Goal: Information Seeking & Learning: Compare options

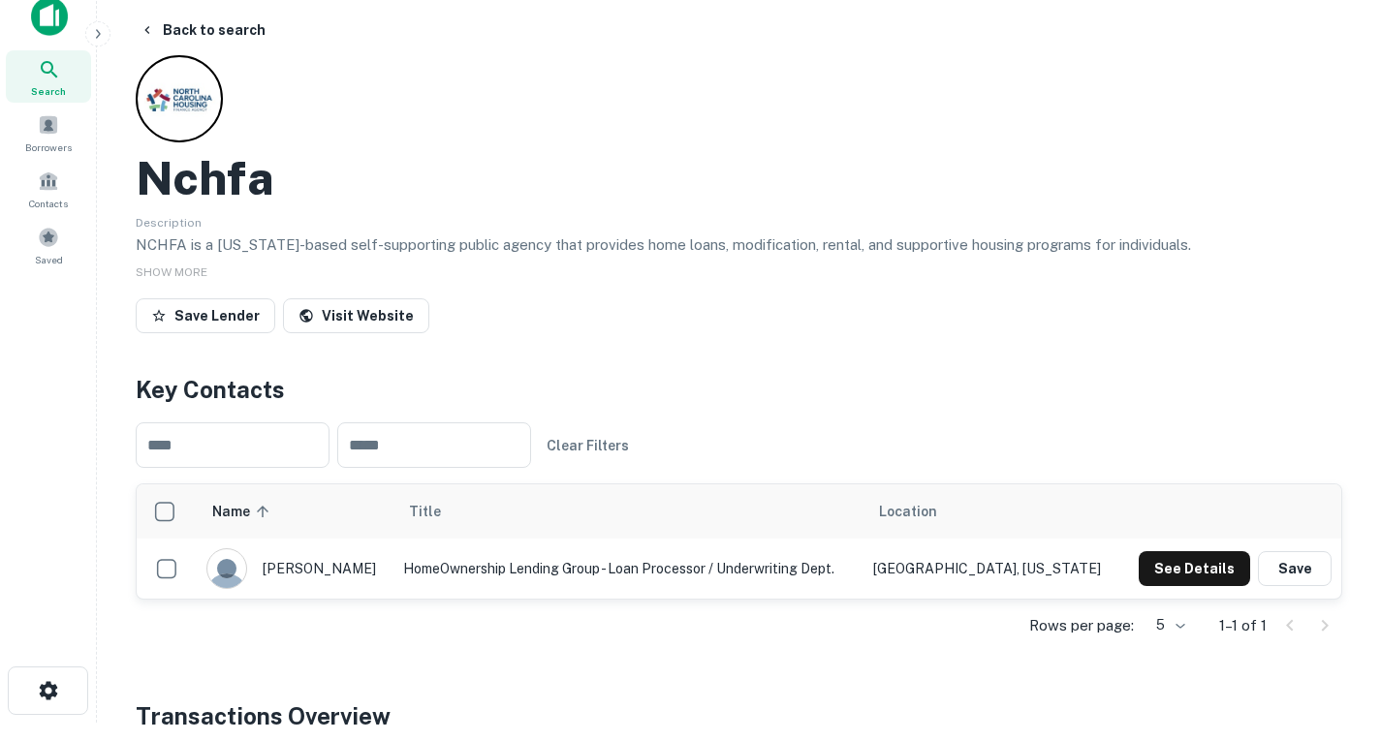
scroll to position [1, 0]
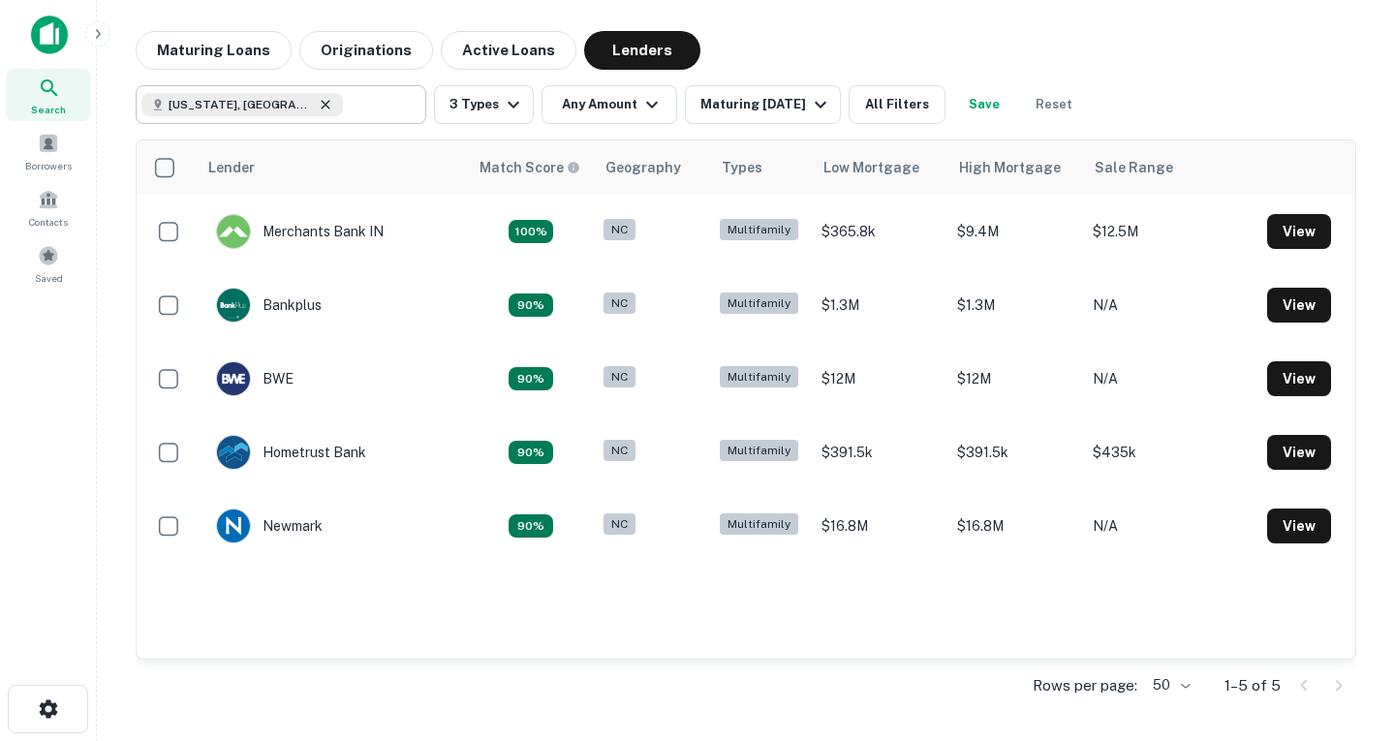
click at [318, 106] on icon at bounding box center [326, 105] width 16 height 16
type input "**********"
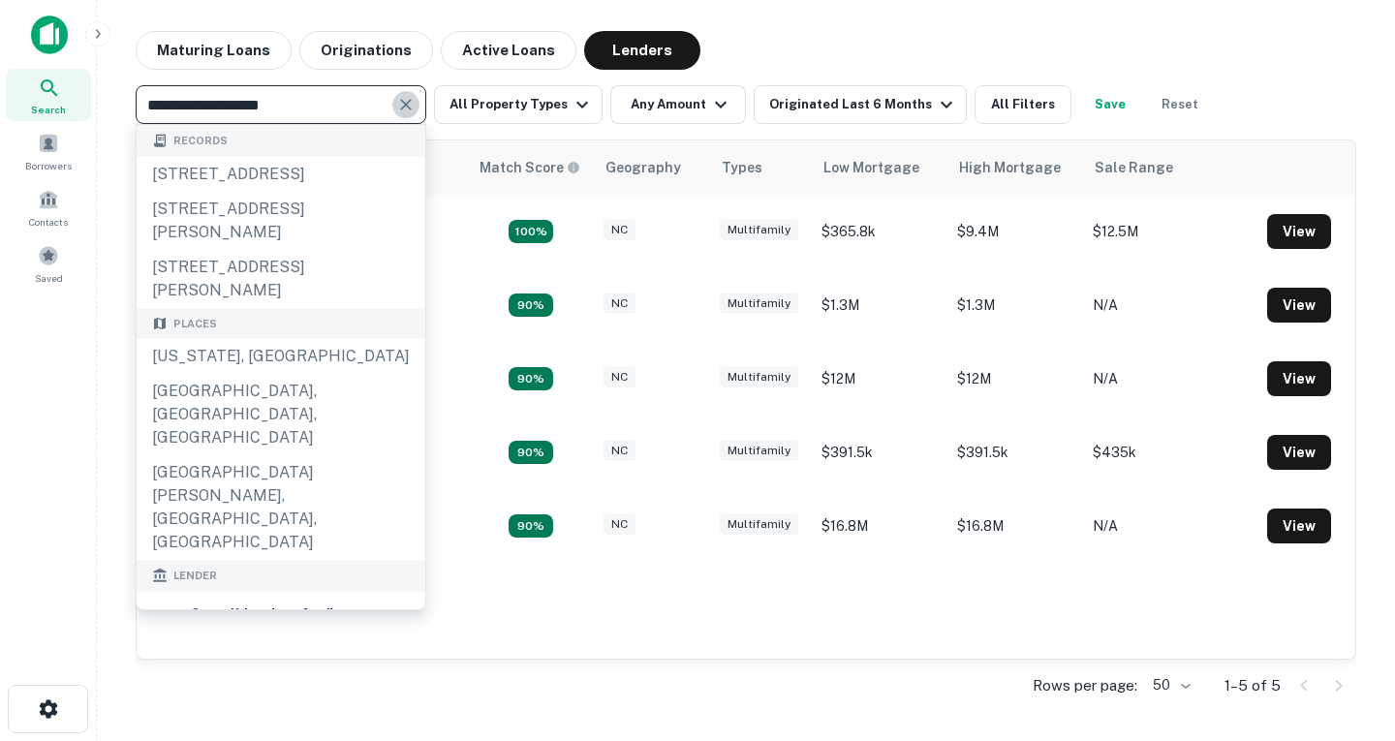
click at [402, 104] on icon "Clear" at bounding box center [405, 104] width 19 height 19
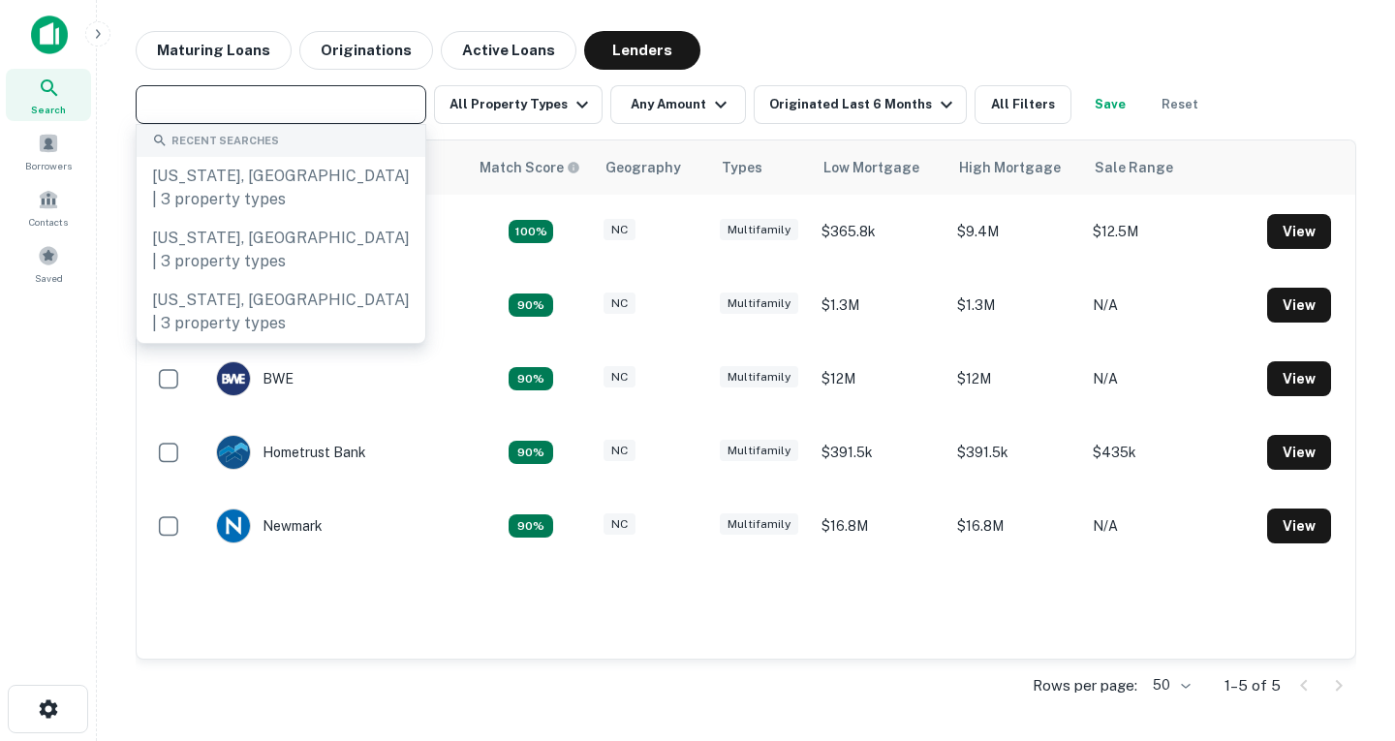
click at [367, 107] on input "text" at bounding box center [279, 104] width 276 height 27
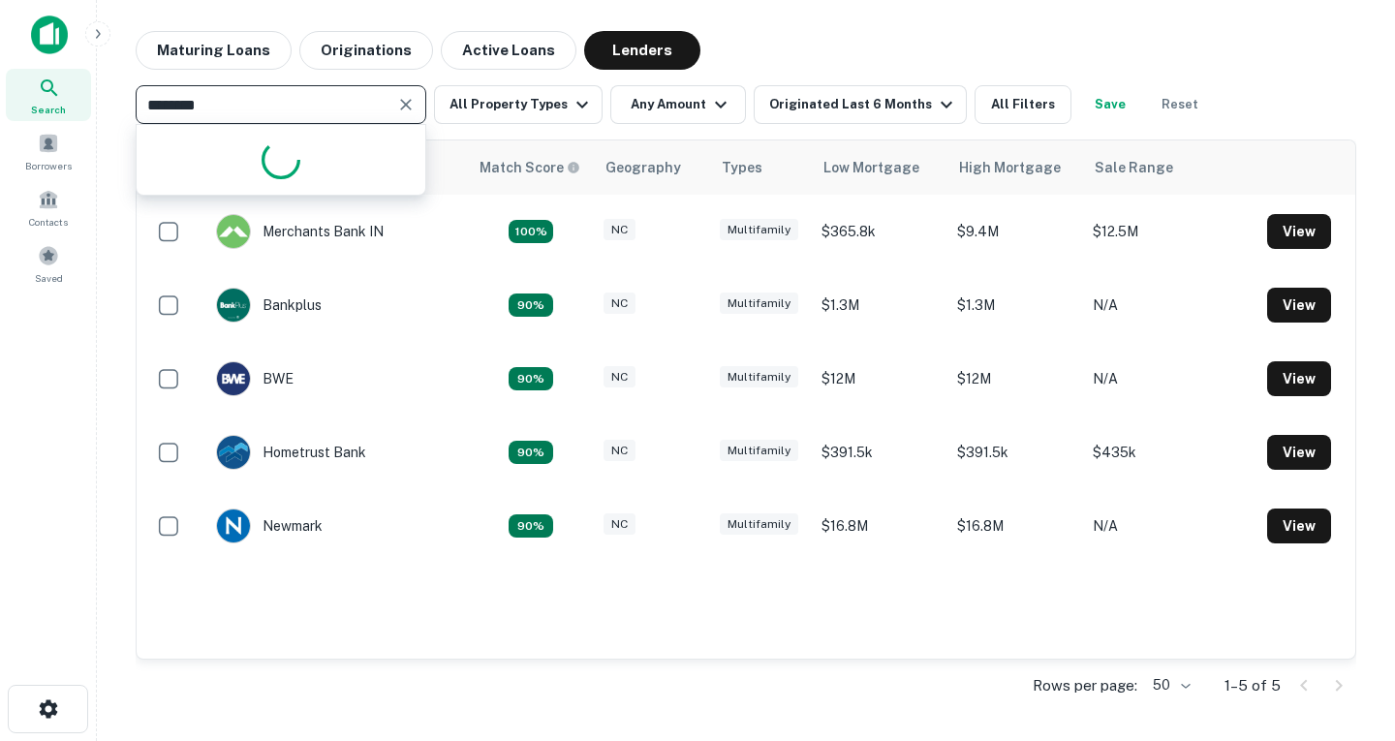
type input "*********"
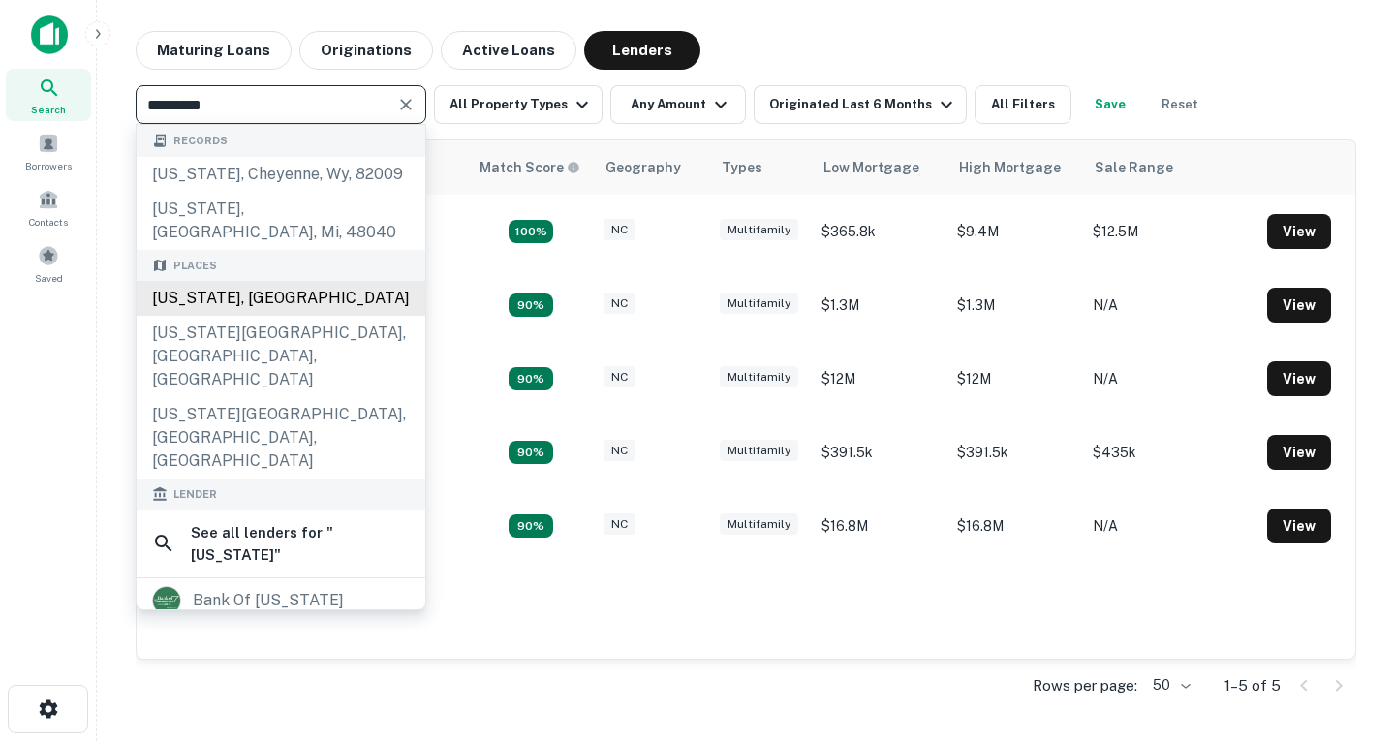
click at [287, 281] on div "[US_STATE], [GEOGRAPHIC_DATA]" at bounding box center [281, 298] width 289 height 35
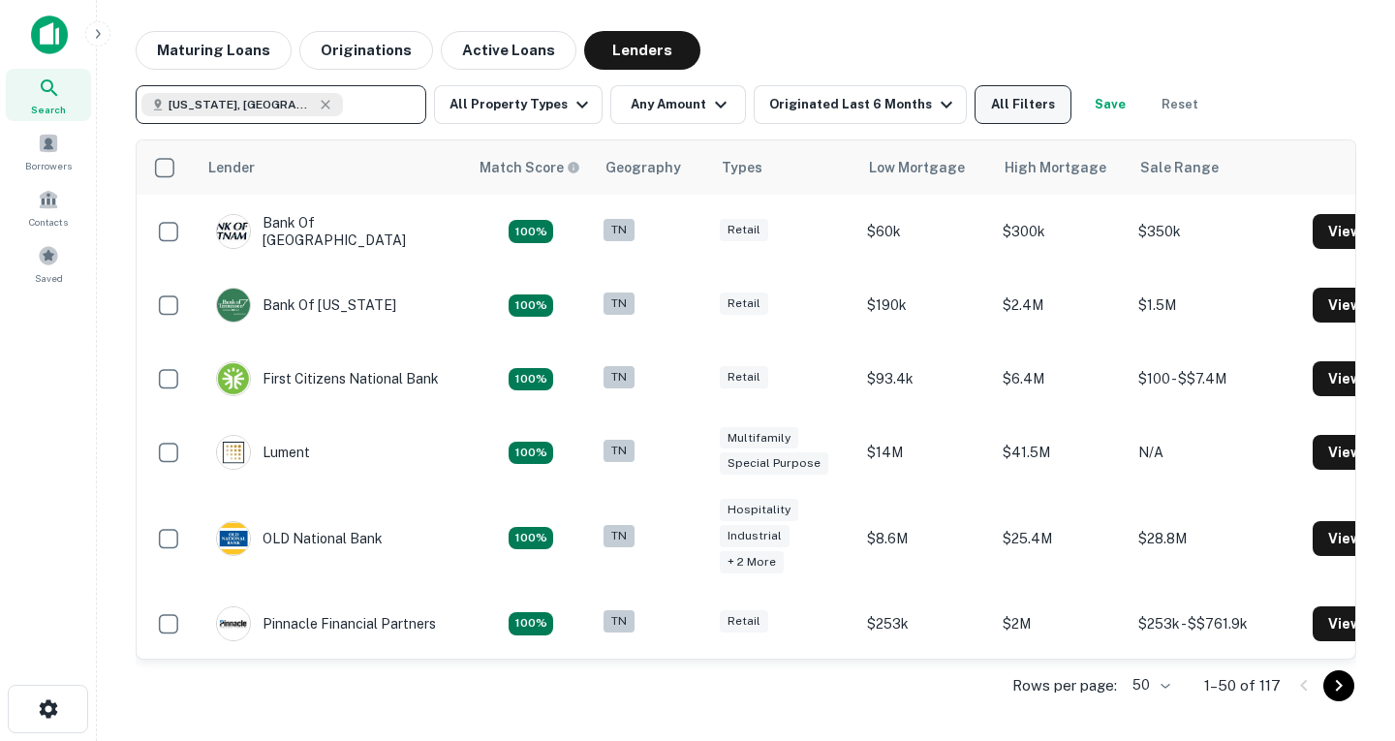
click at [1007, 113] on button "All Filters" at bounding box center [1023, 104] width 97 height 39
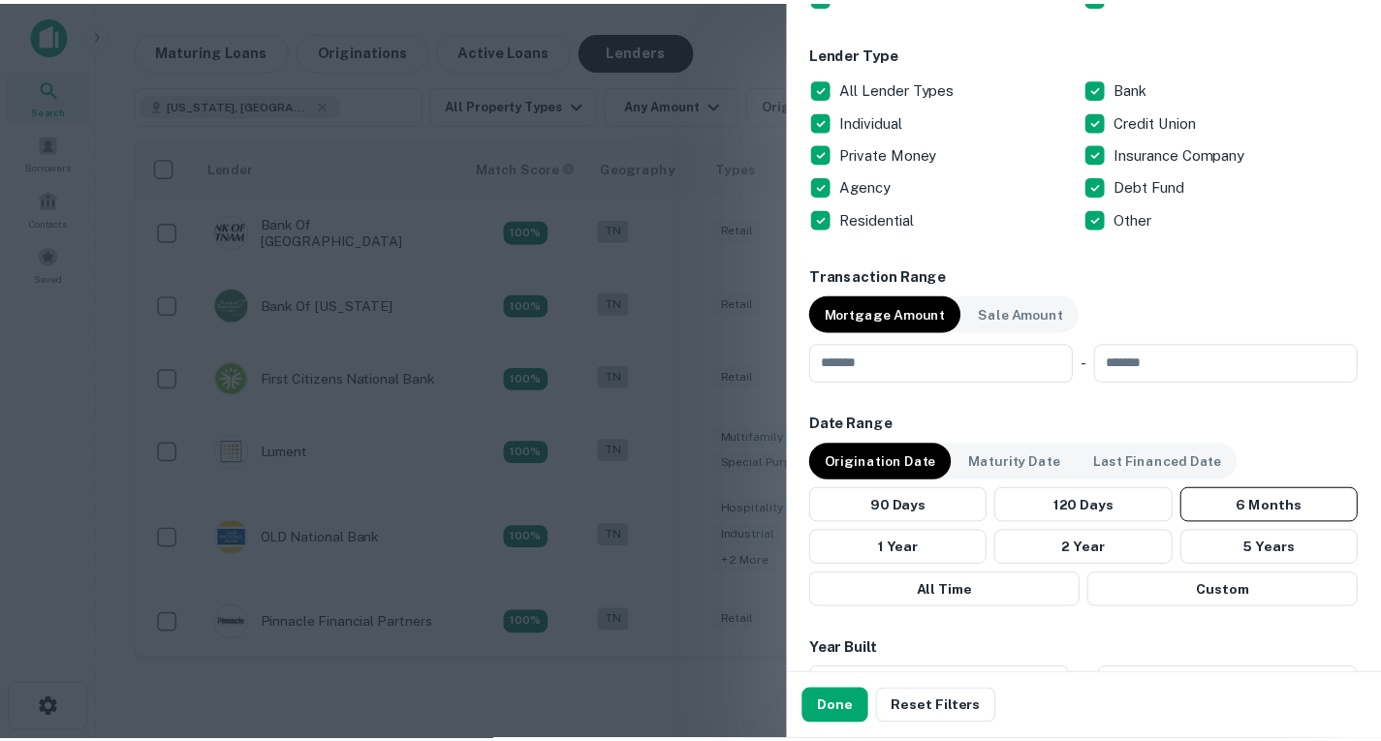
scroll to position [737, 0]
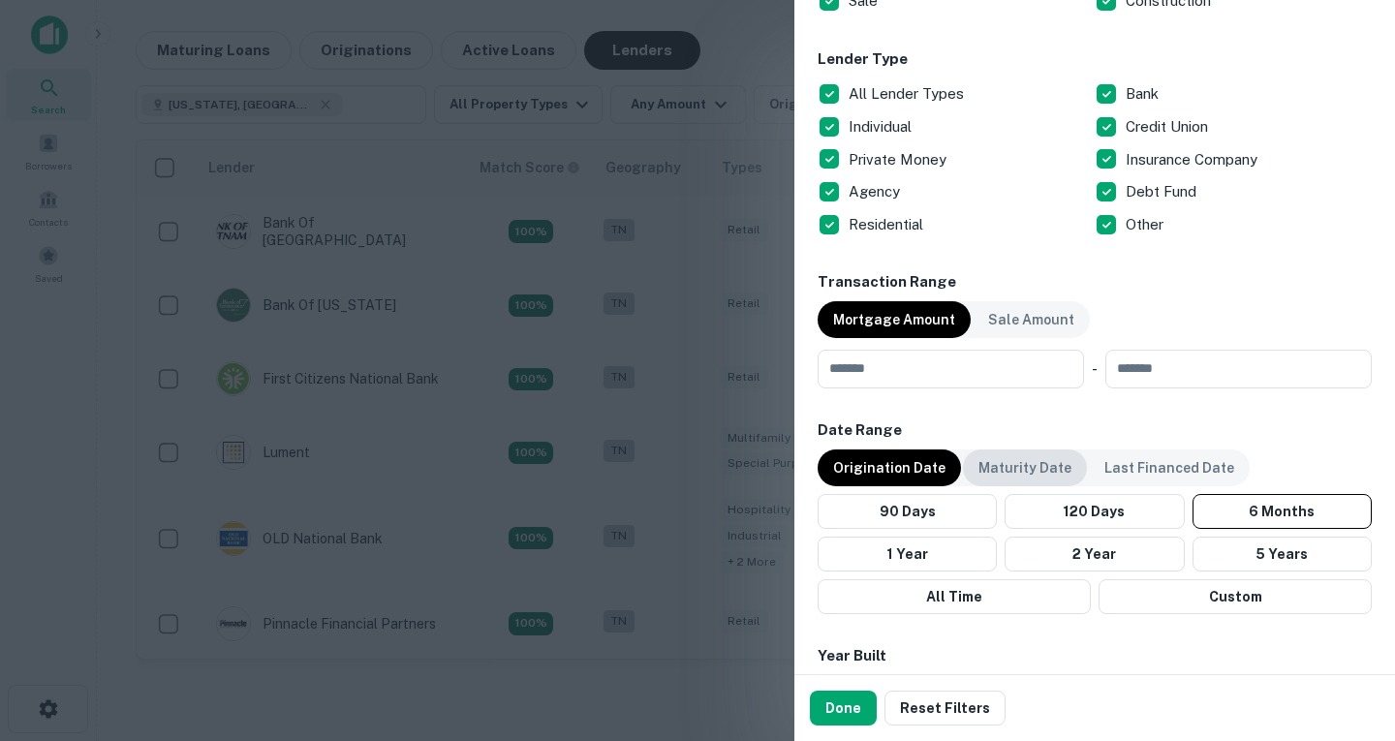
click at [1027, 474] on p "Maturity Date" at bounding box center [1025, 467] width 93 height 21
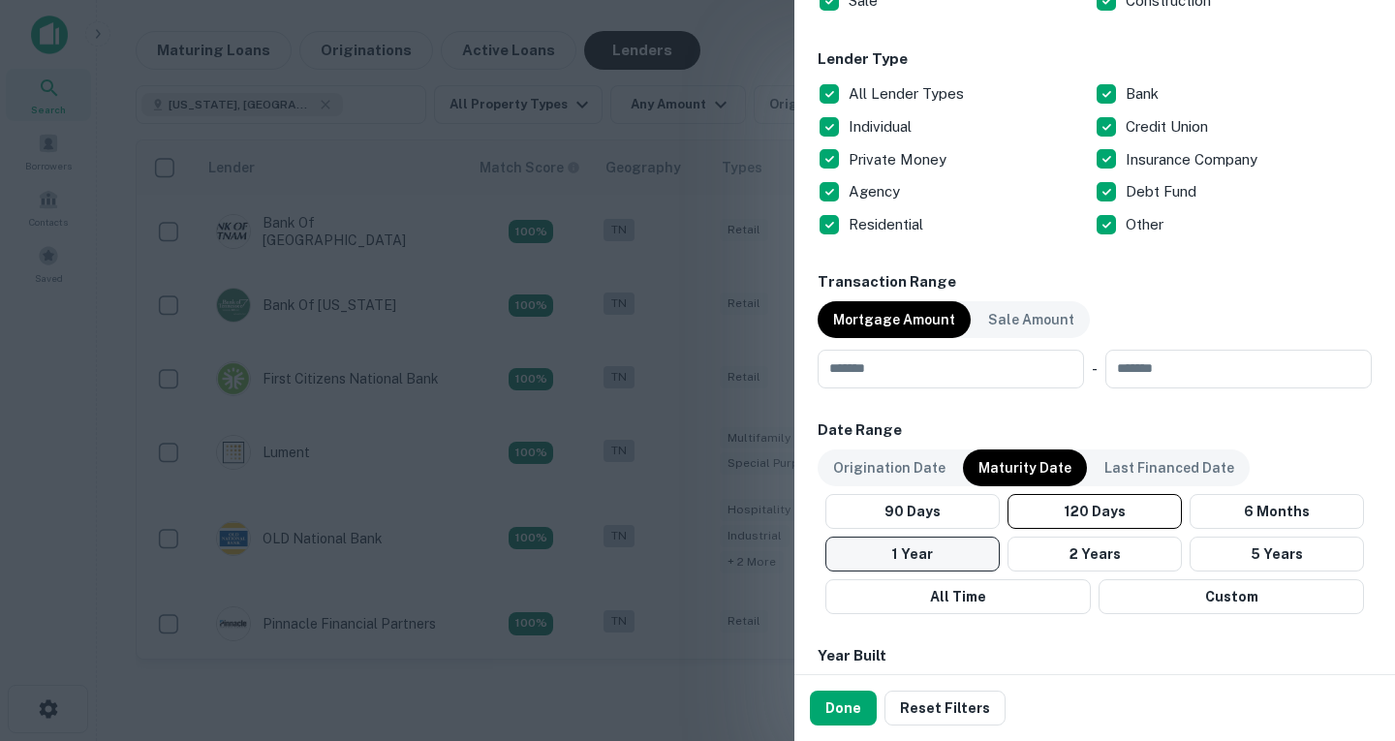
click at [956, 561] on button "1 Year" at bounding box center [913, 554] width 174 height 35
click at [839, 707] on button "Done" at bounding box center [843, 708] width 67 height 35
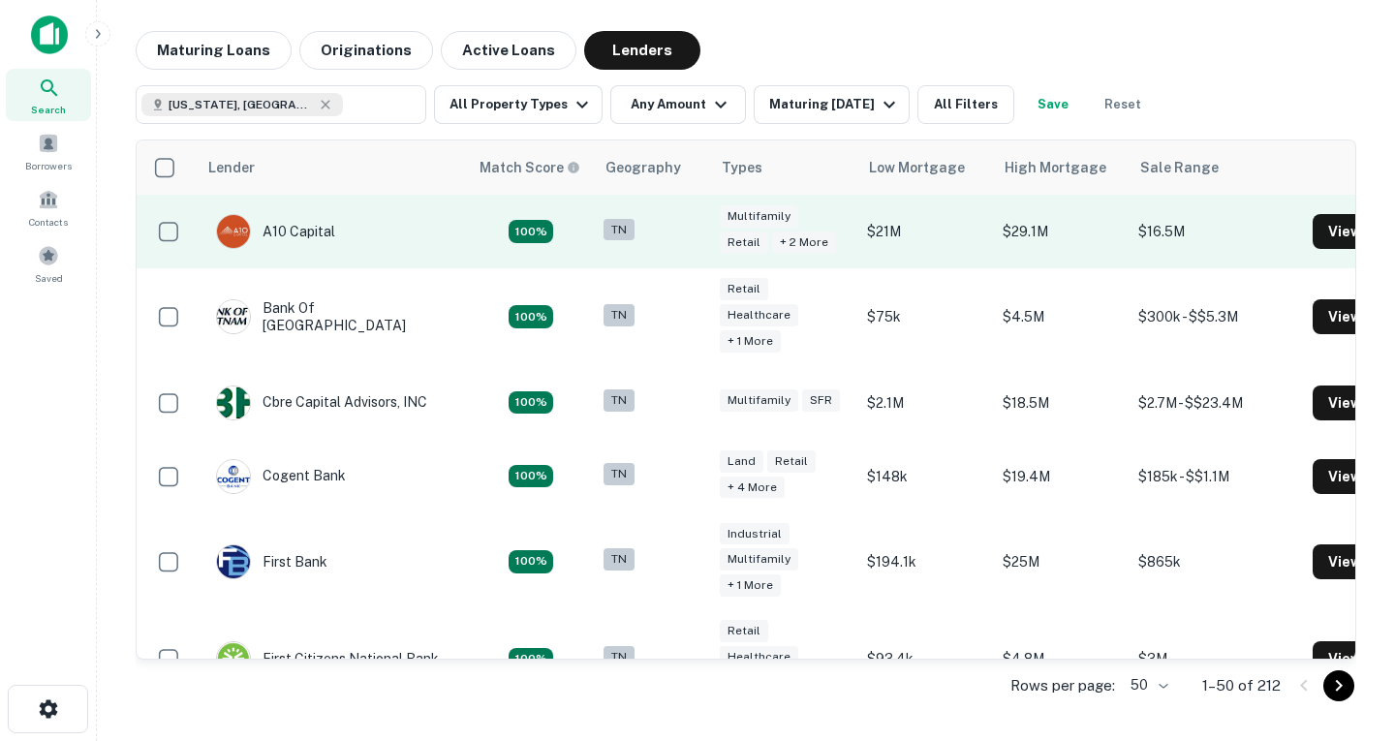
click at [341, 229] on td "A10 Capital" at bounding box center [275, 231] width 139 height 54
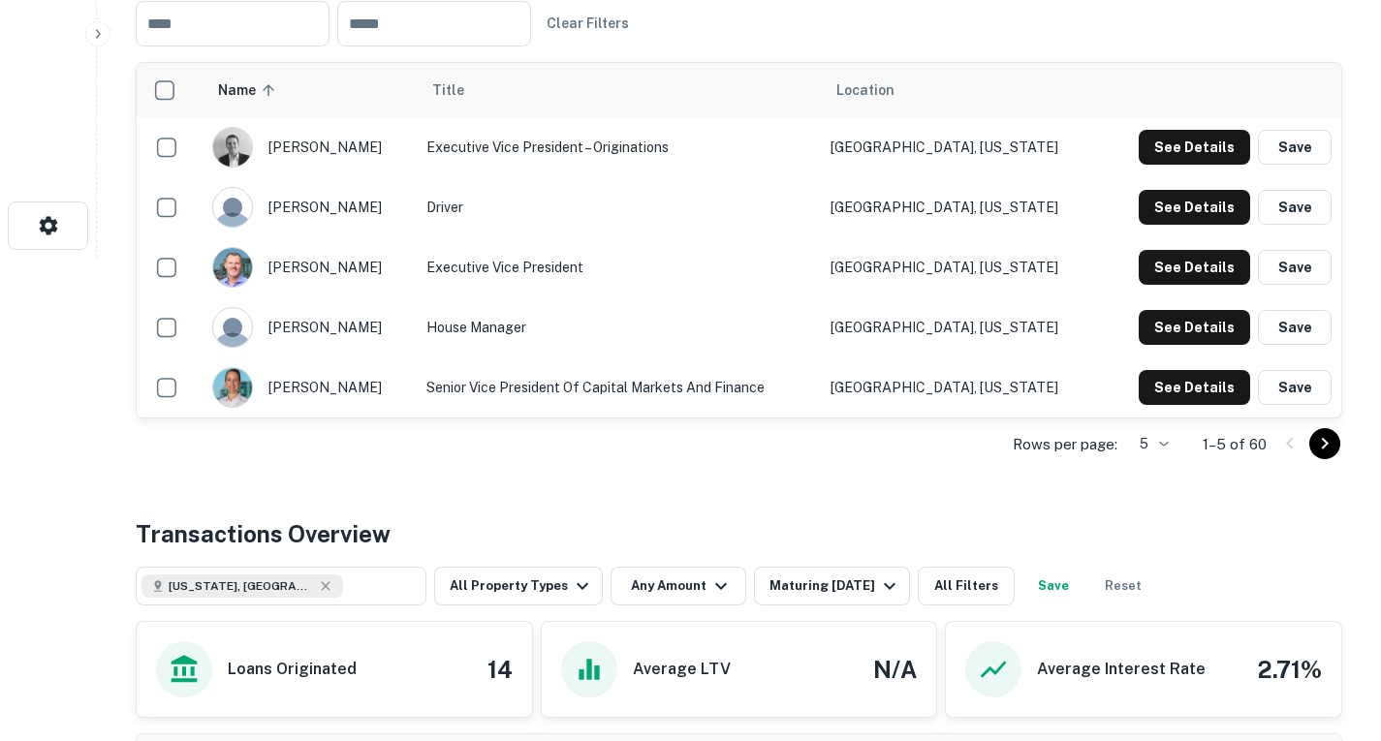
scroll to position [448, 0]
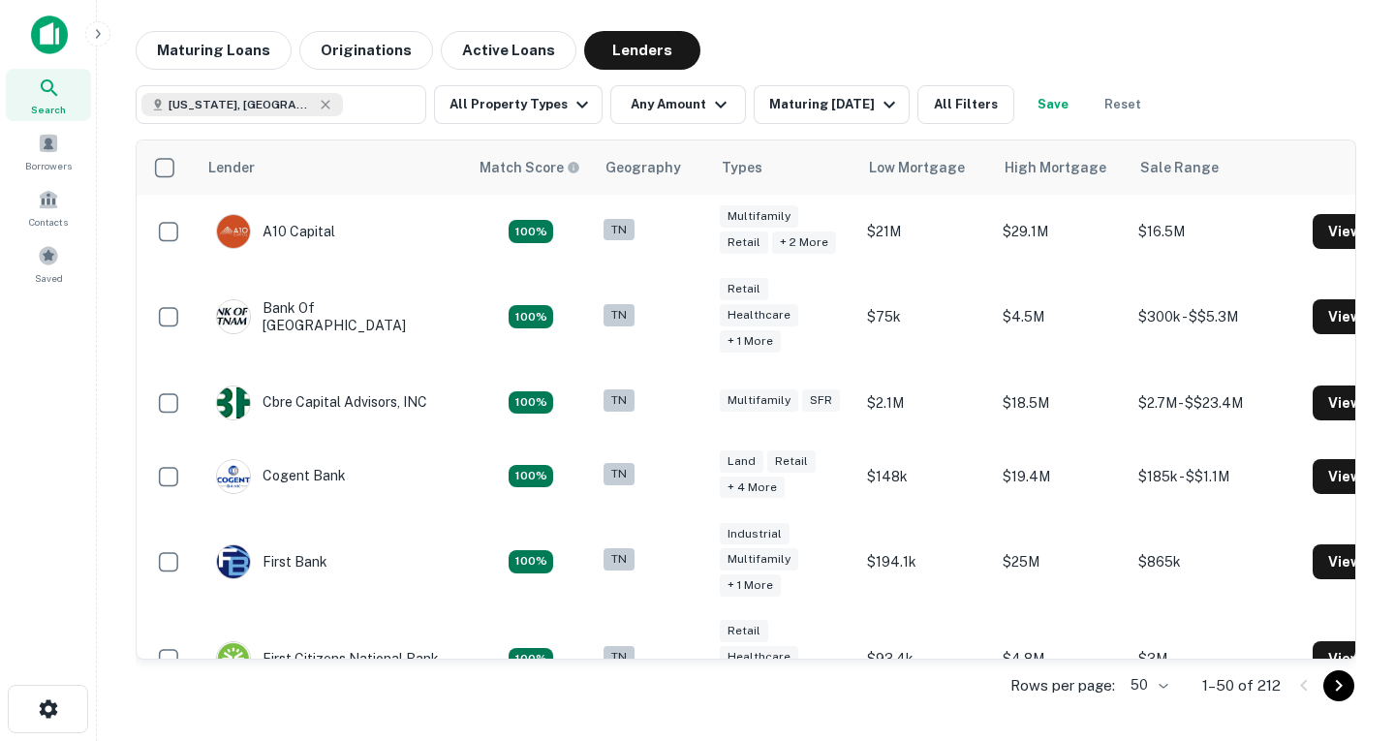
click at [595, 358] on td "TN" at bounding box center [652, 317] width 116 height 98
click at [929, 117] on button "All Filters" at bounding box center [966, 104] width 97 height 39
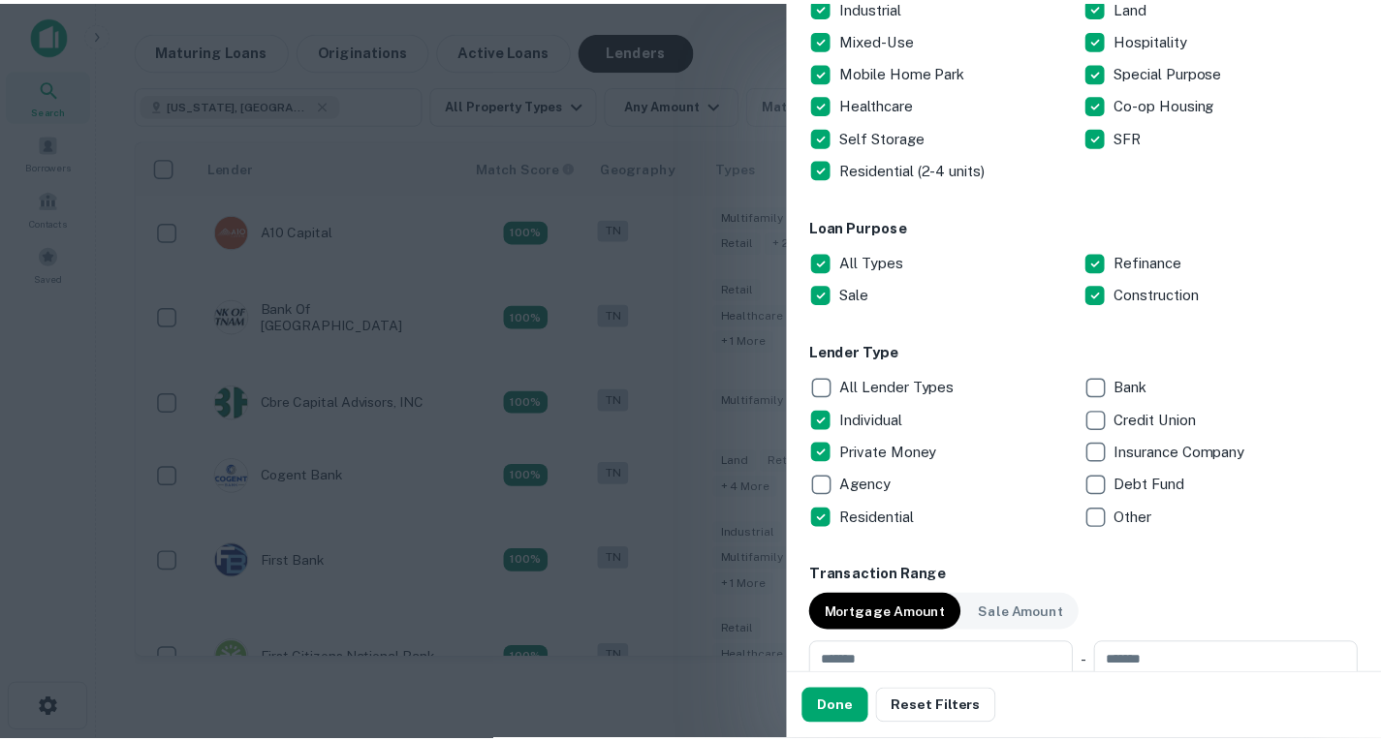
scroll to position [553, 0]
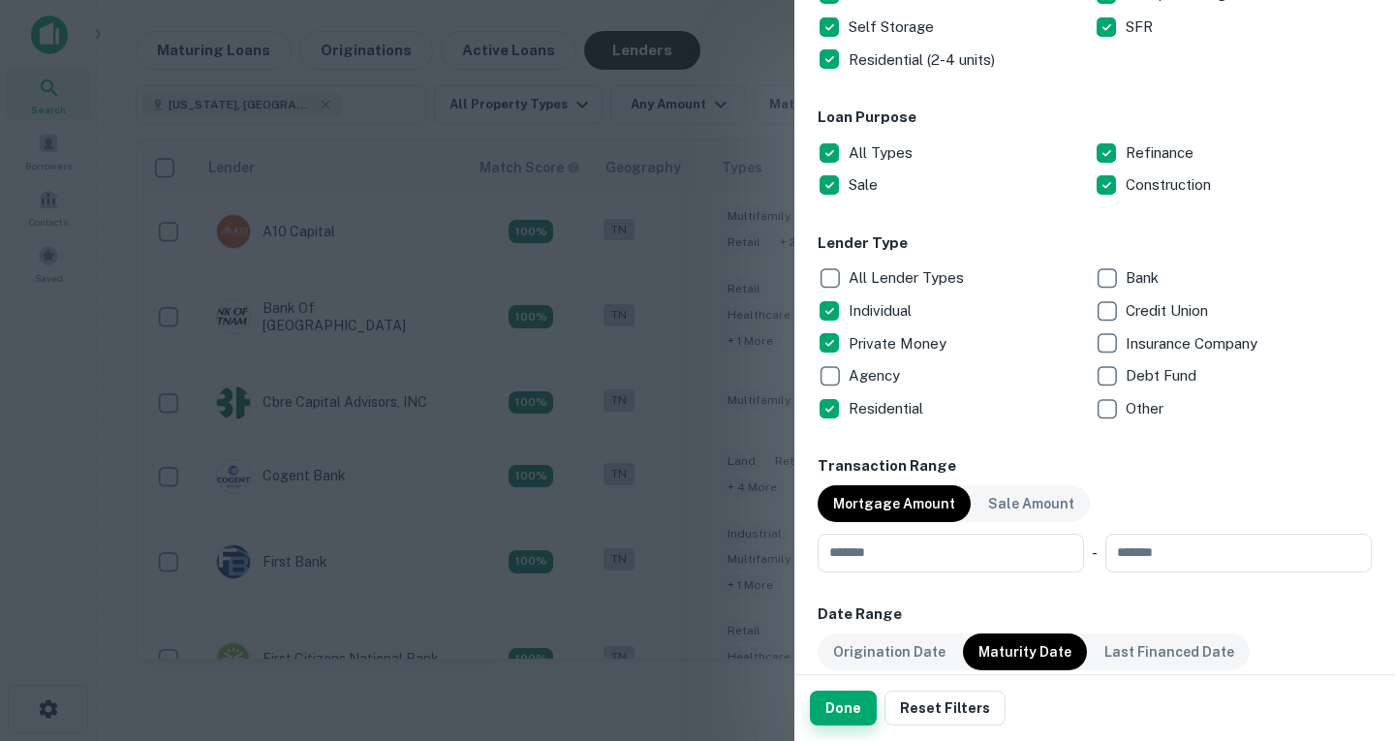
click at [849, 698] on button "Done" at bounding box center [843, 708] width 67 height 35
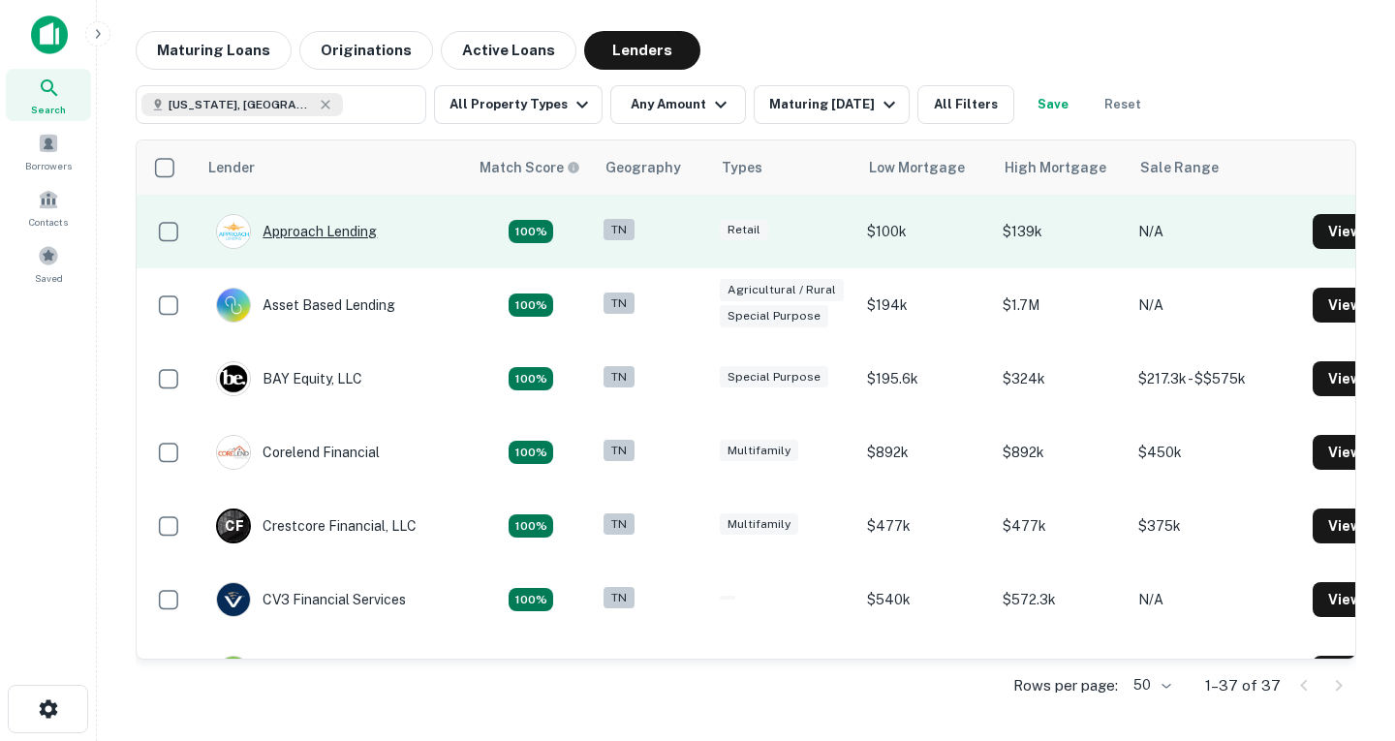
click at [327, 242] on div "Approach Lending" at bounding box center [296, 231] width 161 height 35
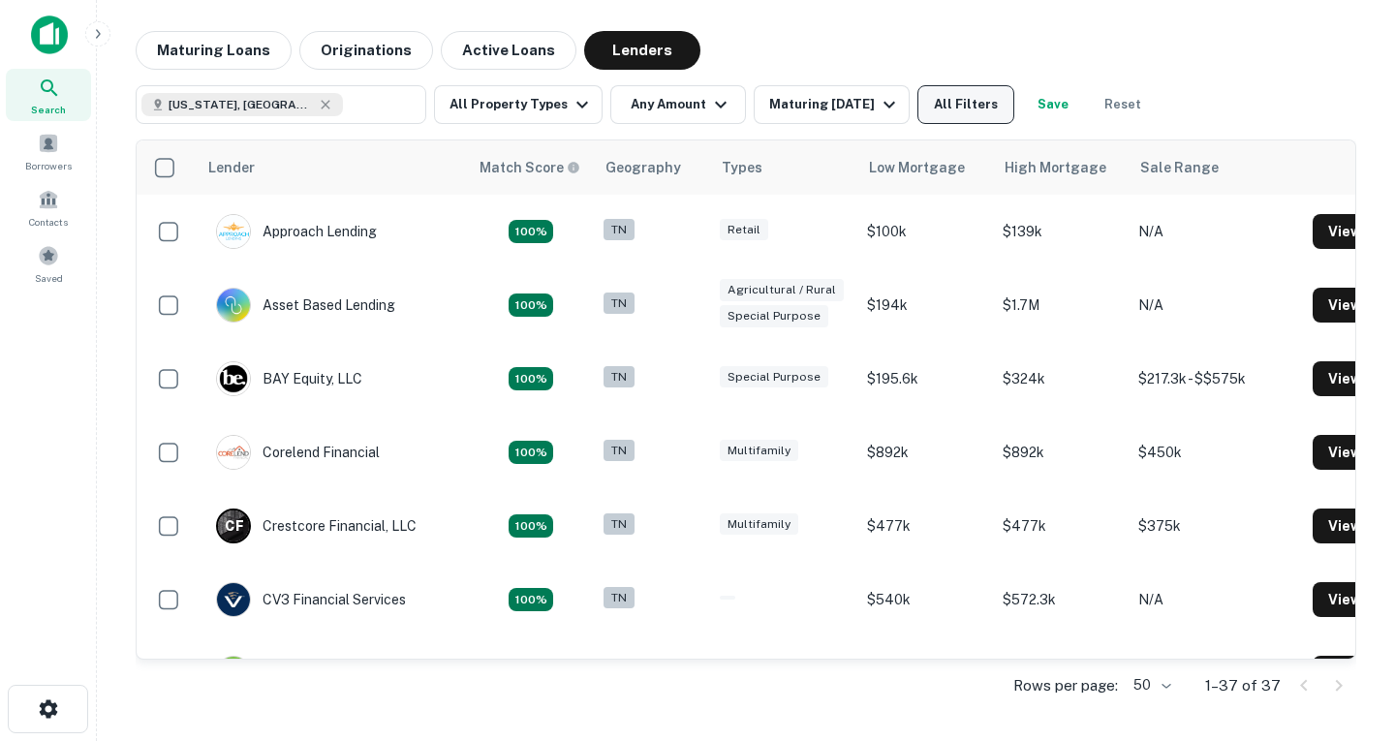
click at [975, 118] on button "All Filters" at bounding box center [966, 104] width 97 height 39
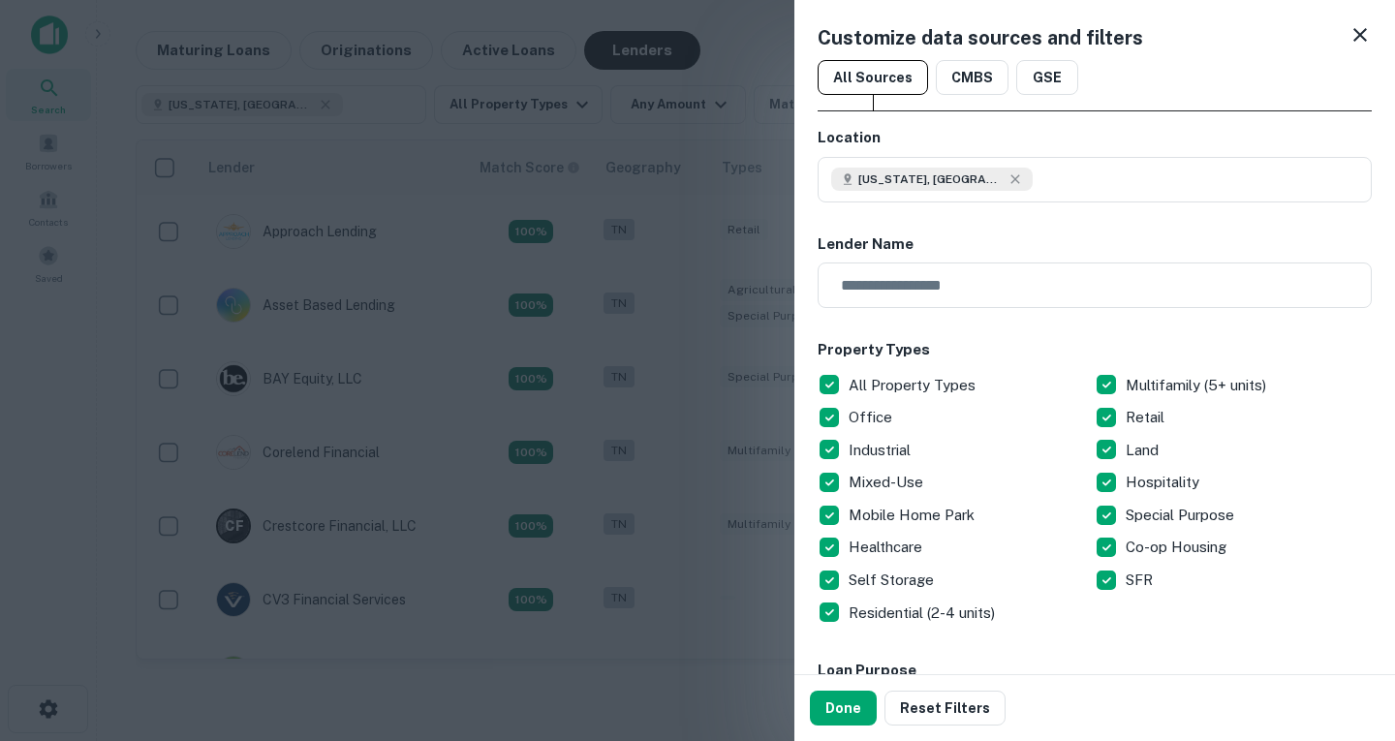
click at [1349, 31] on icon at bounding box center [1360, 34] width 23 height 23
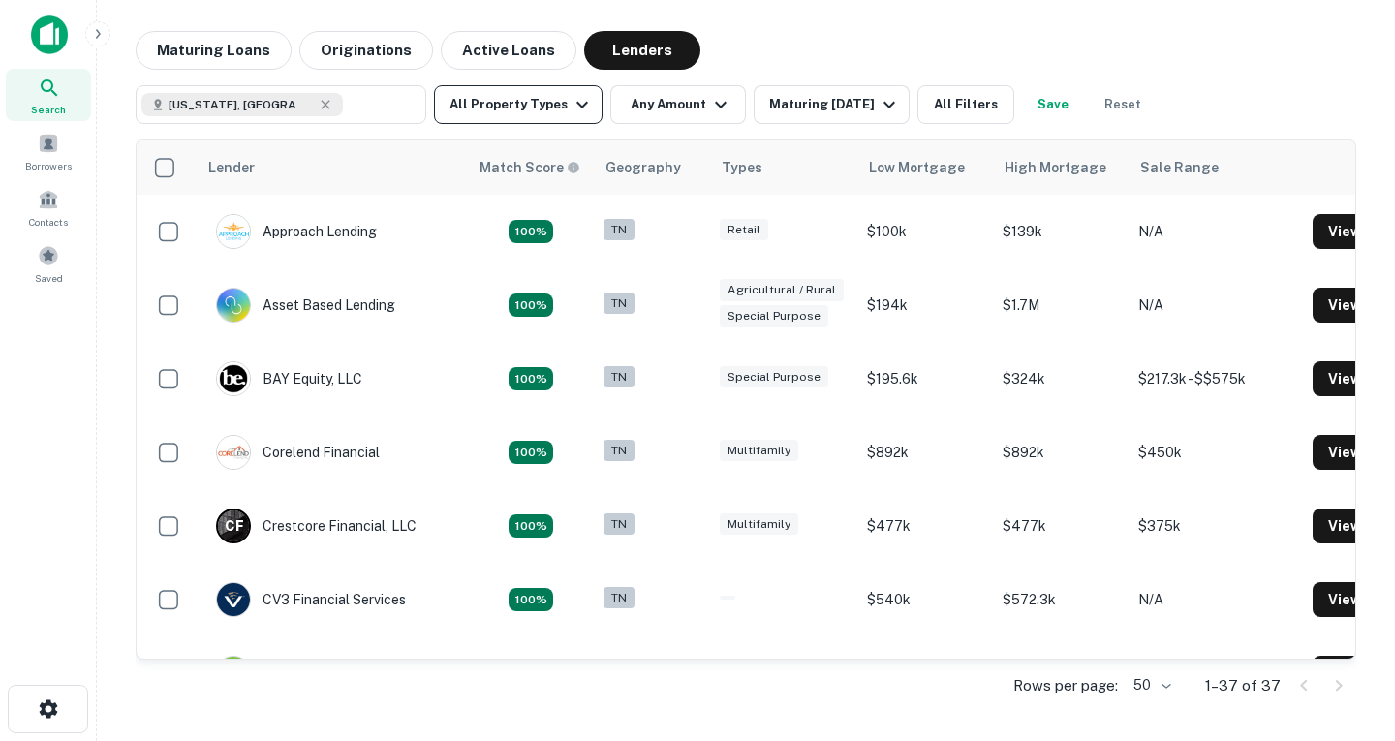
click at [579, 112] on icon "button" at bounding box center [582, 104] width 23 height 23
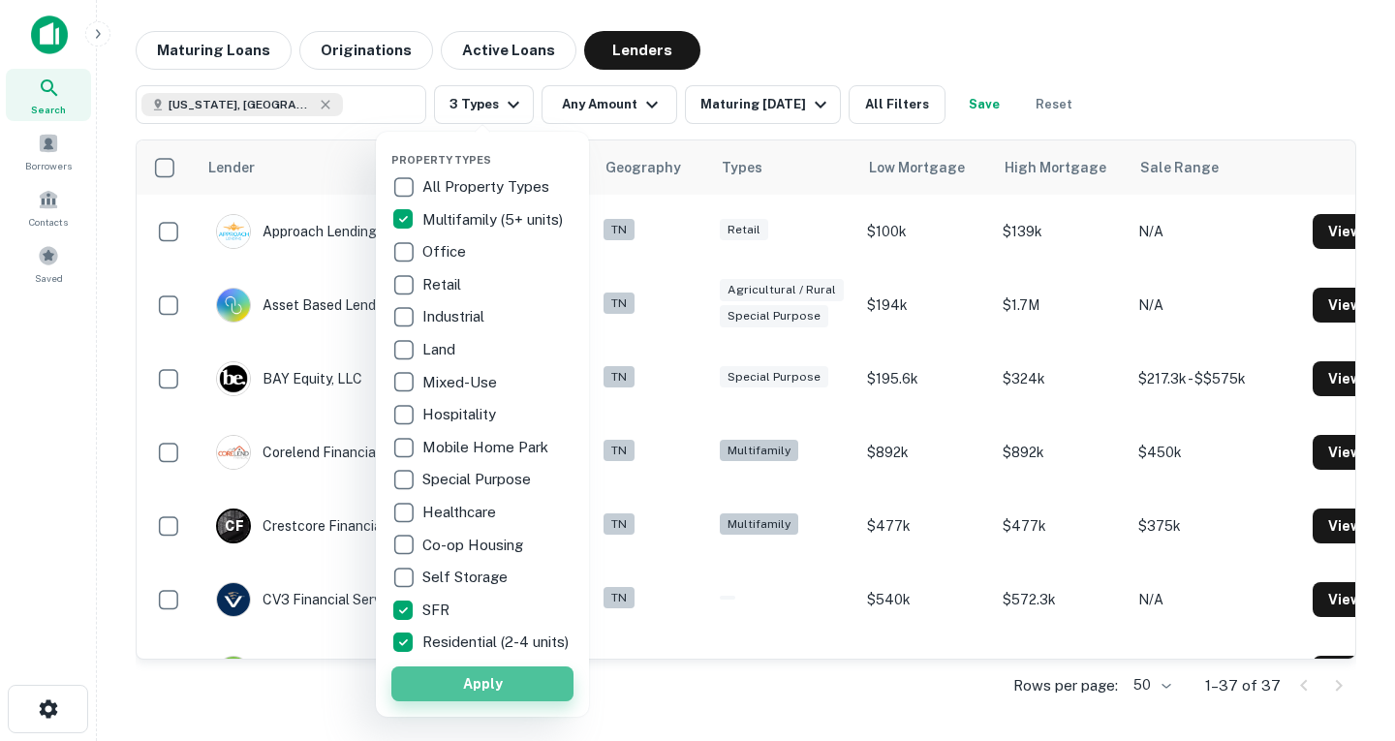
click at [439, 695] on button "Apply" at bounding box center [482, 684] width 182 height 35
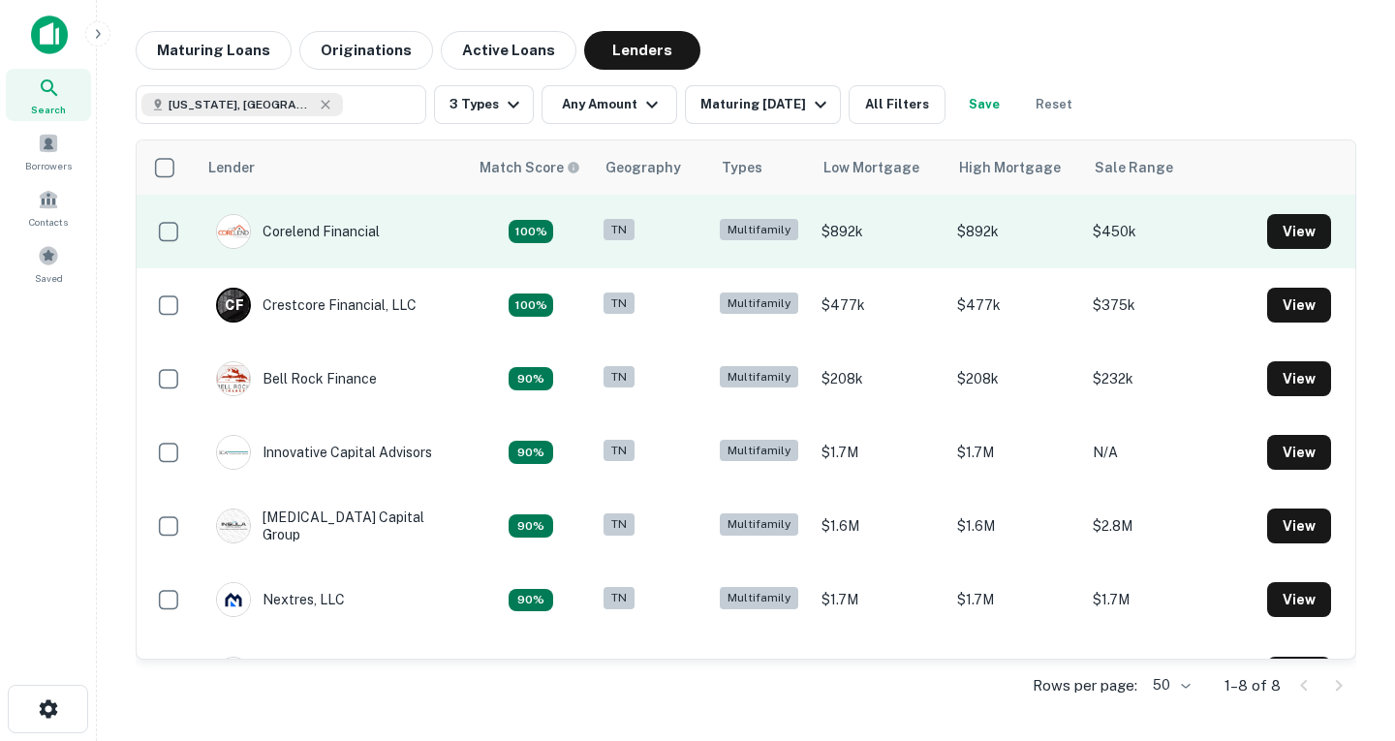
click at [401, 249] on td "Corelend Financial" at bounding box center [332, 232] width 271 height 74
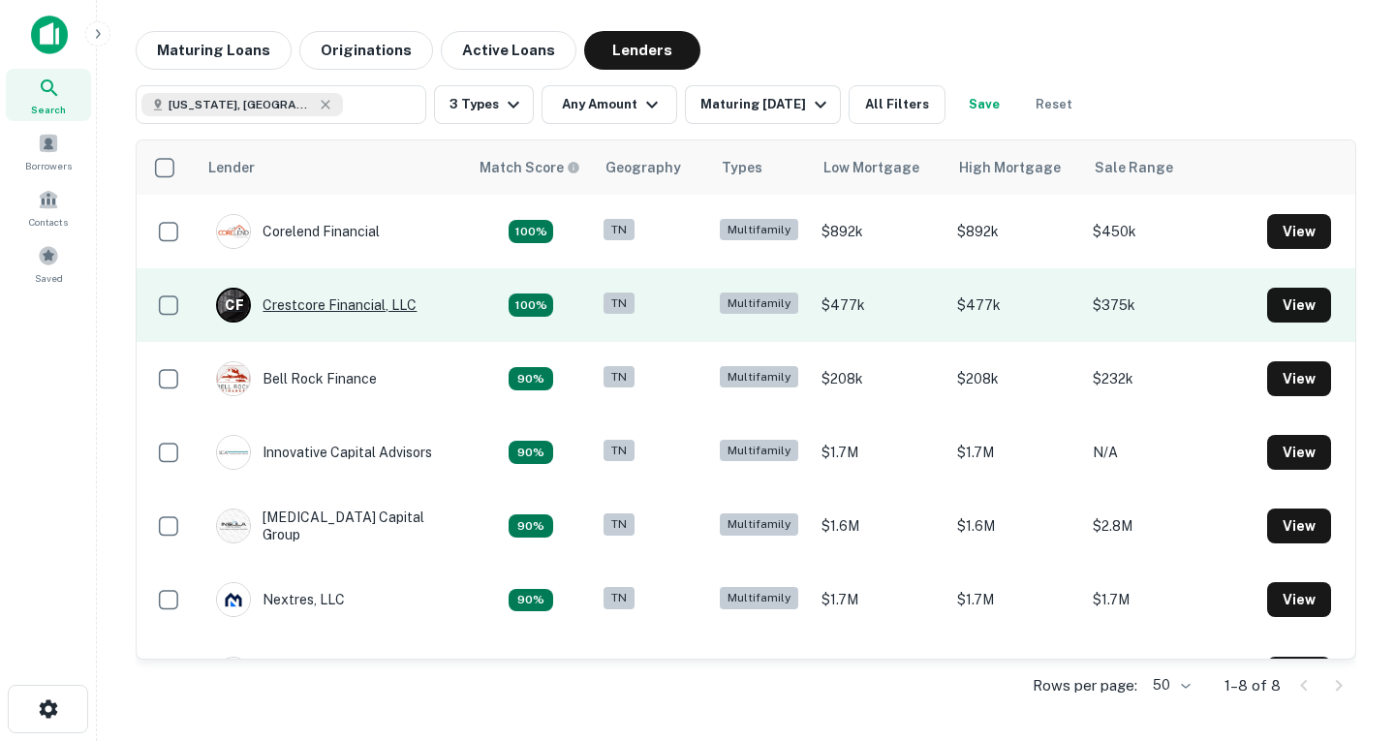
click at [329, 307] on div "C F Crestcore Financial, LLC" at bounding box center [316, 305] width 201 height 35
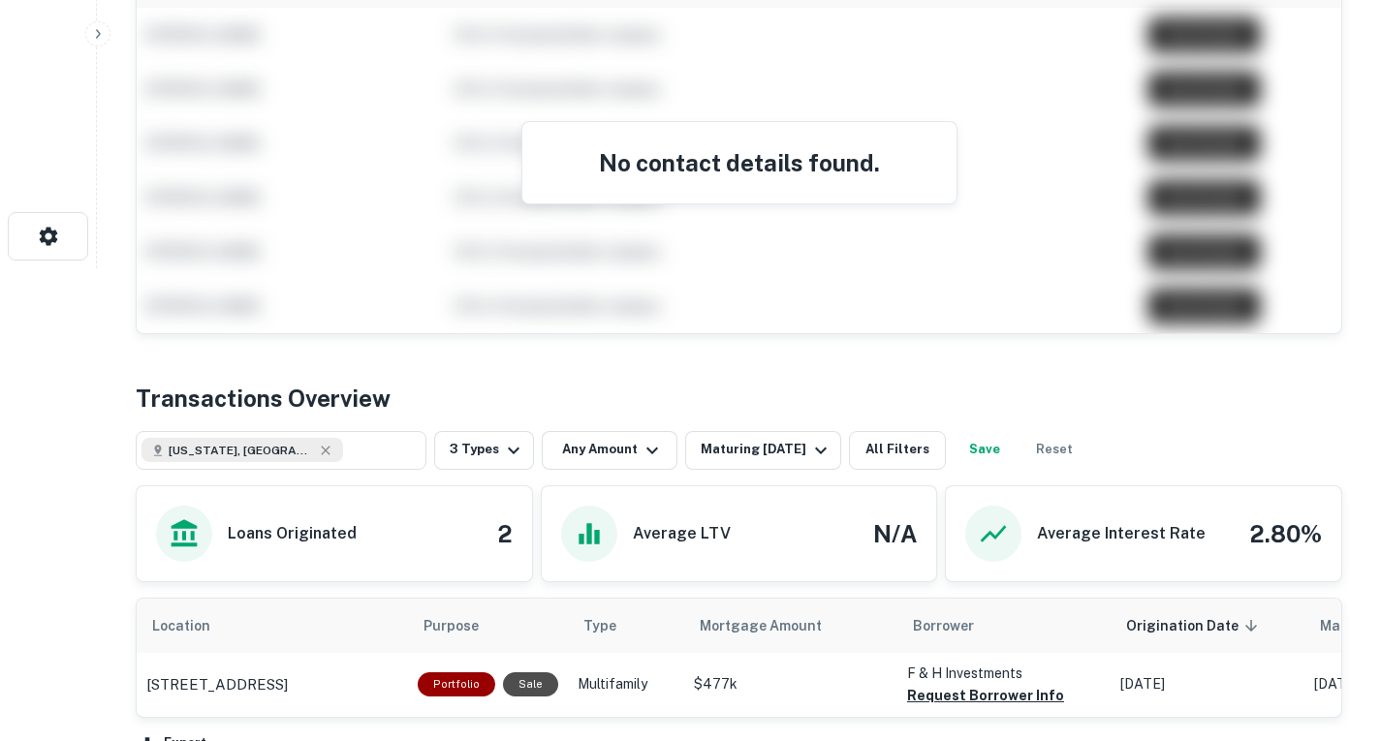
scroll to position [675, 0]
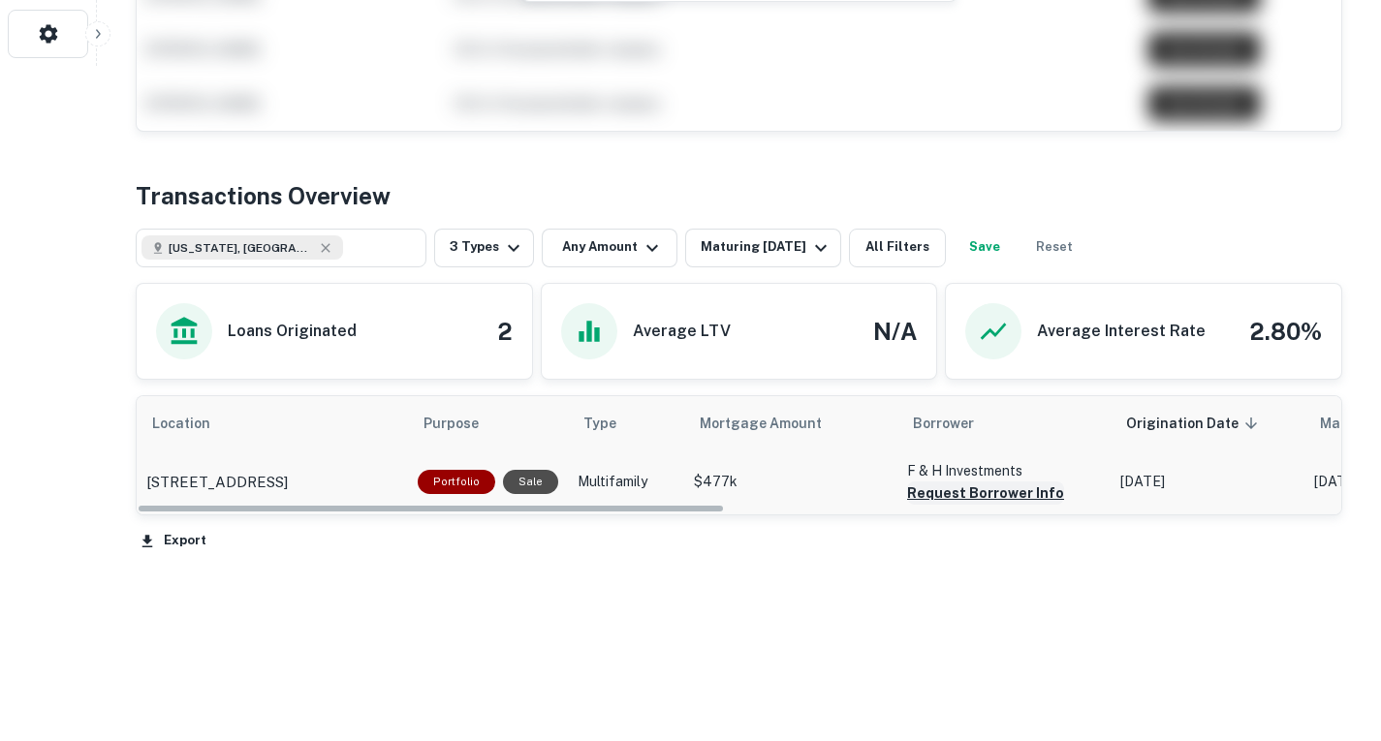
click at [968, 494] on button "Request Borrower Info" at bounding box center [985, 493] width 157 height 23
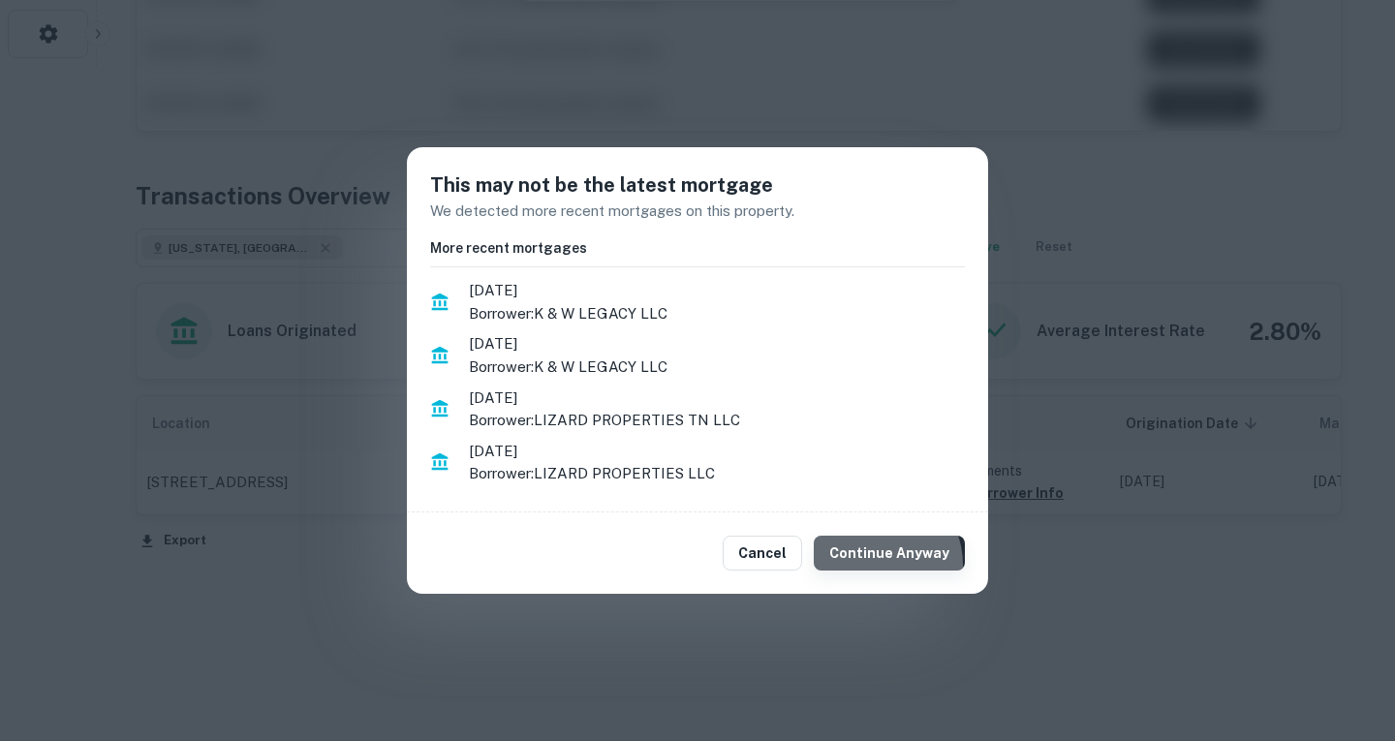
click at [880, 565] on button "Continue Anyway" at bounding box center [889, 553] width 151 height 35
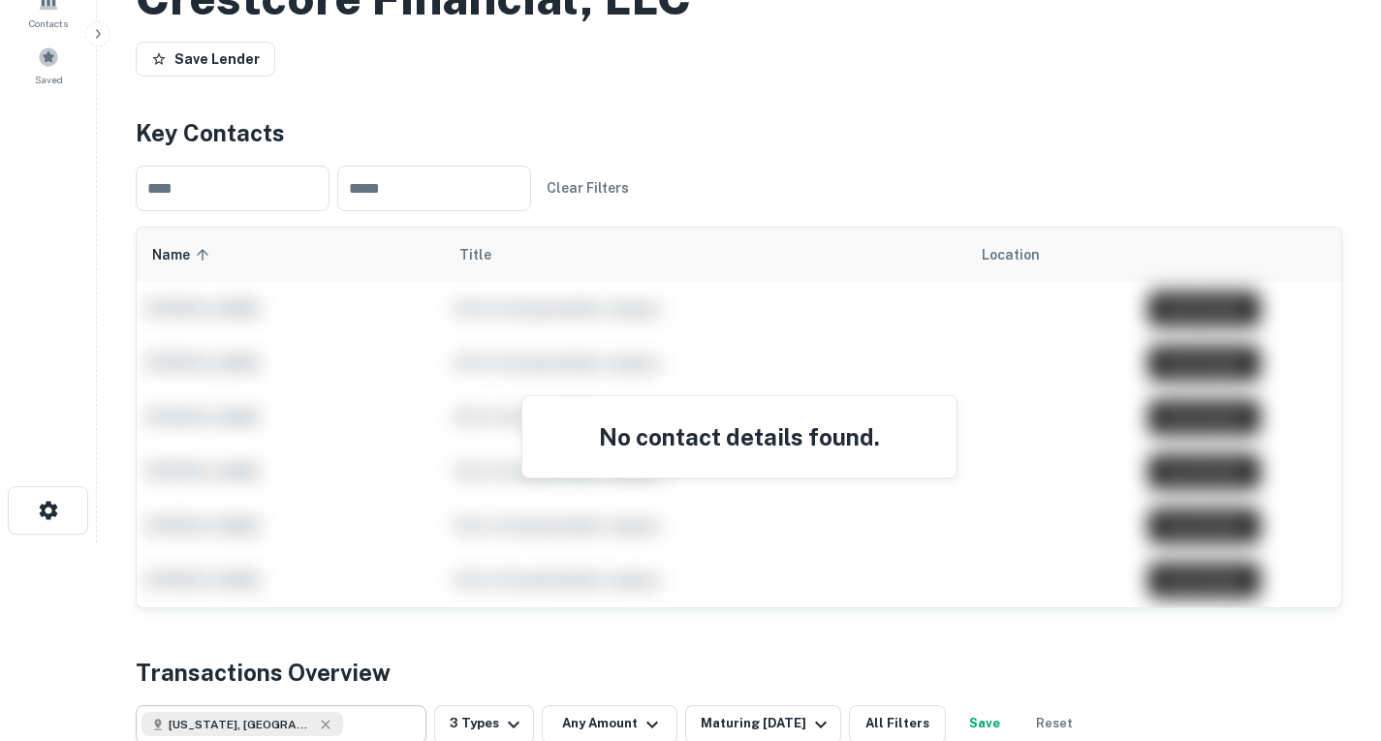
scroll to position [0, 0]
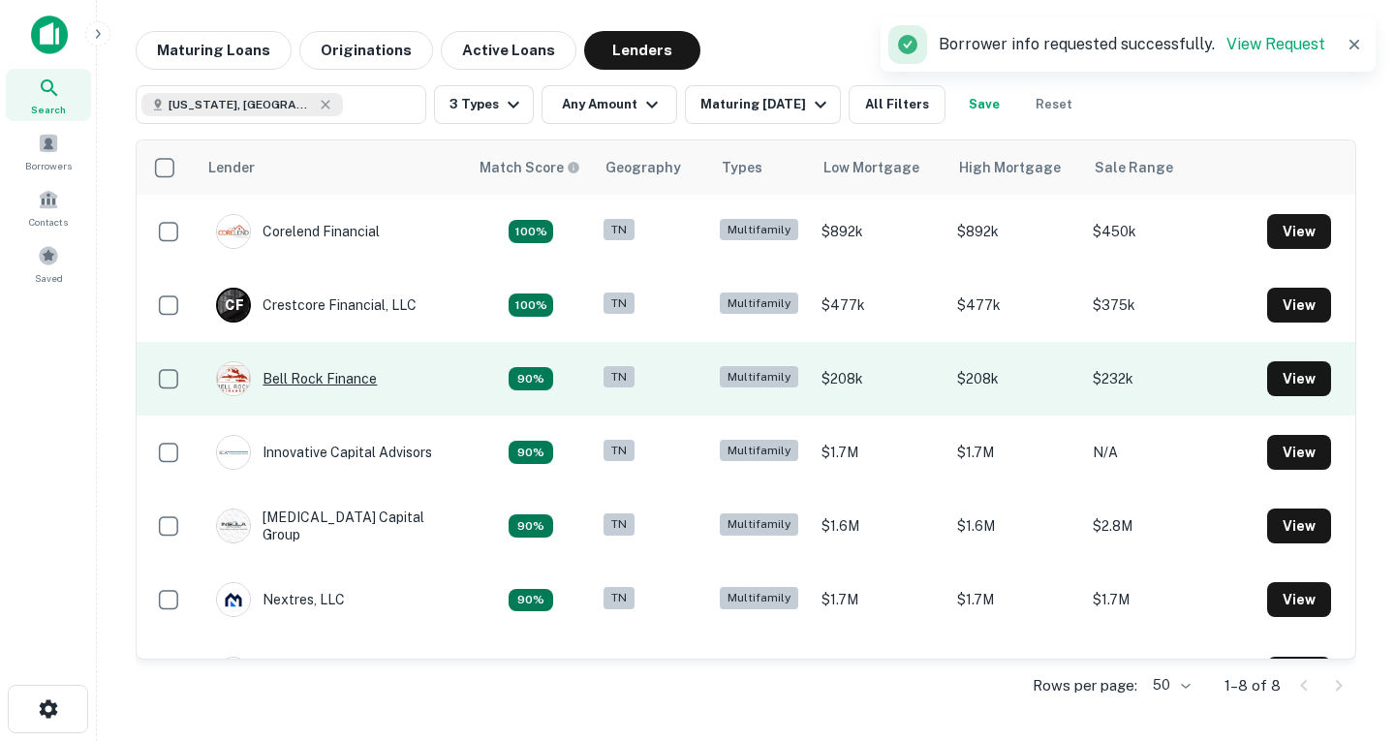
click at [345, 383] on div "Bell Rock Finance" at bounding box center [296, 378] width 161 height 35
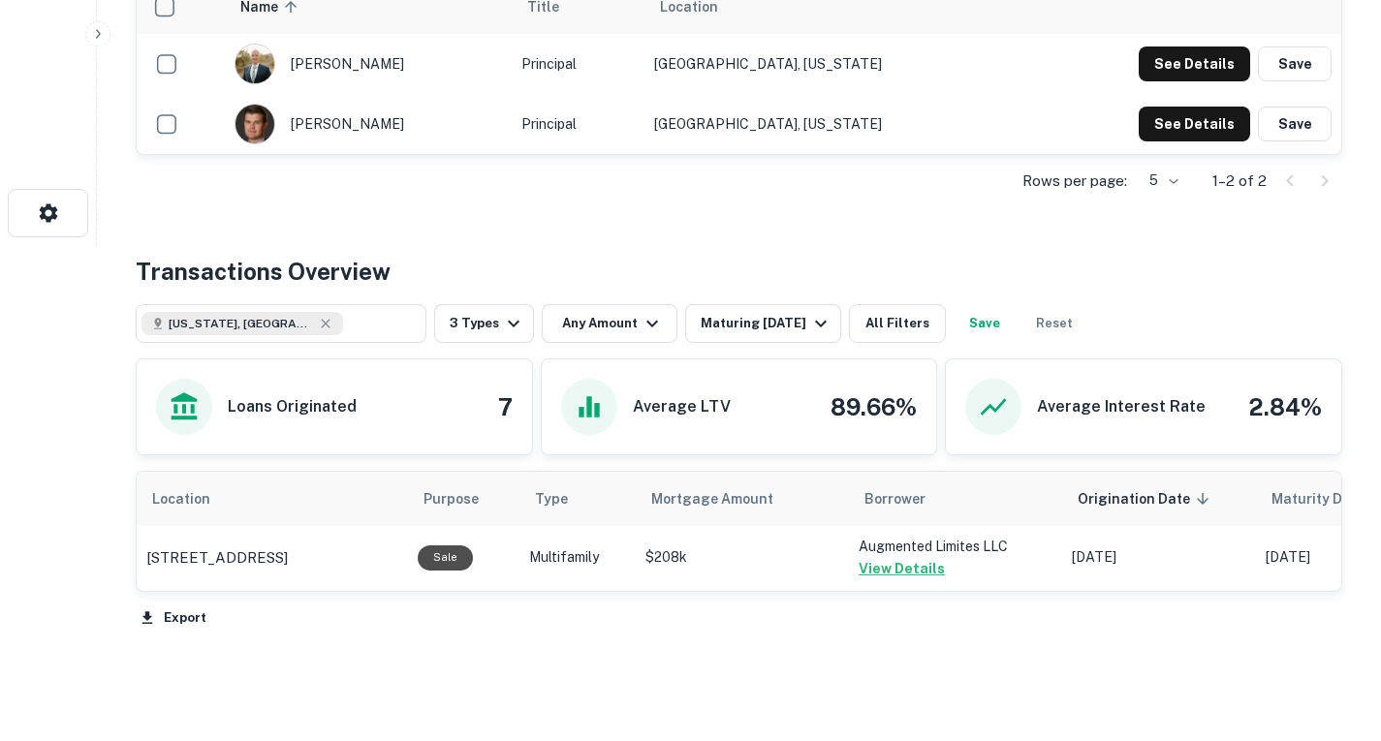
scroll to position [573, 0]
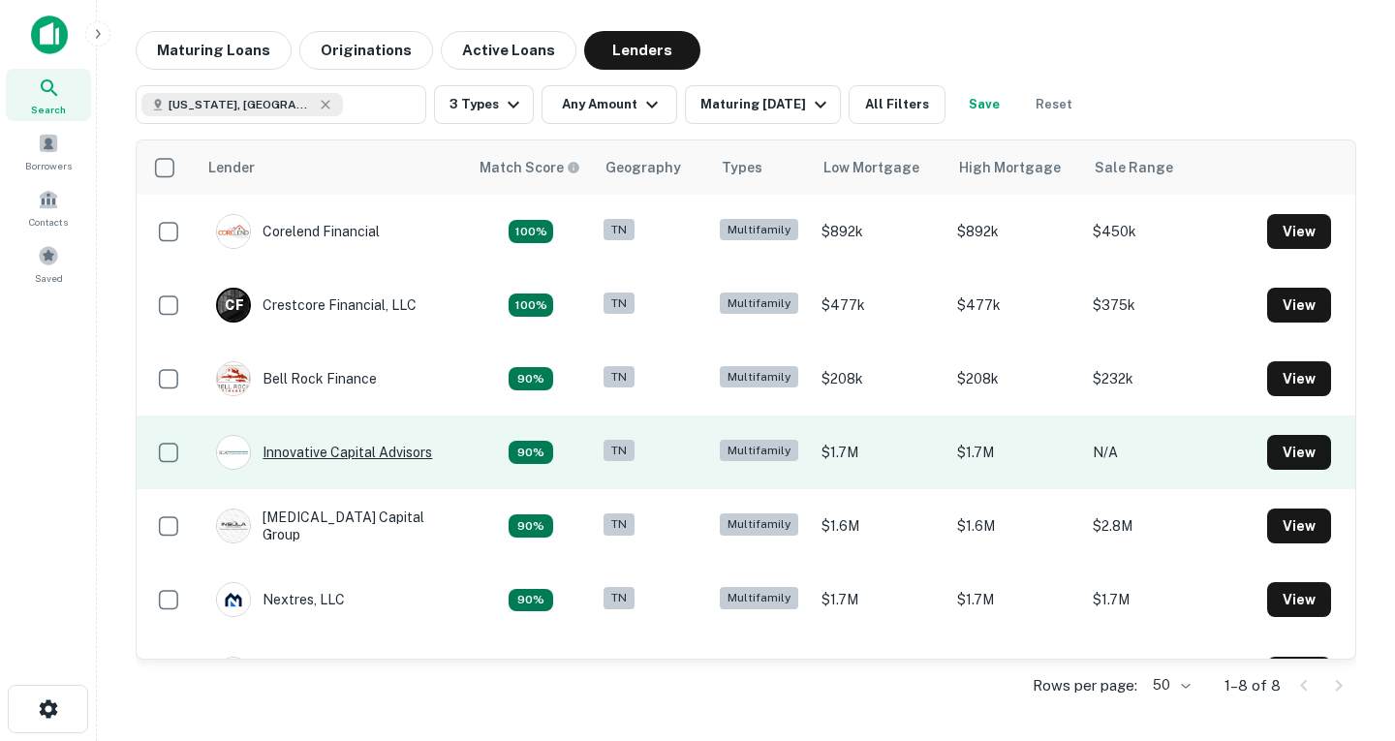
click at [322, 458] on div "Innovative Capital Advisors" at bounding box center [324, 452] width 216 height 35
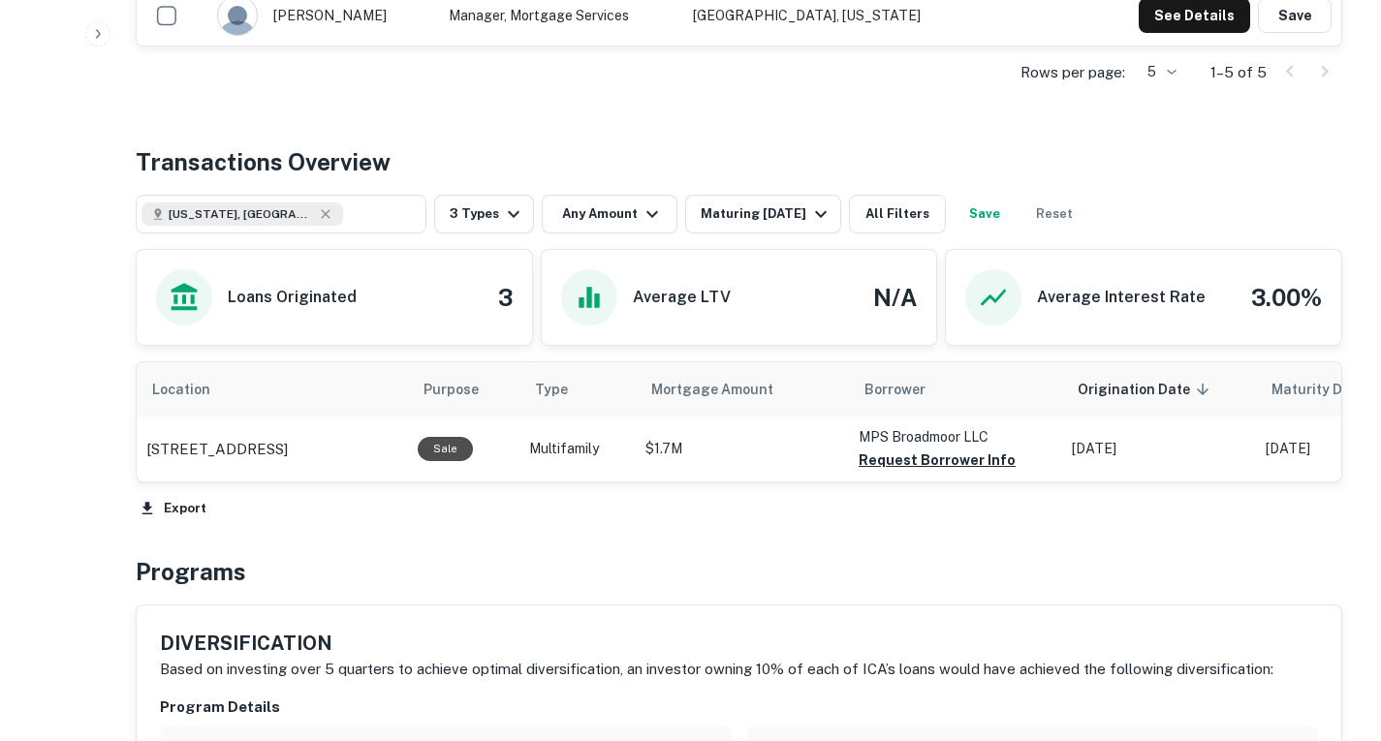
scroll to position [750, 0]
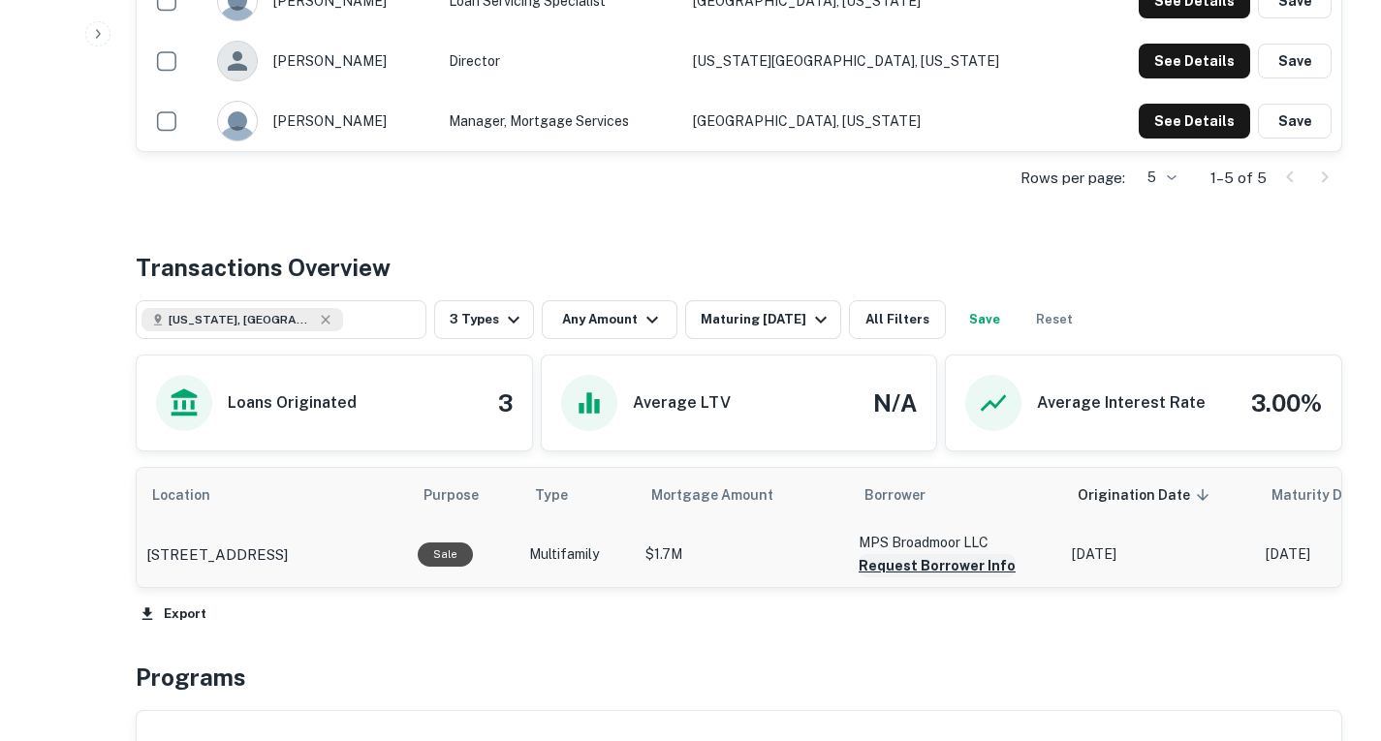
click at [915, 566] on button "Request Borrower Info" at bounding box center [937, 565] width 157 height 23
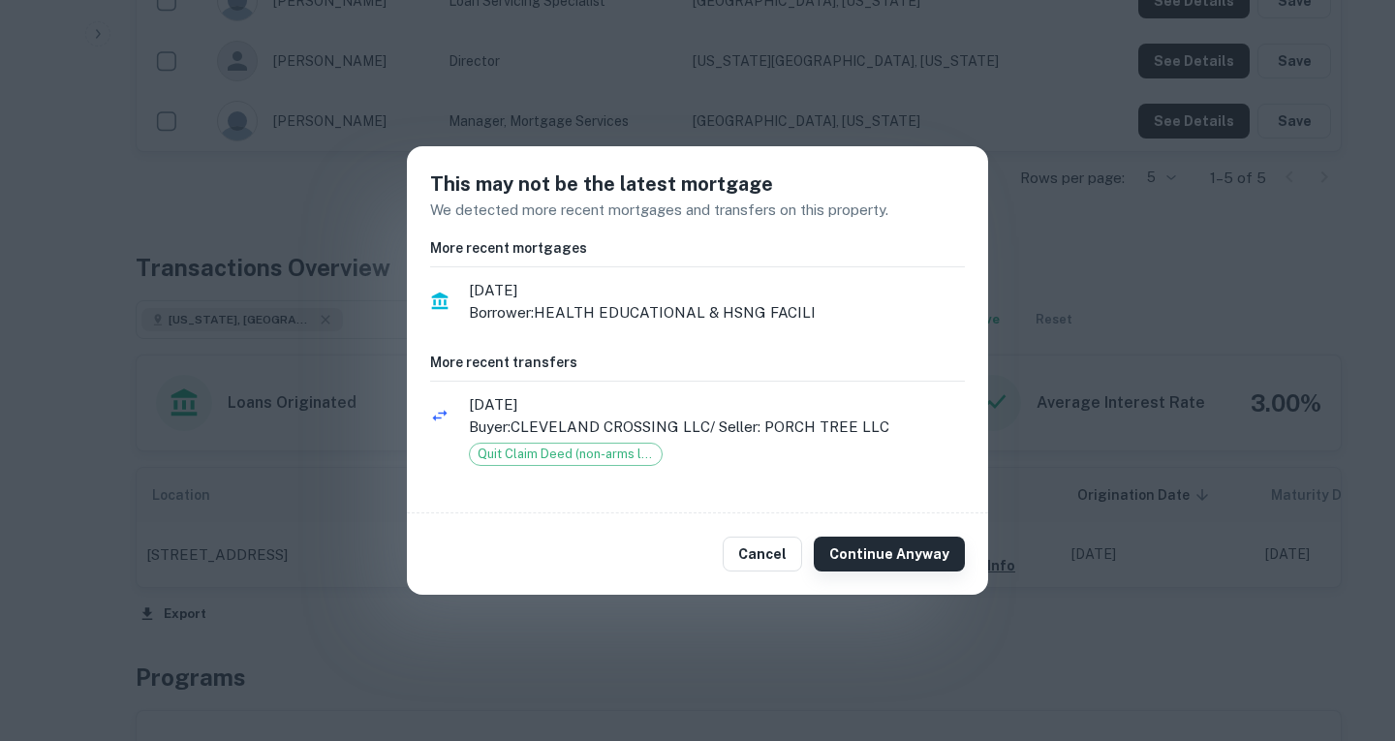
click at [897, 547] on button "Continue Anyway" at bounding box center [889, 554] width 151 height 35
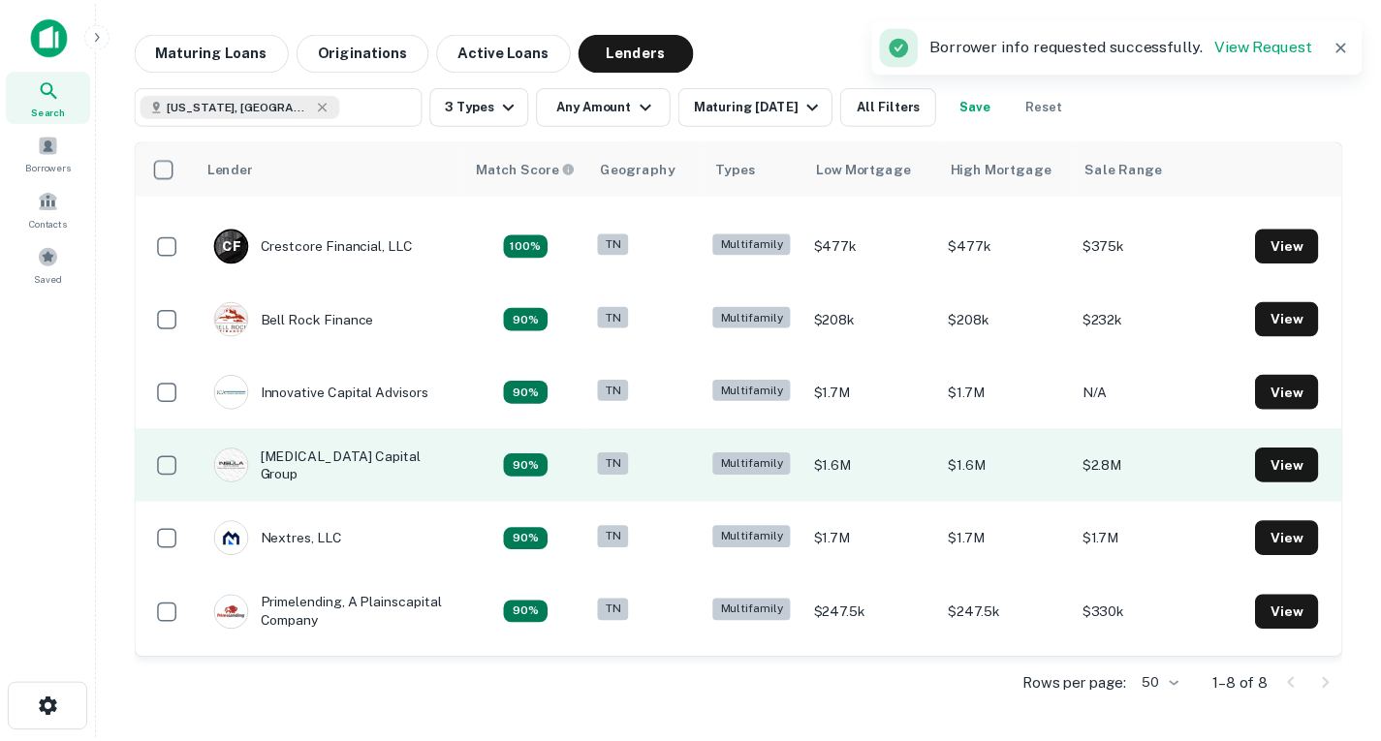
scroll to position [61, 0]
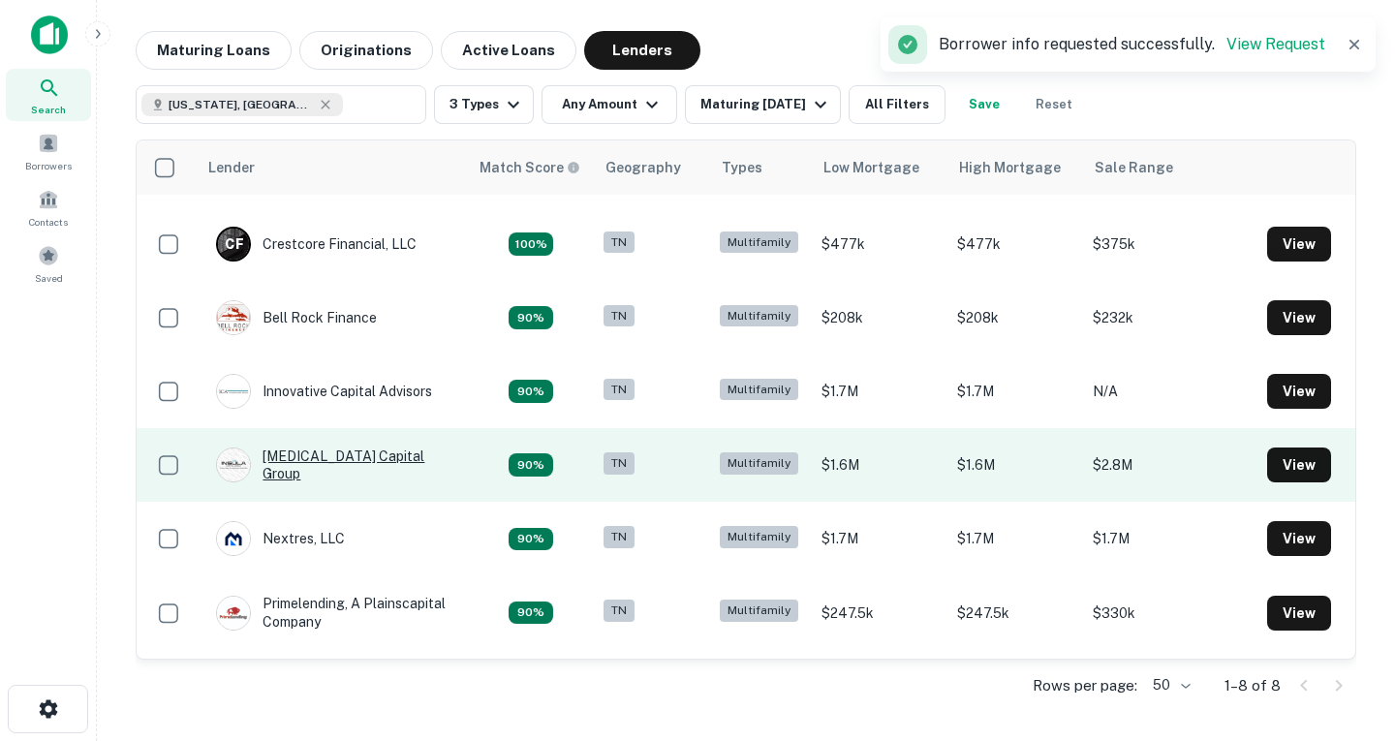
click at [337, 461] on div "Insula Capital Group" at bounding box center [332, 465] width 233 height 35
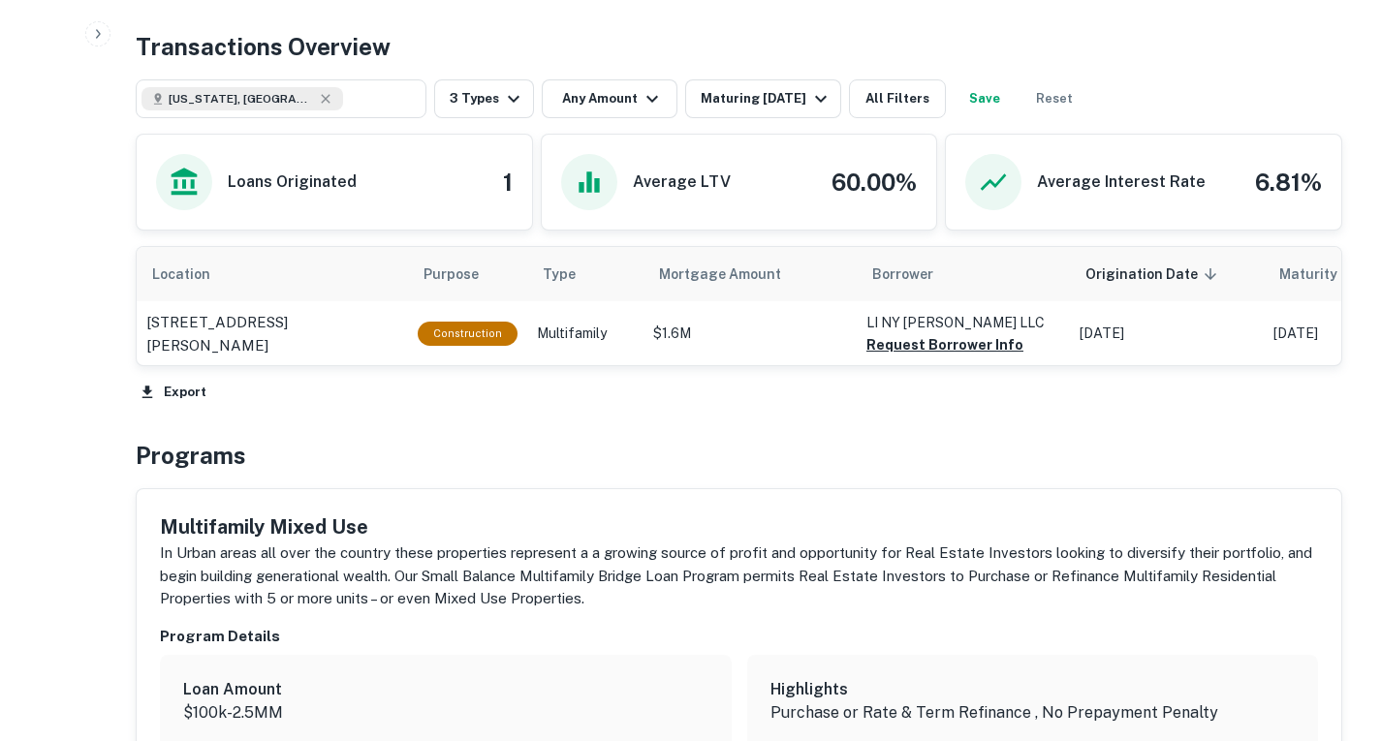
scroll to position [907, 0]
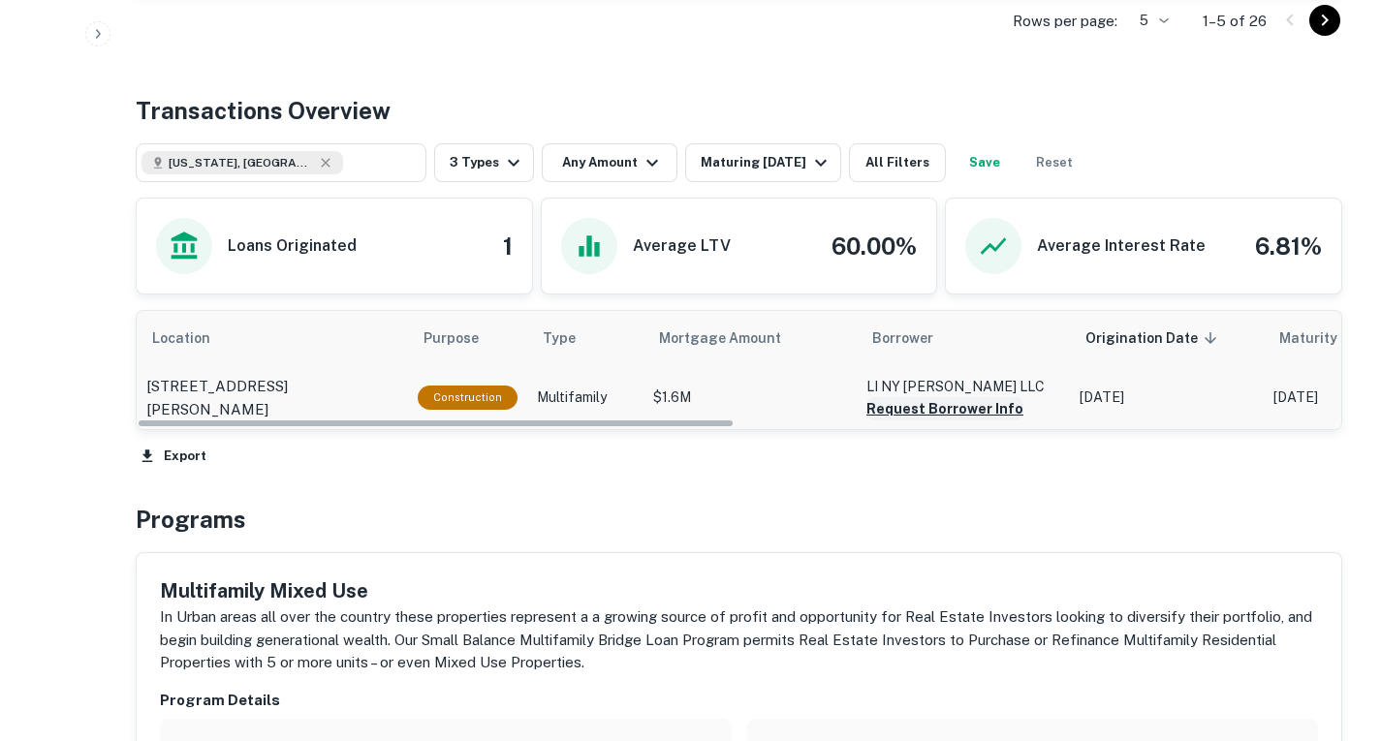
click at [914, 408] on button "Request Borrower Info" at bounding box center [944, 408] width 157 height 23
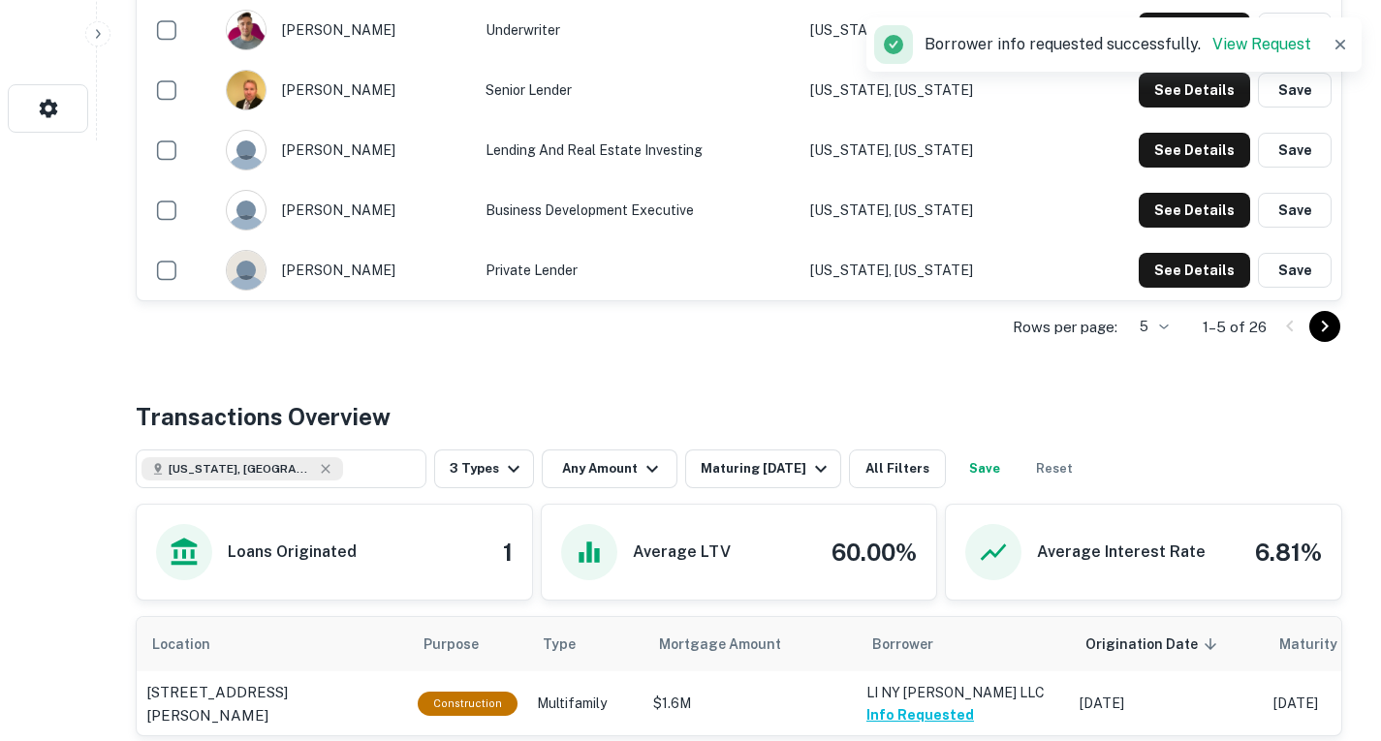
scroll to position [188, 0]
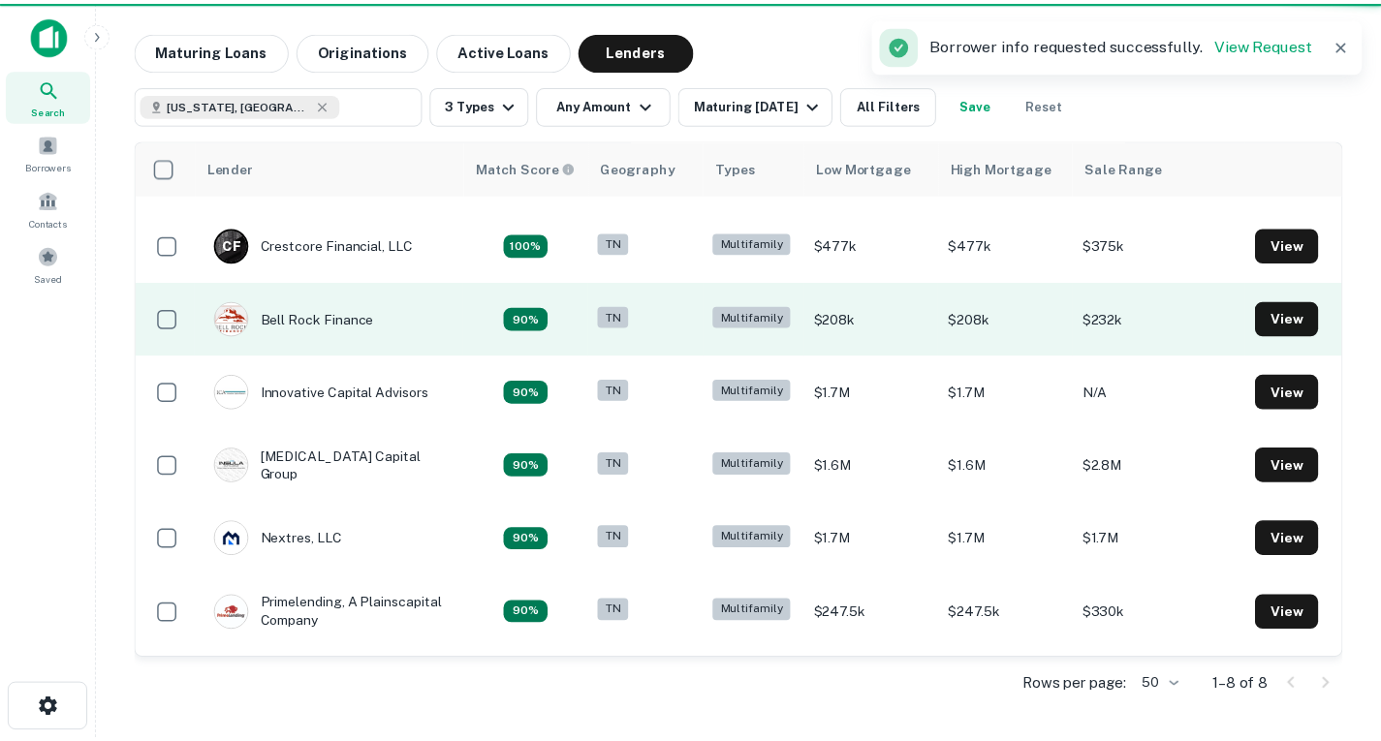
scroll to position [61, 0]
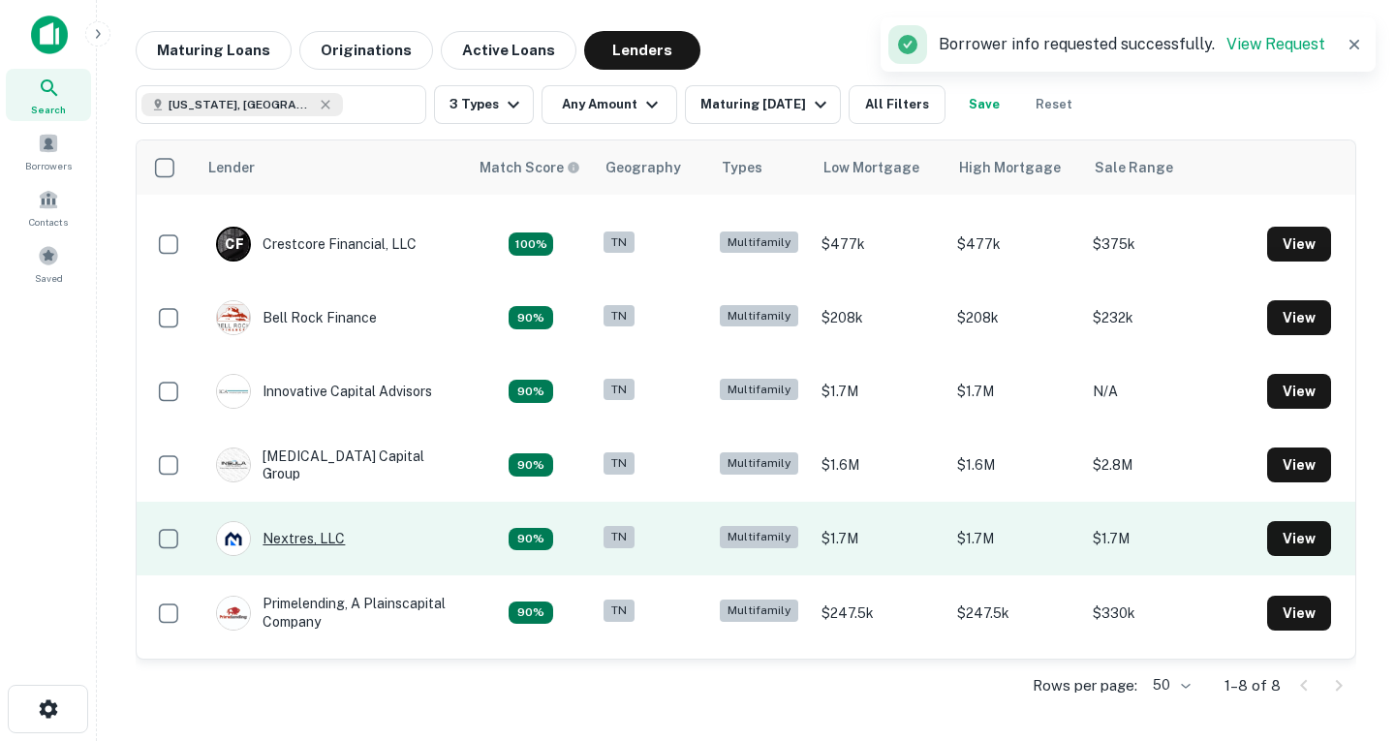
click at [326, 540] on div "Nextres, LLC" at bounding box center [280, 538] width 129 height 35
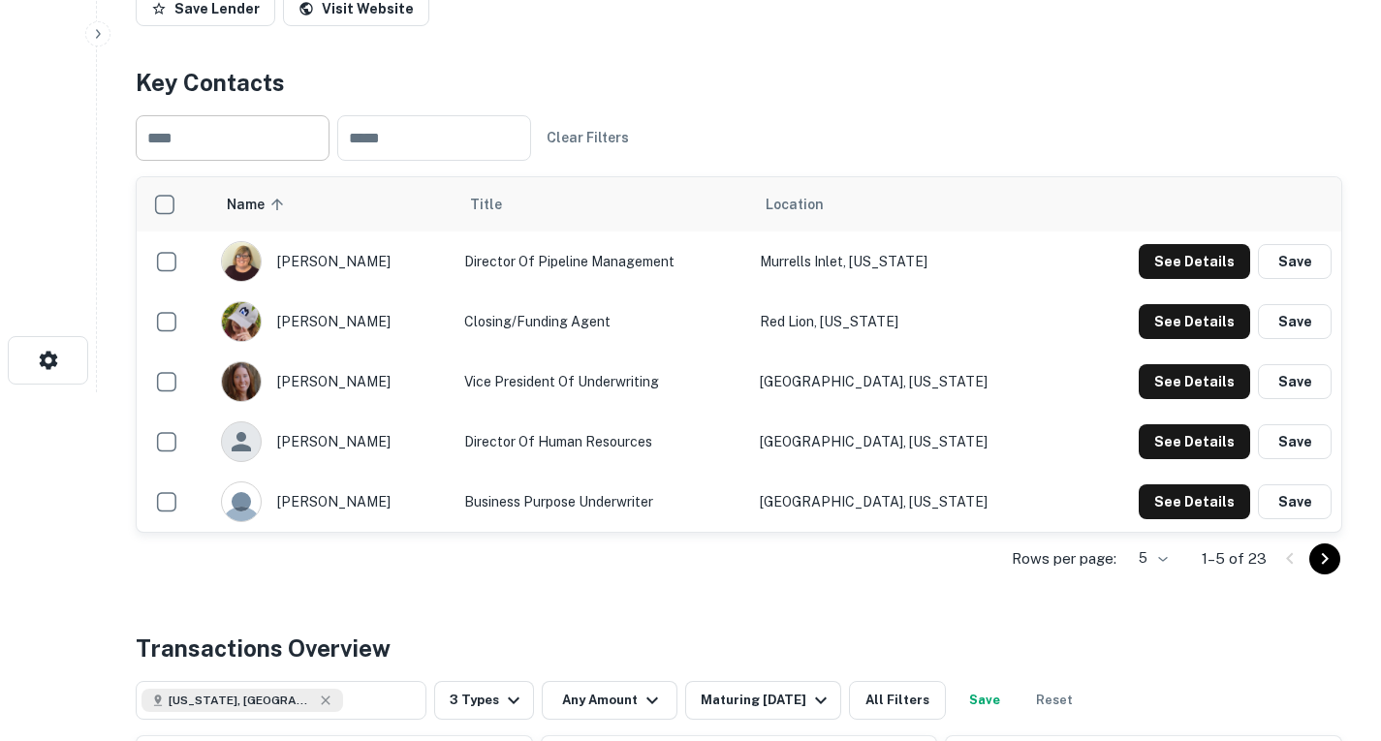
scroll to position [324, 0]
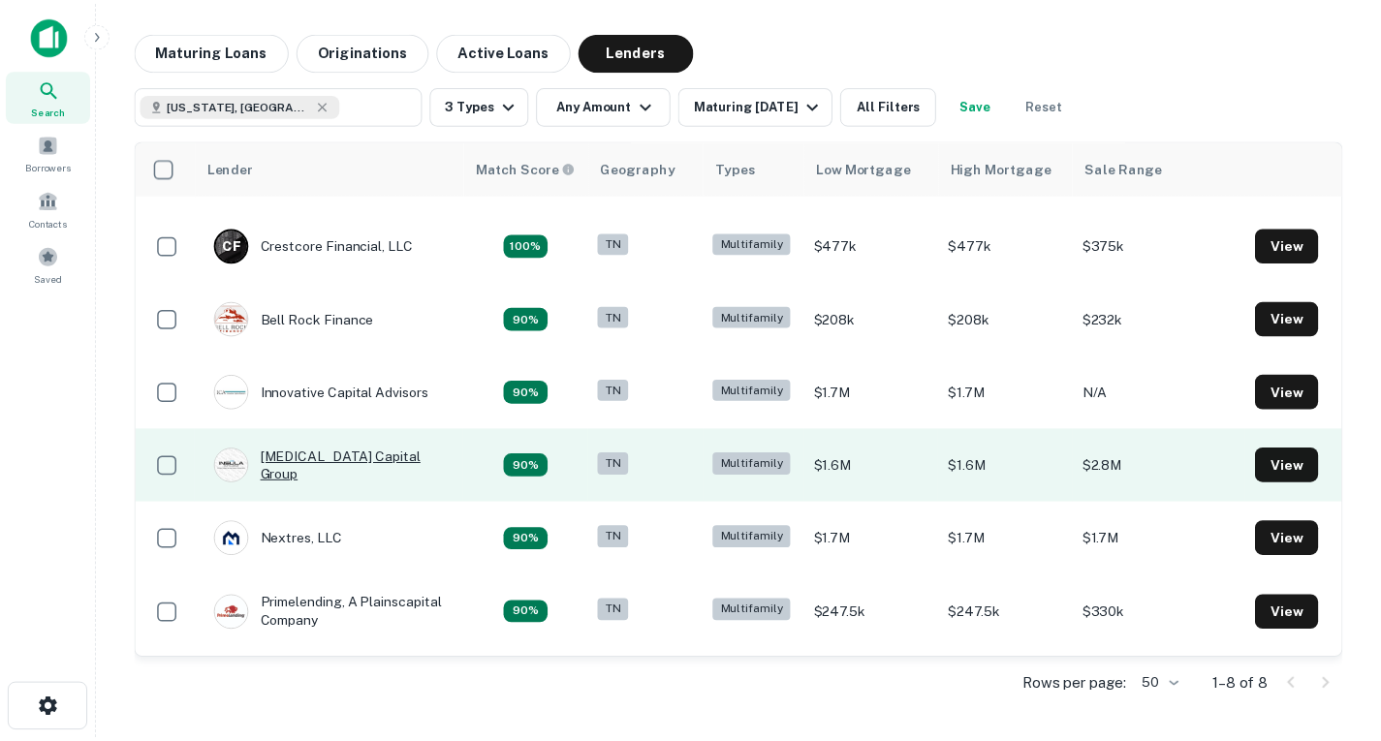
scroll to position [61, 0]
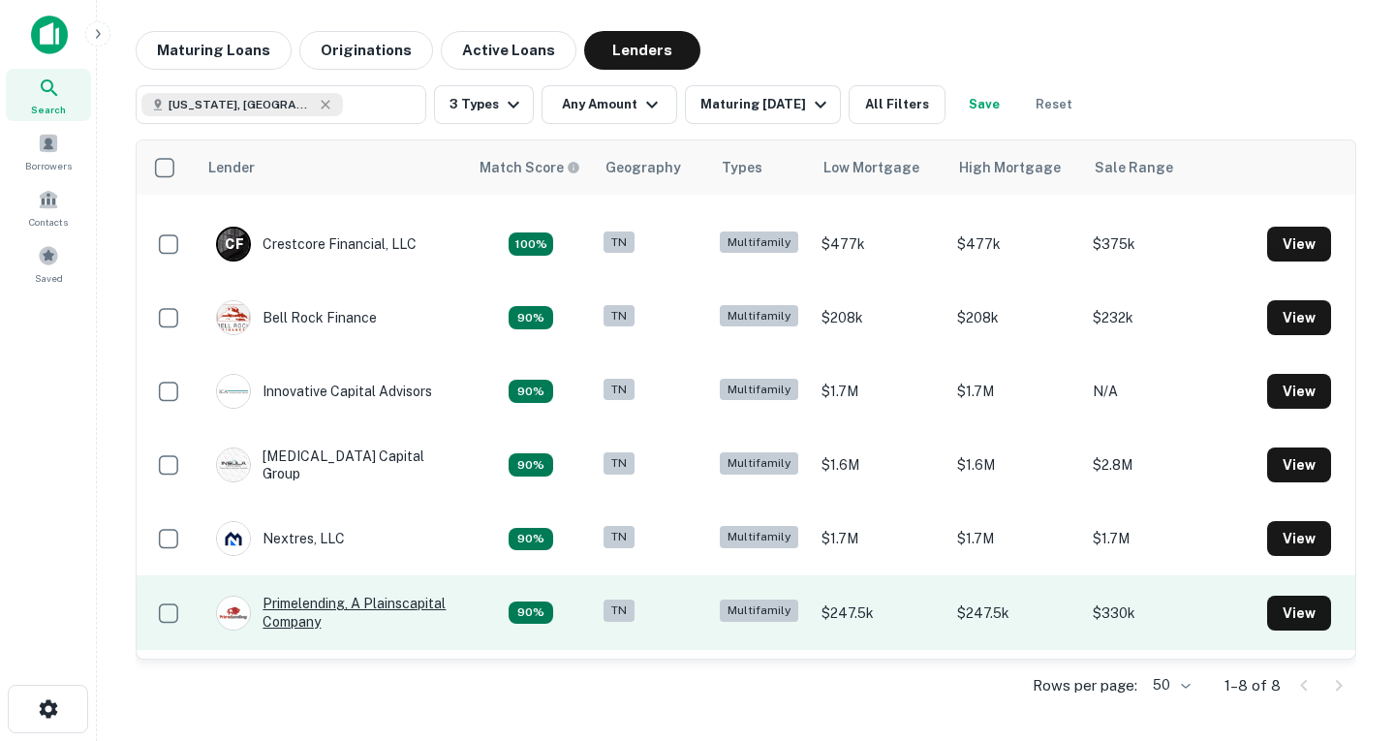
click at [313, 606] on div "Primelending, A Plainscapital Company" at bounding box center [332, 612] width 233 height 35
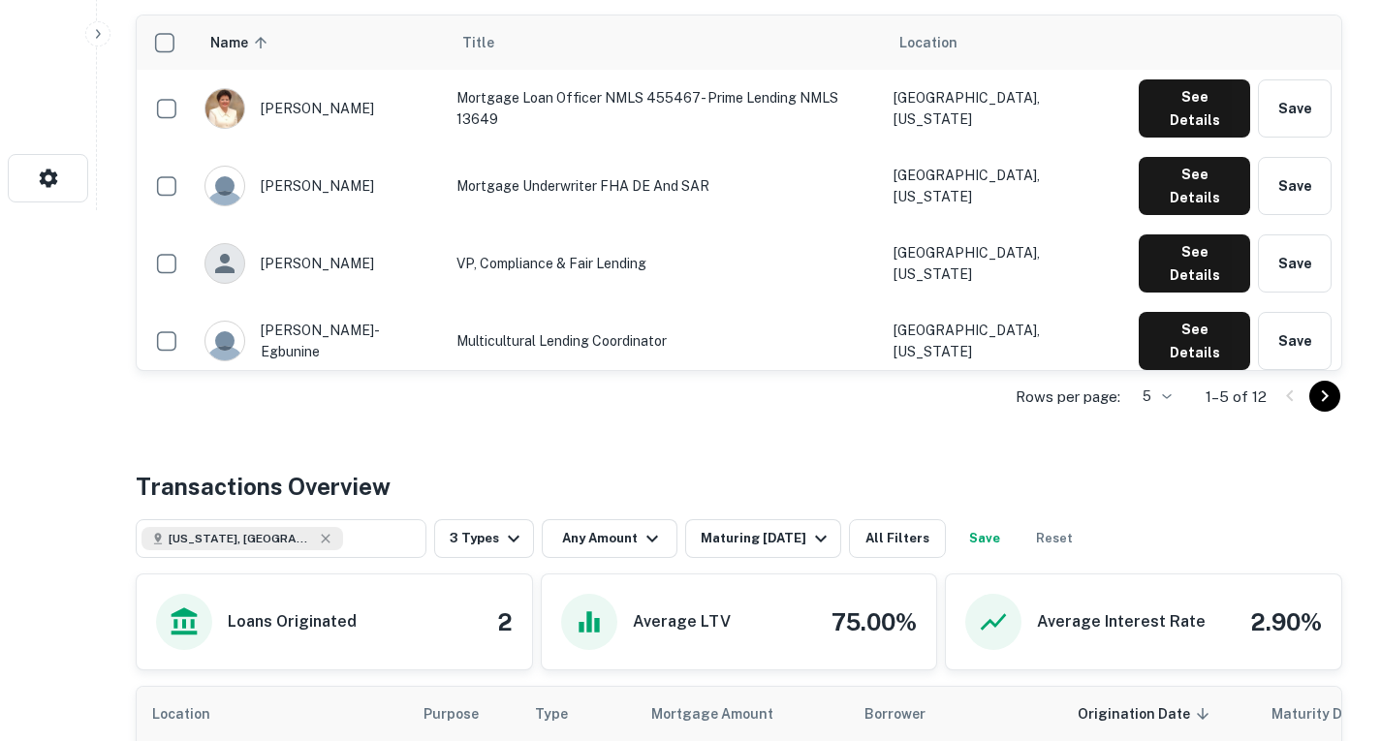
scroll to position [823, 0]
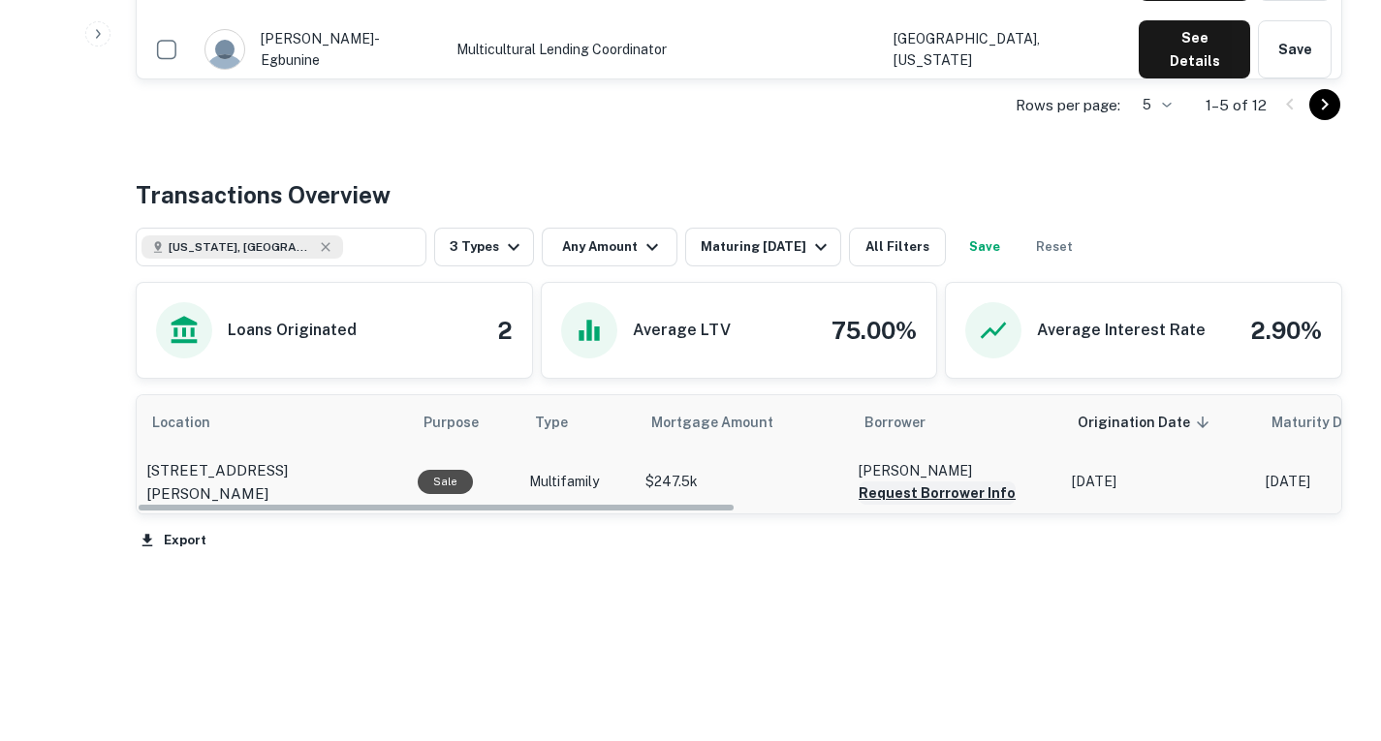
click at [906, 491] on button "Request Borrower Info" at bounding box center [937, 493] width 157 height 23
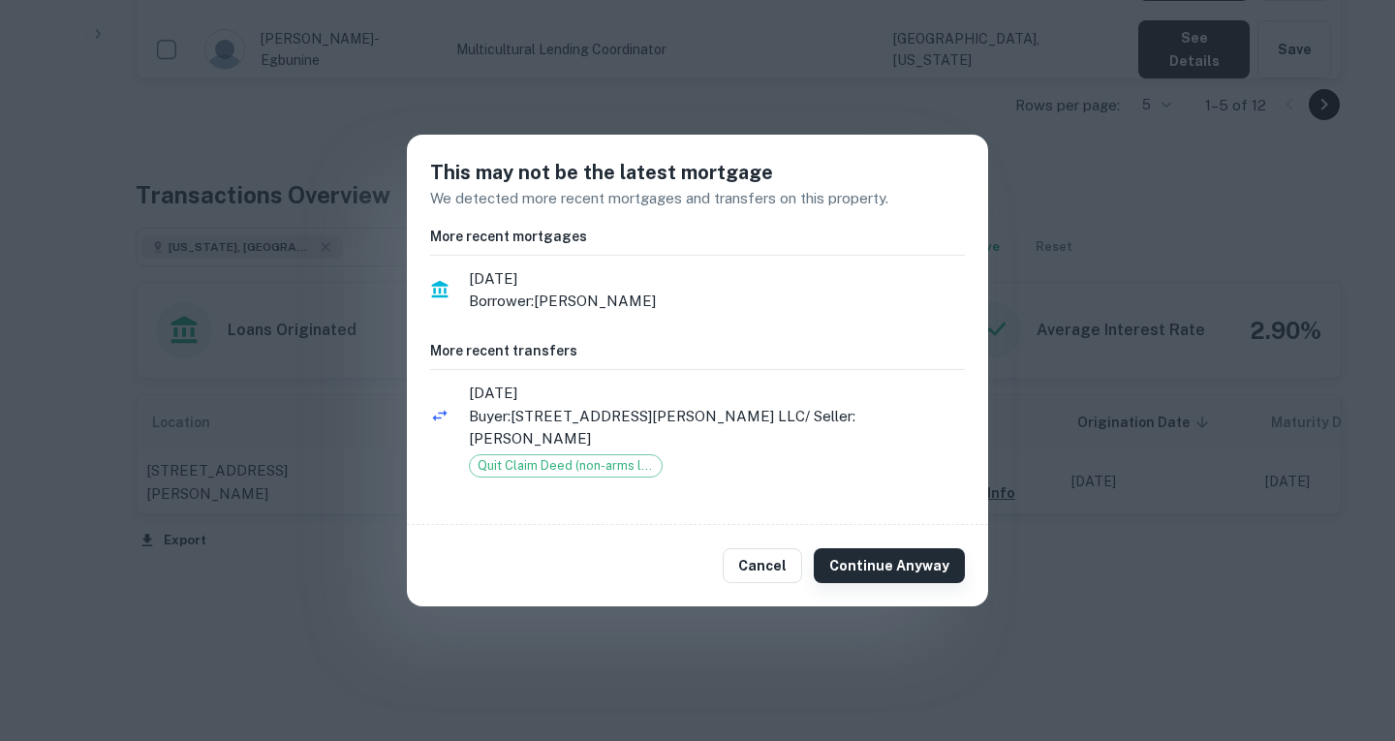
click at [866, 558] on button "Continue Anyway" at bounding box center [889, 565] width 151 height 35
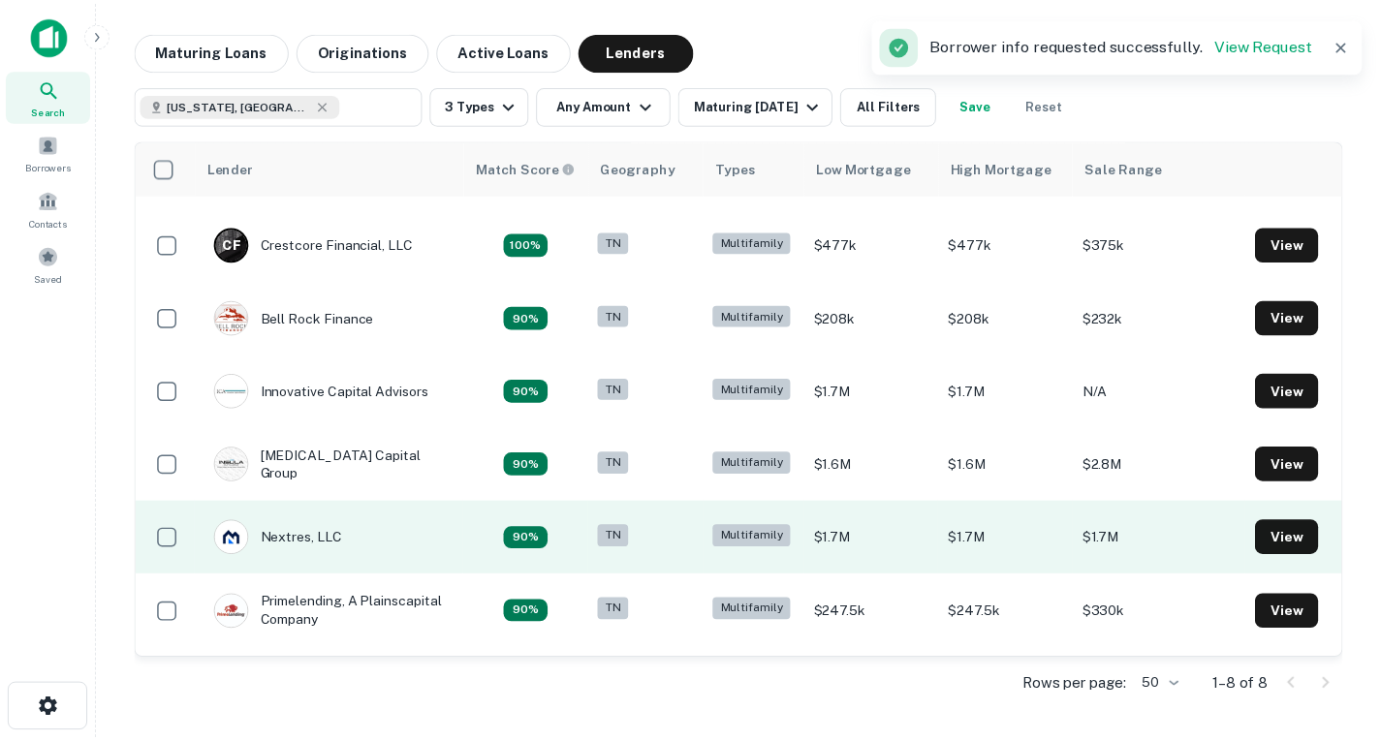
scroll to position [140, 0]
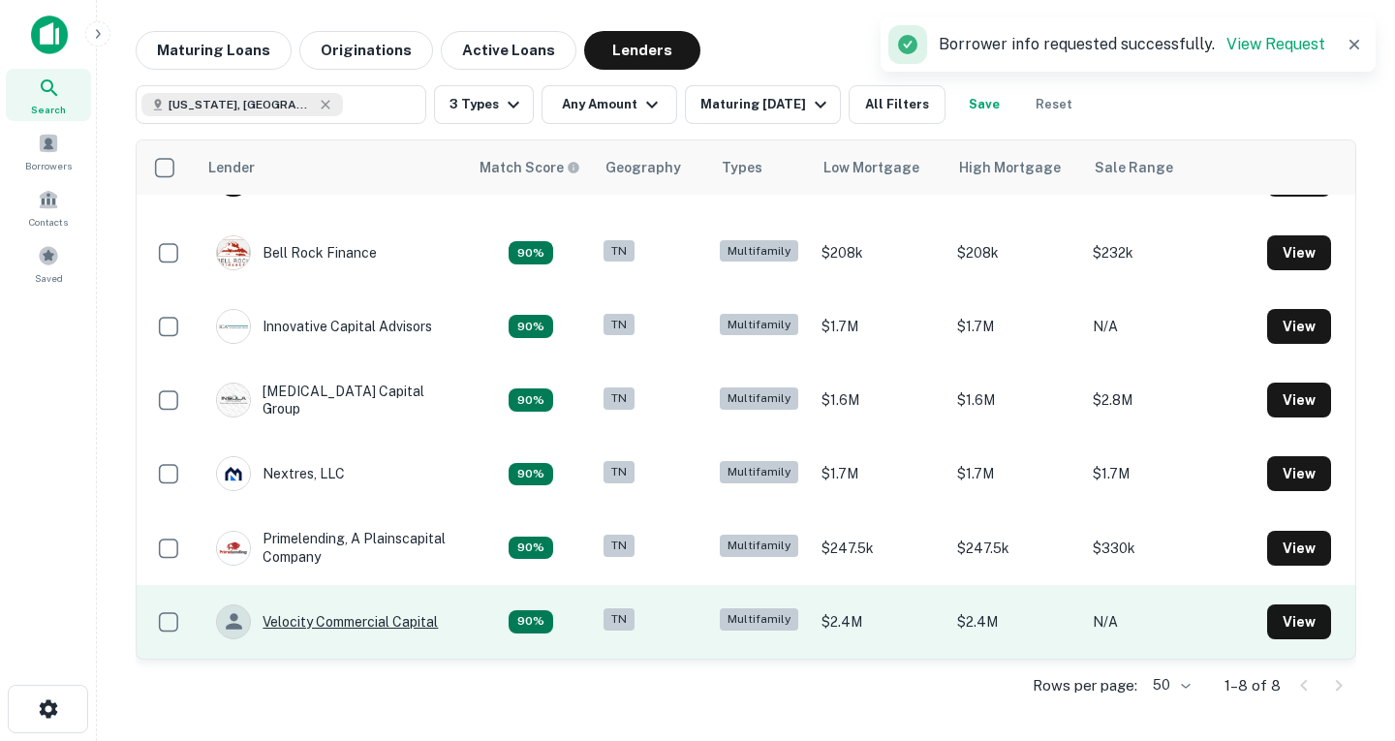
click at [332, 619] on div "Velocity Commercial Capital" at bounding box center [327, 622] width 222 height 35
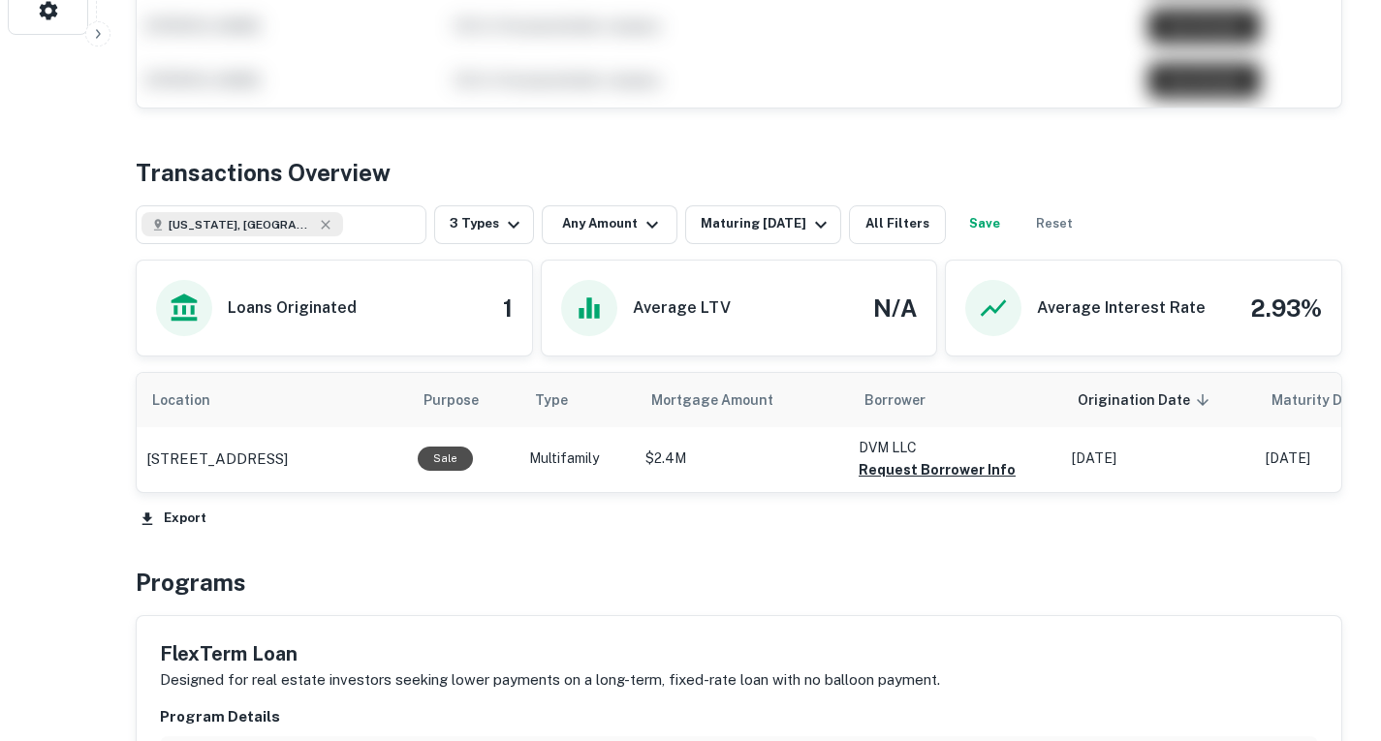
scroll to position [698, 0]
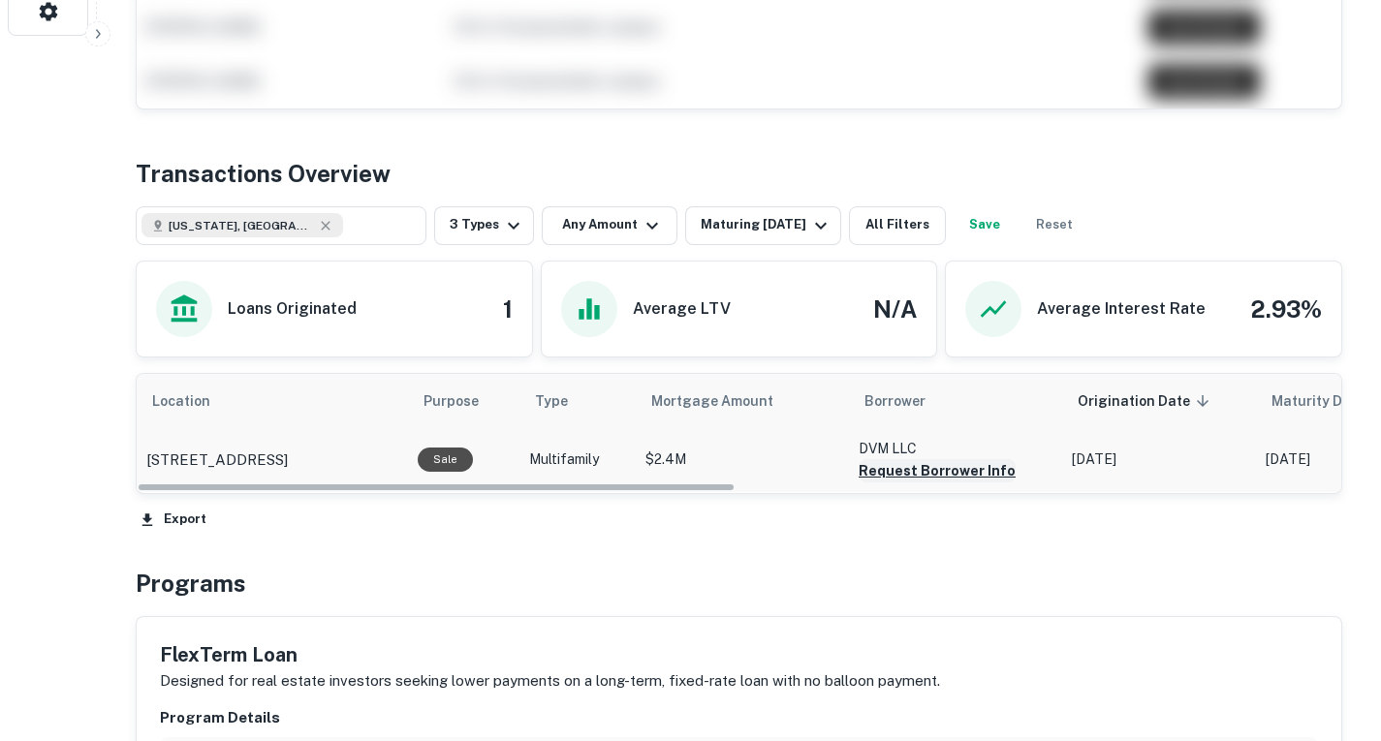
click at [894, 480] on button "Request Borrower Info" at bounding box center [937, 470] width 157 height 23
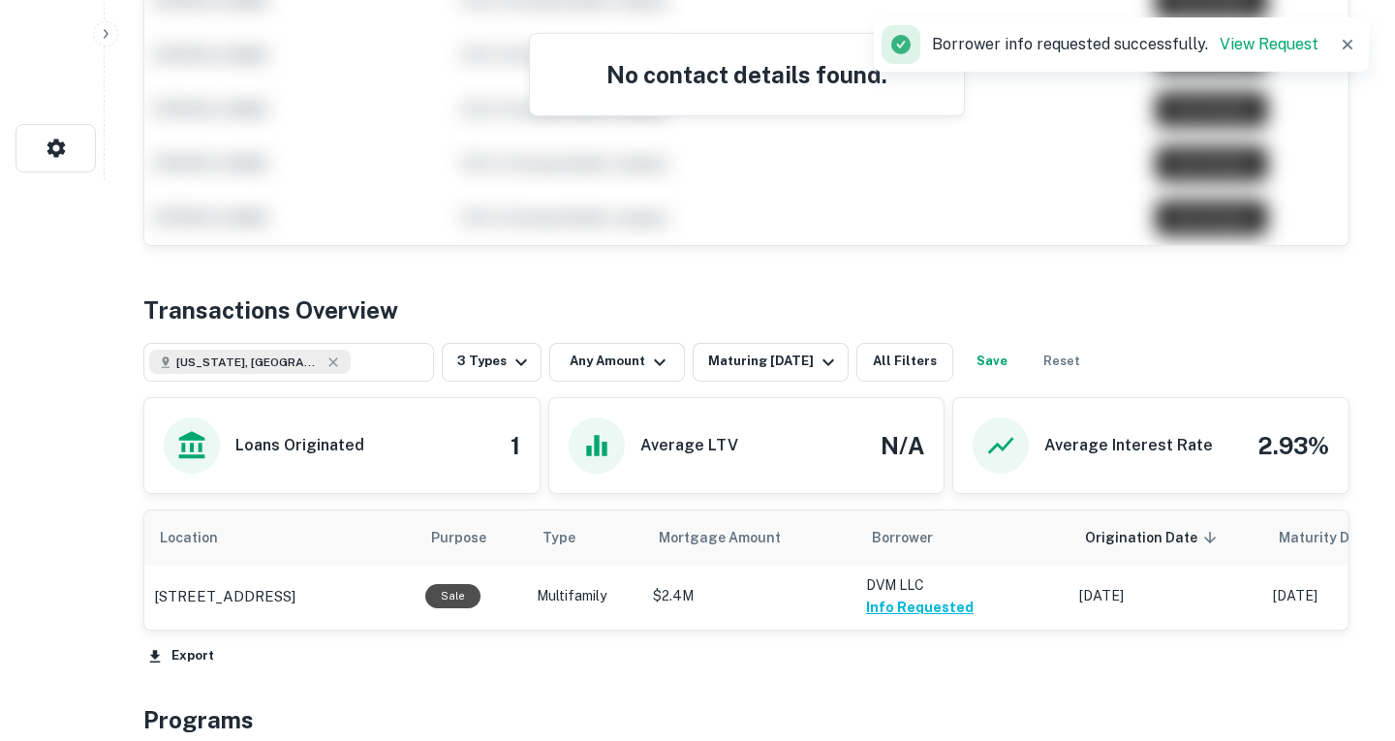
scroll to position [0, 0]
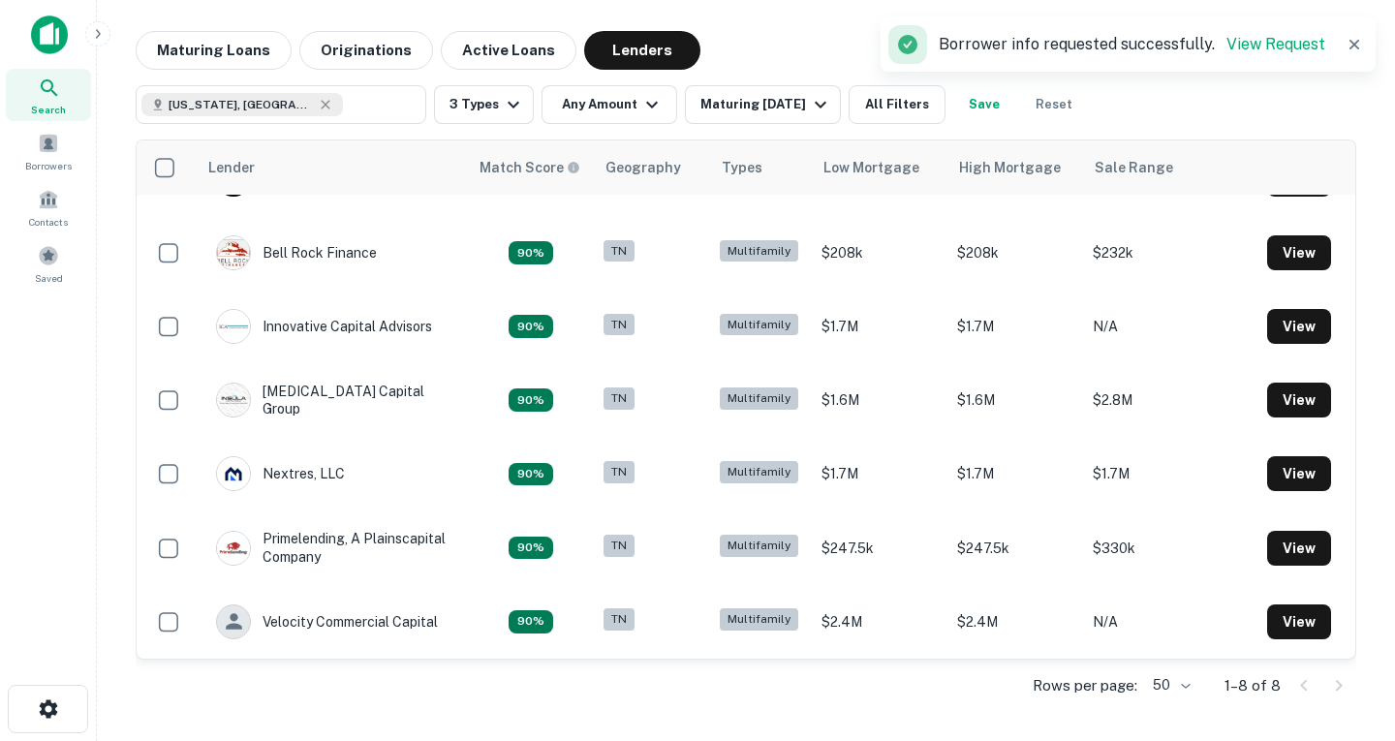
scroll to position [140, 0]
click at [318, 109] on icon at bounding box center [326, 105] width 16 height 16
type input "**********"
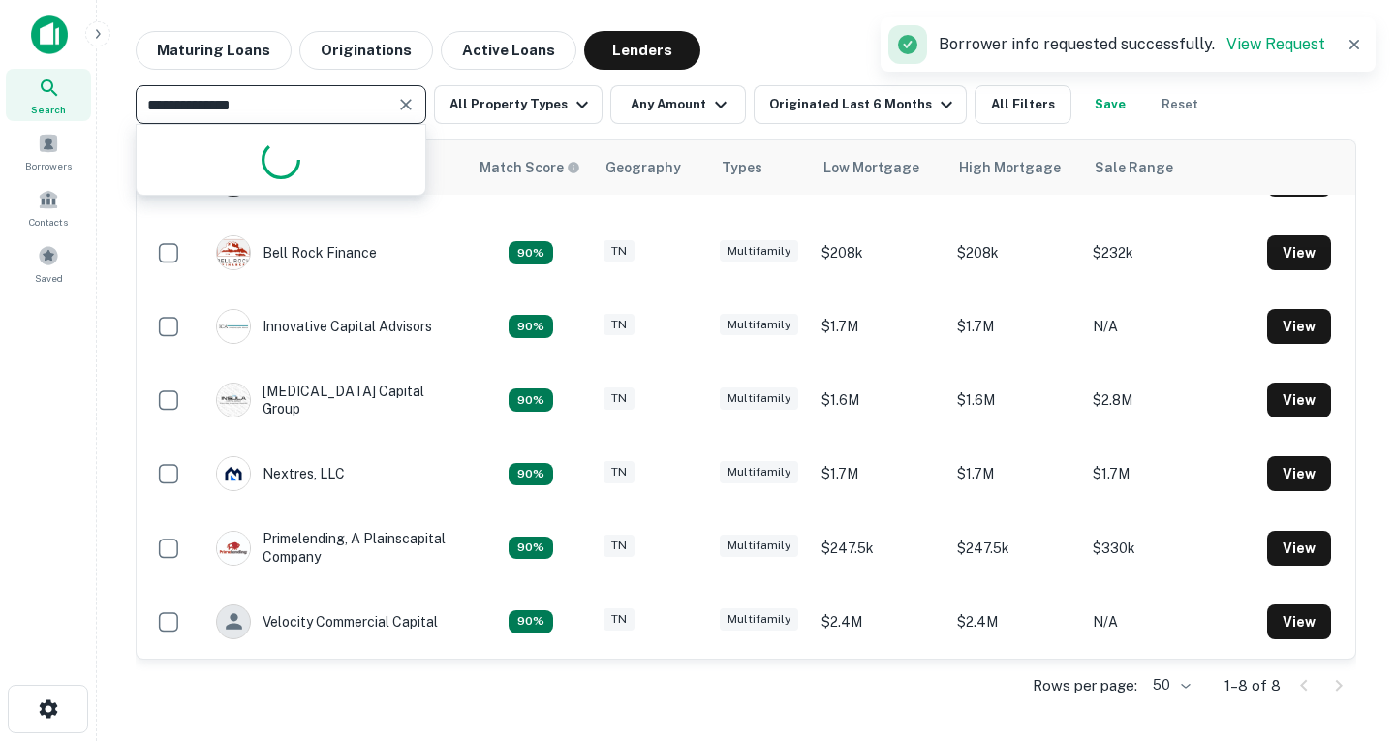
click at [247, 109] on input "**********" at bounding box center [264, 104] width 247 height 27
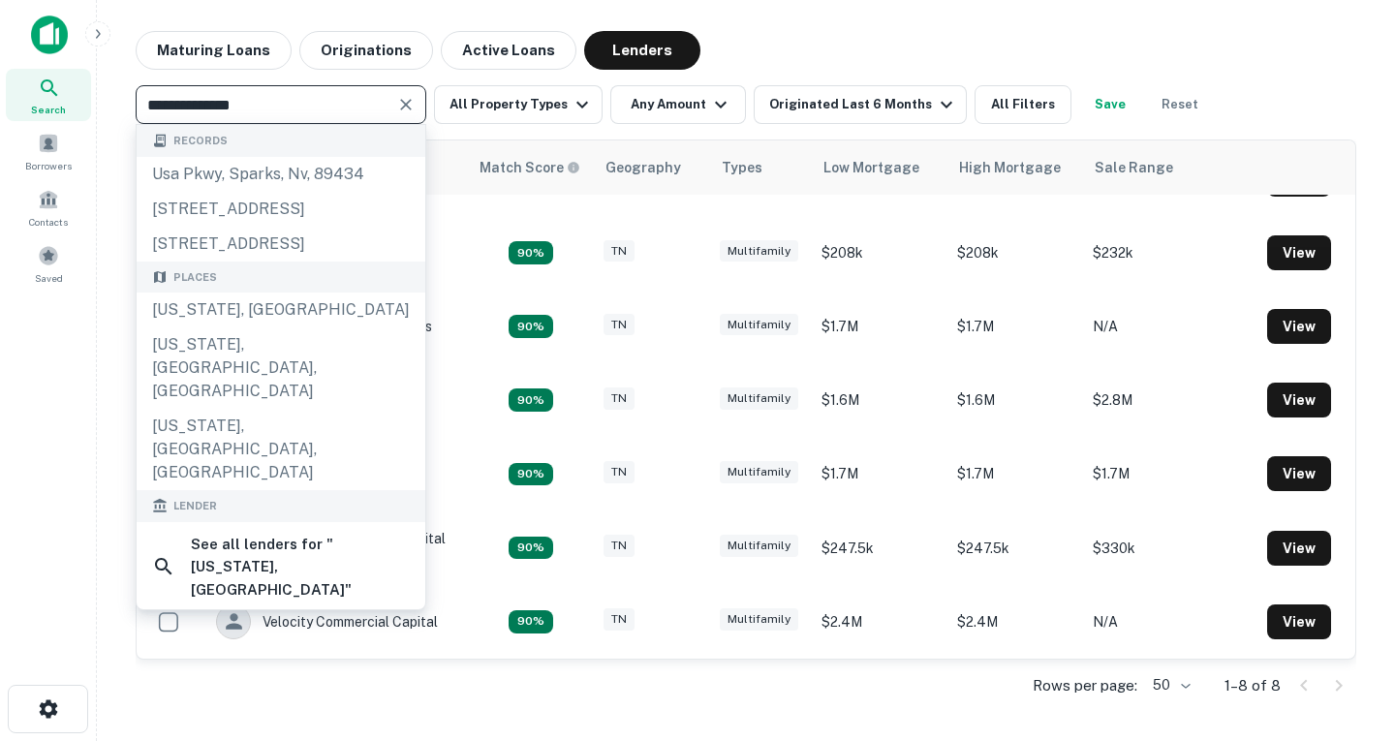
click at [402, 103] on icon "Clear" at bounding box center [405, 104] width 19 height 19
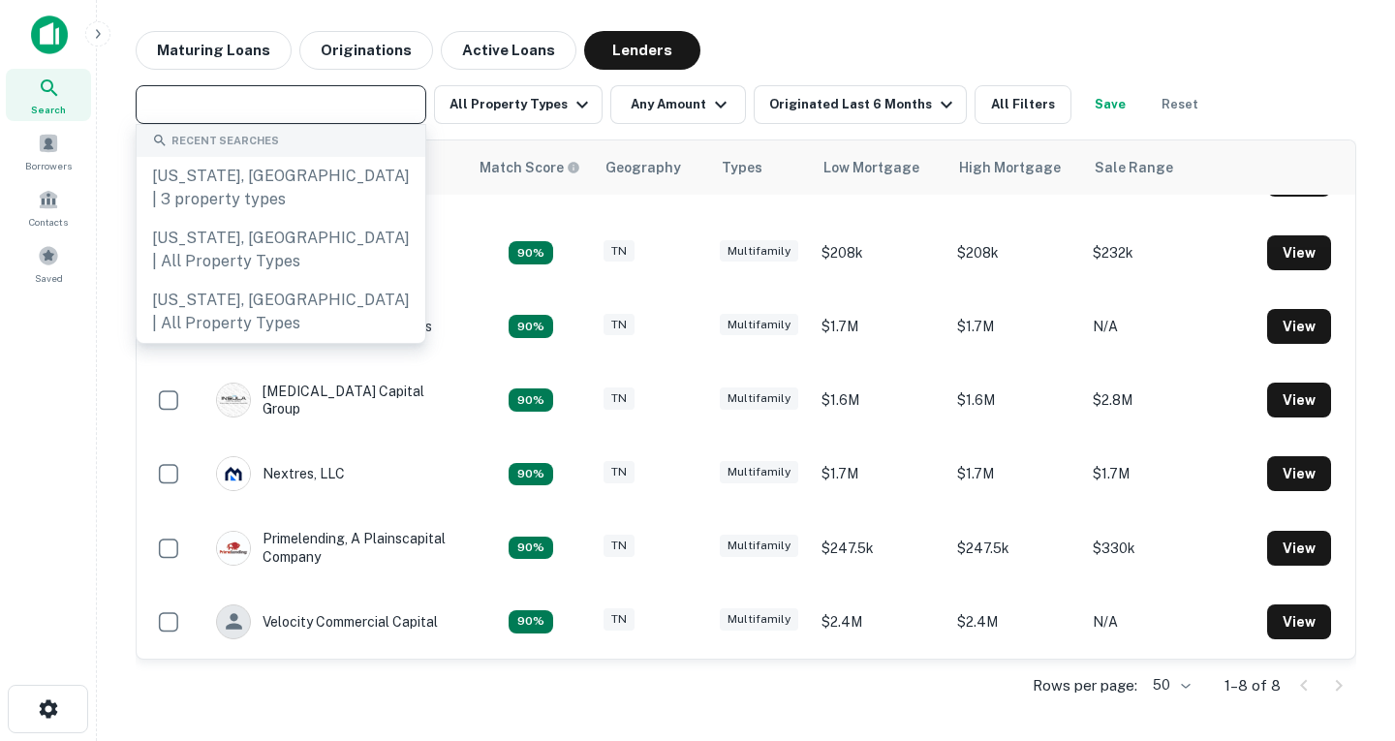
click at [359, 110] on input "text" at bounding box center [279, 104] width 276 height 27
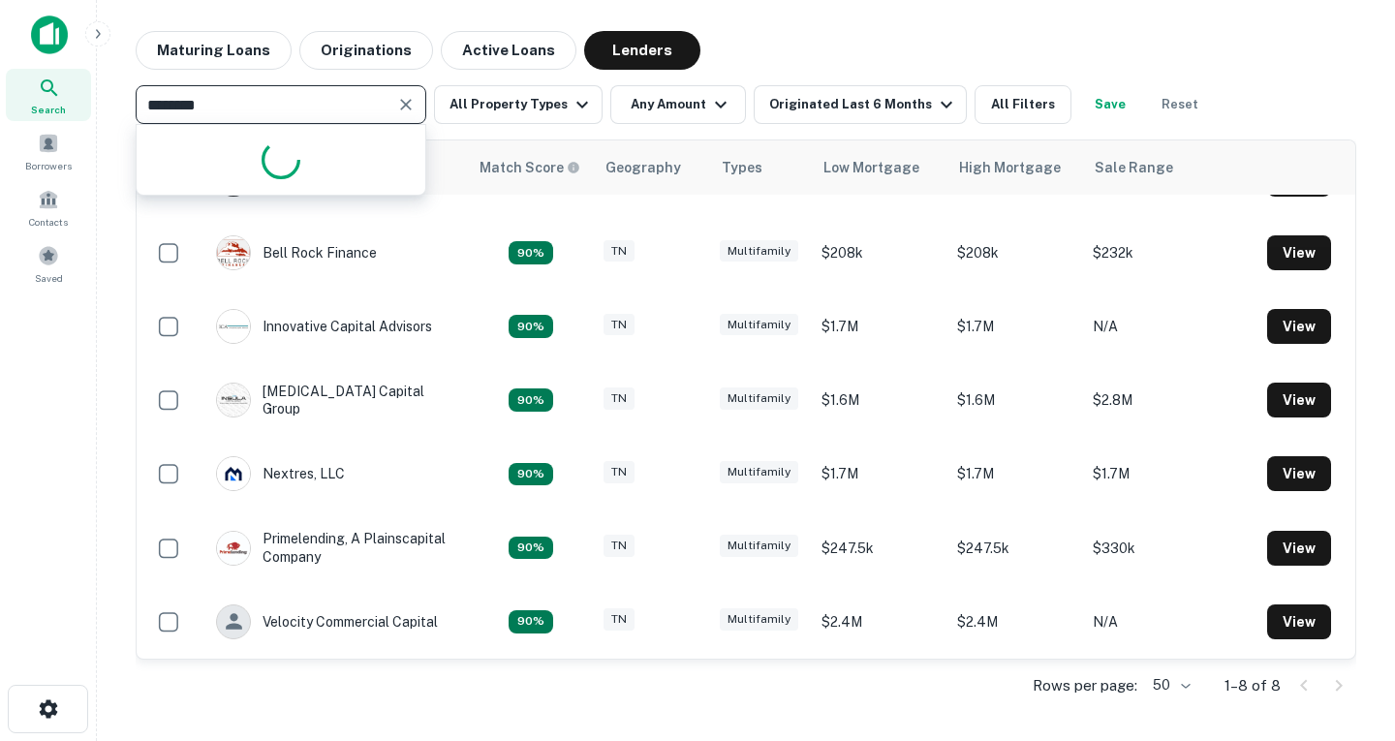
type input "*********"
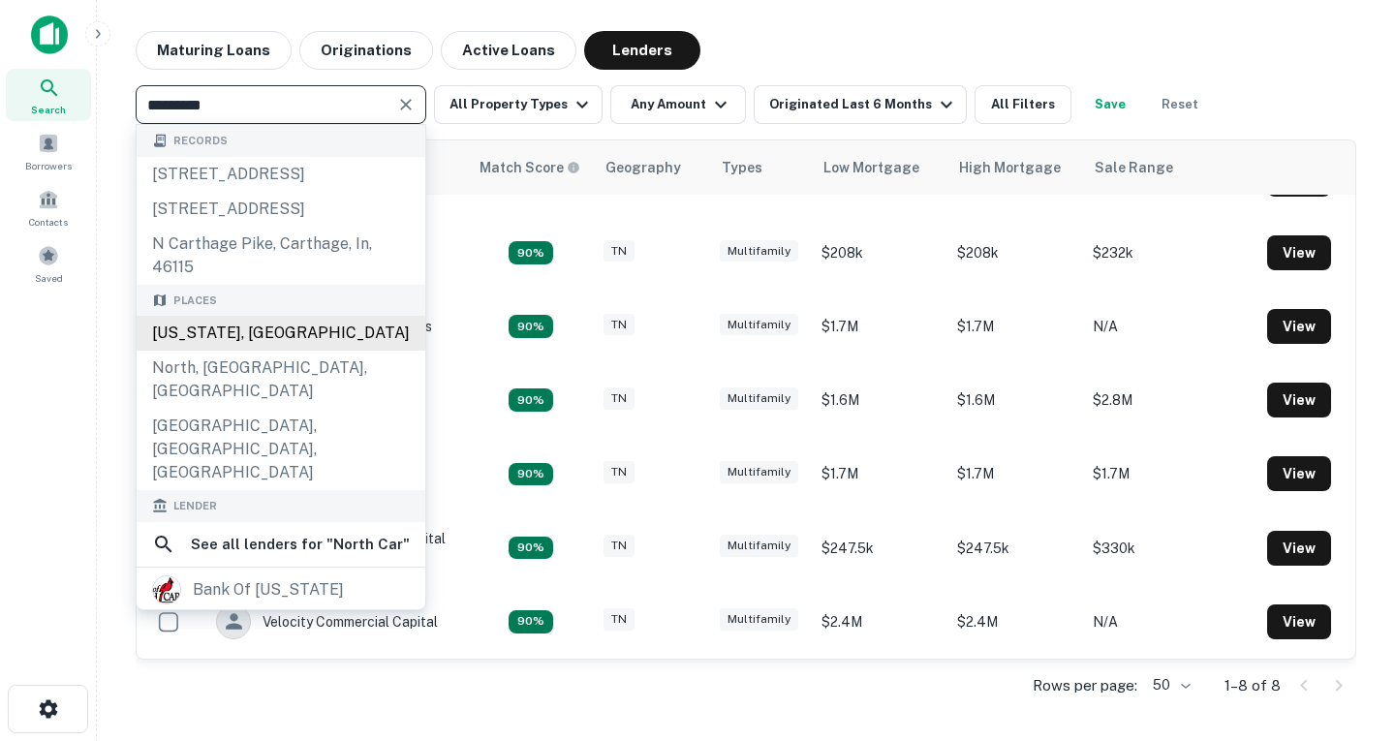
click at [235, 351] on div "[US_STATE], [GEOGRAPHIC_DATA]" at bounding box center [281, 333] width 289 height 35
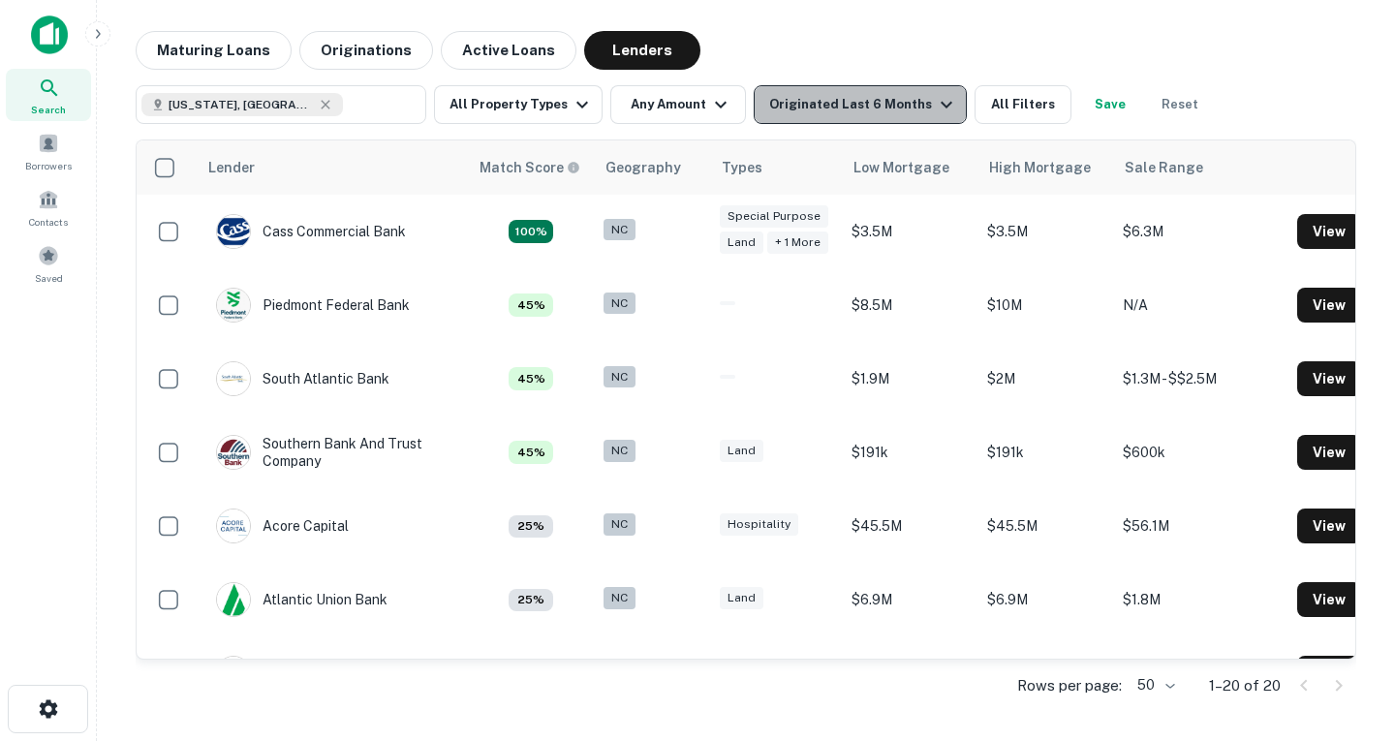
click at [887, 101] on div "Originated Last 6 Months" at bounding box center [863, 104] width 189 height 23
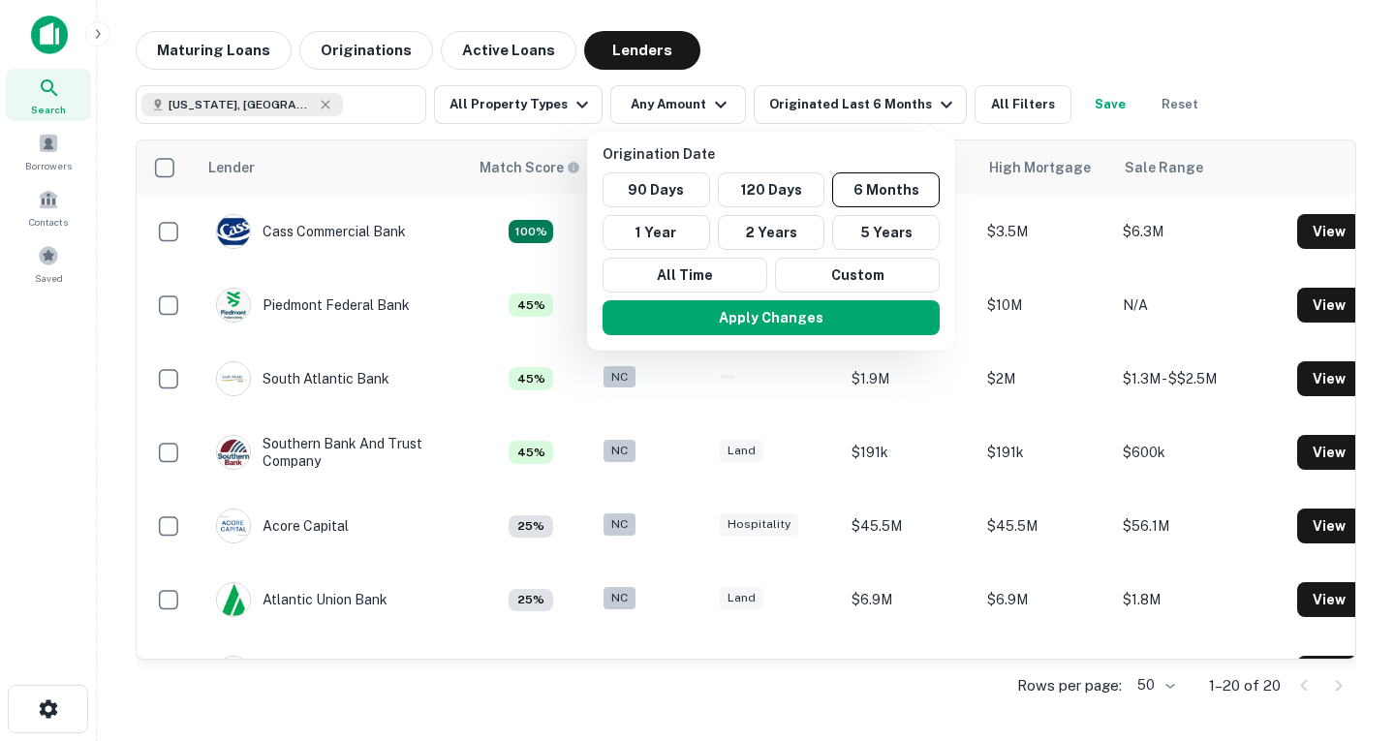
click at [999, 110] on div at bounding box center [697, 370] width 1395 height 741
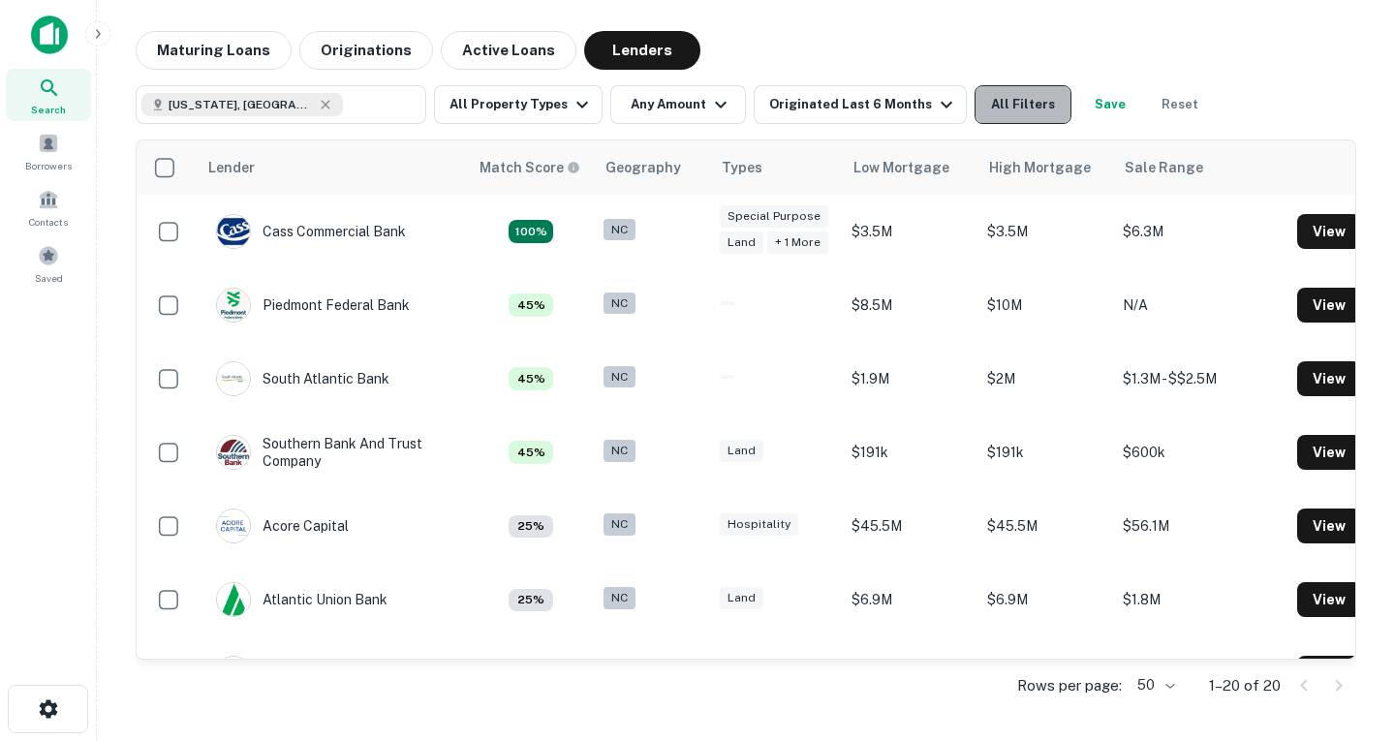
click at [1003, 109] on button "All Filters" at bounding box center [1023, 104] width 97 height 39
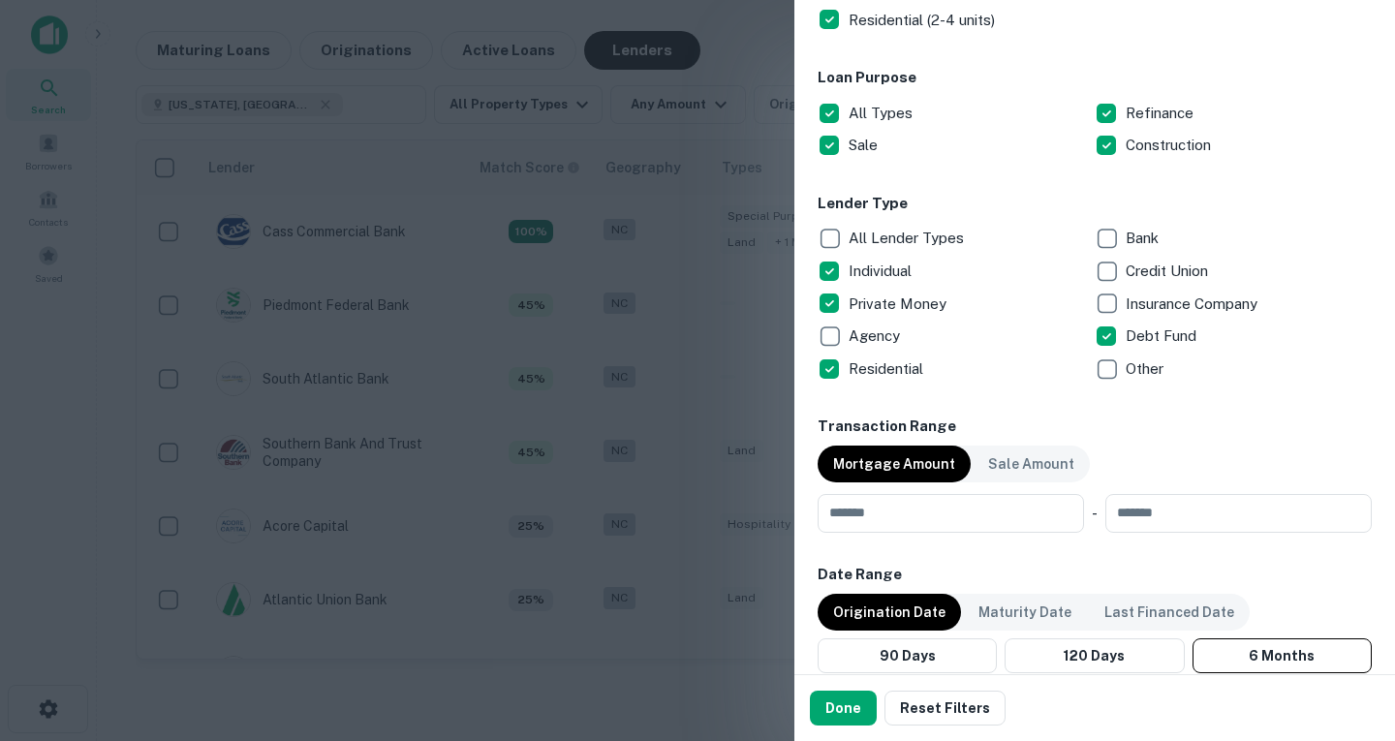
scroll to position [675, 0]
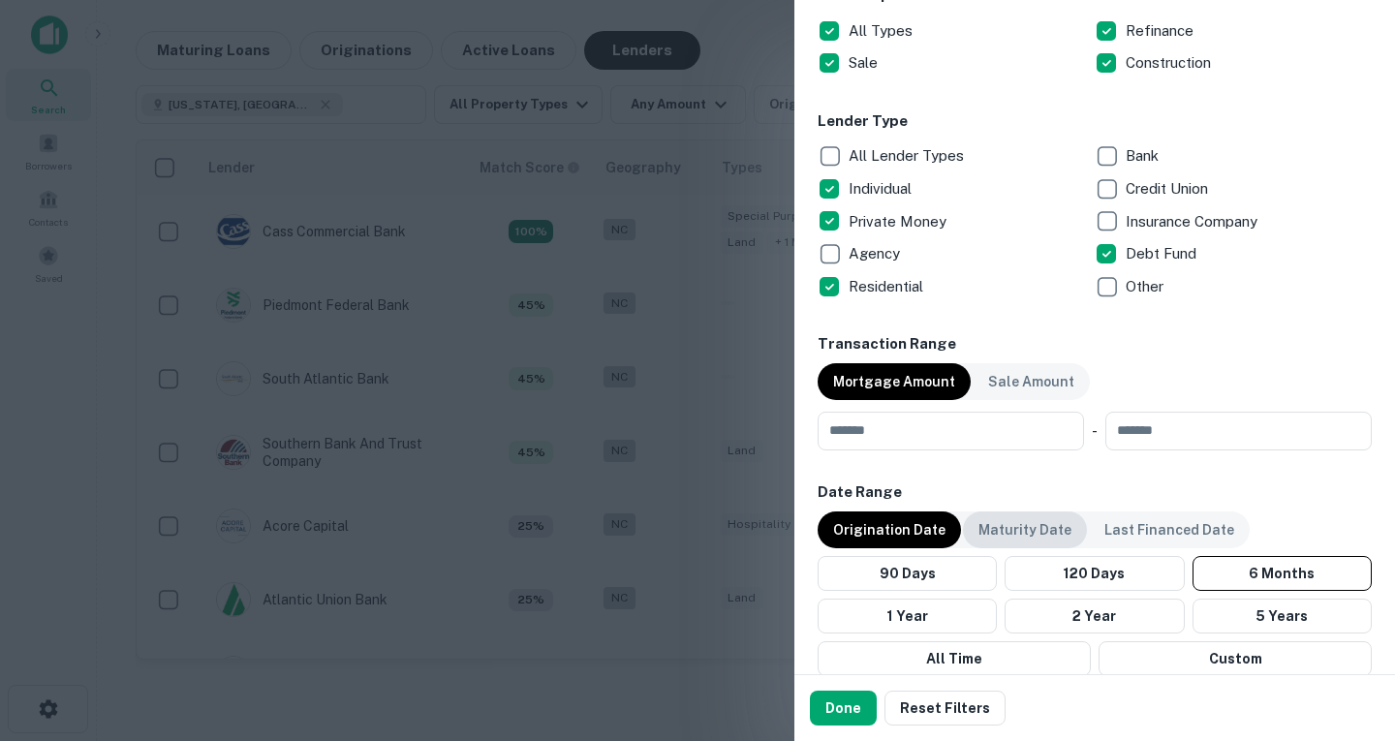
click at [1008, 531] on p "Maturity Date" at bounding box center [1025, 529] width 93 height 21
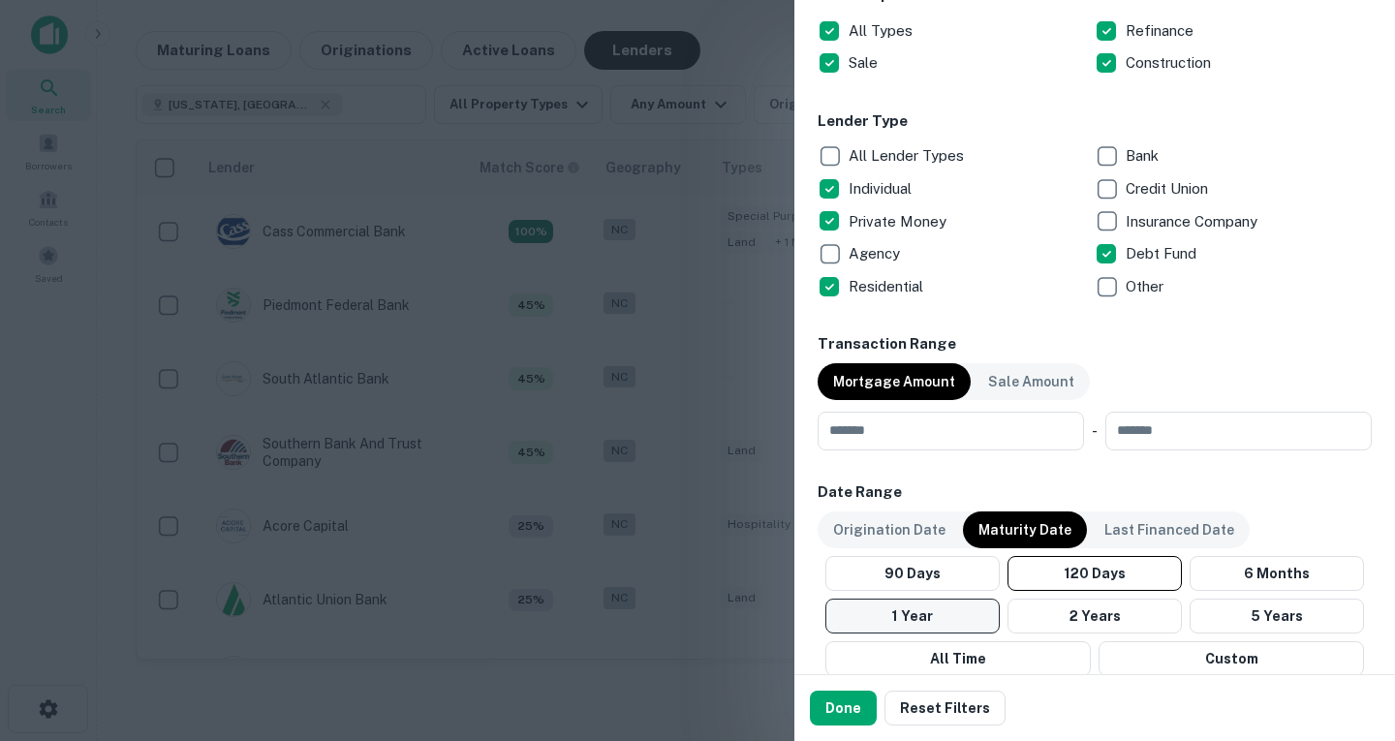
click at [936, 614] on button "1 Year" at bounding box center [913, 616] width 174 height 35
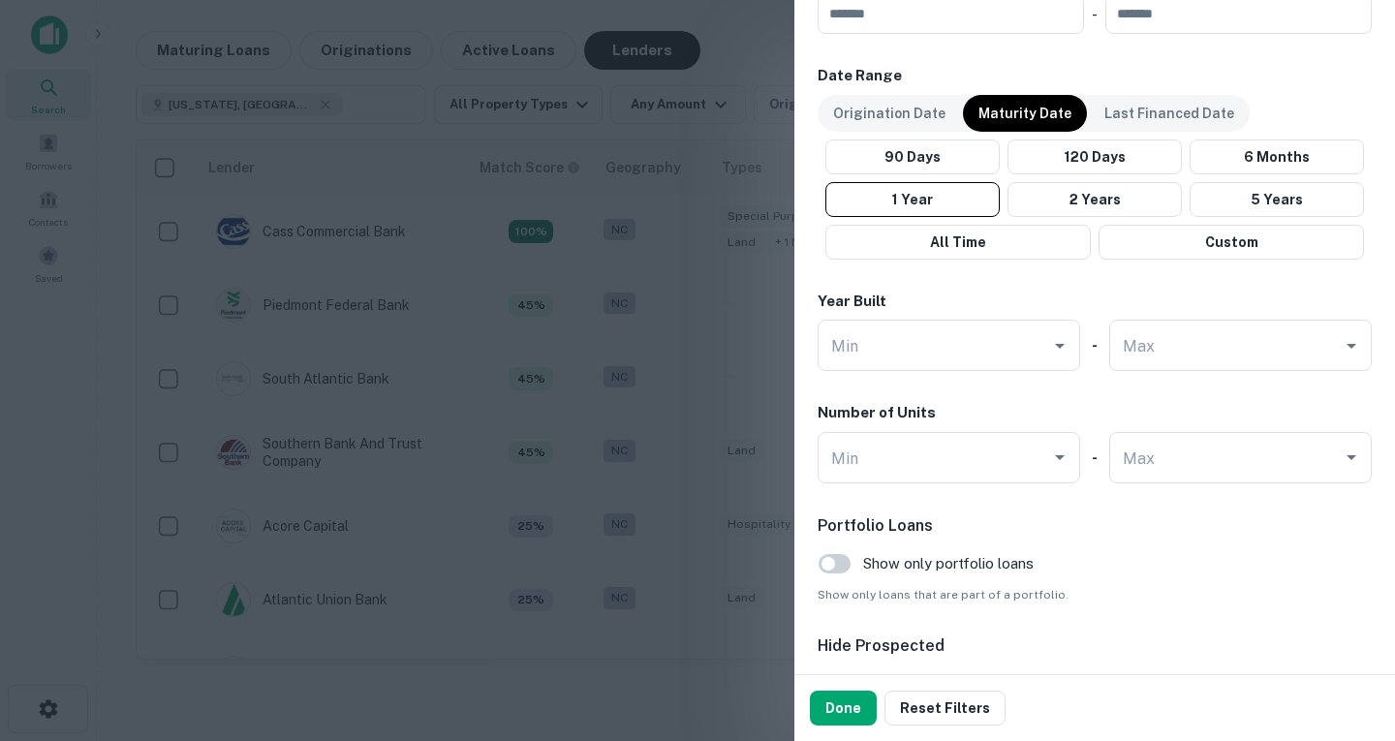
scroll to position [1234, 0]
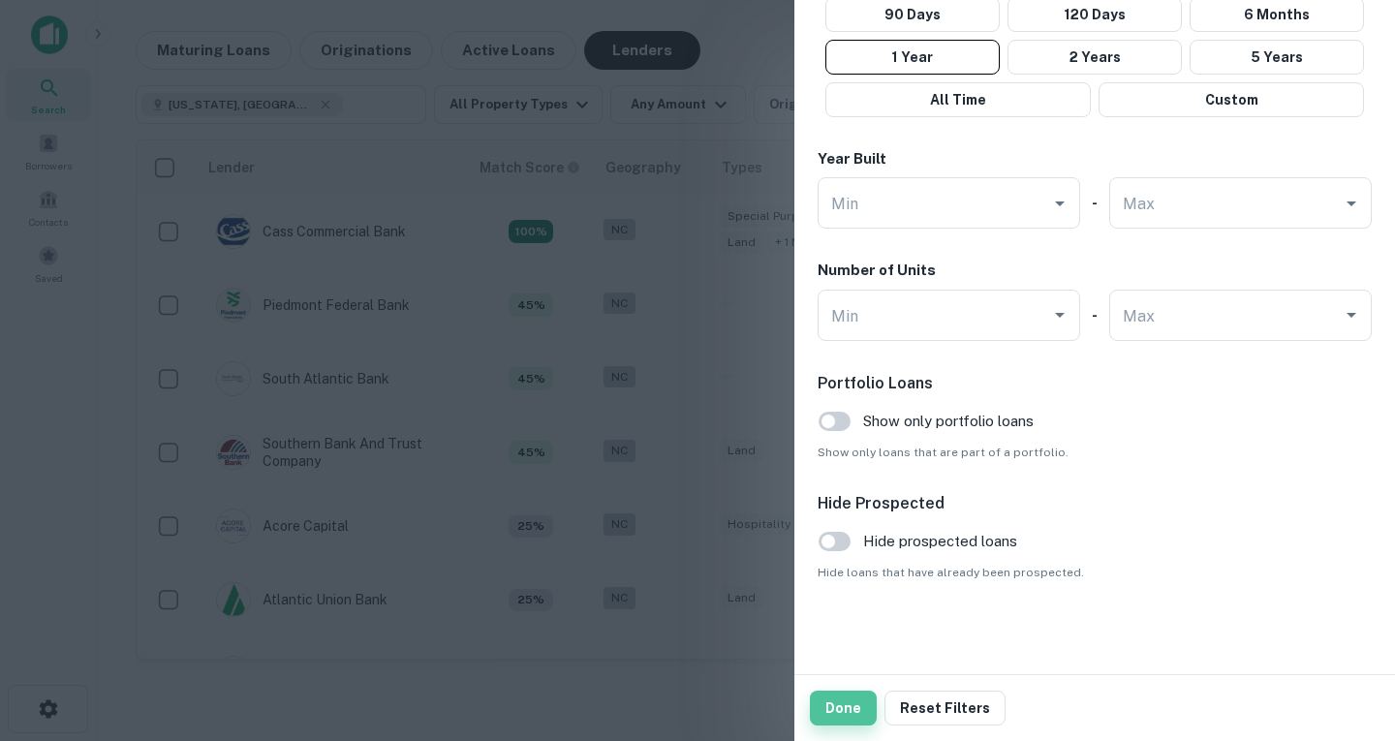
click at [846, 703] on button "Done" at bounding box center [843, 708] width 67 height 35
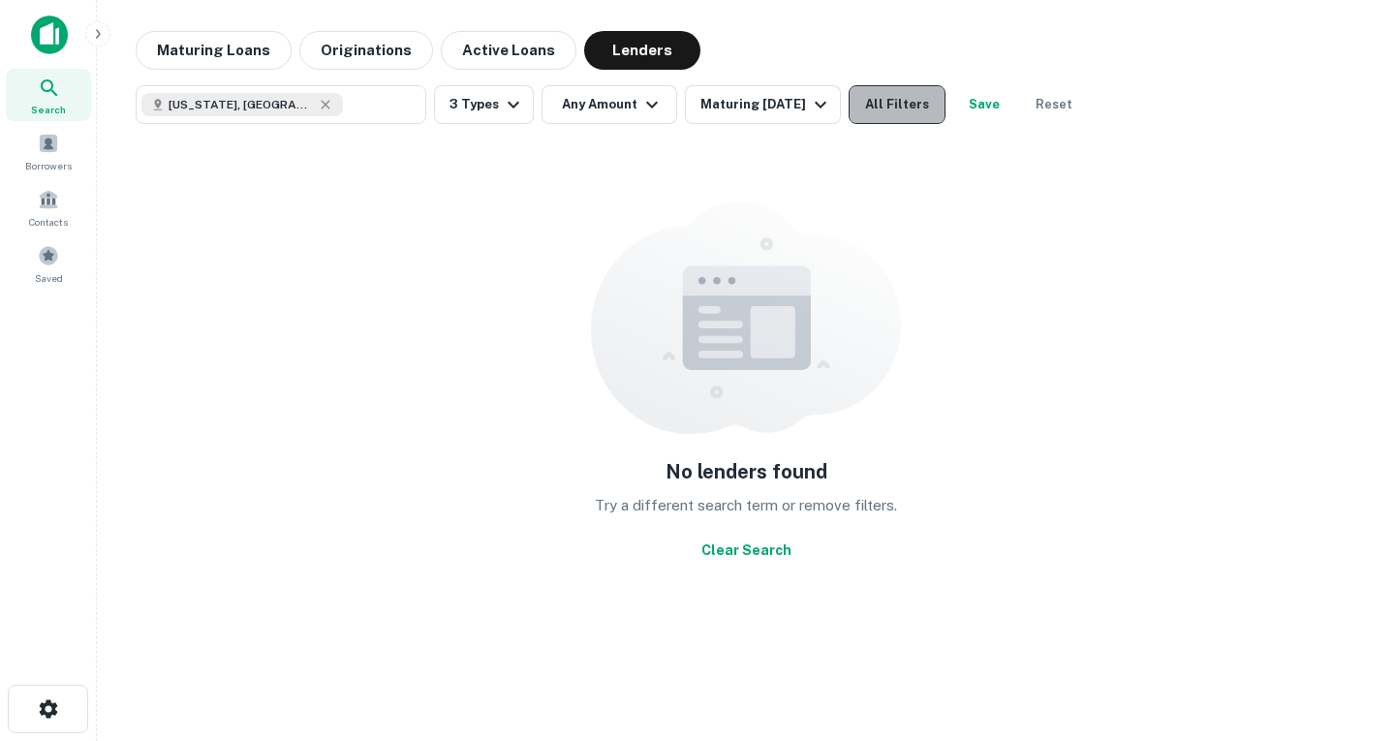
click at [915, 110] on button "All Filters" at bounding box center [897, 104] width 97 height 39
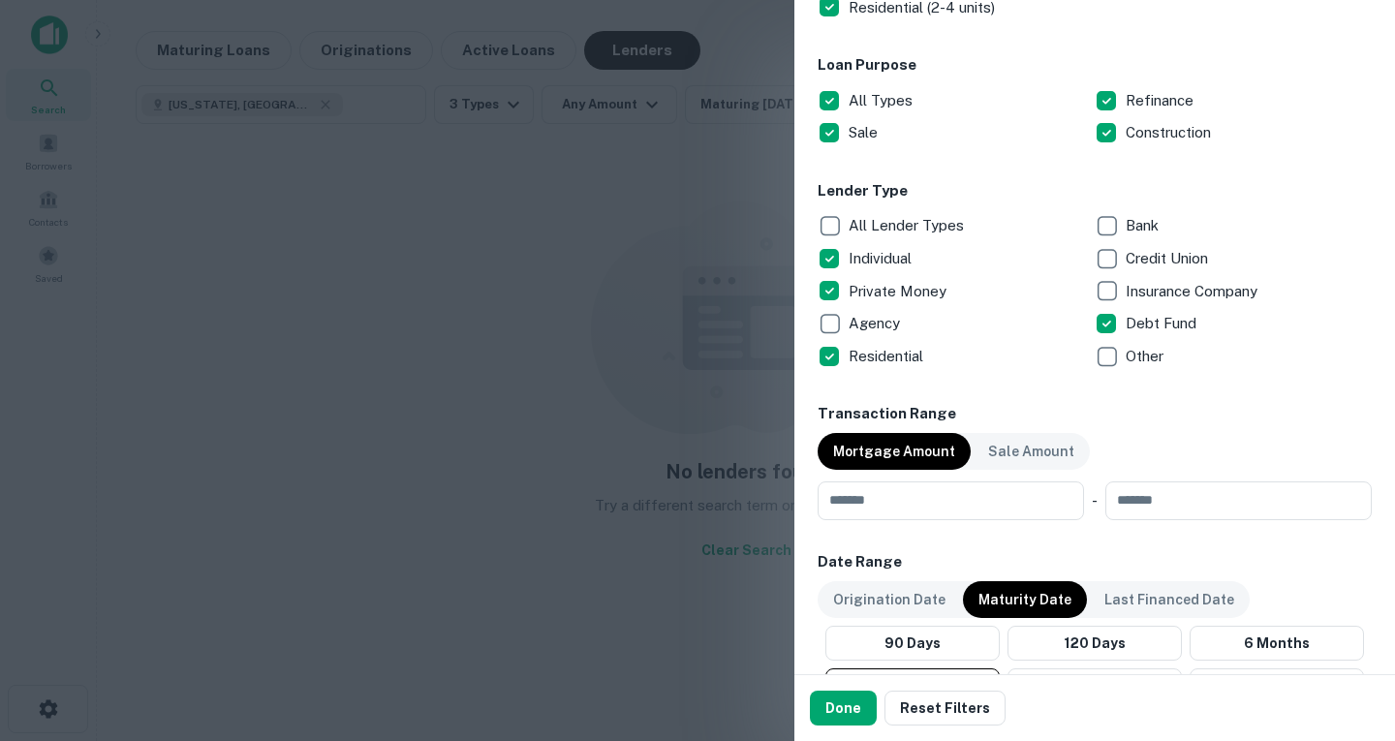
scroll to position [602, 0]
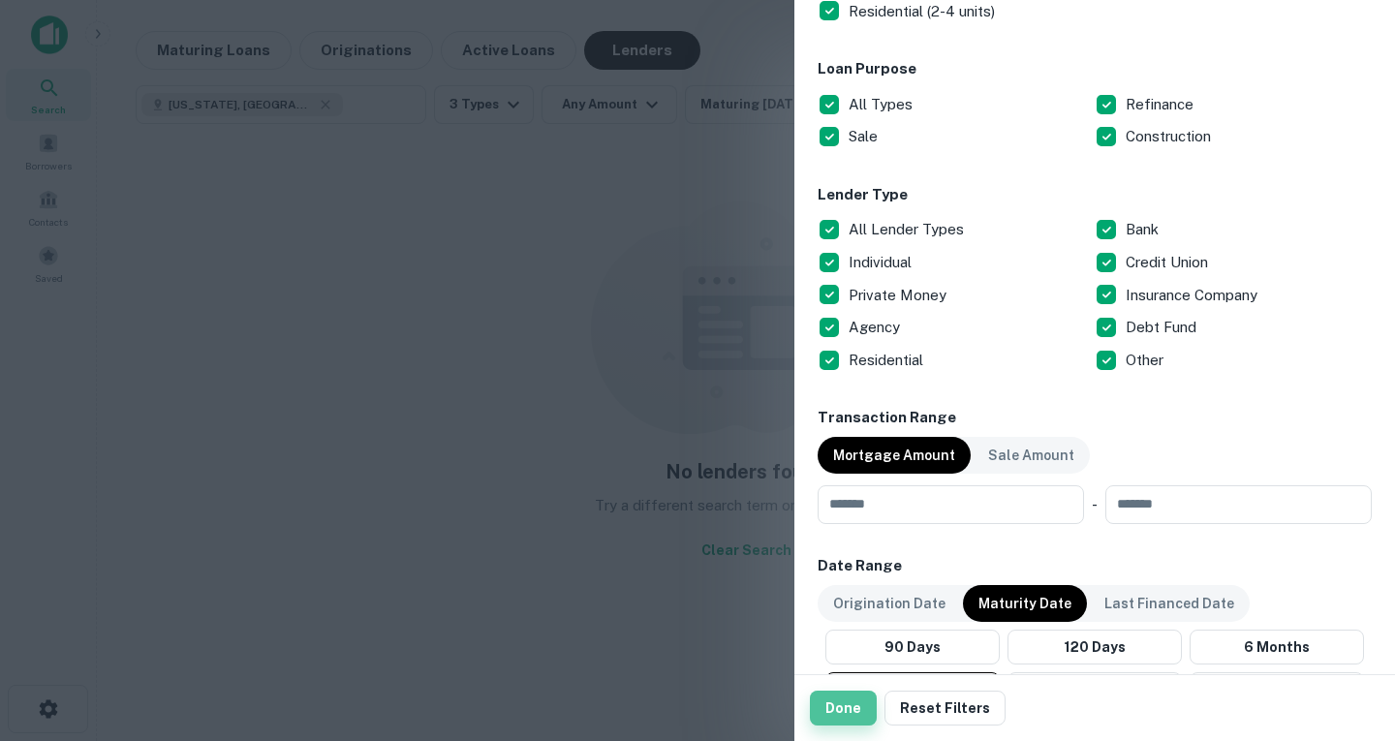
click at [846, 713] on button "Done" at bounding box center [843, 708] width 67 height 35
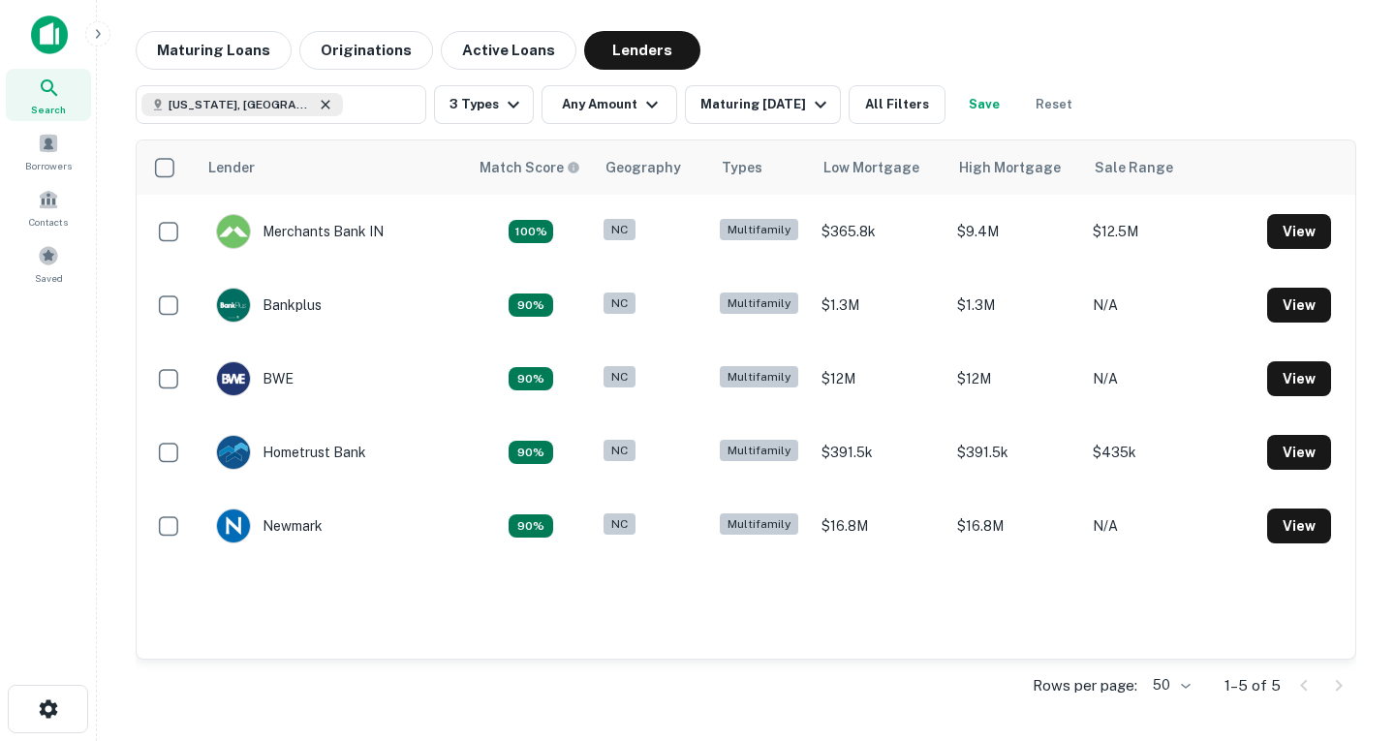
click at [318, 108] on icon at bounding box center [326, 105] width 16 height 16
type input "**********"
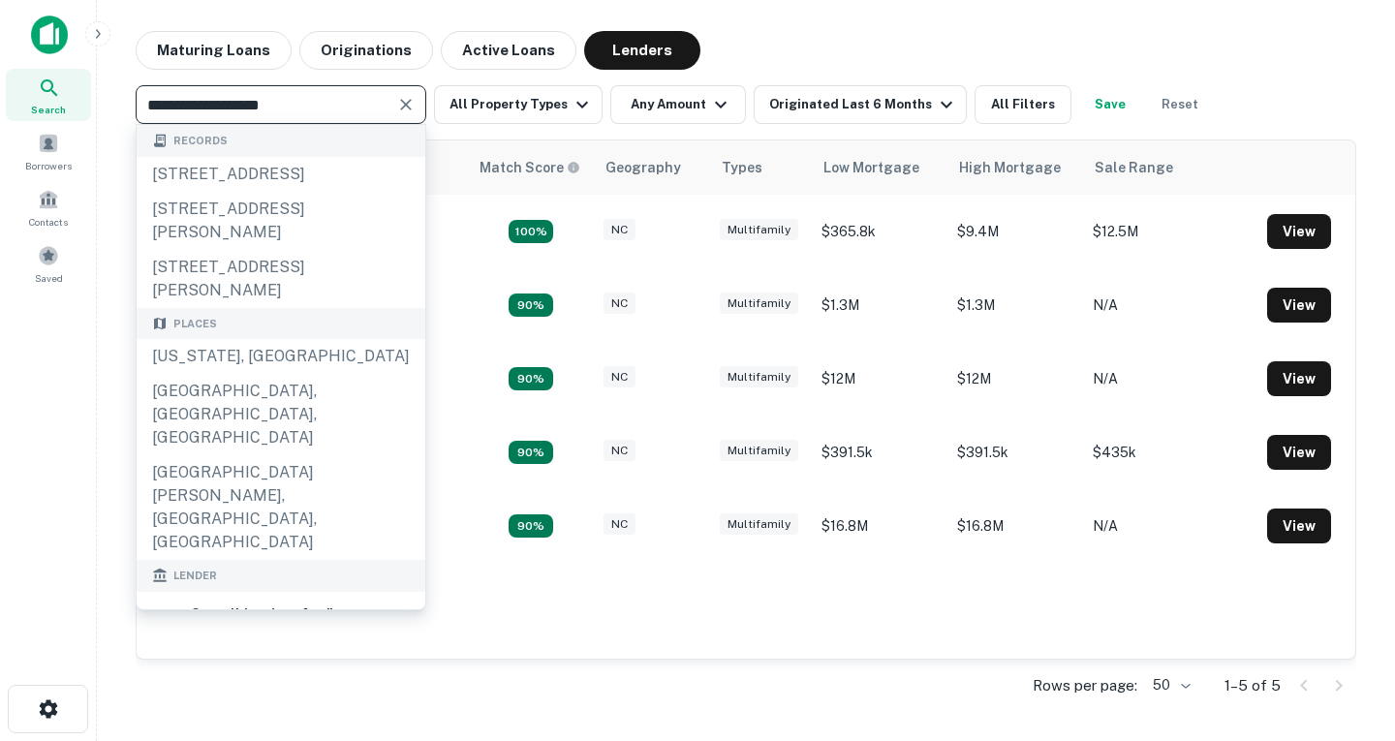
click at [277, 108] on input "**********" at bounding box center [264, 104] width 247 height 27
click at [398, 106] on icon "Clear" at bounding box center [405, 104] width 19 height 19
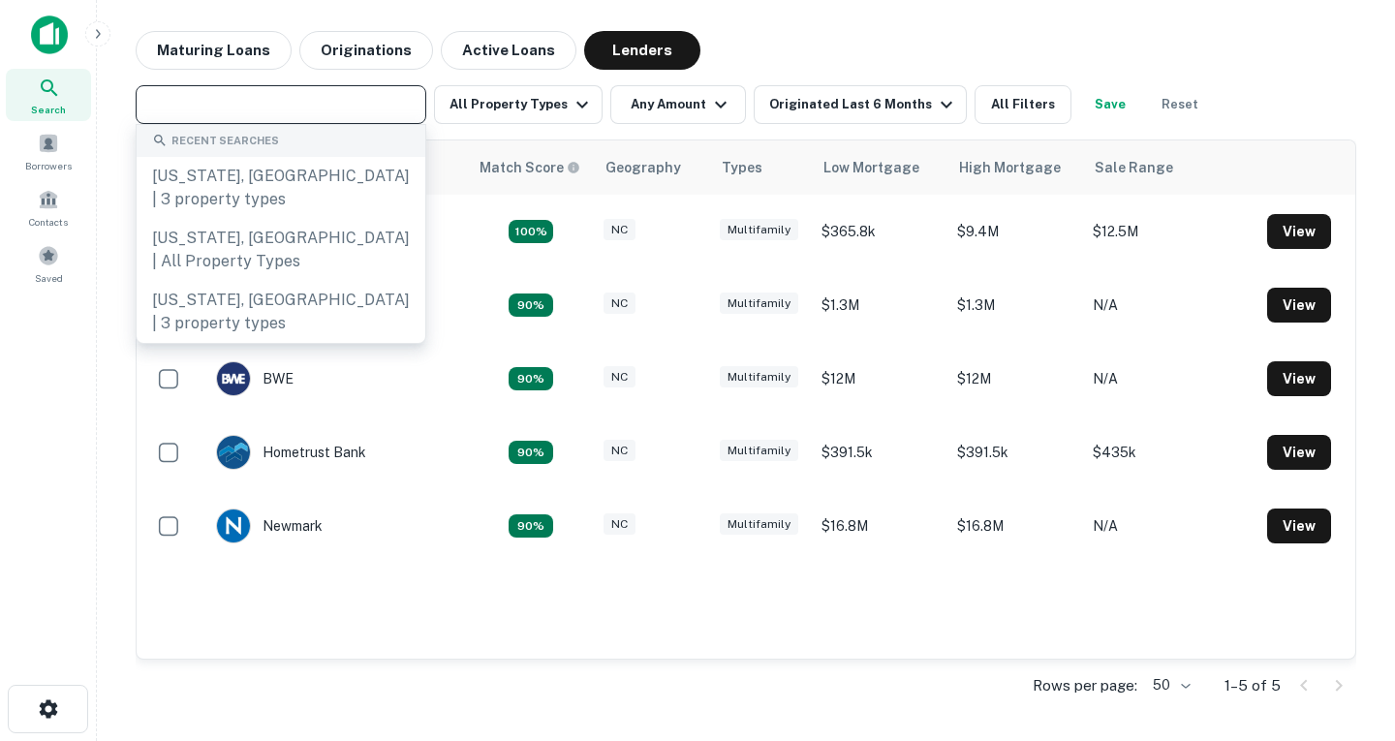
click at [348, 111] on input "text" at bounding box center [279, 104] width 276 height 27
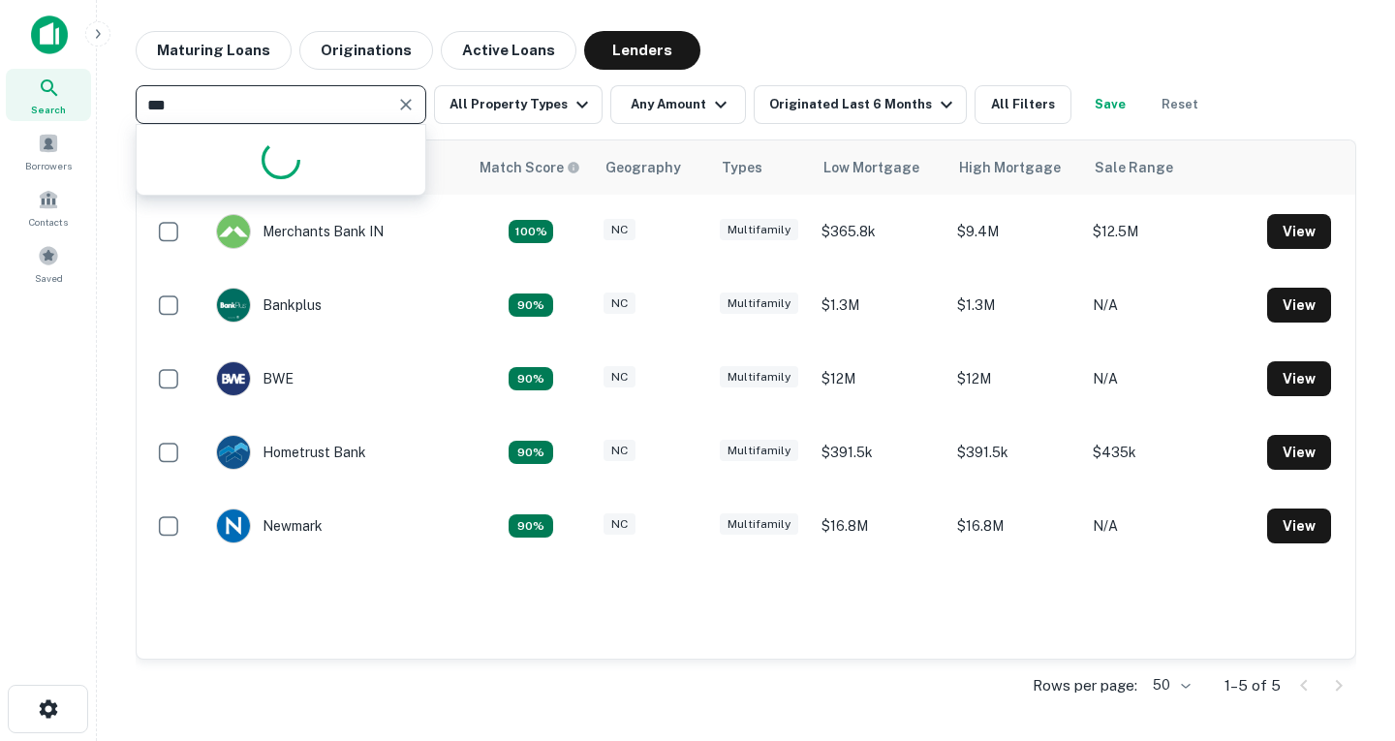
type input "****"
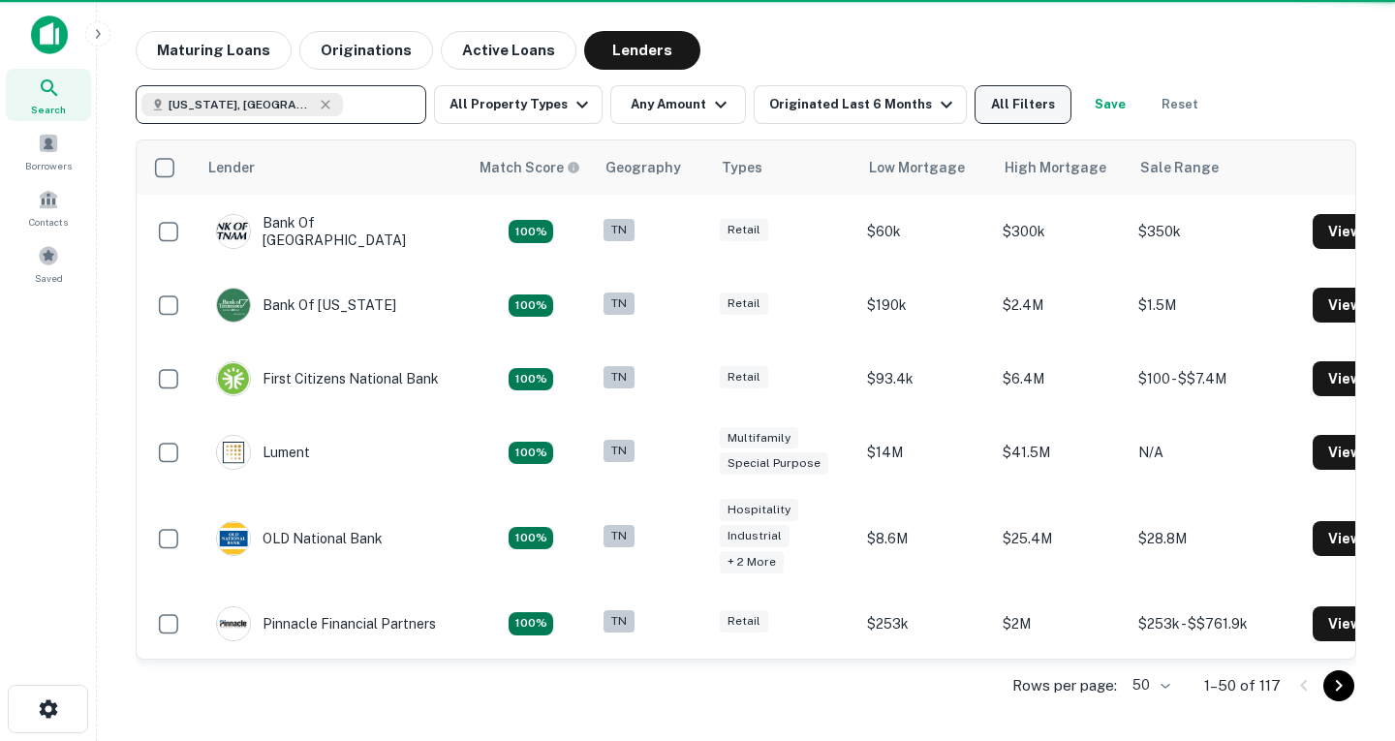
click at [982, 109] on button "All Filters" at bounding box center [1023, 104] width 97 height 39
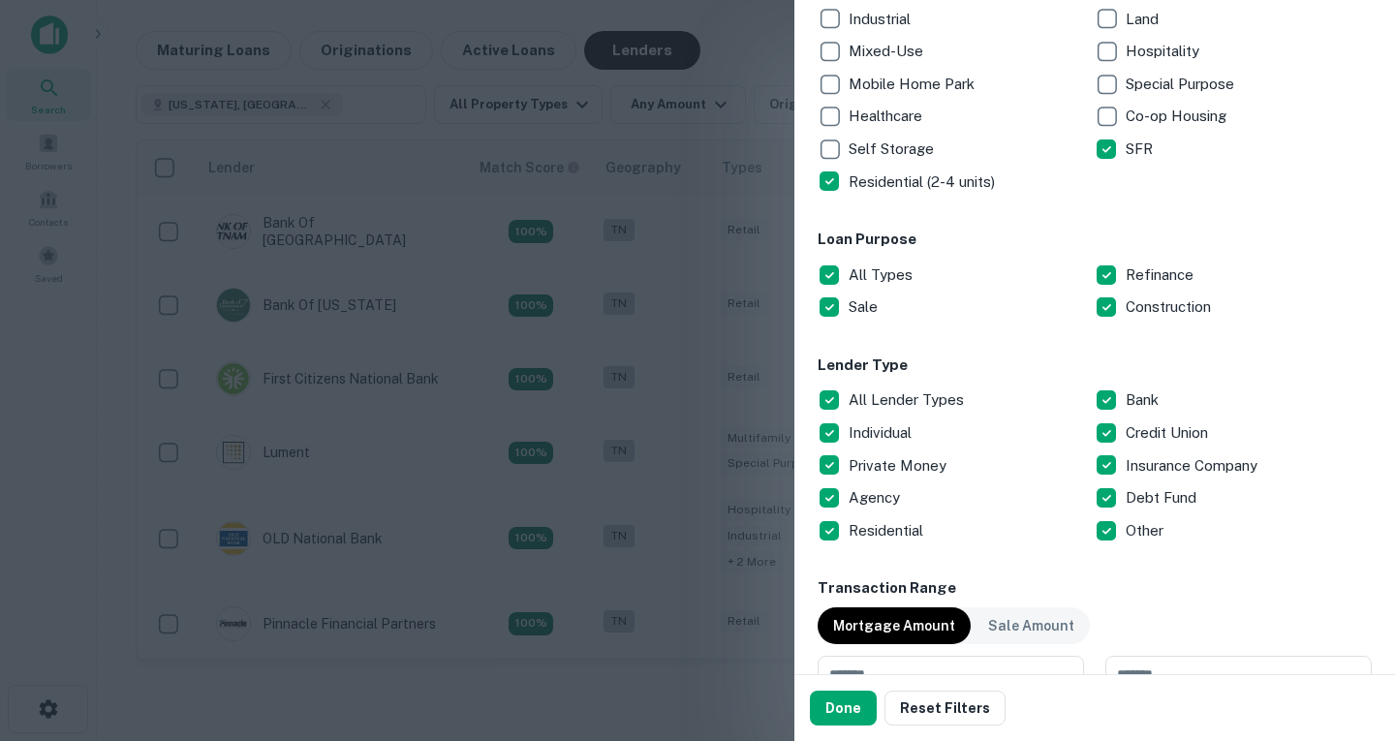
scroll to position [700, 0]
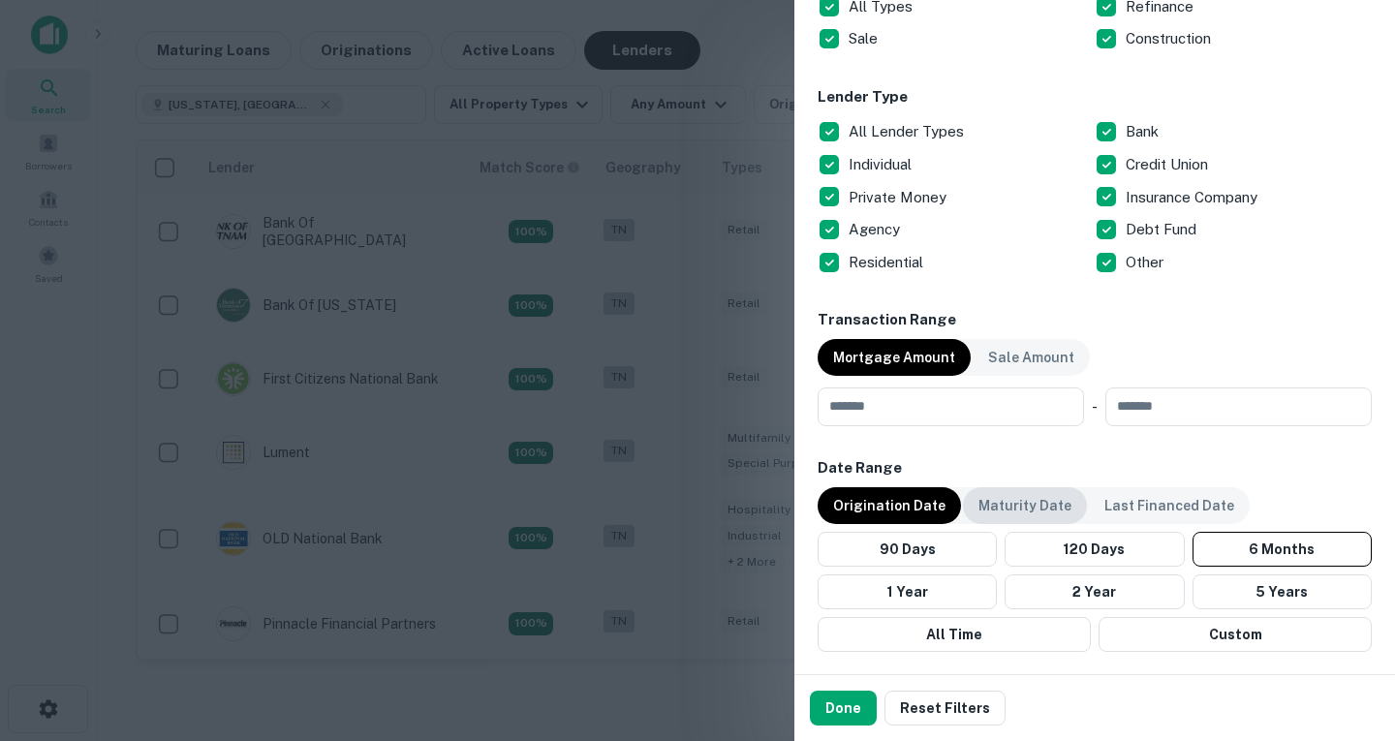
click at [1030, 510] on p "Maturity Date" at bounding box center [1025, 505] width 93 height 21
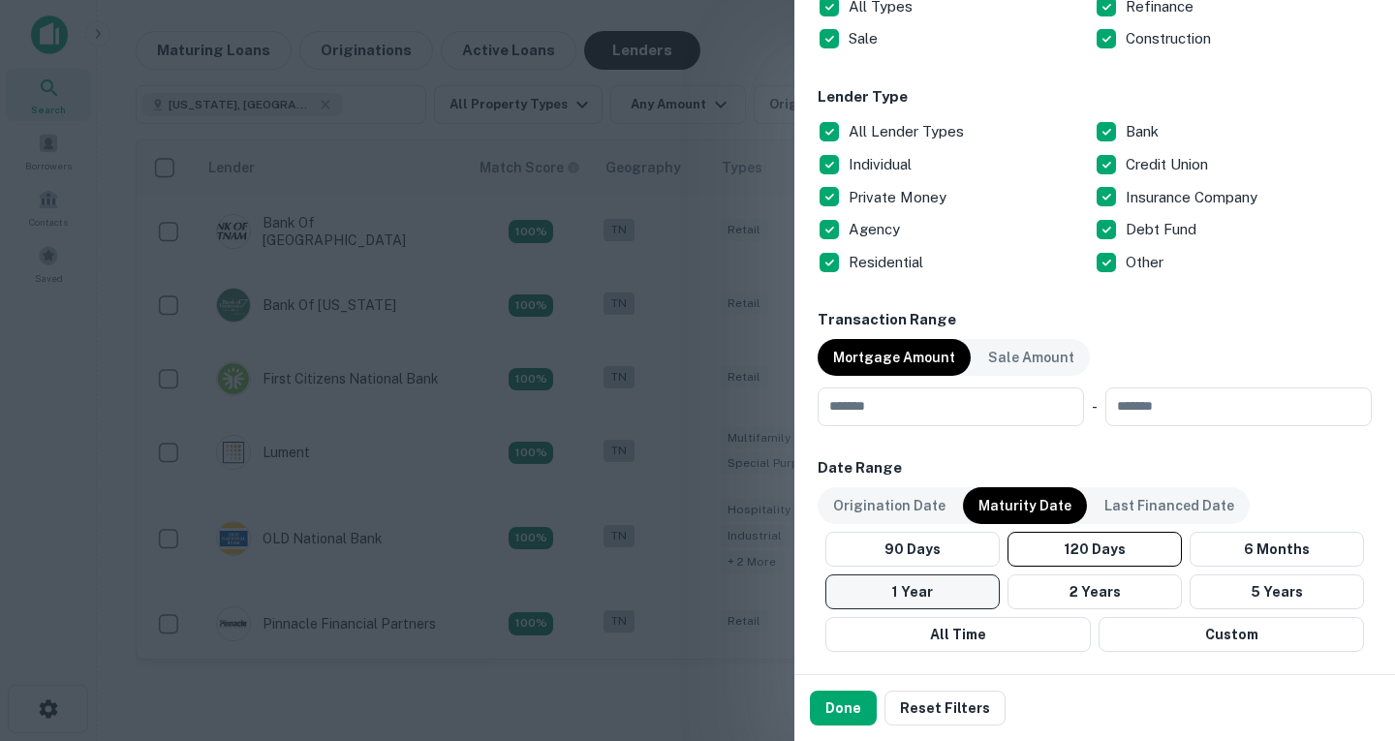
click at [966, 591] on button "1 Year" at bounding box center [913, 592] width 174 height 35
click at [834, 715] on button "Done" at bounding box center [843, 708] width 67 height 35
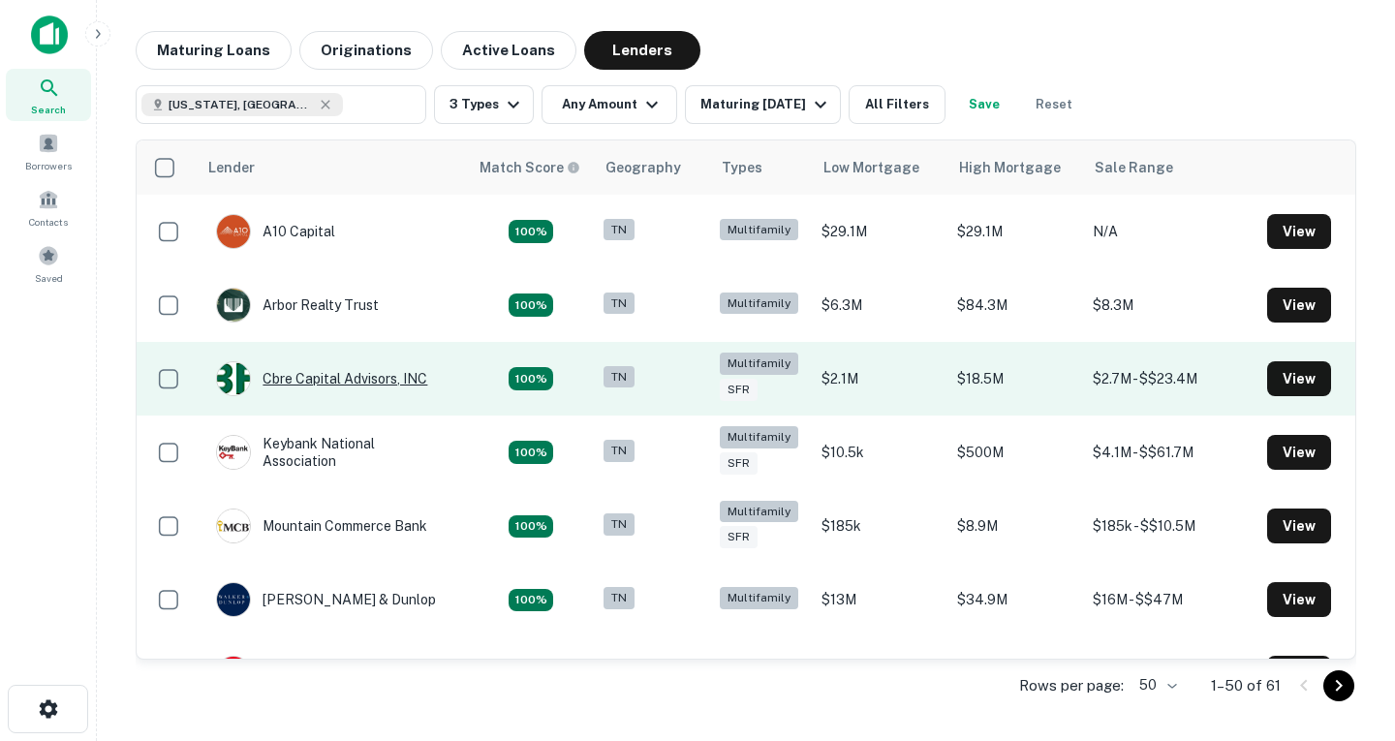
click at [318, 382] on div "Cbre Capital Advisors, INC" at bounding box center [321, 378] width 211 height 35
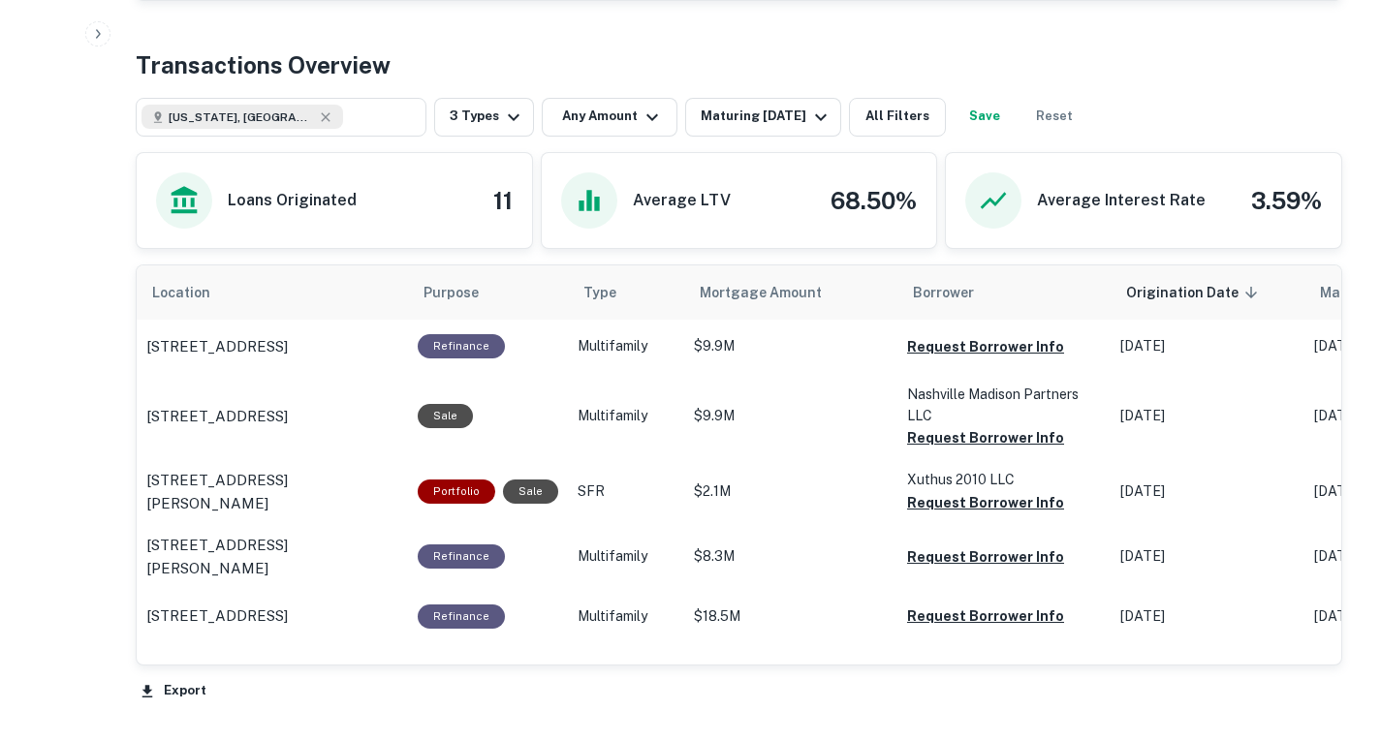
scroll to position [808, 0]
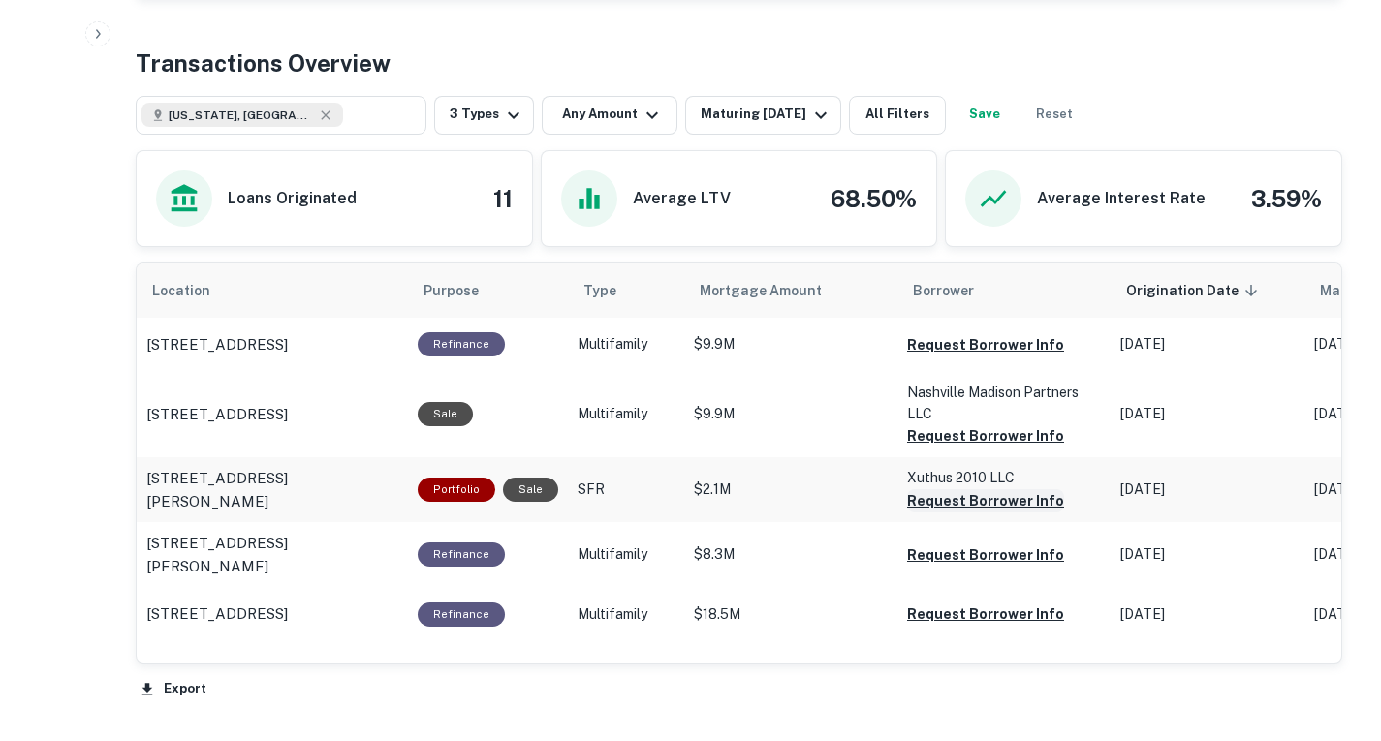
click at [954, 513] on button "Request Borrower Info" at bounding box center [985, 500] width 157 height 23
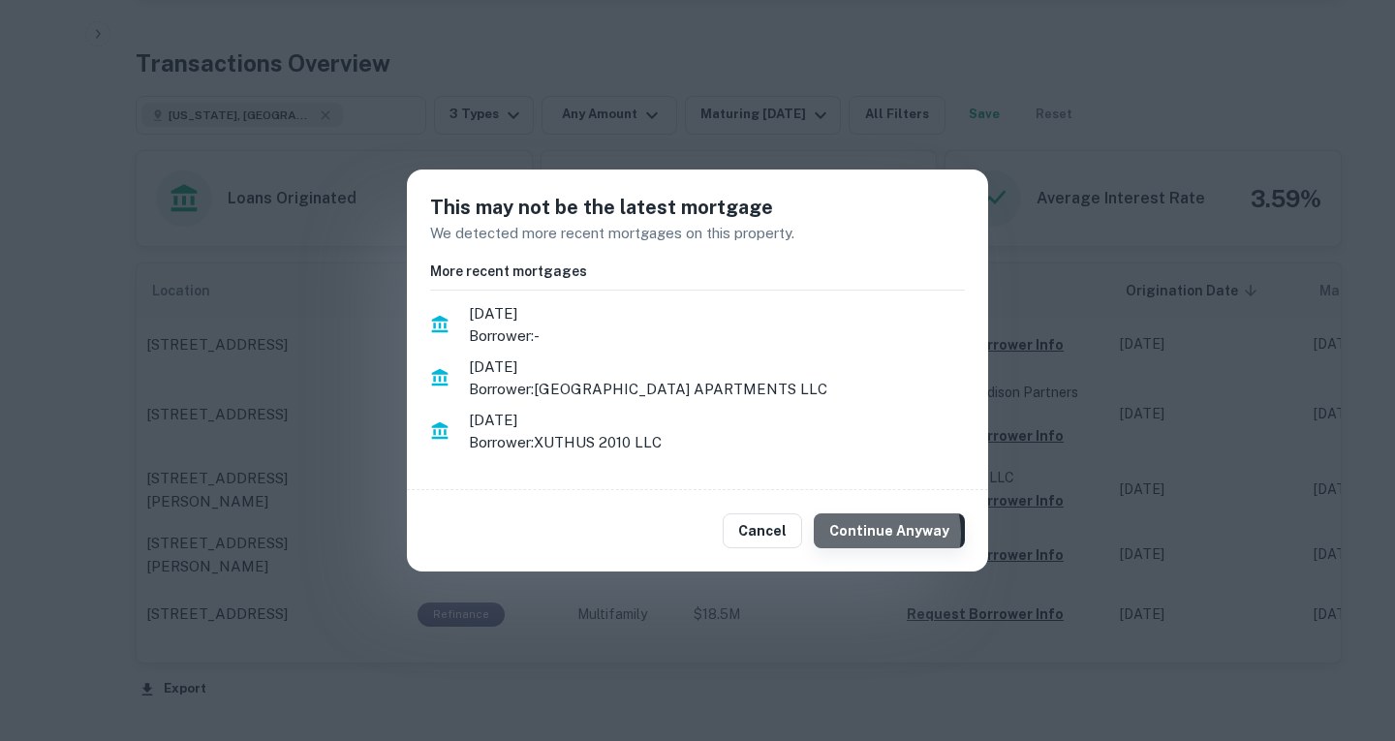
click at [879, 534] on button "Continue Anyway" at bounding box center [889, 531] width 151 height 35
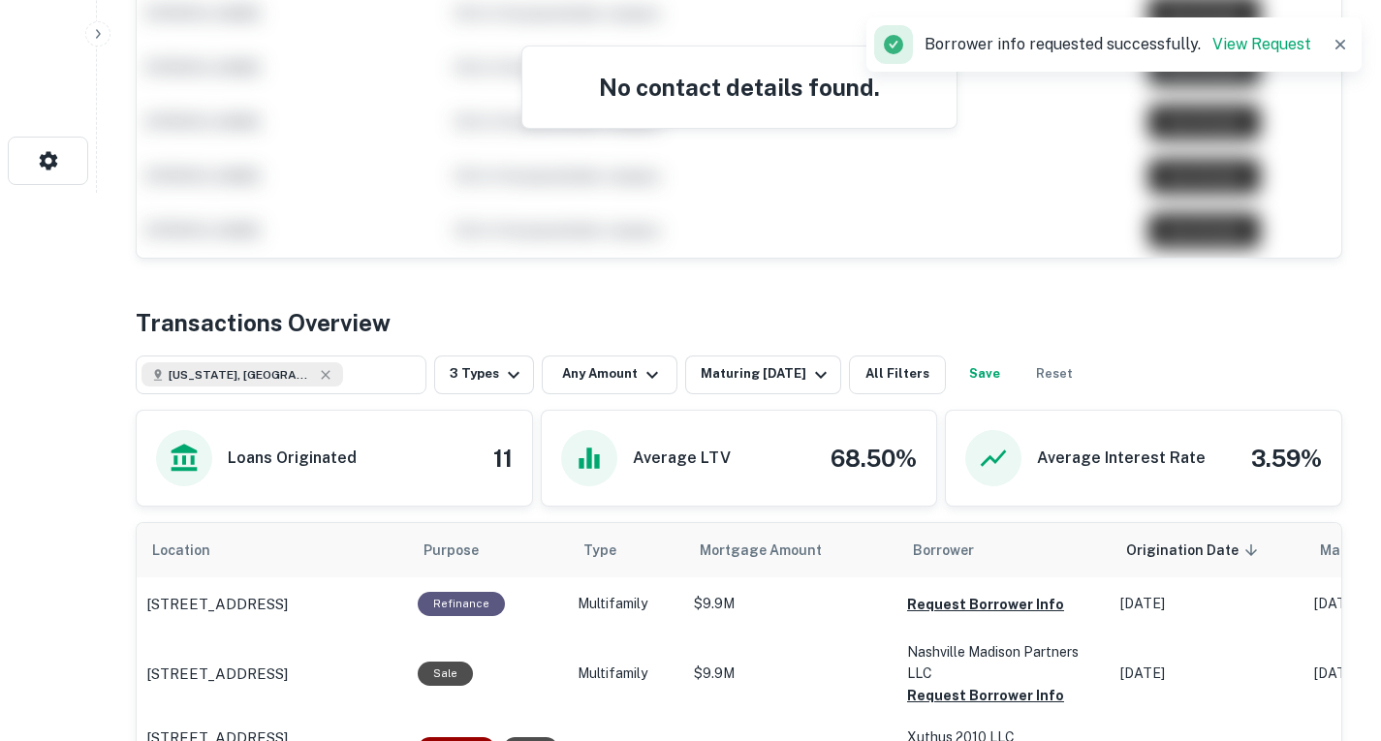
scroll to position [315, 0]
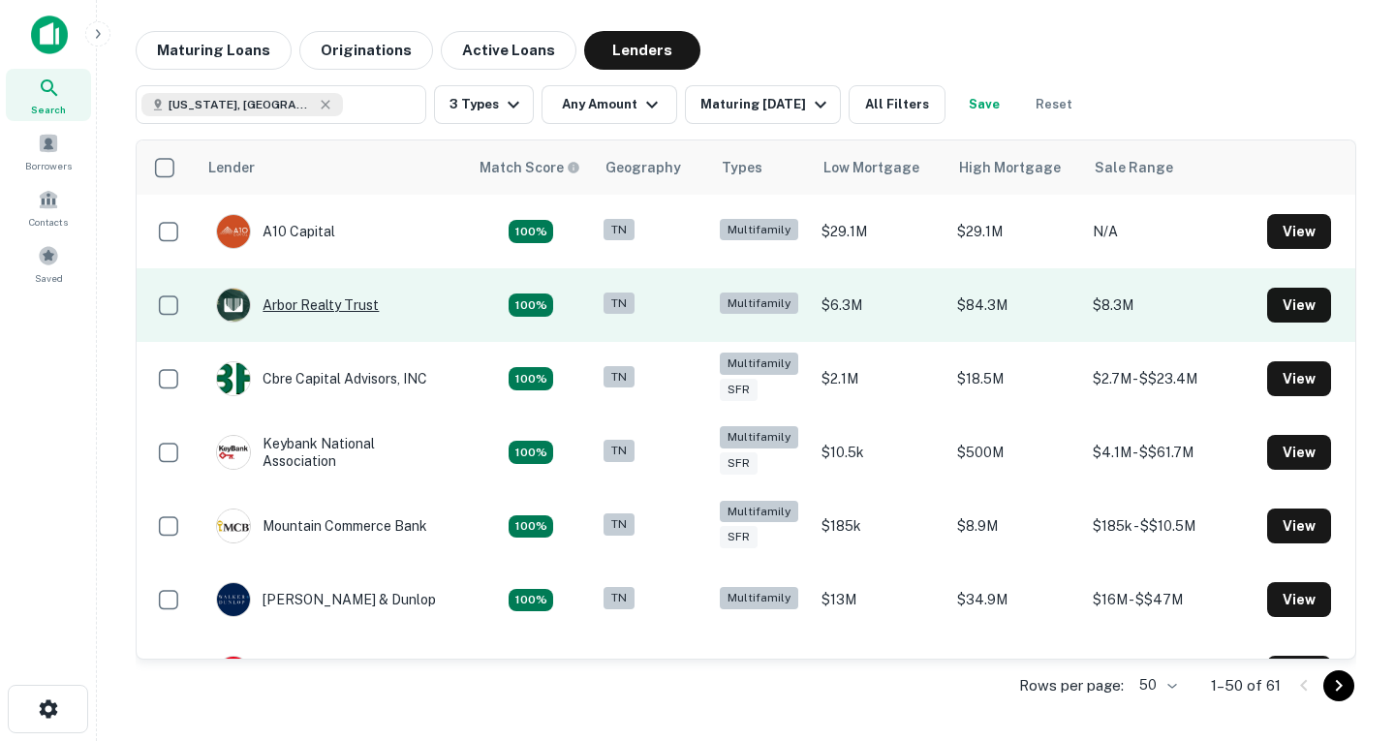
click at [349, 314] on div "Arbor Realty Trust" at bounding box center [297, 305] width 163 height 35
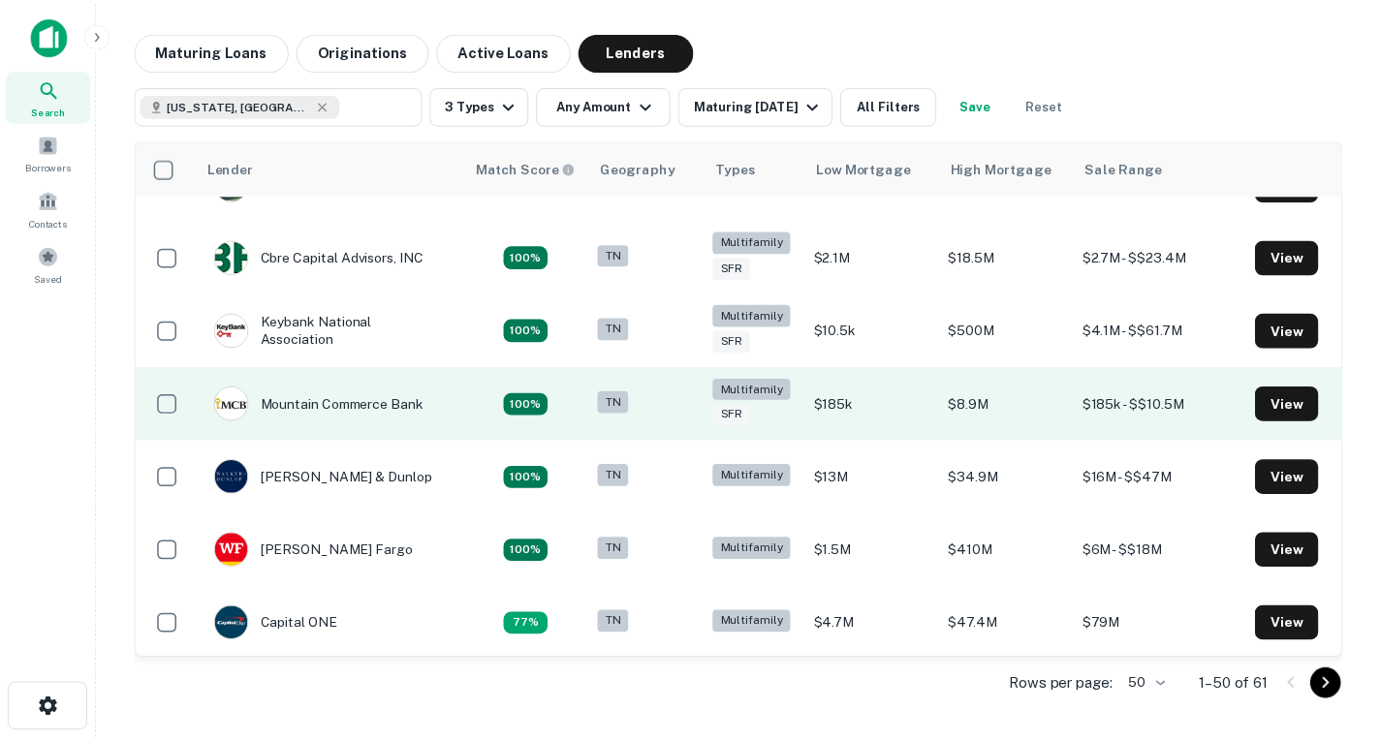
scroll to position [130, 0]
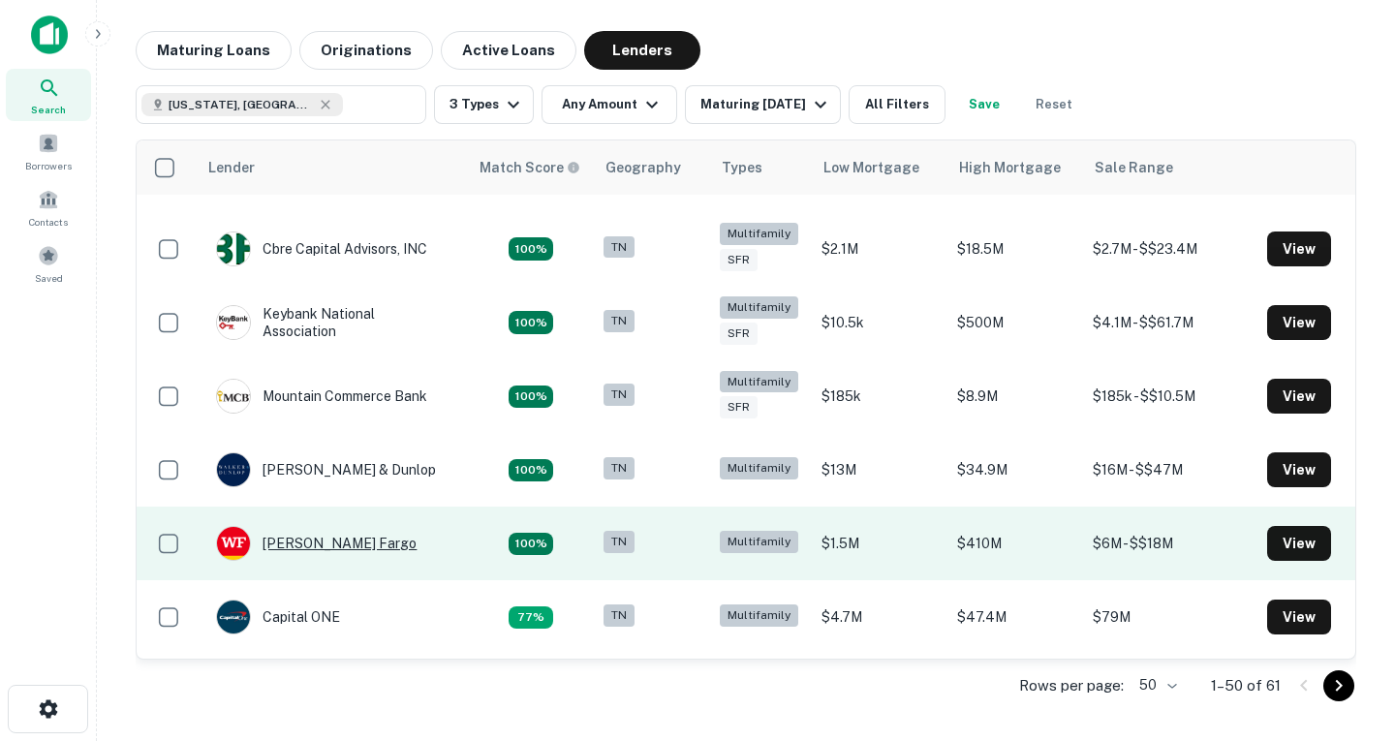
click at [310, 543] on div "[PERSON_NAME] Fargo" at bounding box center [316, 543] width 201 height 35
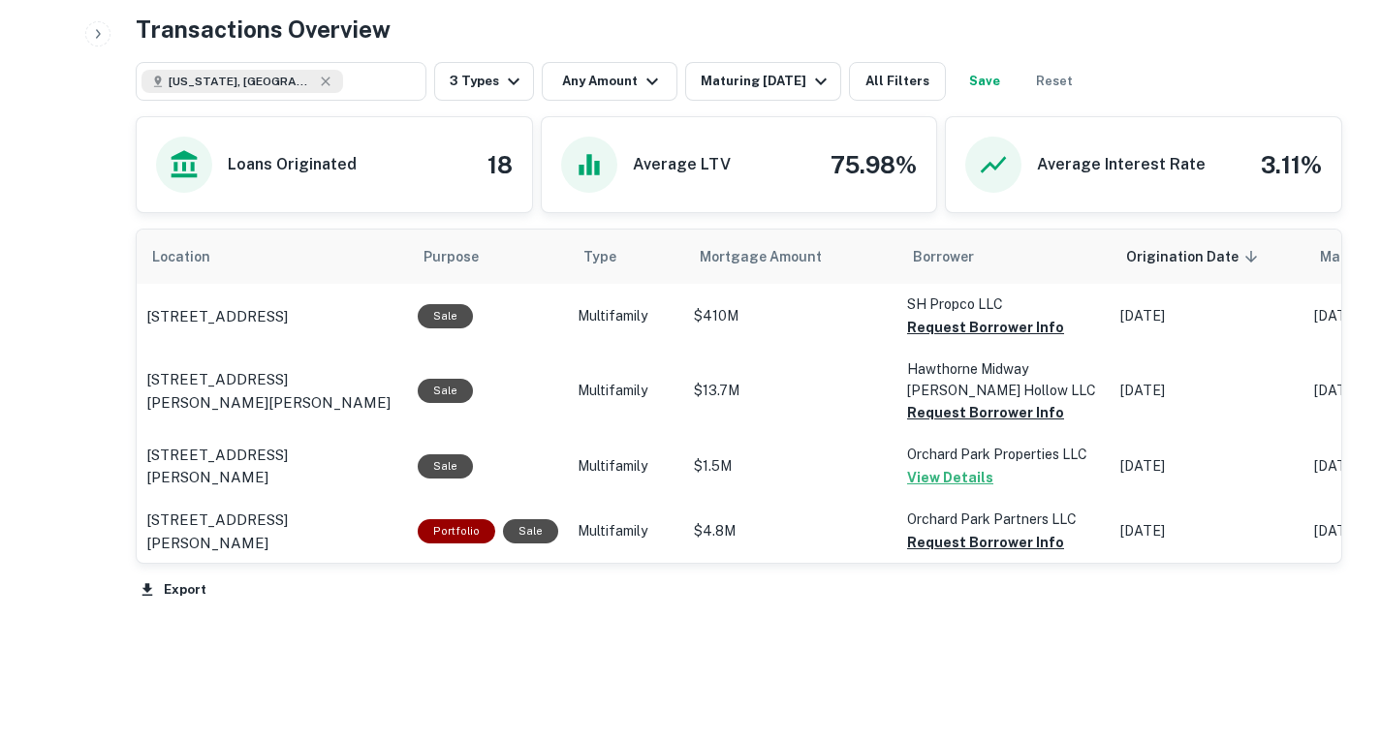
scroll to position [1003, 0]
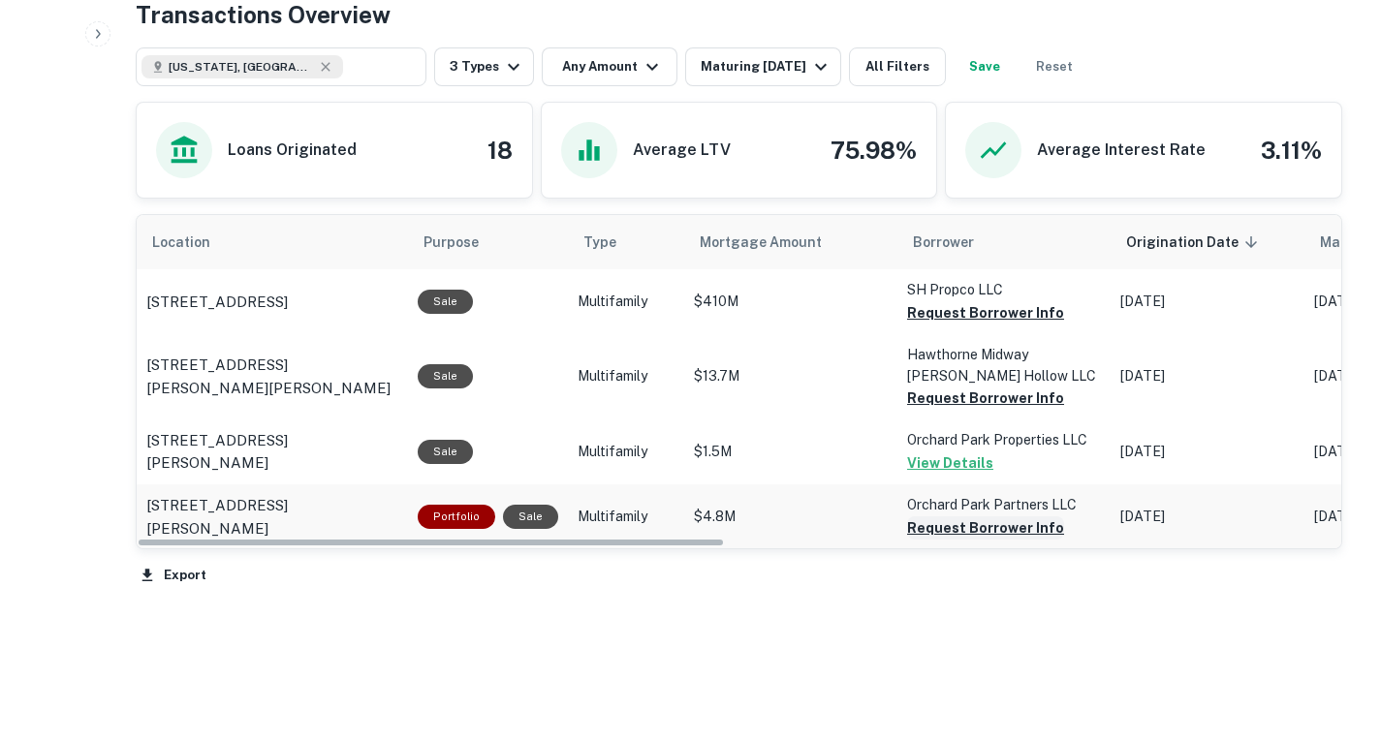
click at [965, 526] on button "Request Borrower Info" at bounding box center [985, 527] width 157 height 23
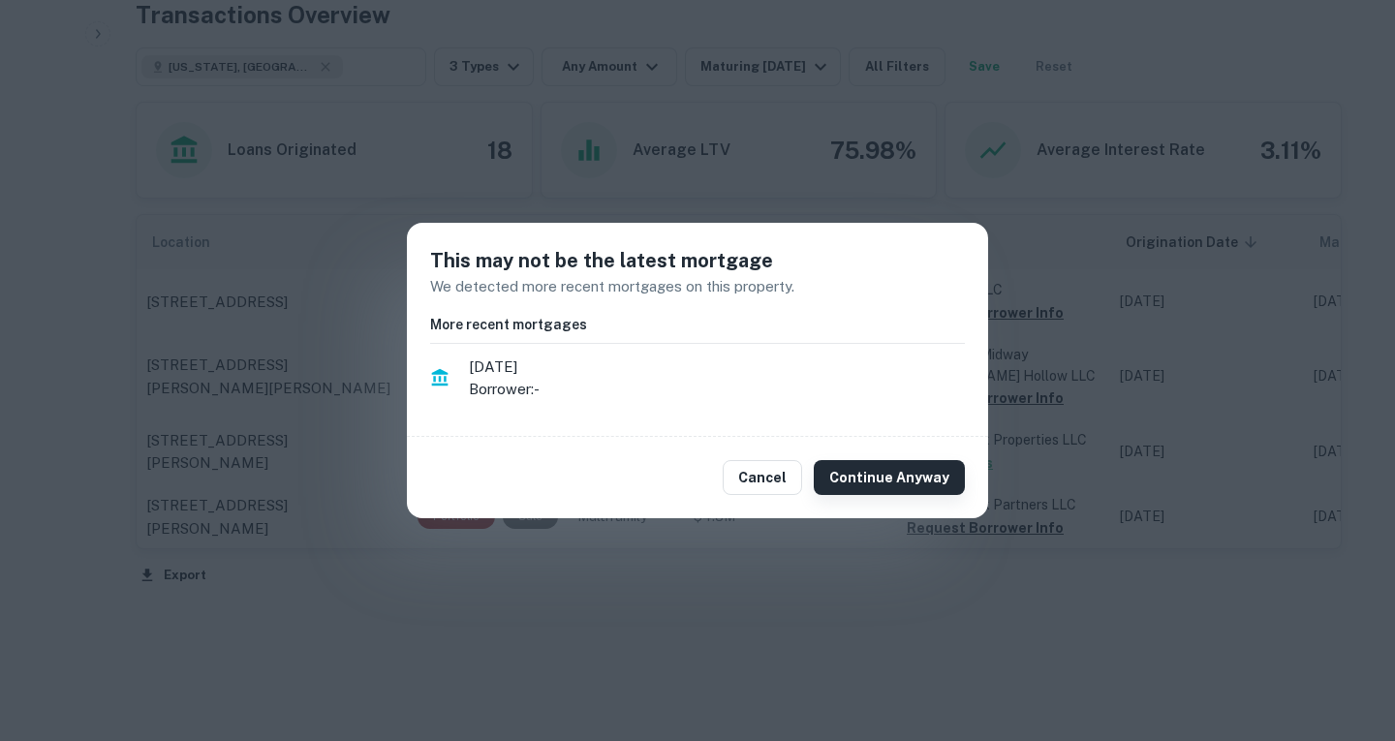
click at [854, 476] on button "Continue Anyway" at bounding box center [889, 477] width 151 height 35
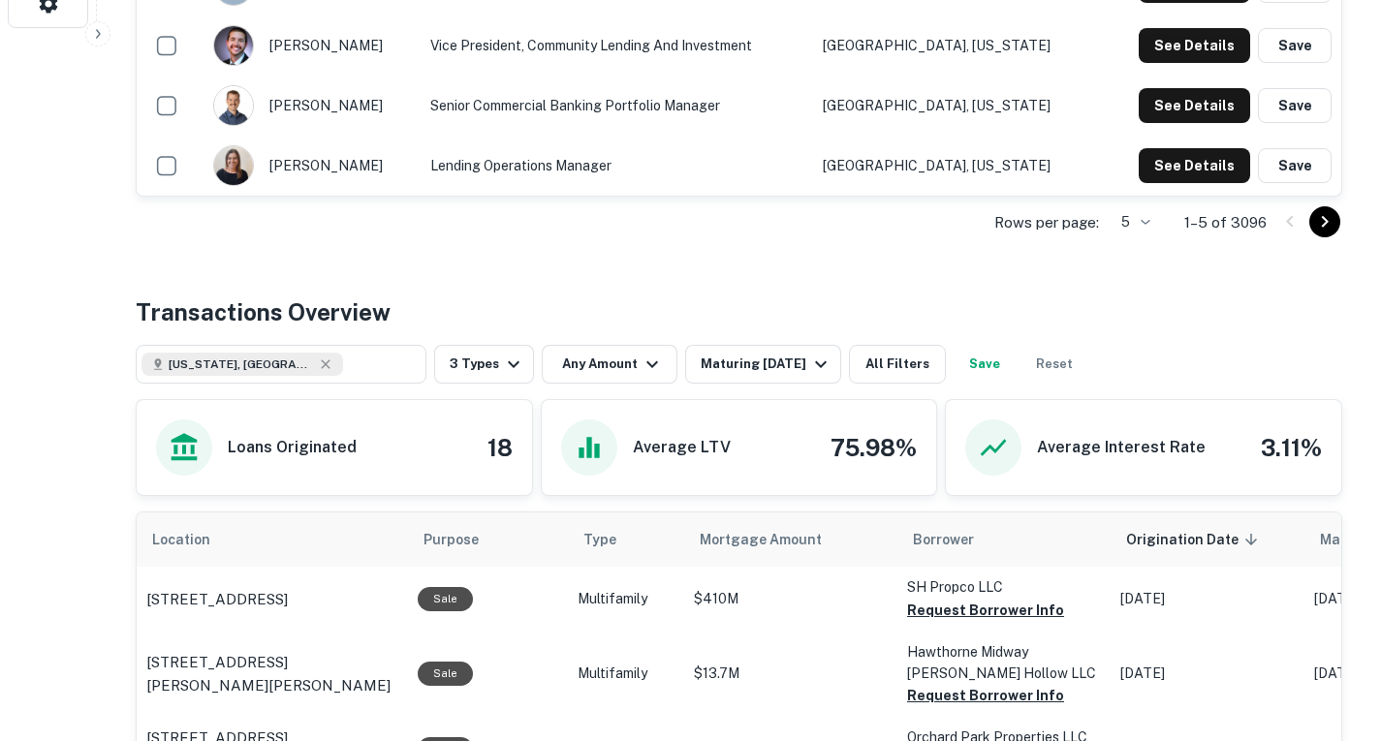
scroll to position [697, 0]
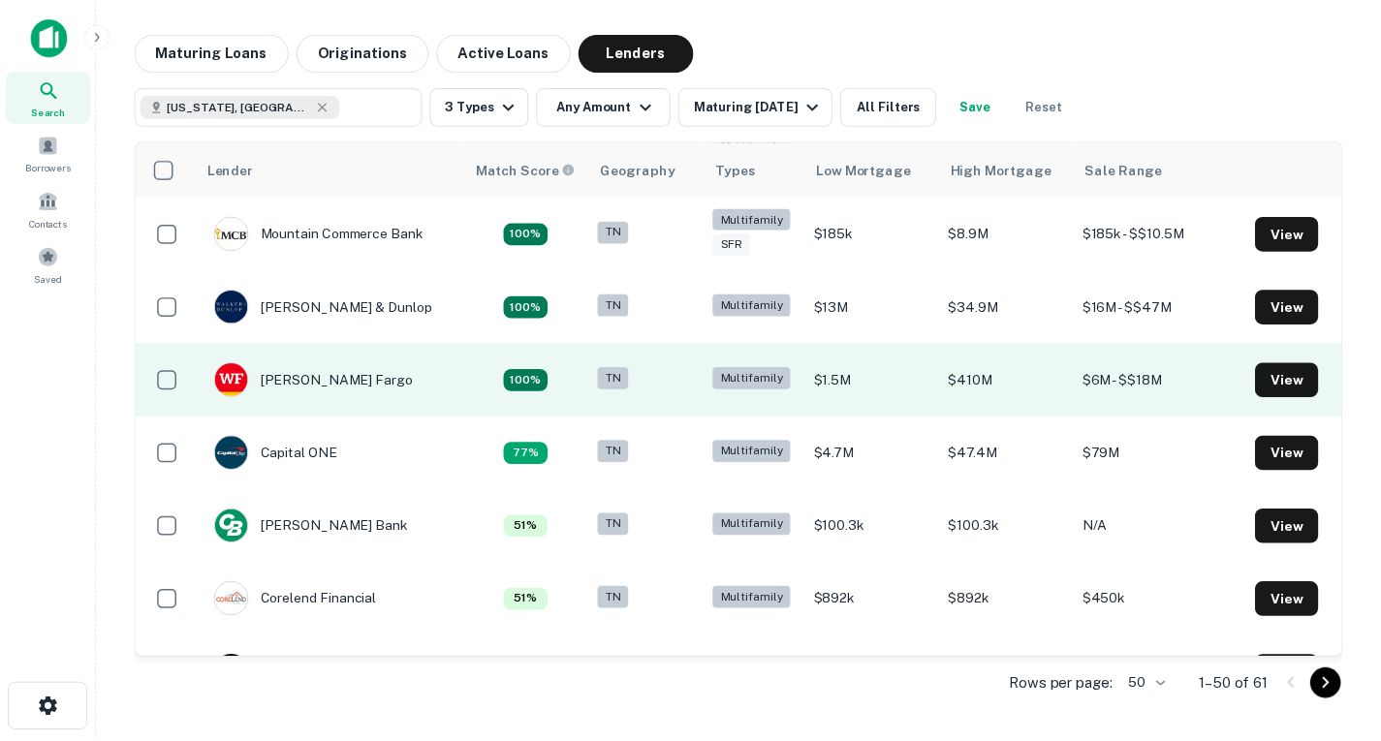
scroll to position [325, 0]
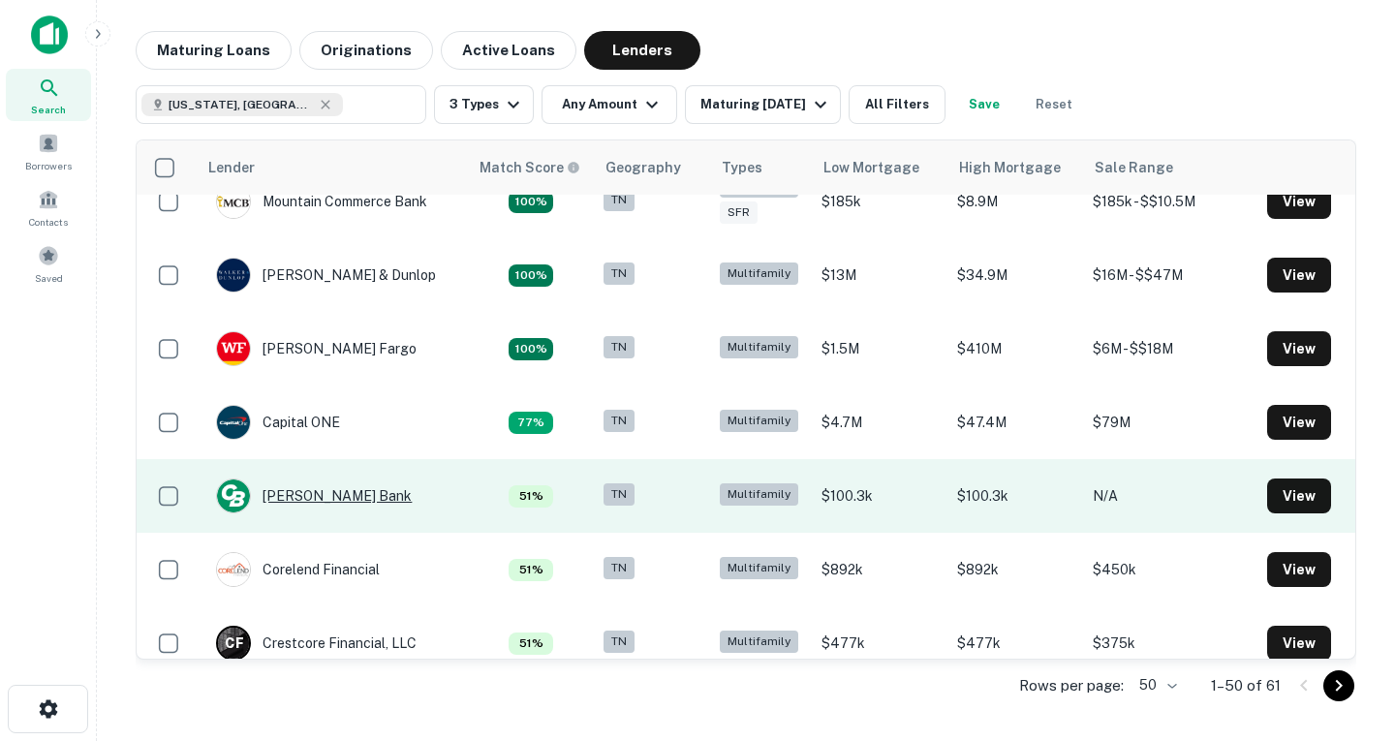
click at [285, 496] on div "Chambers Bank" at bounding box center [314, 496] width 196 height 35
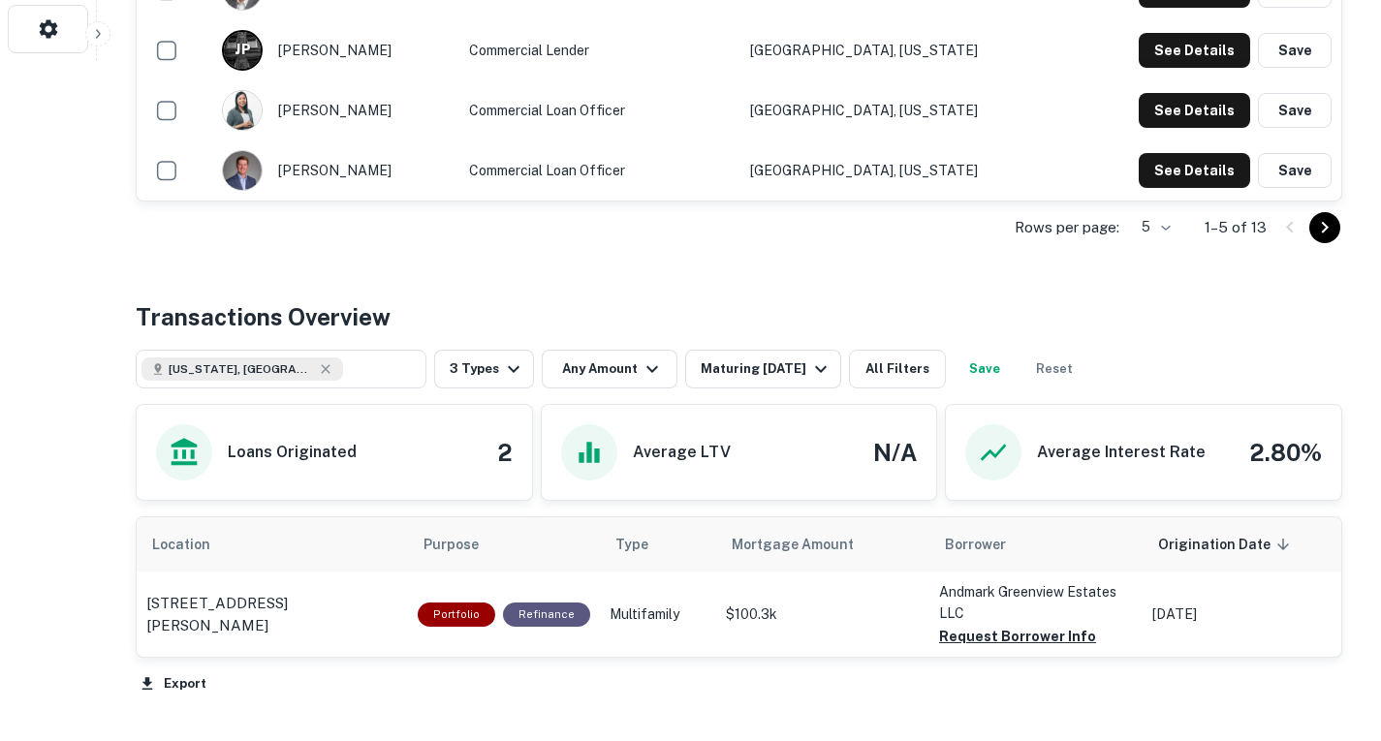
scroll to position [824, 0]
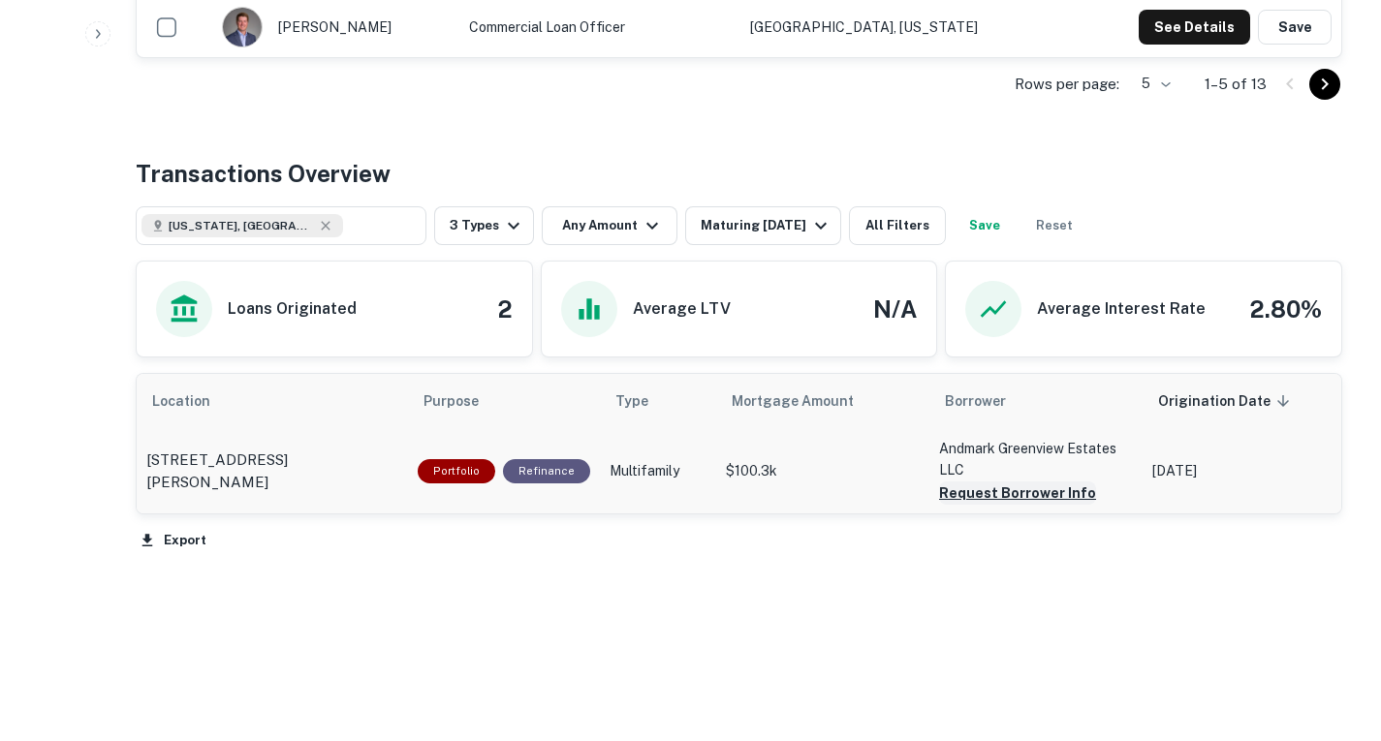
click at [993, 493] on button "Request Borrower Info" at bounding box center [1017, 493] width 157 height 23
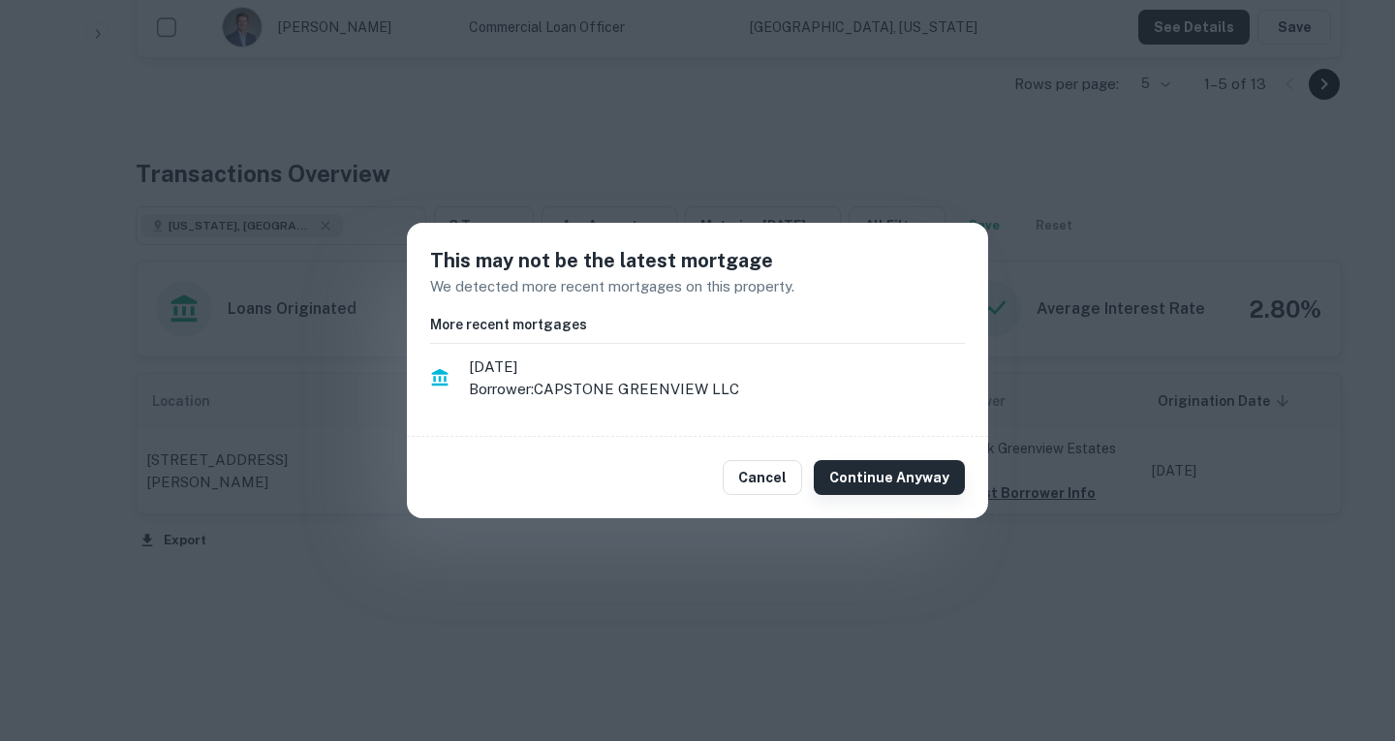
click at [892, 473] on button "Continue Anyway" at bounding box center [889, 477] width 151 height 35
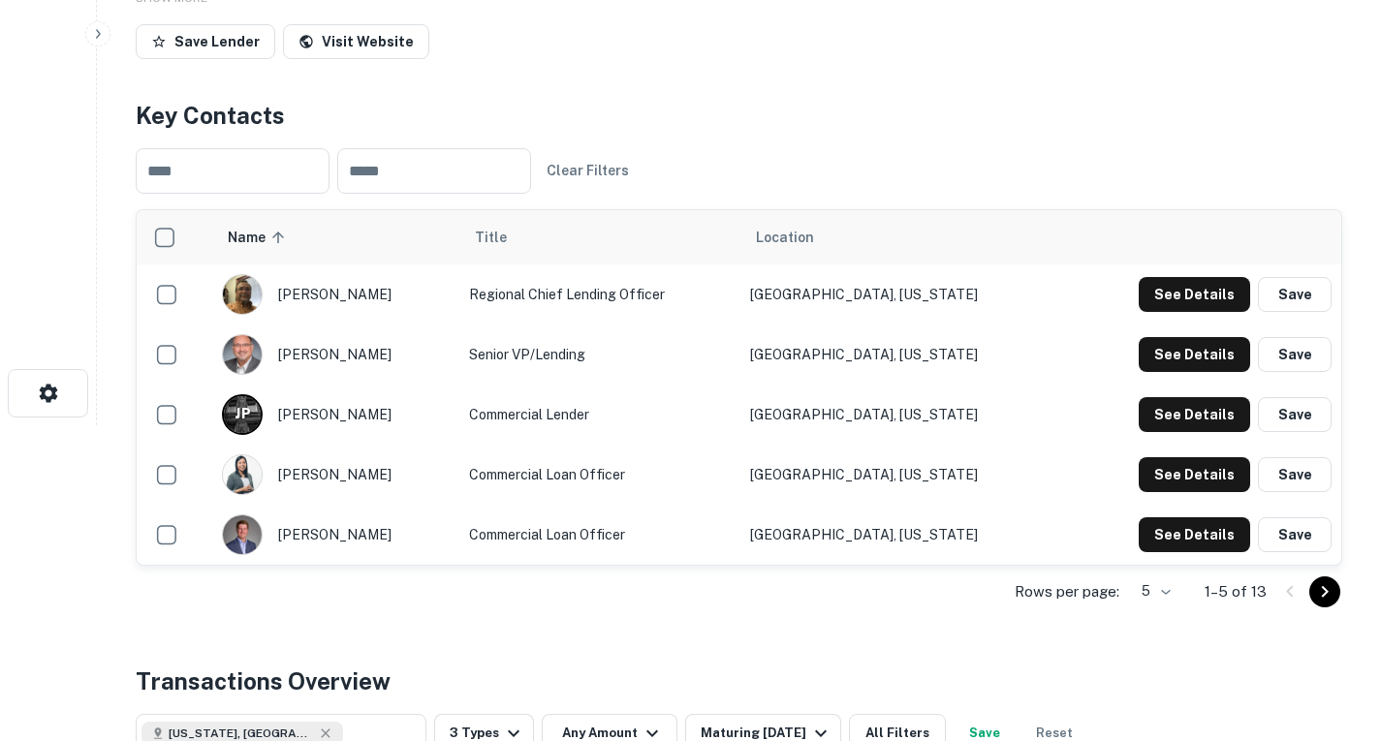
scroll to position [272, 0]
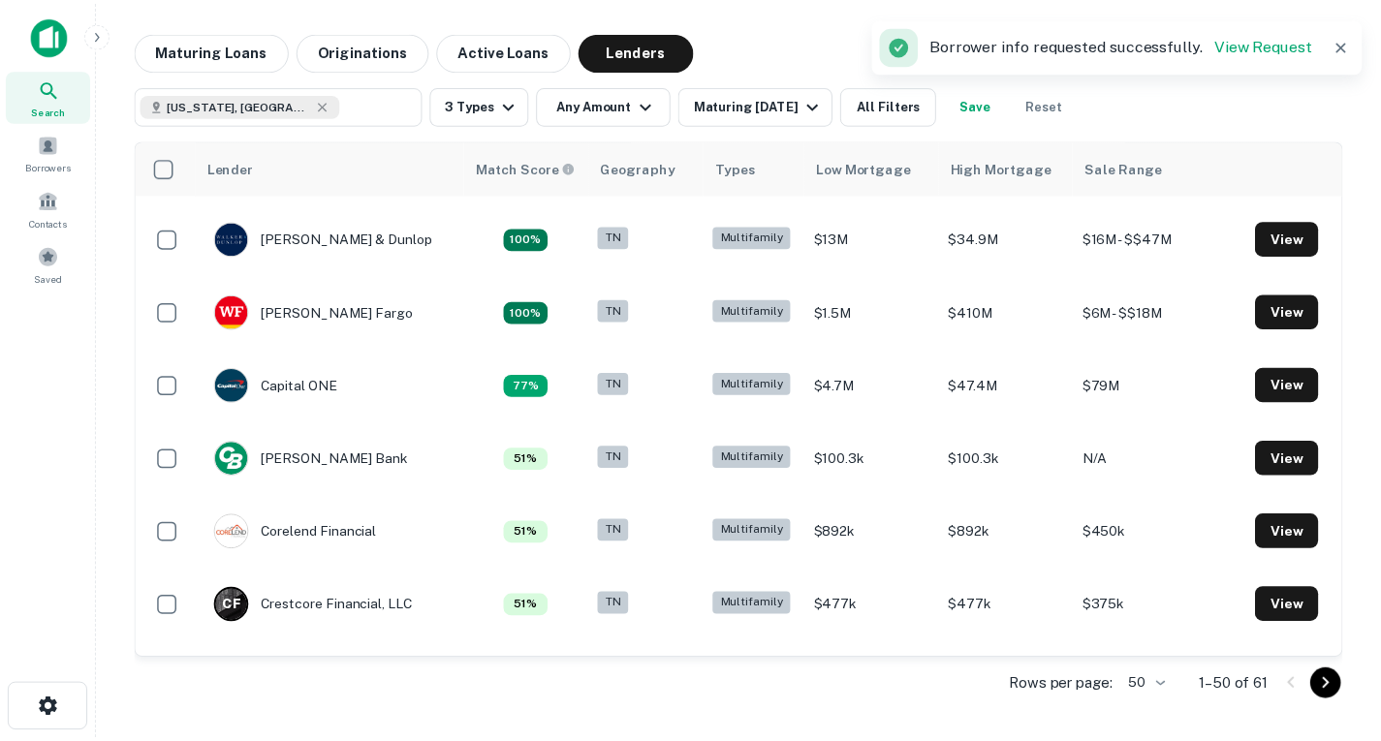
scroll to position [367, 0]
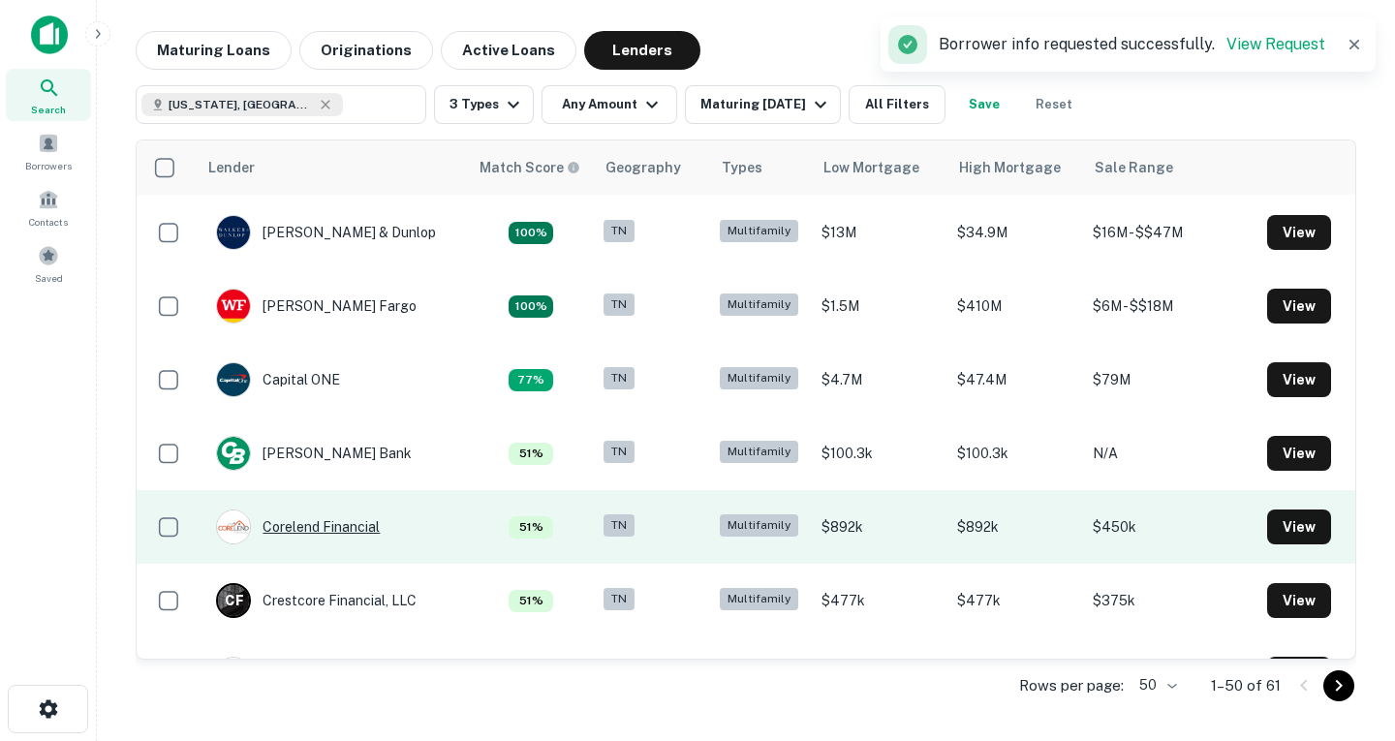
click at [318, 524] on div "Corelend Financial" at bounding box center [298, 527] width 164 height 35
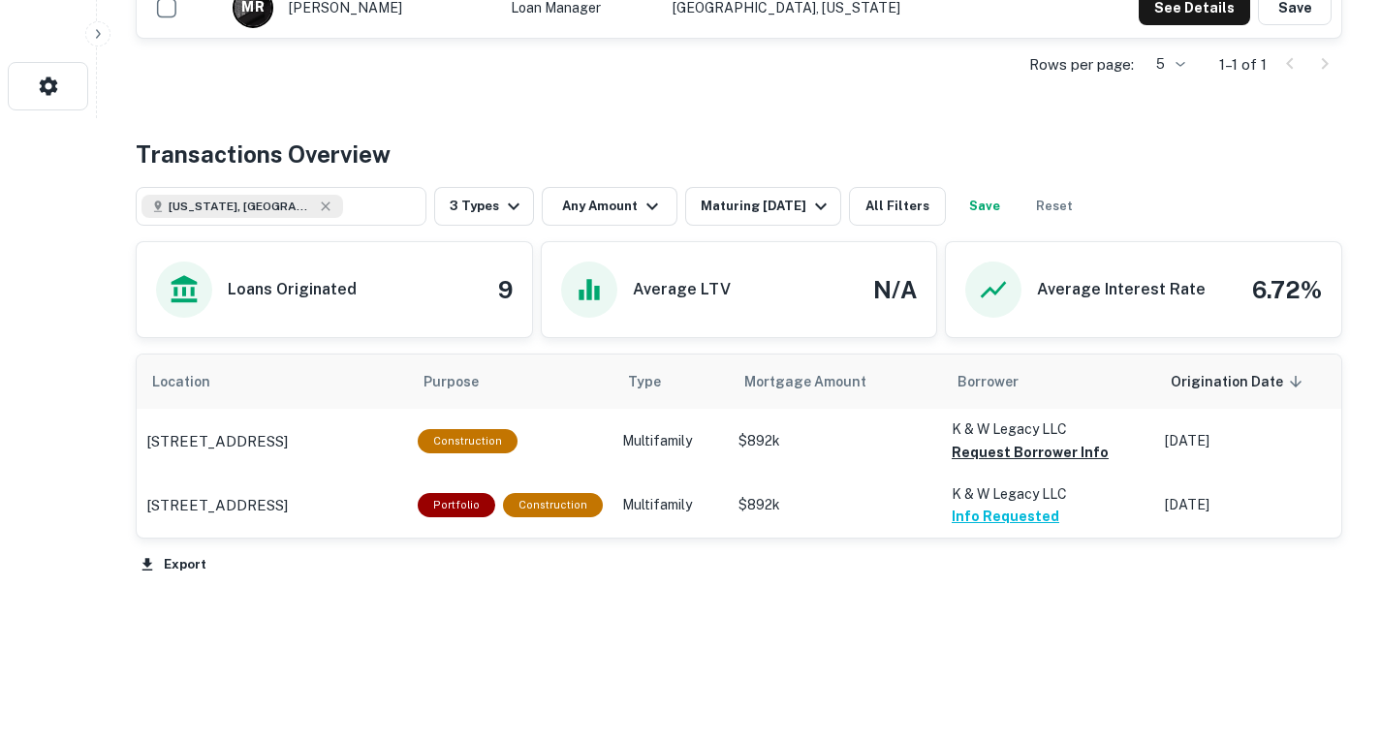
scroll to position [642, 0]
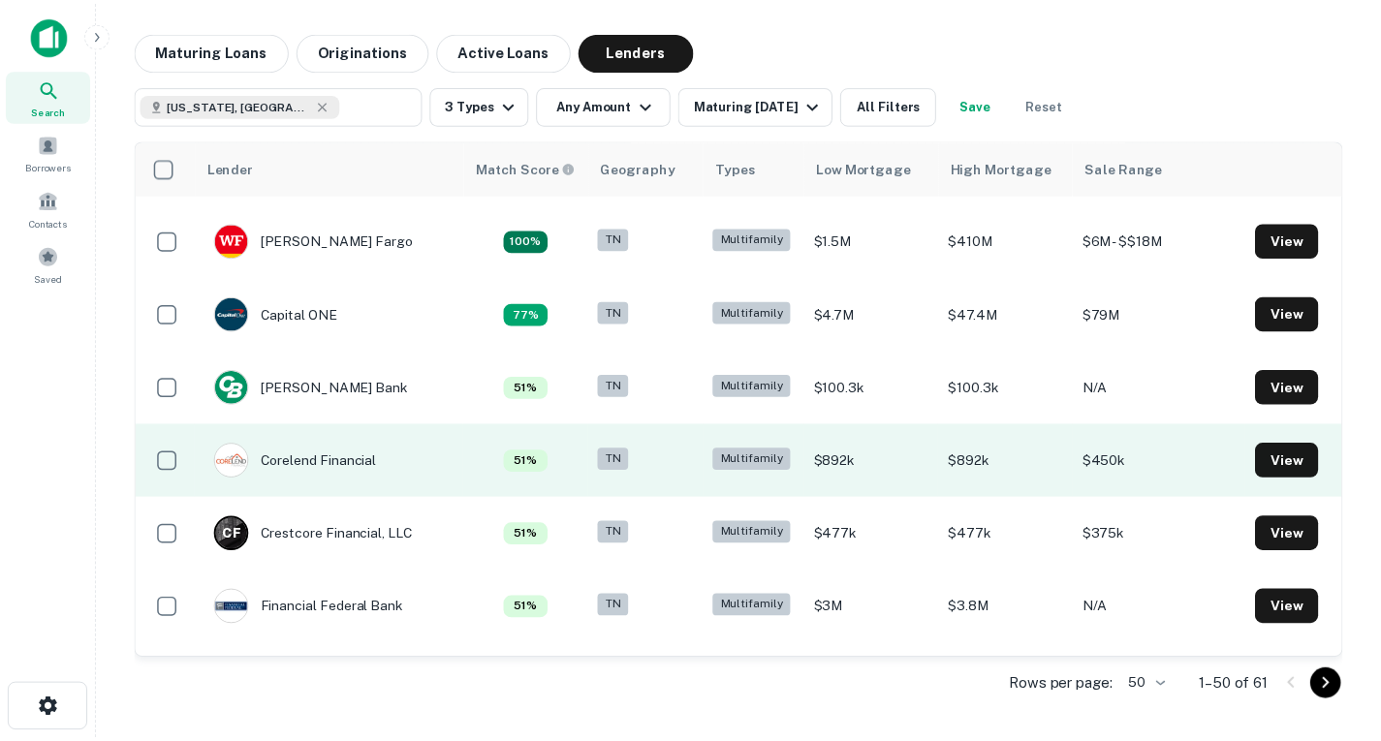
scroll to position [435, 0]
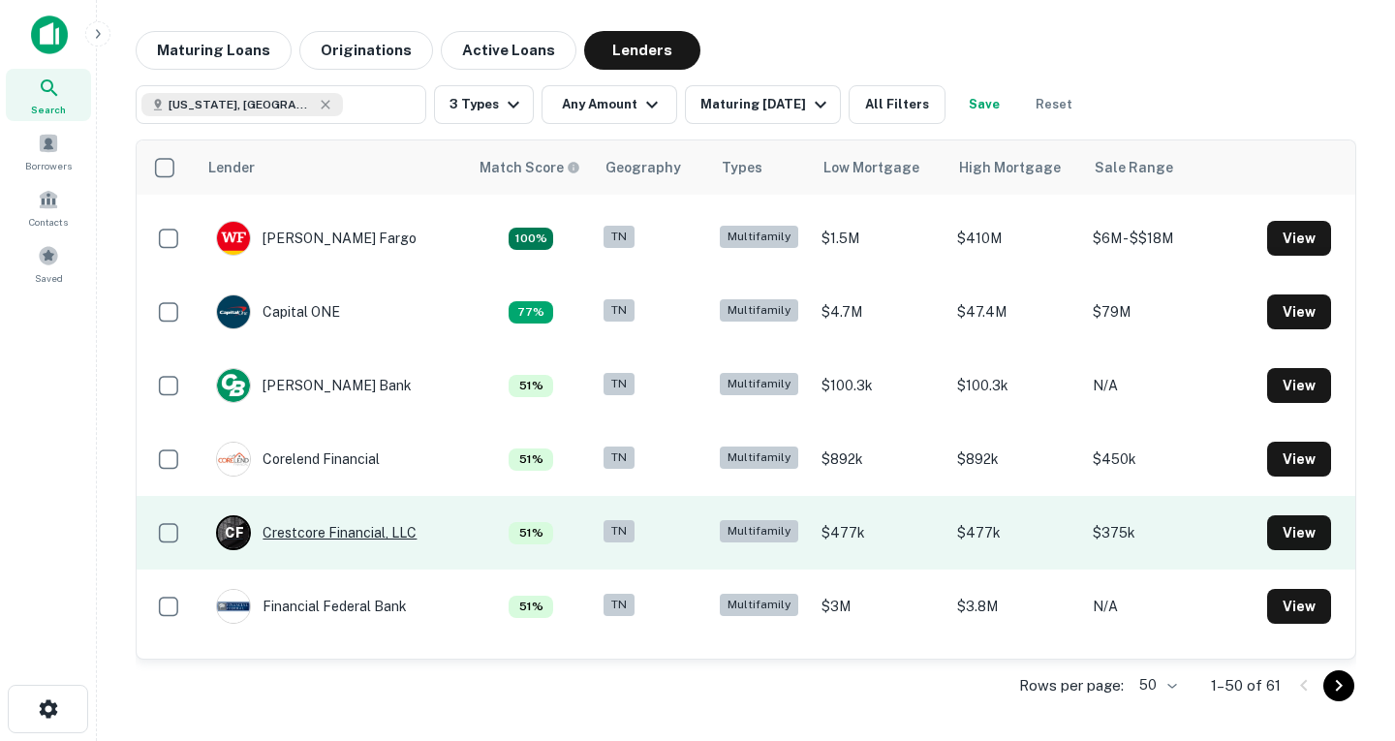
click at [344, 530] on div "C F Crestcore Financial, LLC" at bounding box center [316, 532] width 201 height 35
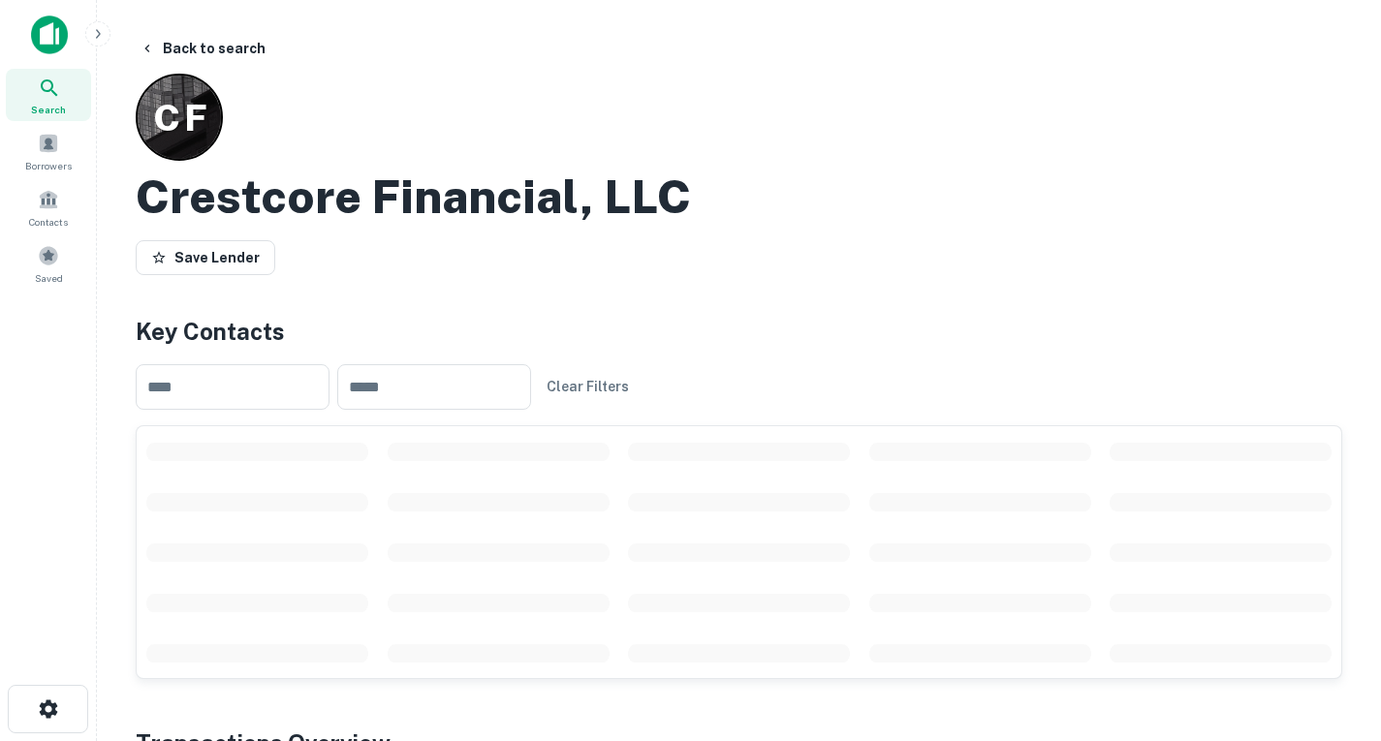
click at [839, 458] on span "scrollable content" at bounding box center [739, 452] width 222 height 18
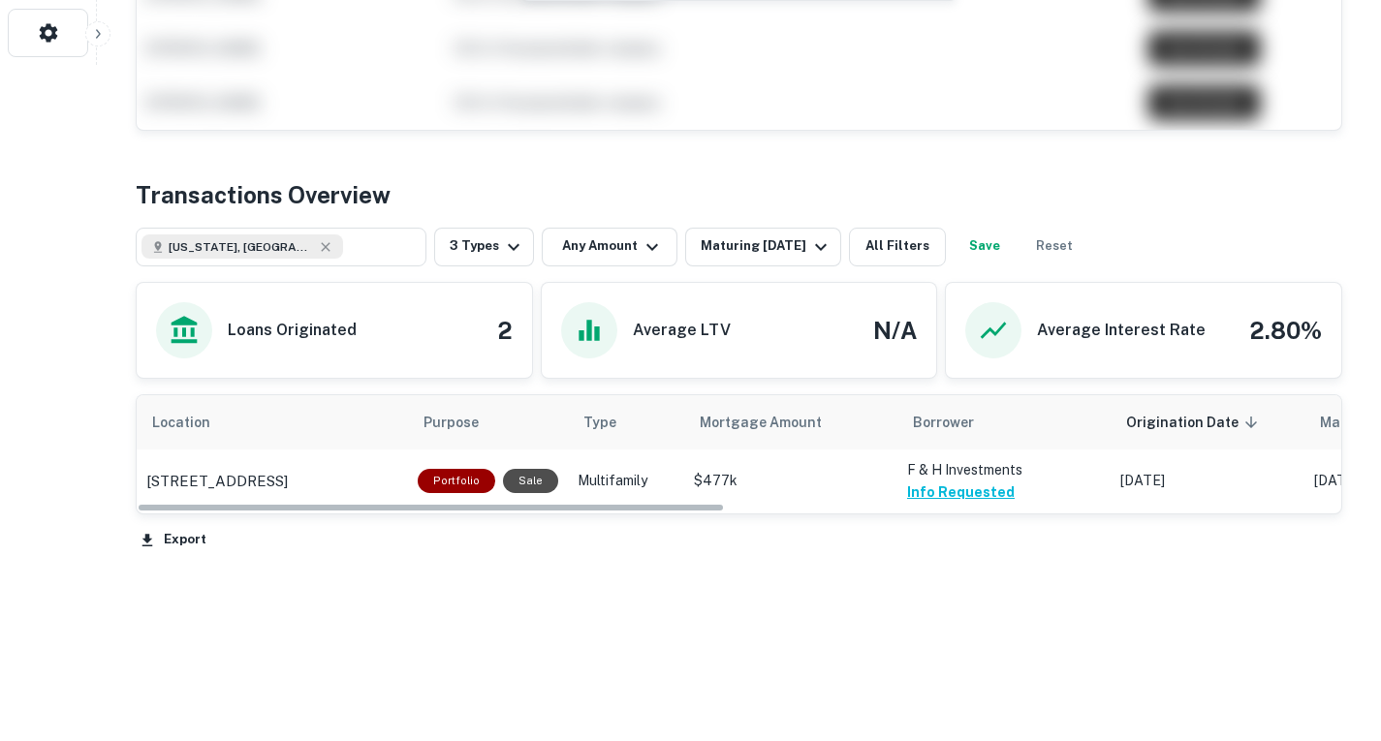
scroll to position [675, 0]
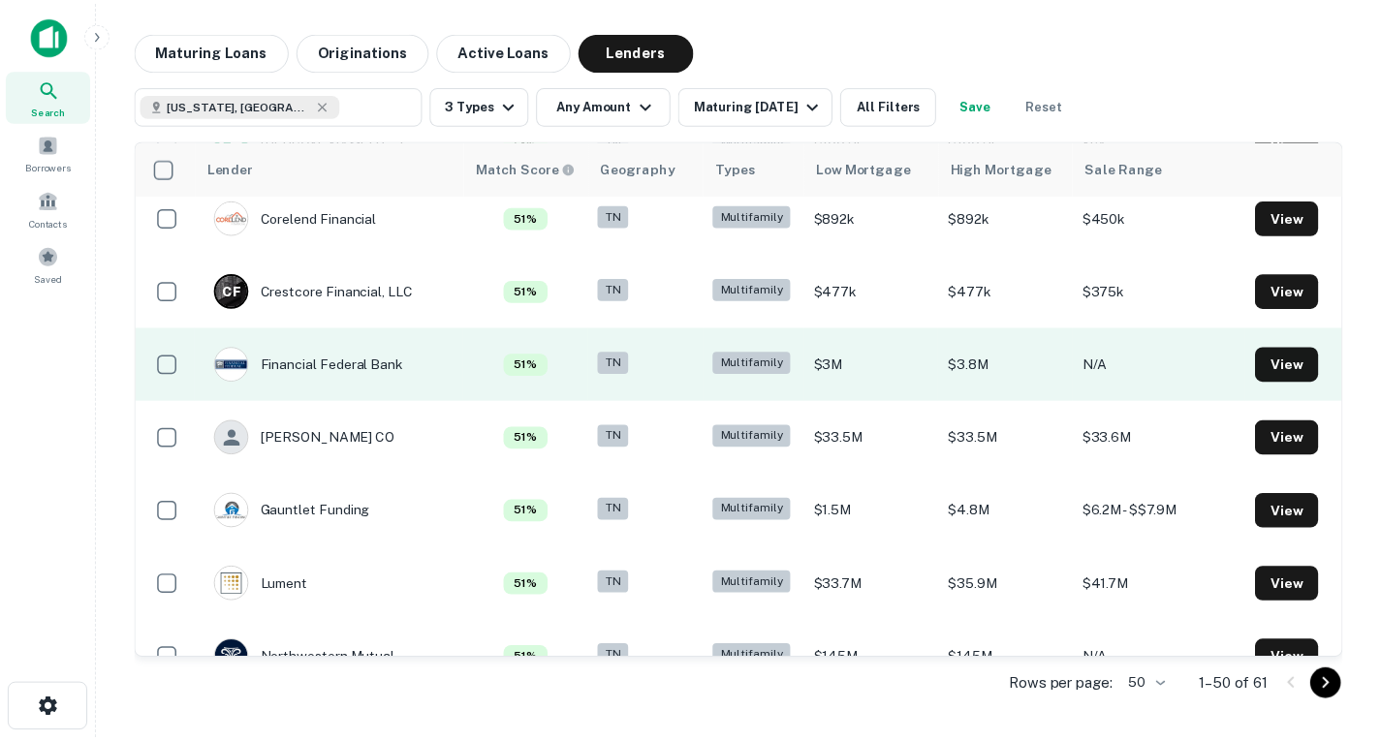
scroll to position [682, 0]
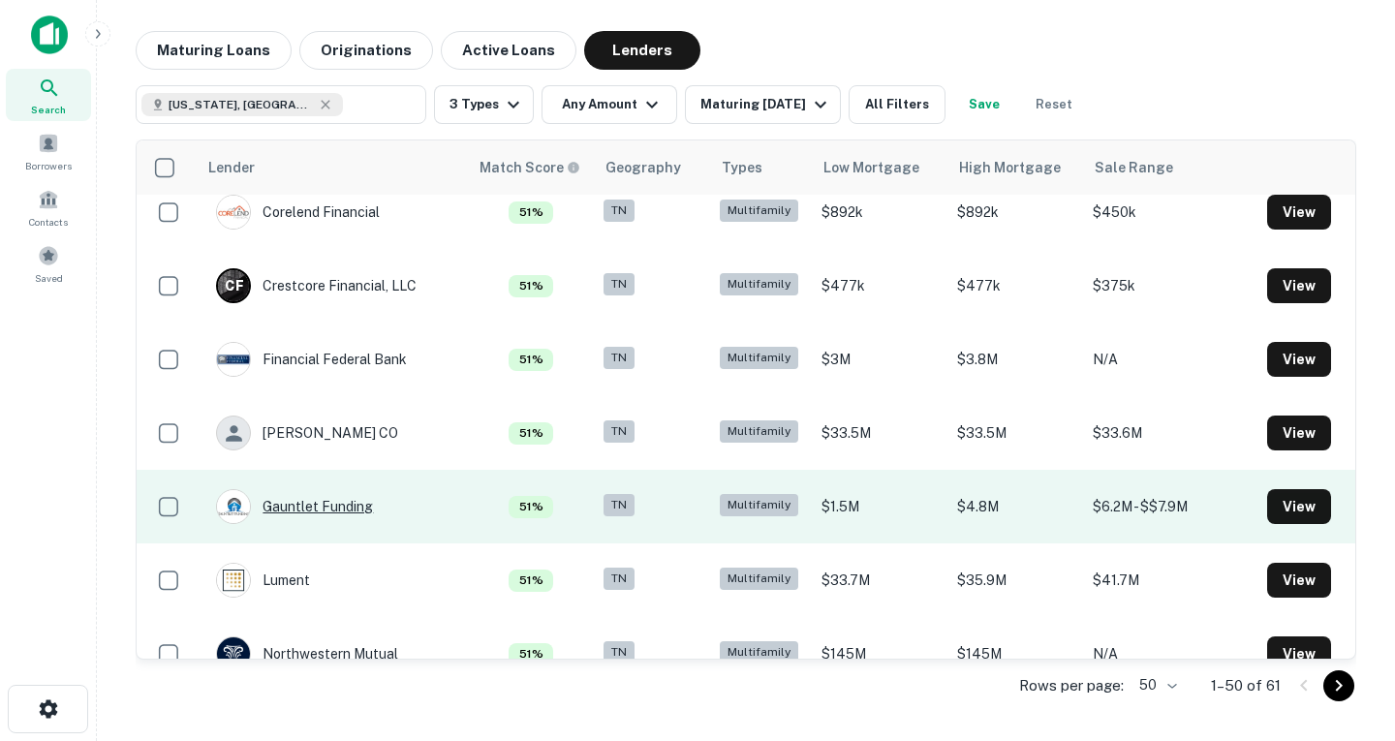
click at [331, 507] on div "Gauntlet Funding" at bounding box center [294, 506] width 157 height 35
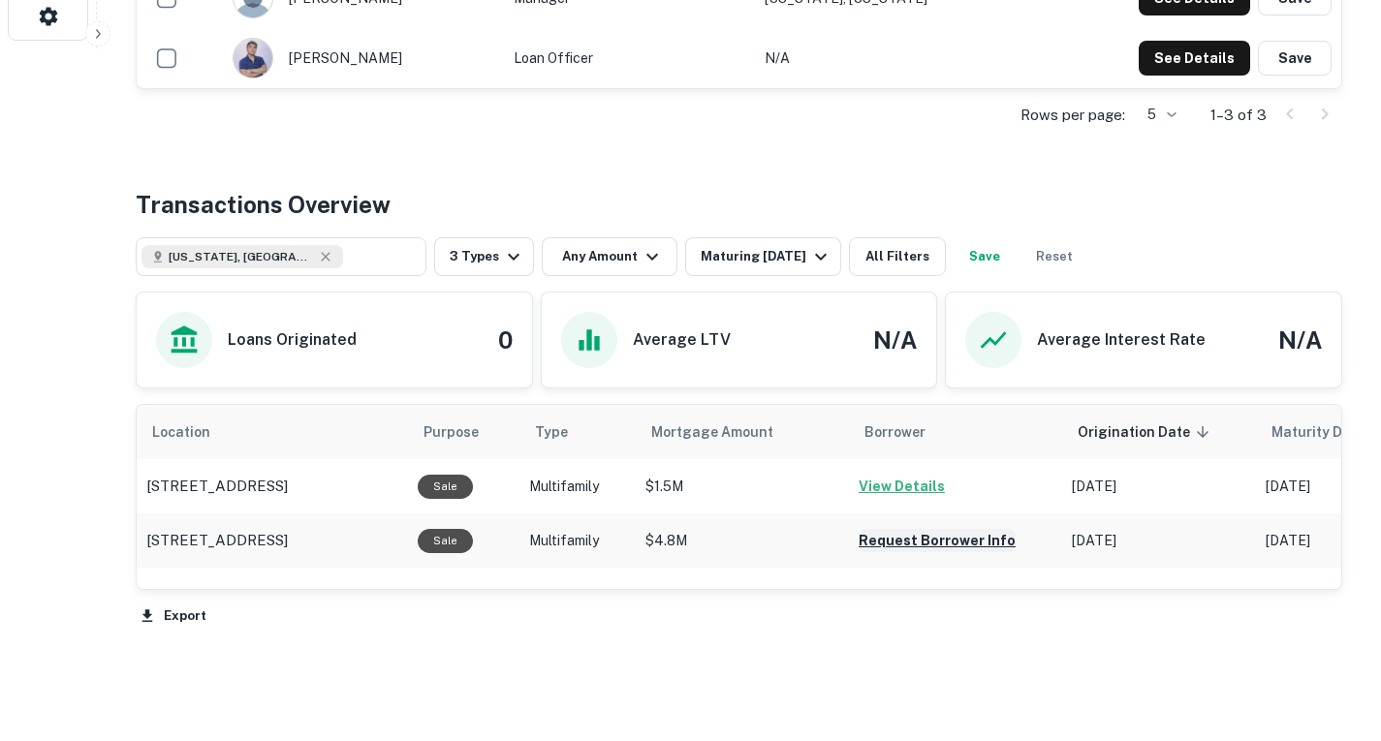
scroll to position [694, 0]
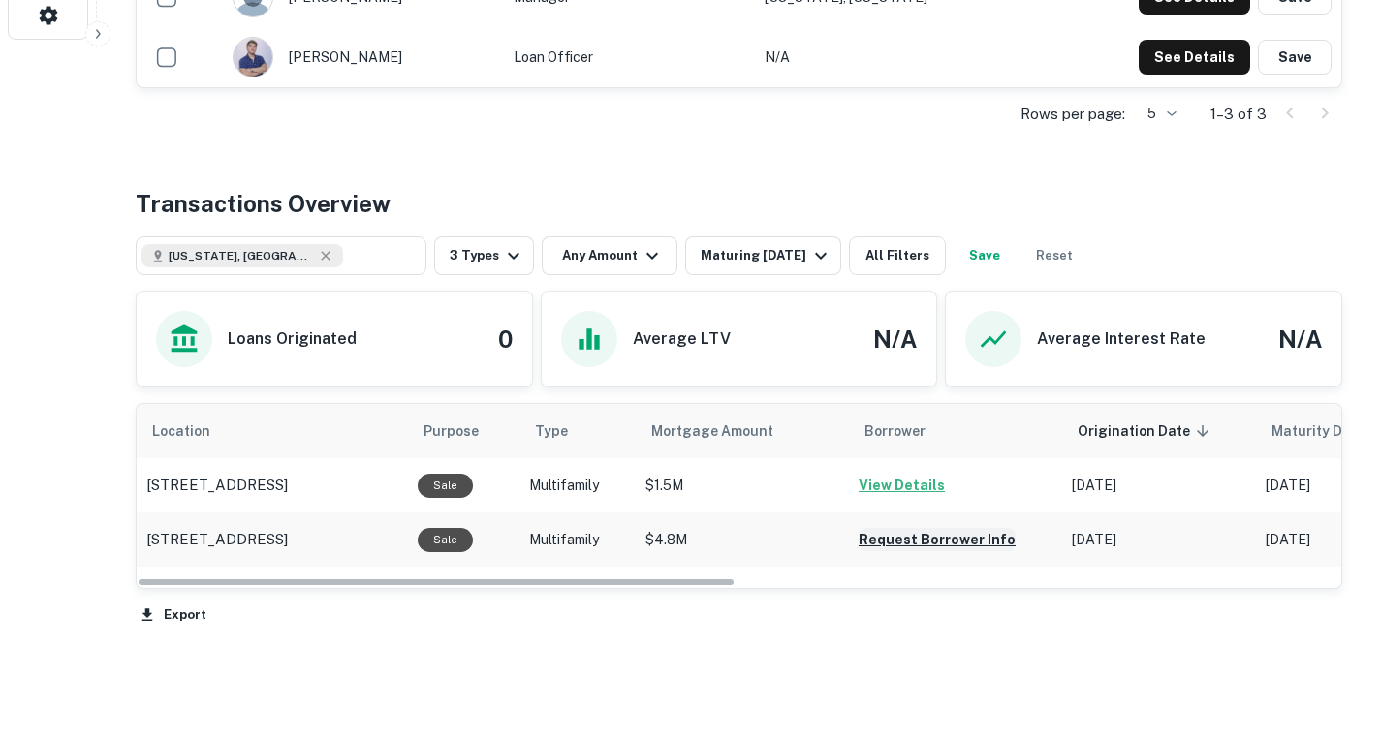
click at [897, 551] on button "Request Borrower Info" at bounding box center [937, 539] width 157 height 23
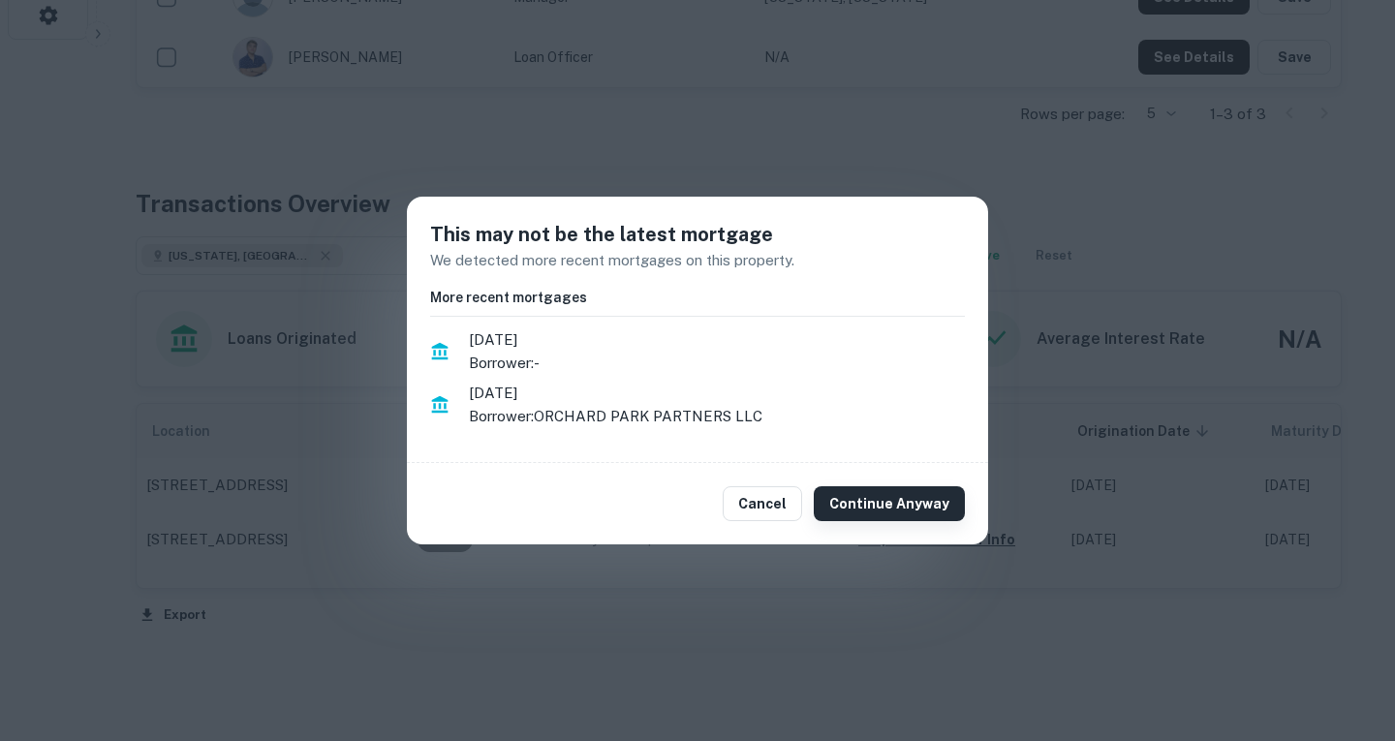
click at [865, 502] on button "Continue Anyway" at bounding box center [889, 503] width 151 height 35
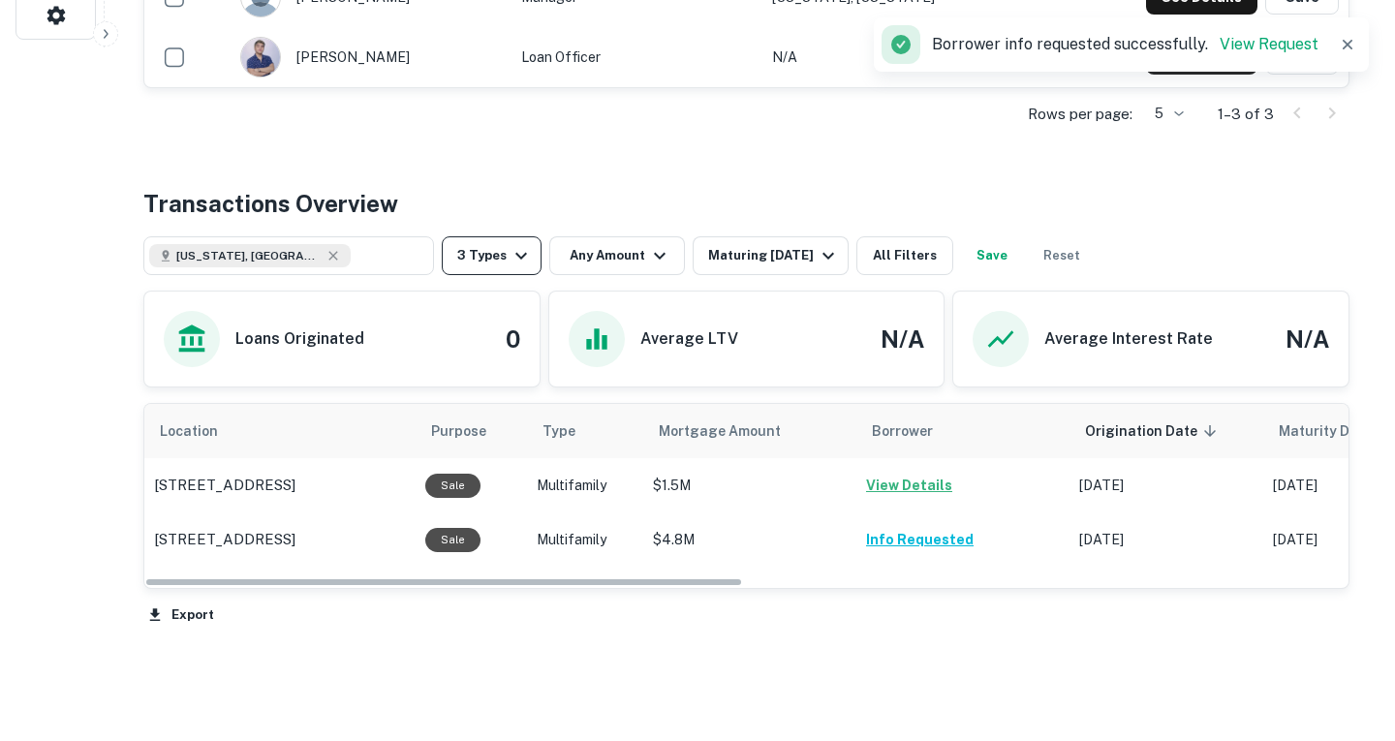
scroll to position [0, 0]
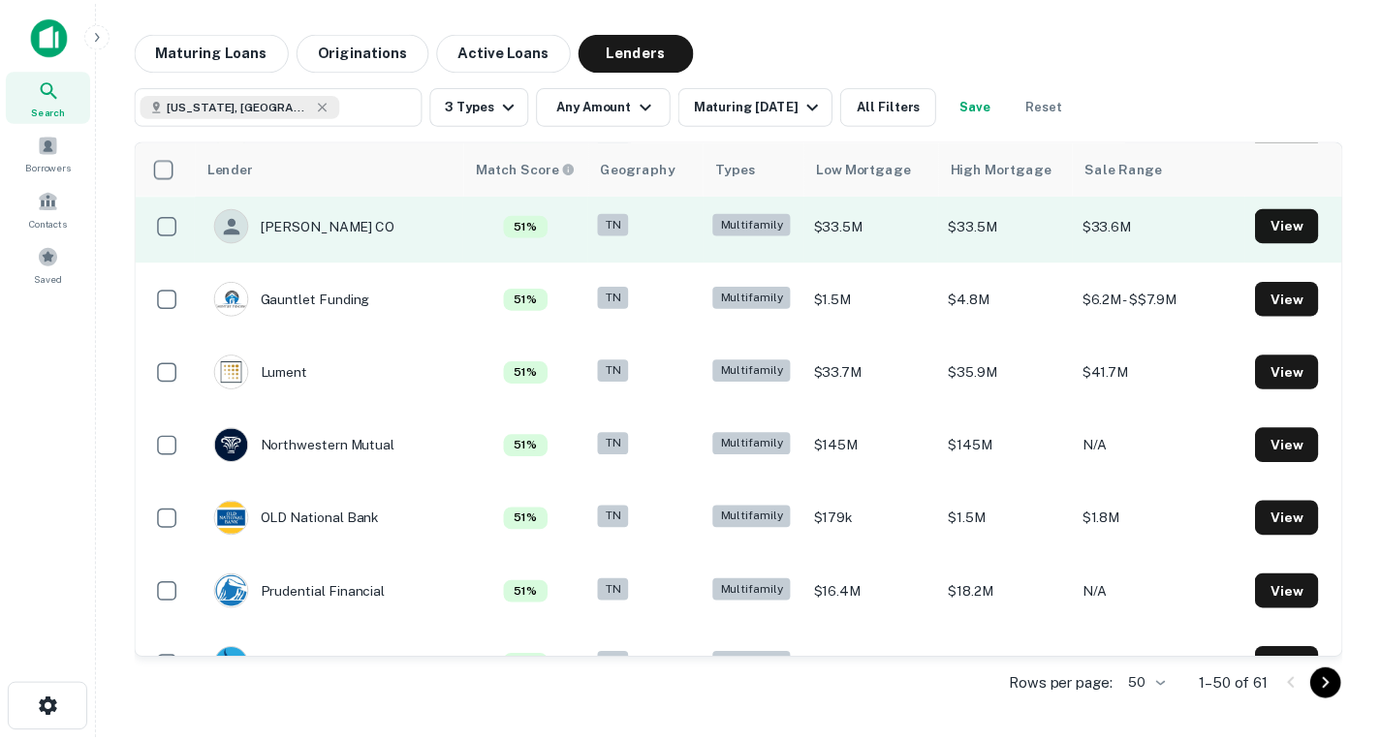
scroll to position [992, 0]
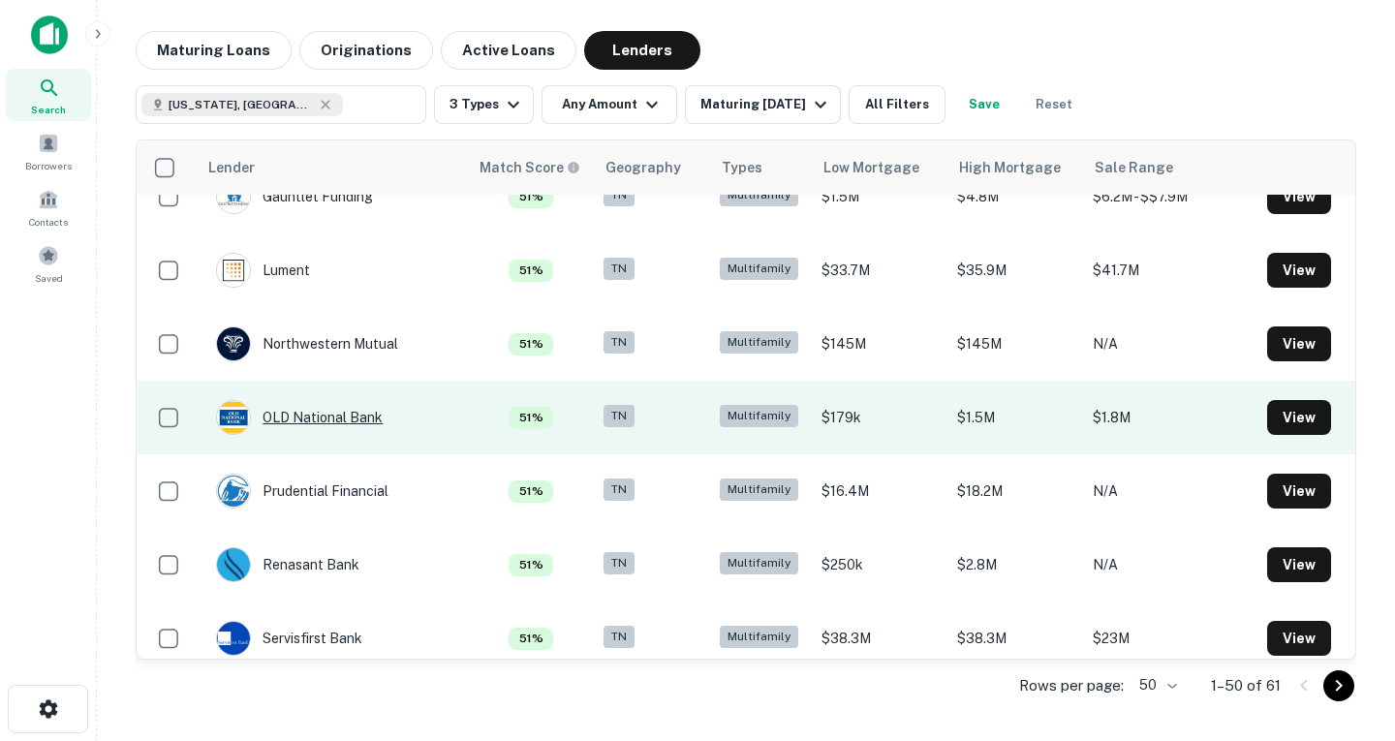
click at [335, 418] on div "OLD National Bank" at bounding box center [299, 417] width 167 height 35
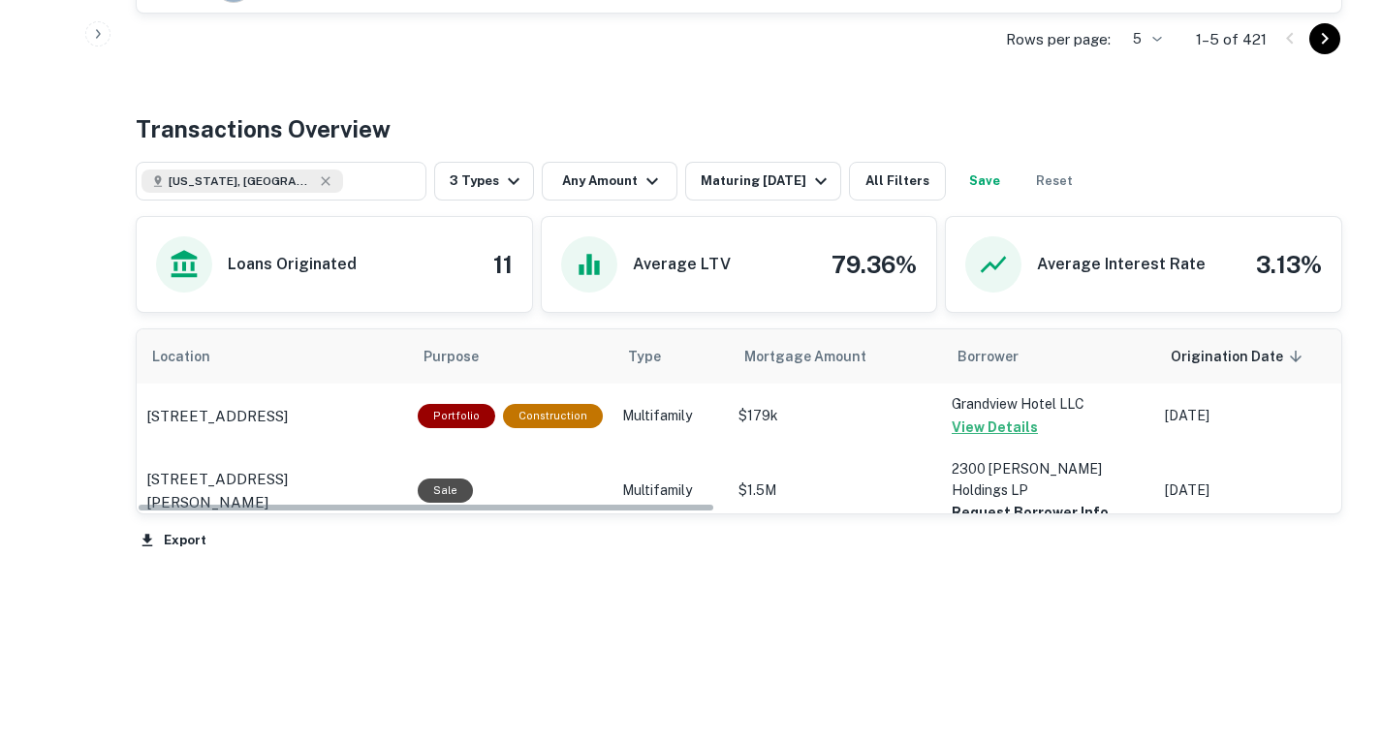
scroll to position [889, 0]
click at [1041, 501] on button "Request Borrower Info" at bounding box center [1030, 512] width 157 height 23
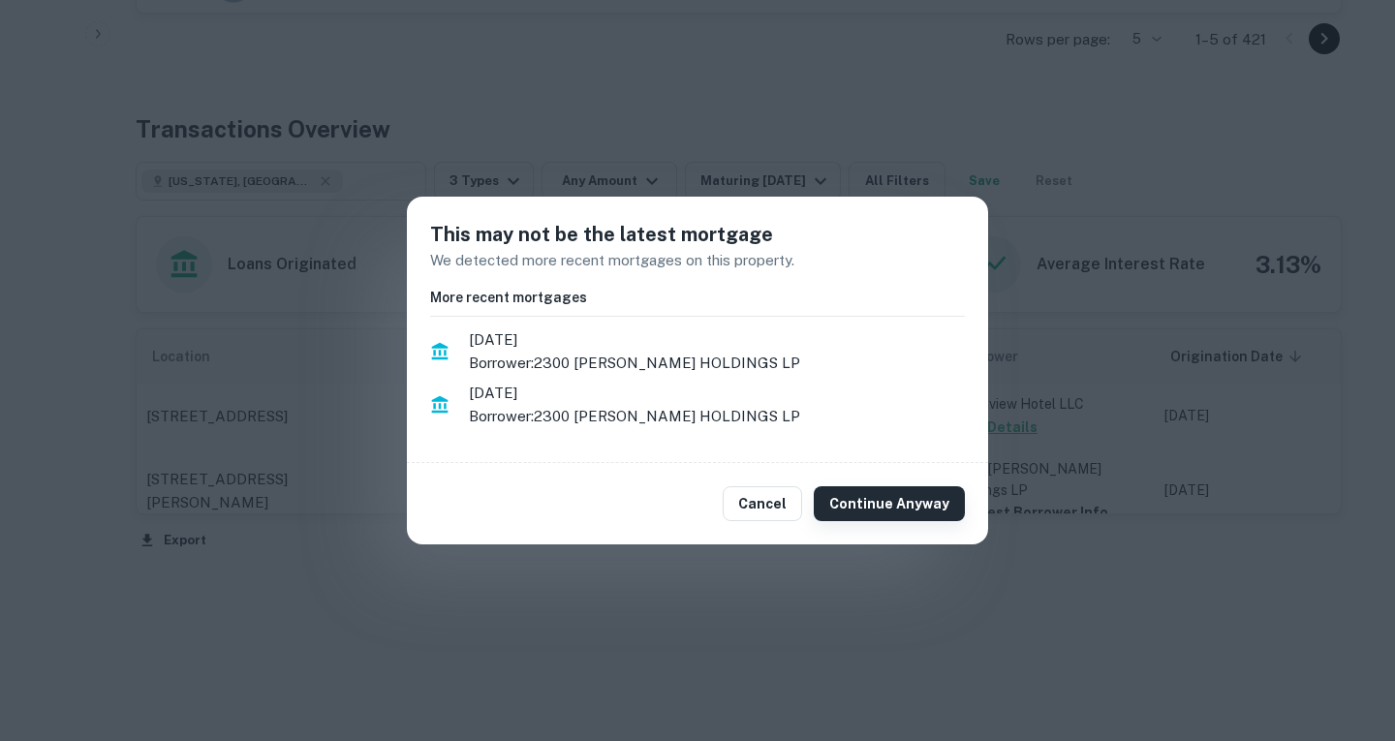
click at [917, 492] on button "Continue Anyway" at bounding box center [889, 503] width 151 height 35
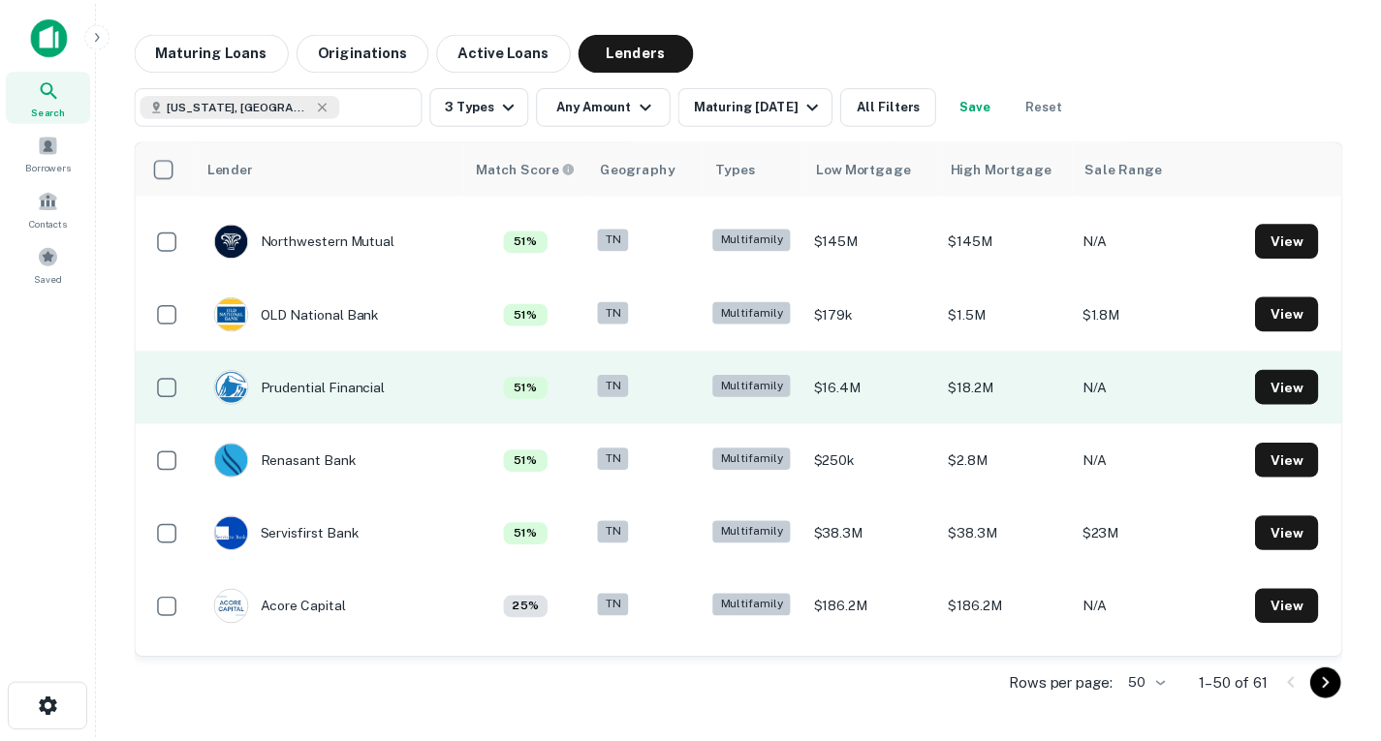
scroll to position [1097, 0]
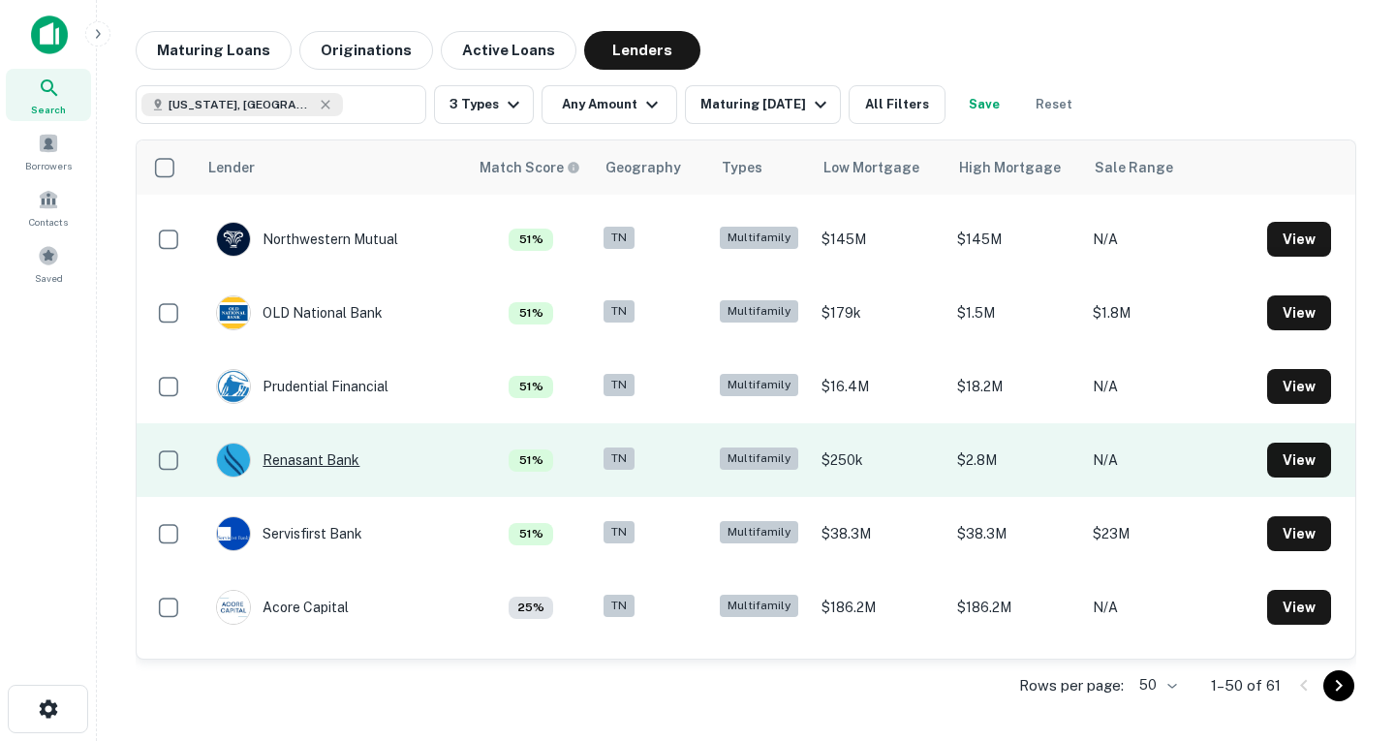
click at [304, 461] on div "Renasant Bank" at bounding box center [287, 460] width 143 height 35
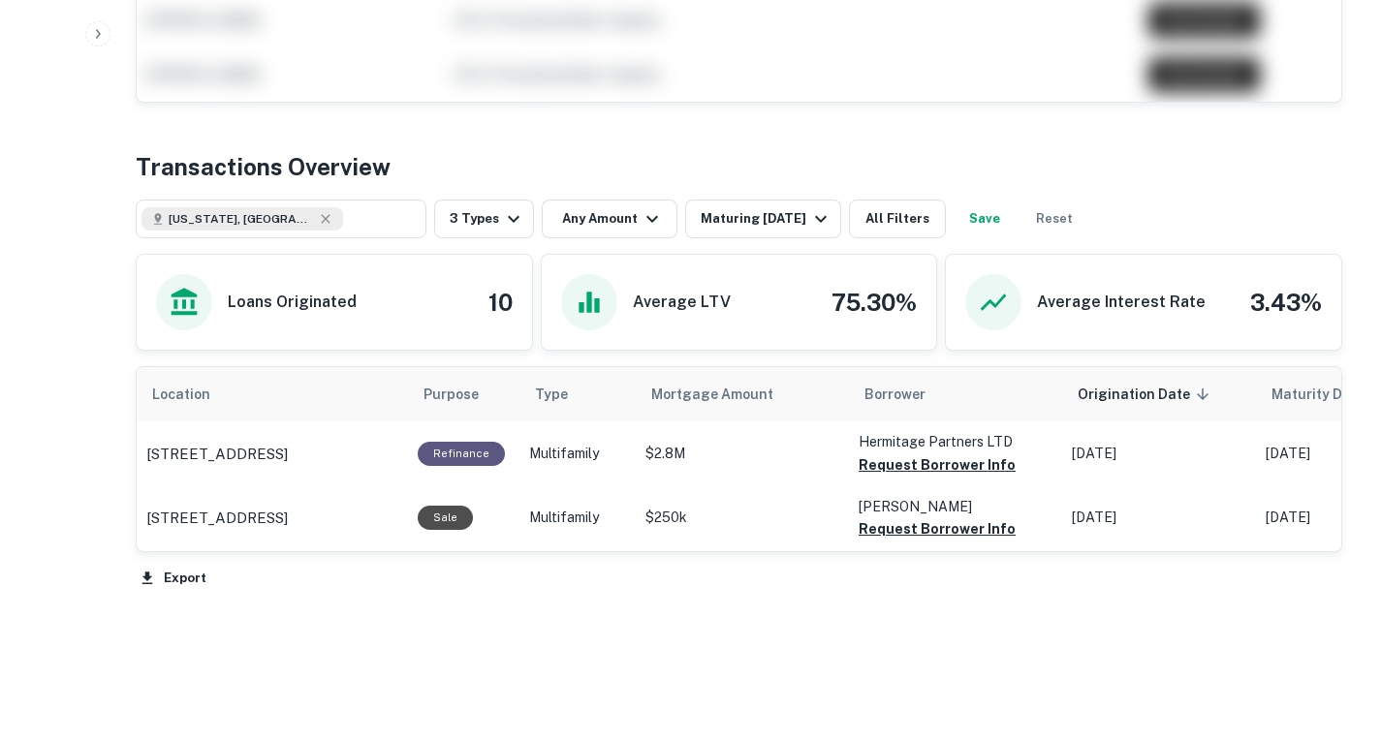
scroll to position [819, 0]
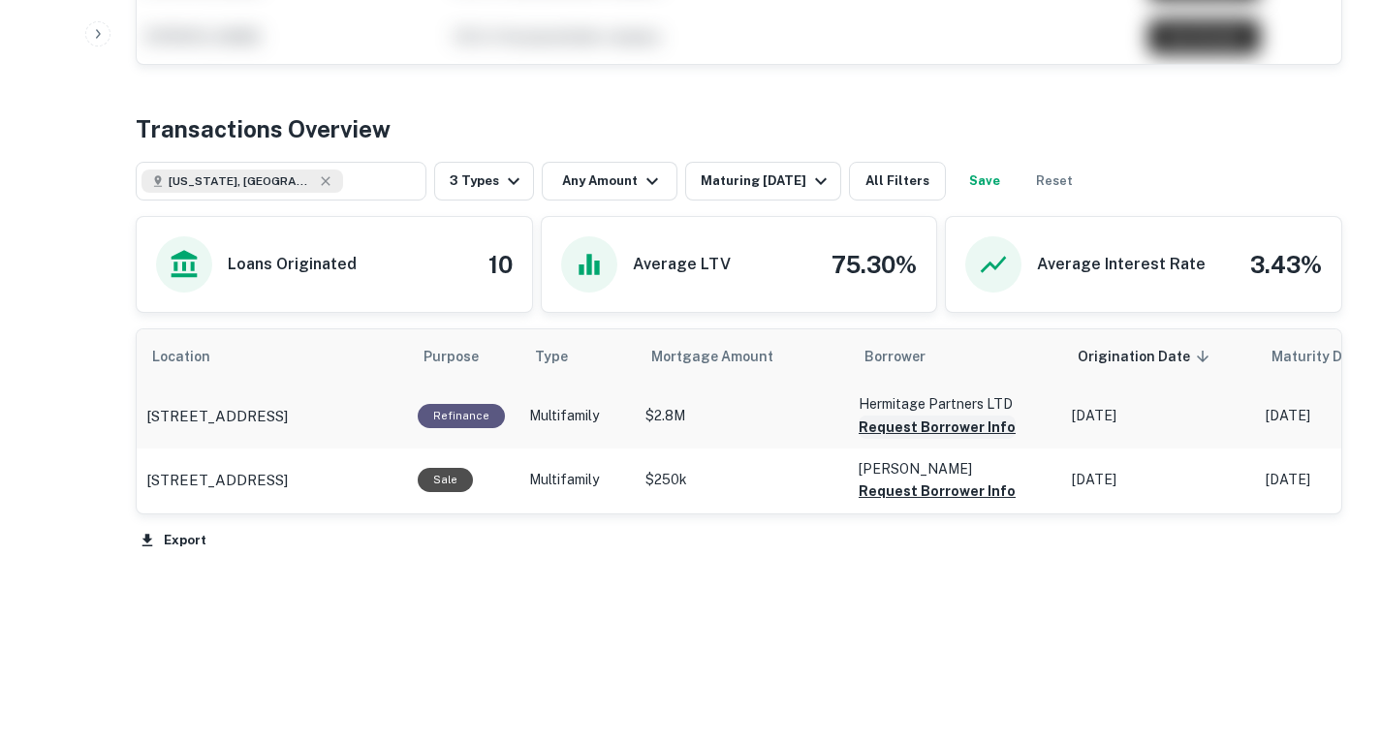
click at [921, 426] on button "Request Borrower Info" at bounding box center [937, 427] width 157 height 23
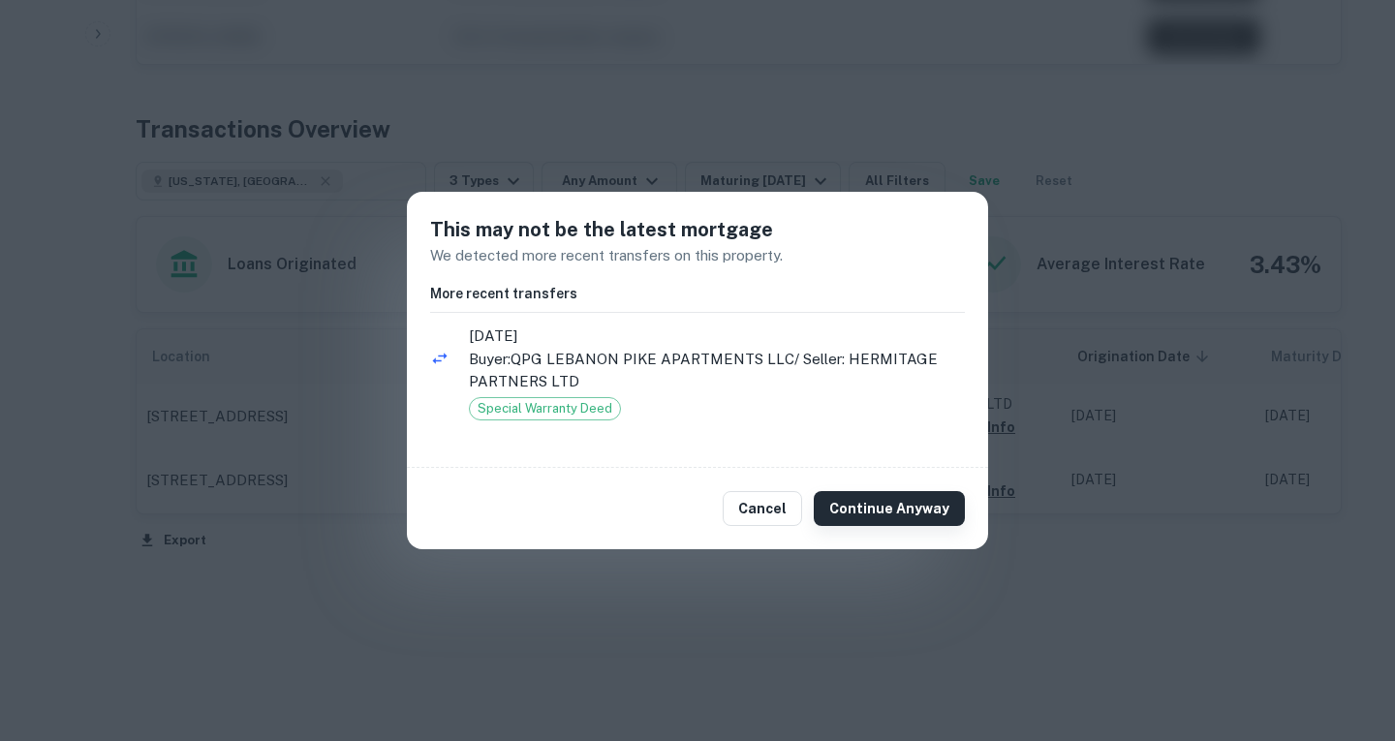
click at [895, 520] on button "Continue Anyway" at bounding box center [889, 508] width 151 height 35
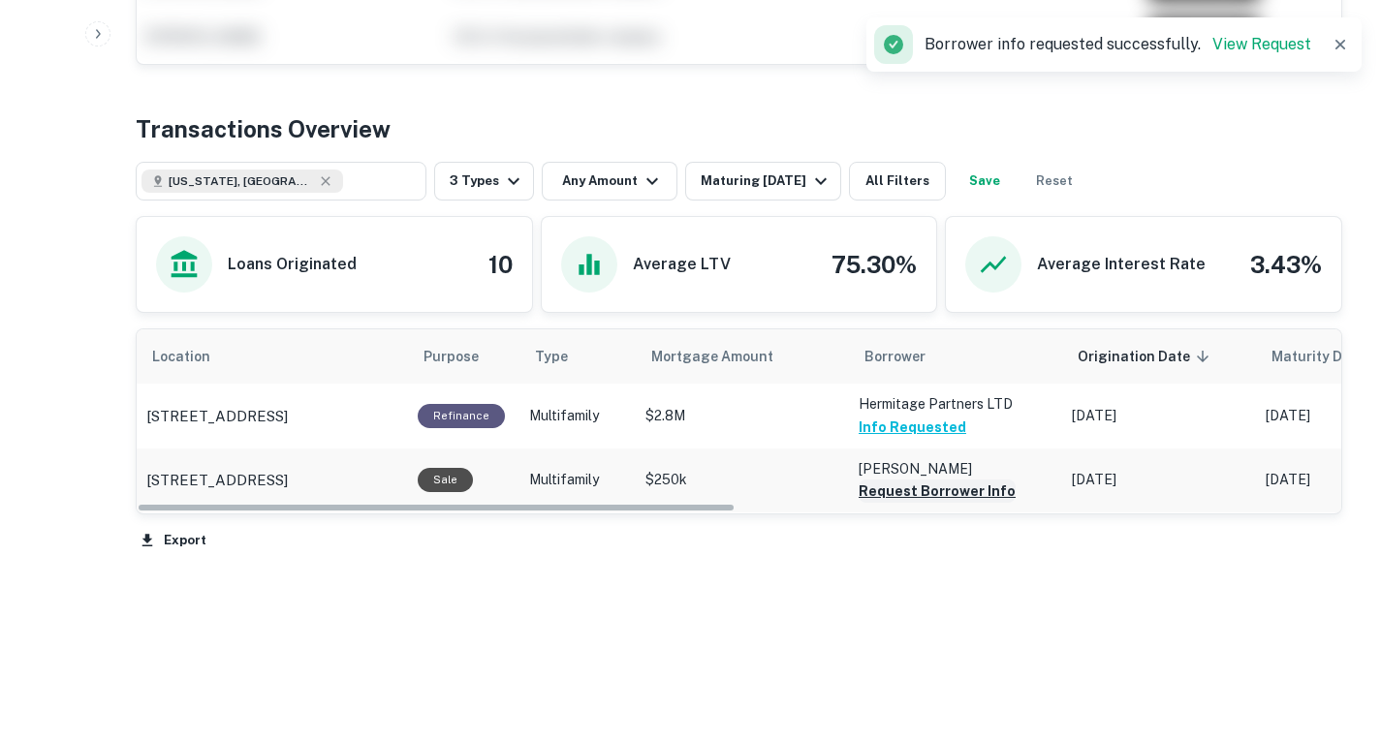
click at [916, 484] on button "Request Borrower Info" at bounding box center [937, 491] width 157 height 23
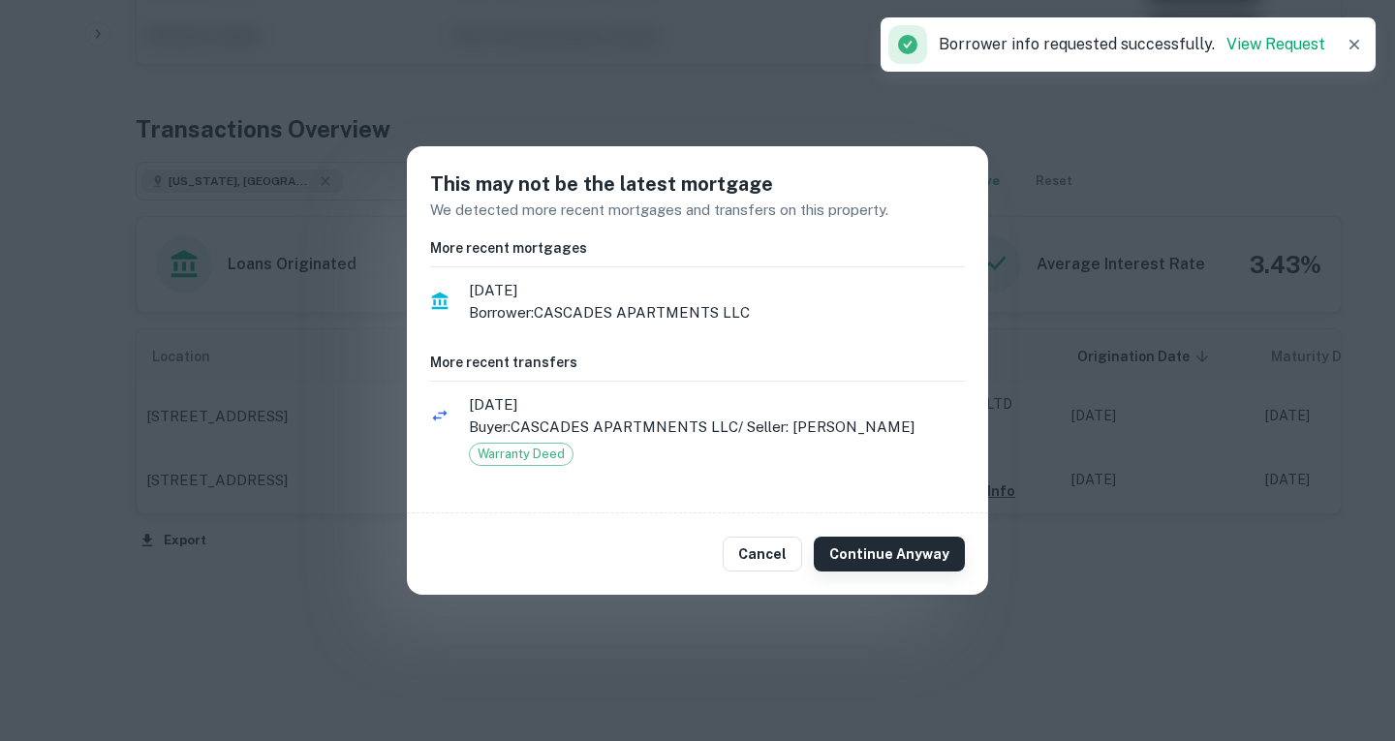
click at [868, 544] on button "Continue Anyway" at bounding box center [889, 554] width 151 height 35
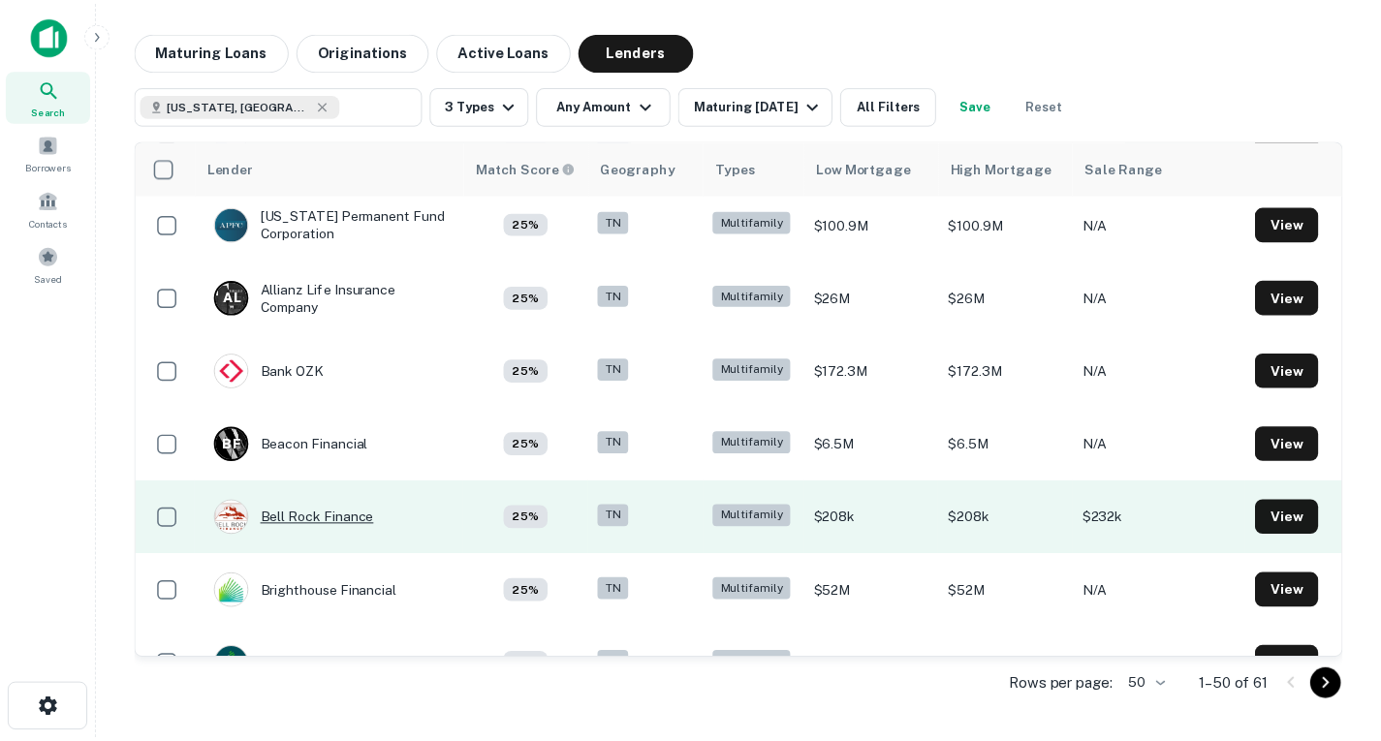
scroll to position [1554, 0]
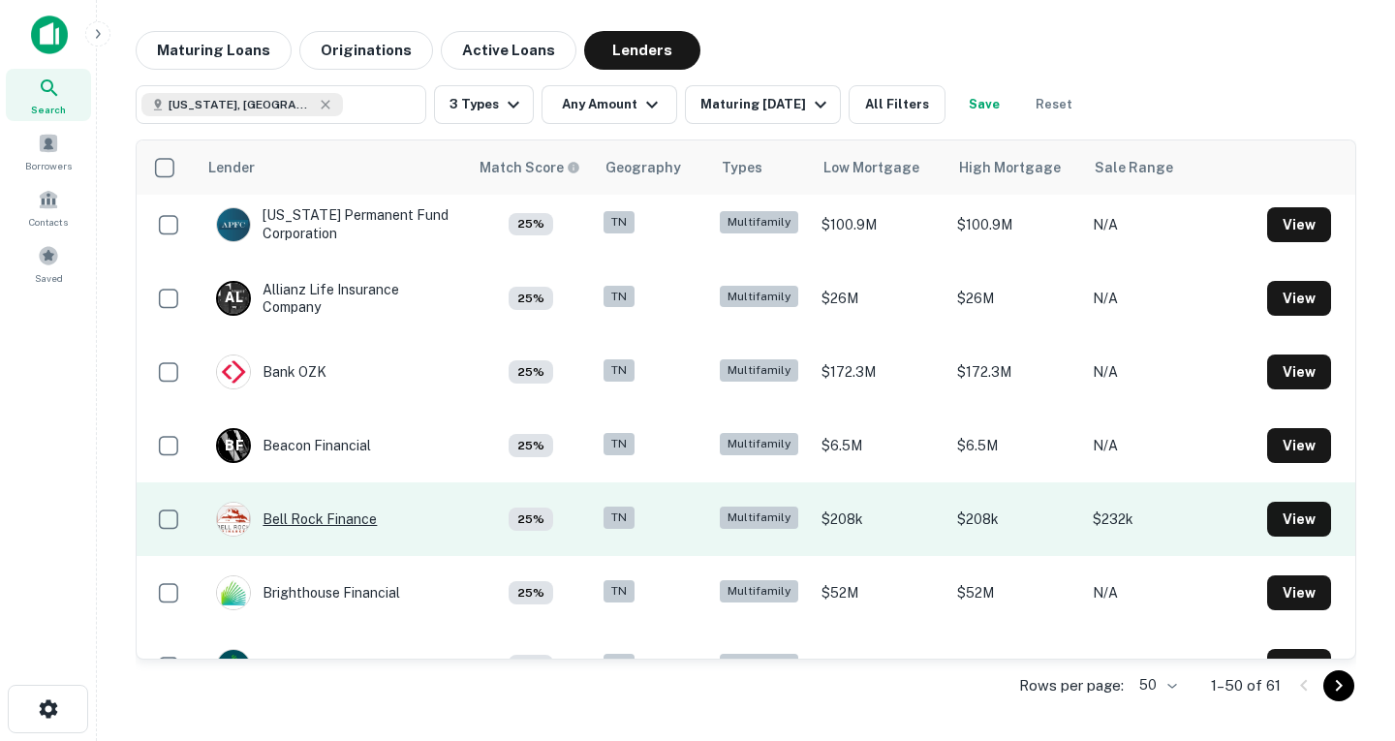
click at [353, 516] on div "Bell Rock Finance" at bounding box center [296, 519] width 161 height 35
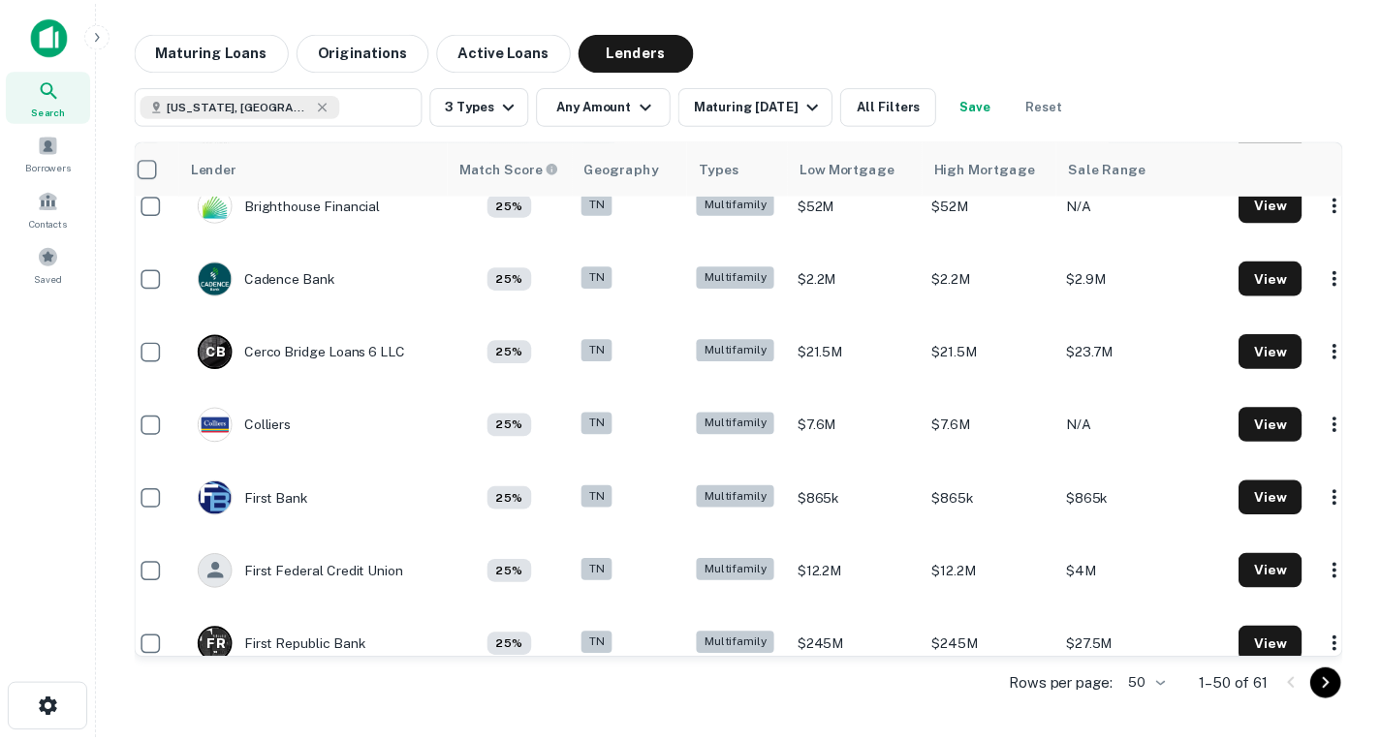
scroll to position [1942, 16]
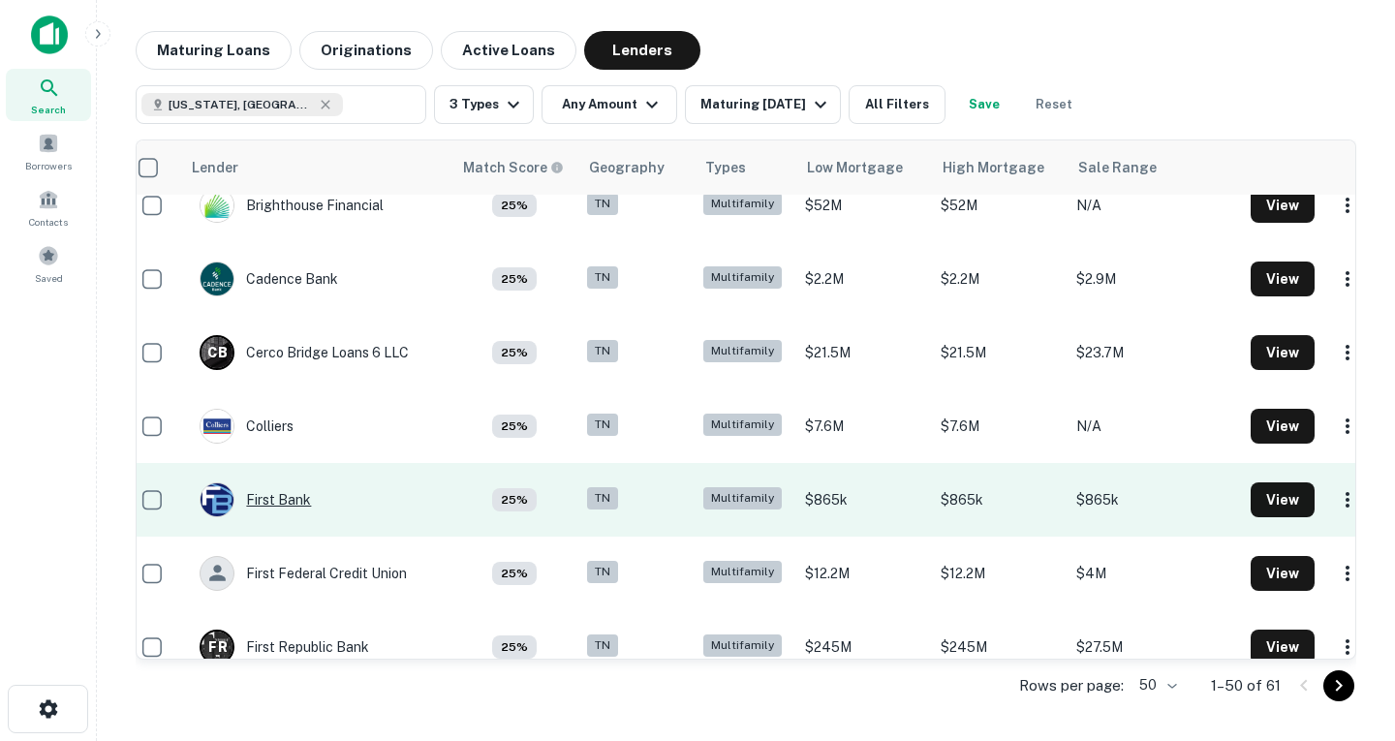
click at [298, 506] on div "First Bank" at bounding box center [255, 500] width 111 height 35
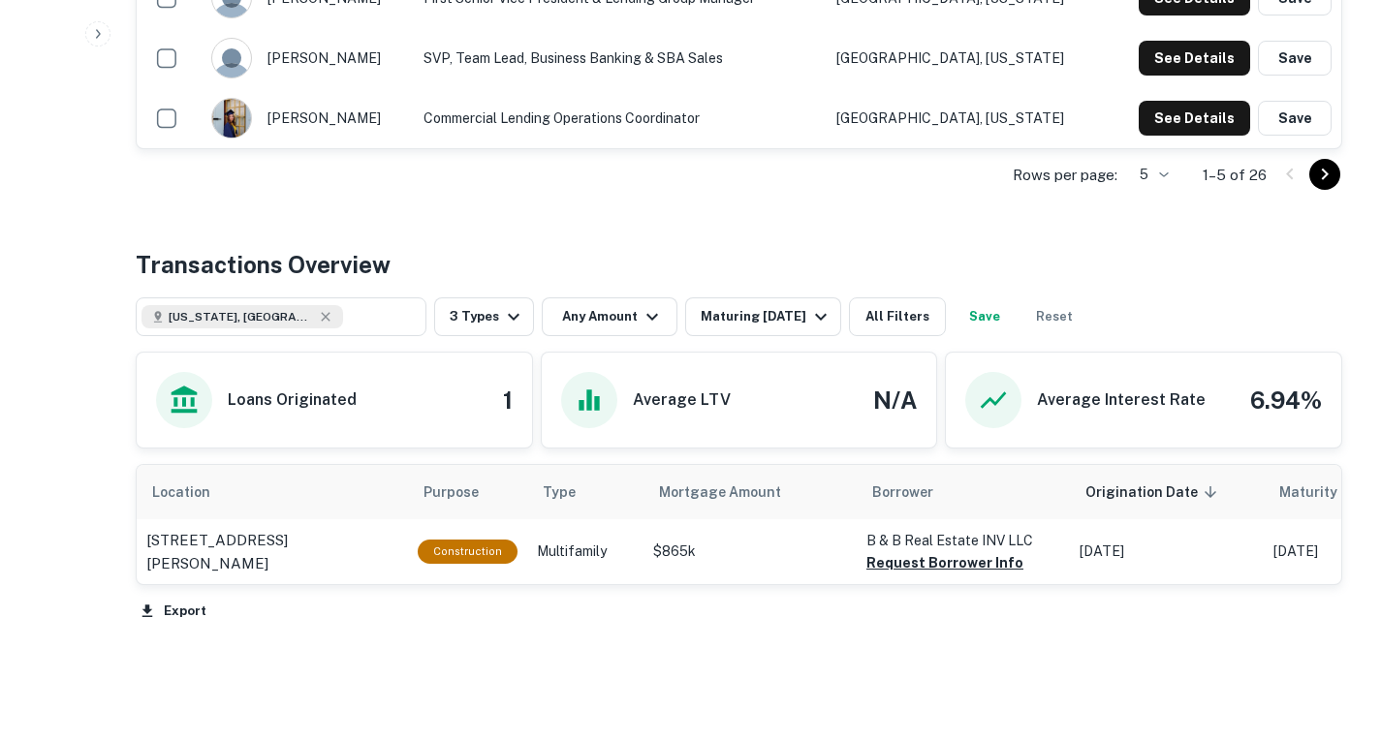
scroll to position [755, 0]
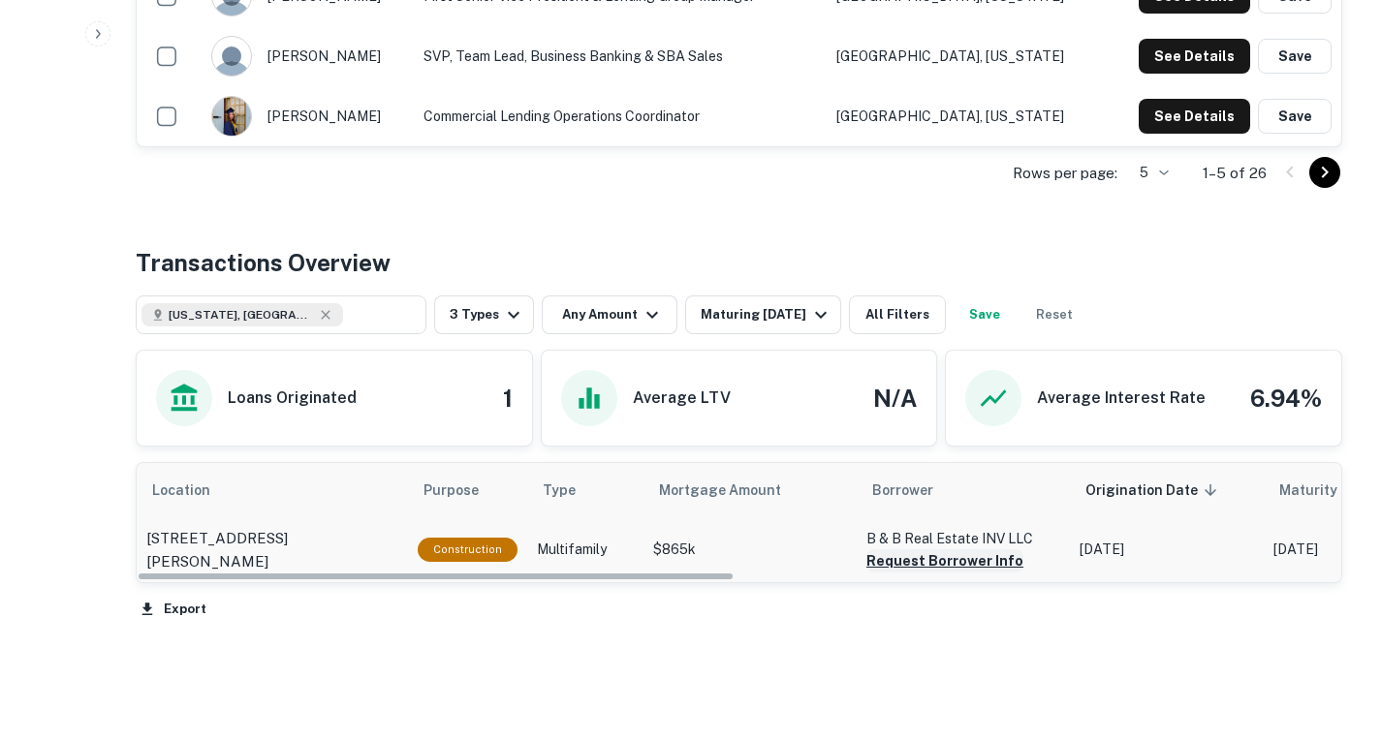
click at [928, 565] on button "Request Borrower Info" at bounding box center [944, 560] width 157 height 23
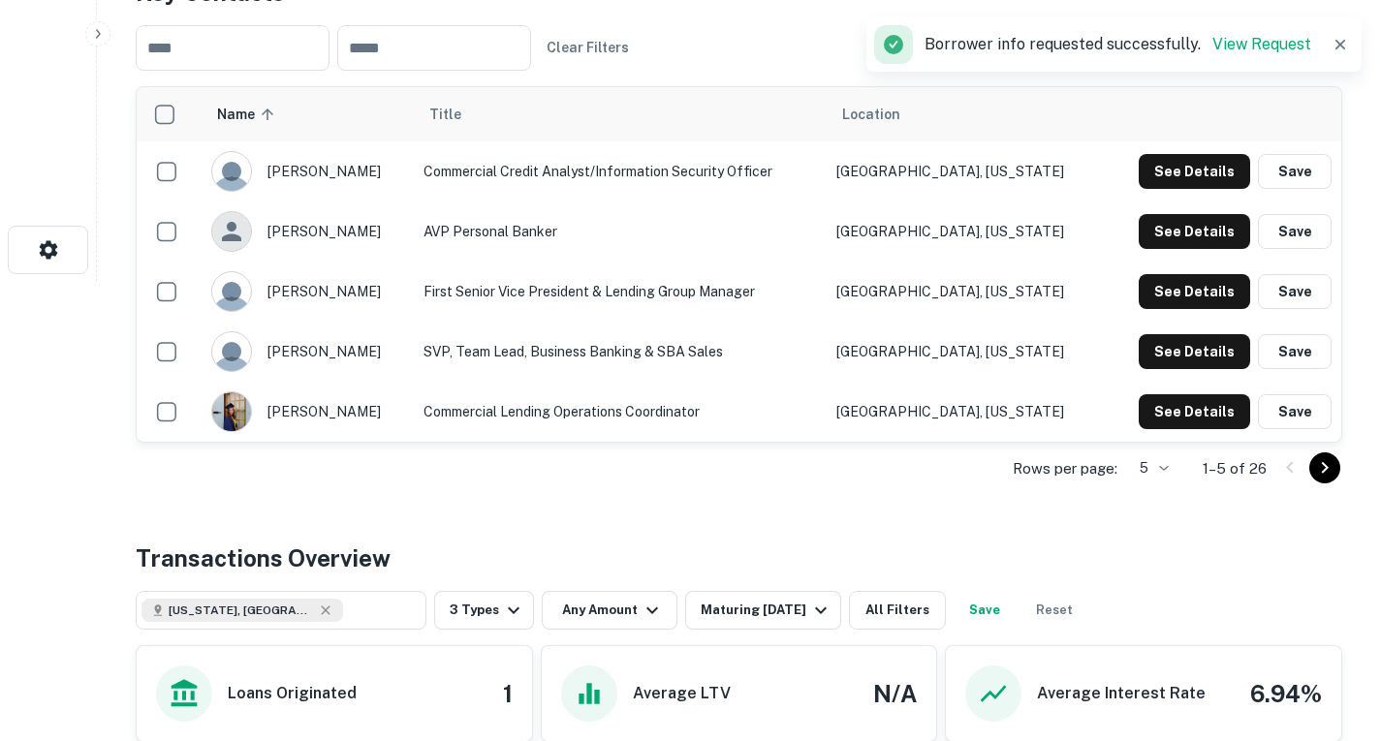
scroll to position [451, 0]
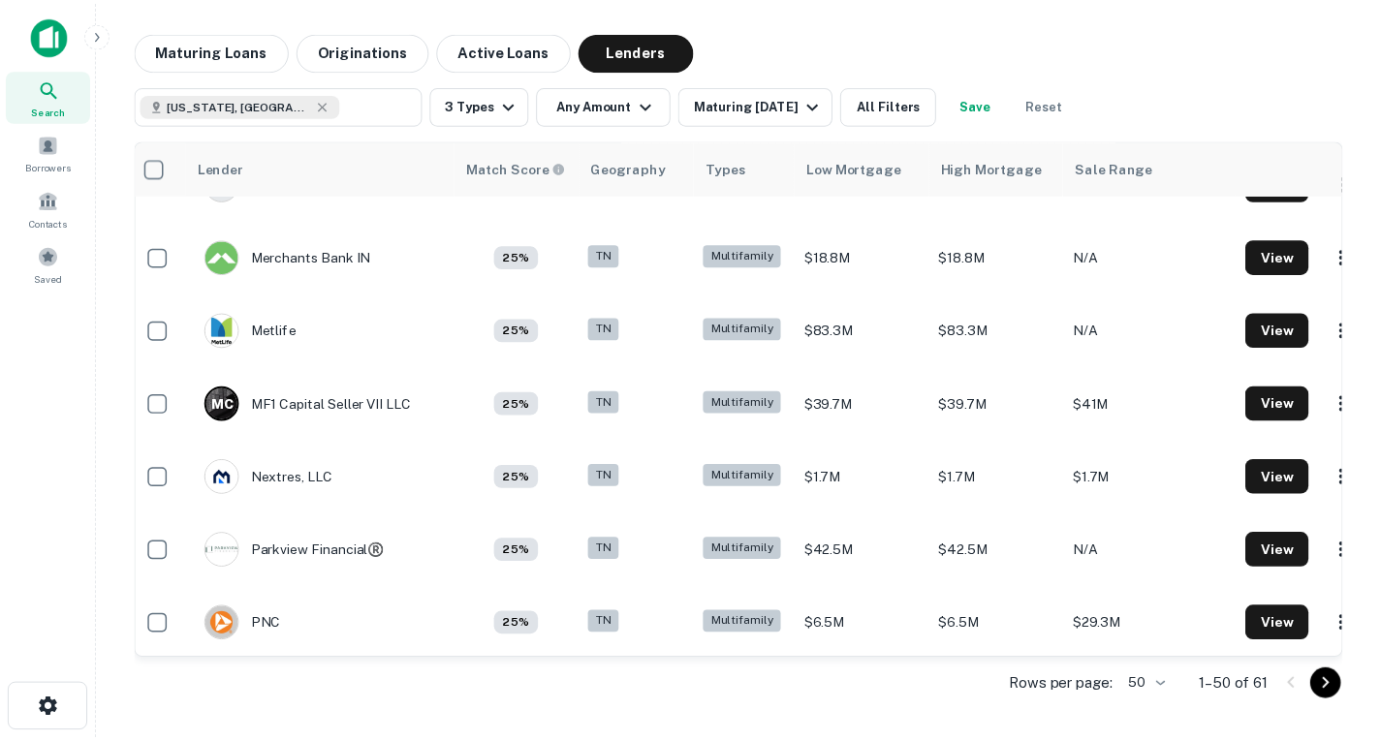
scroll to position [2479, 11]
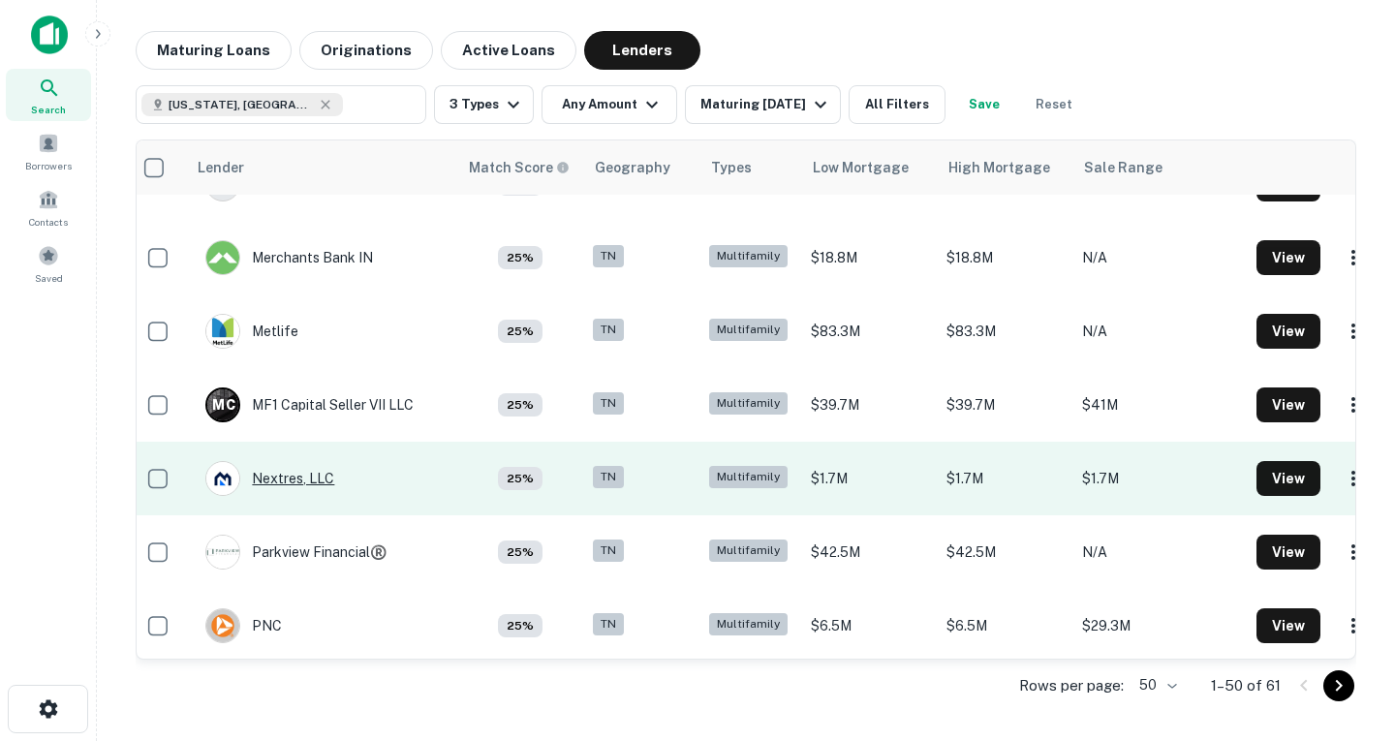
click at [316, 484] on div "Nextres, LLC" at bounding box center [269, 478] width 129 height 35
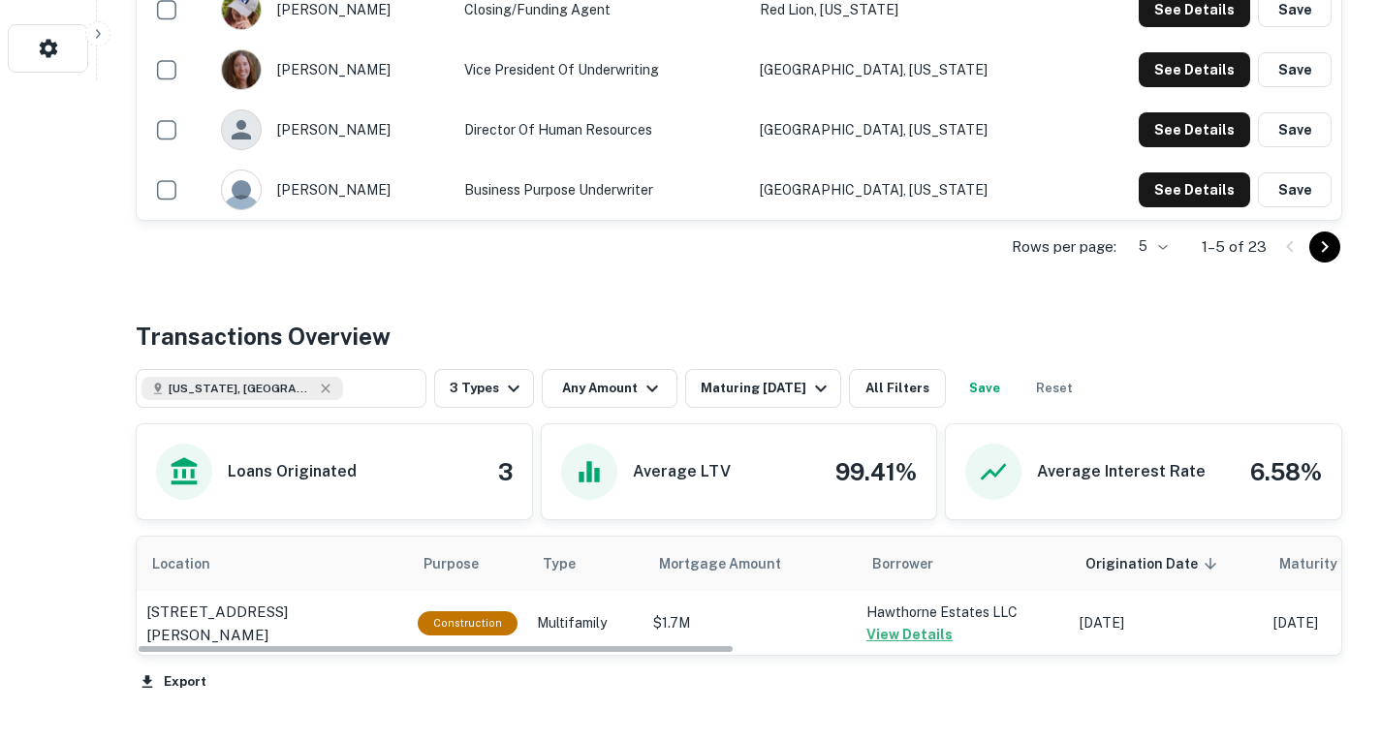
scroll to position [802, 0]
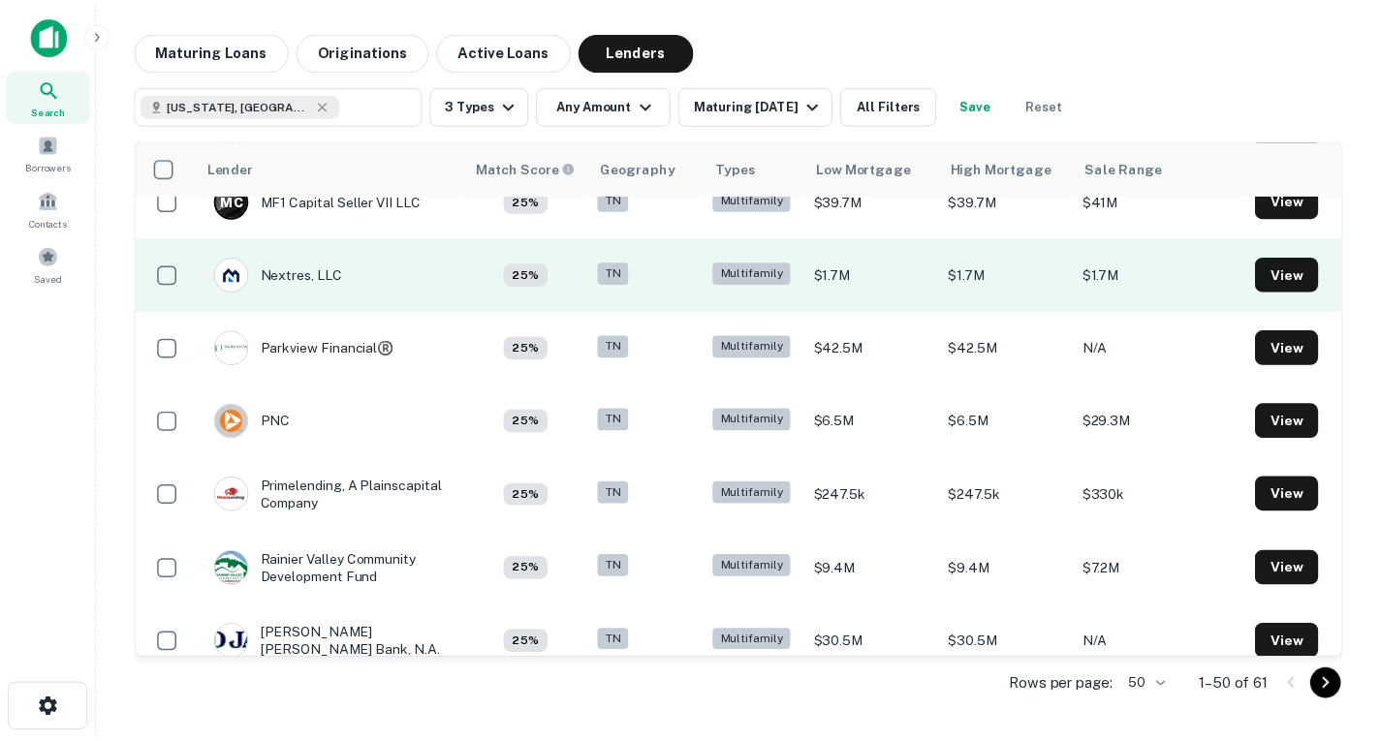
scroll to position [2684, 0]
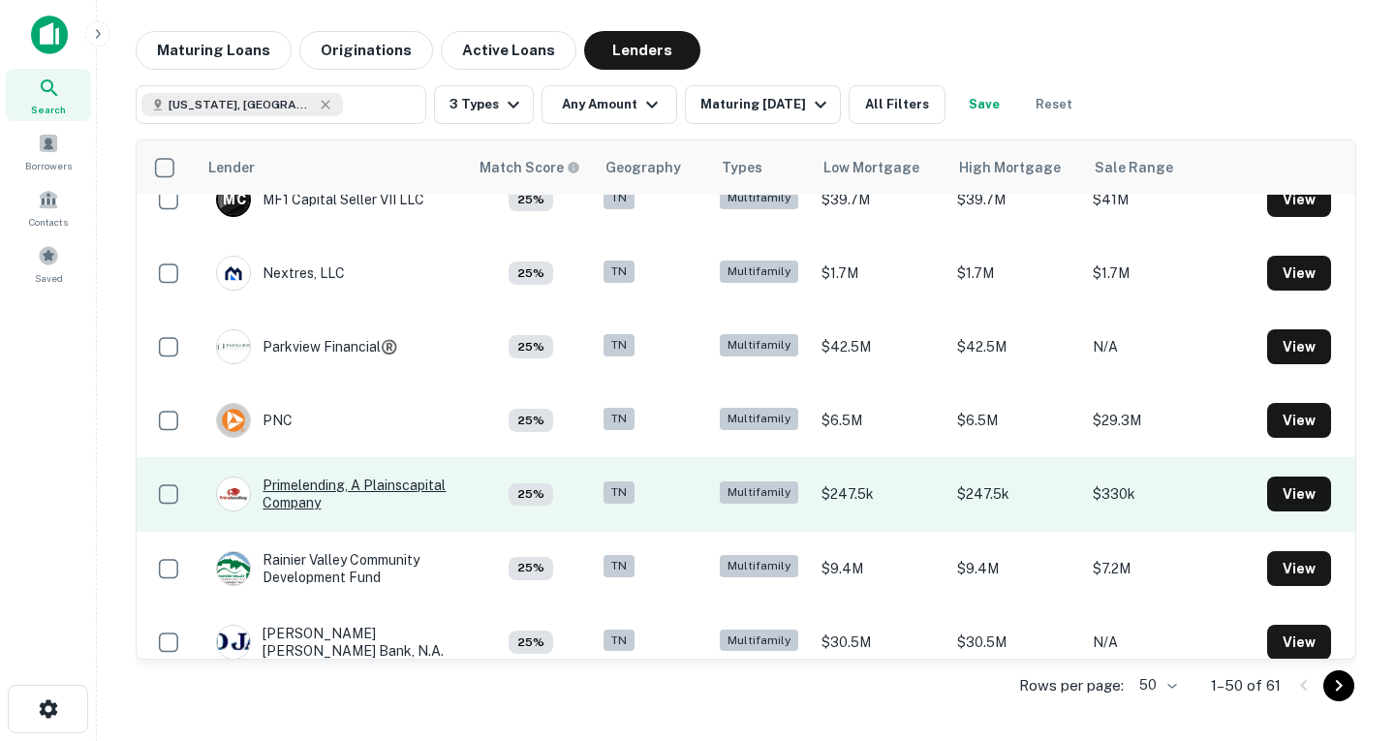
click at [312, 491] on div "Primelending, A Plainscapital Company" at bounding box center [332, 494] width 233 height 35
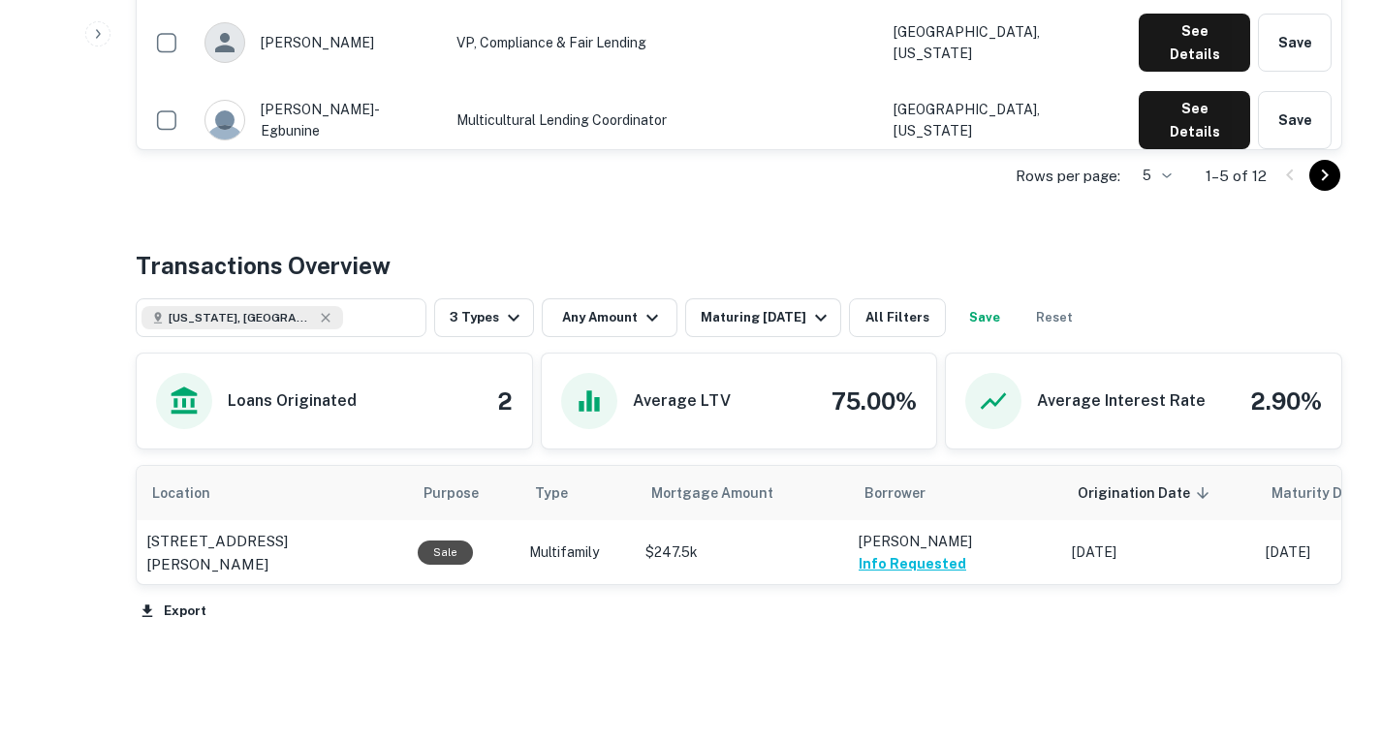
scroll to position [823, 0]
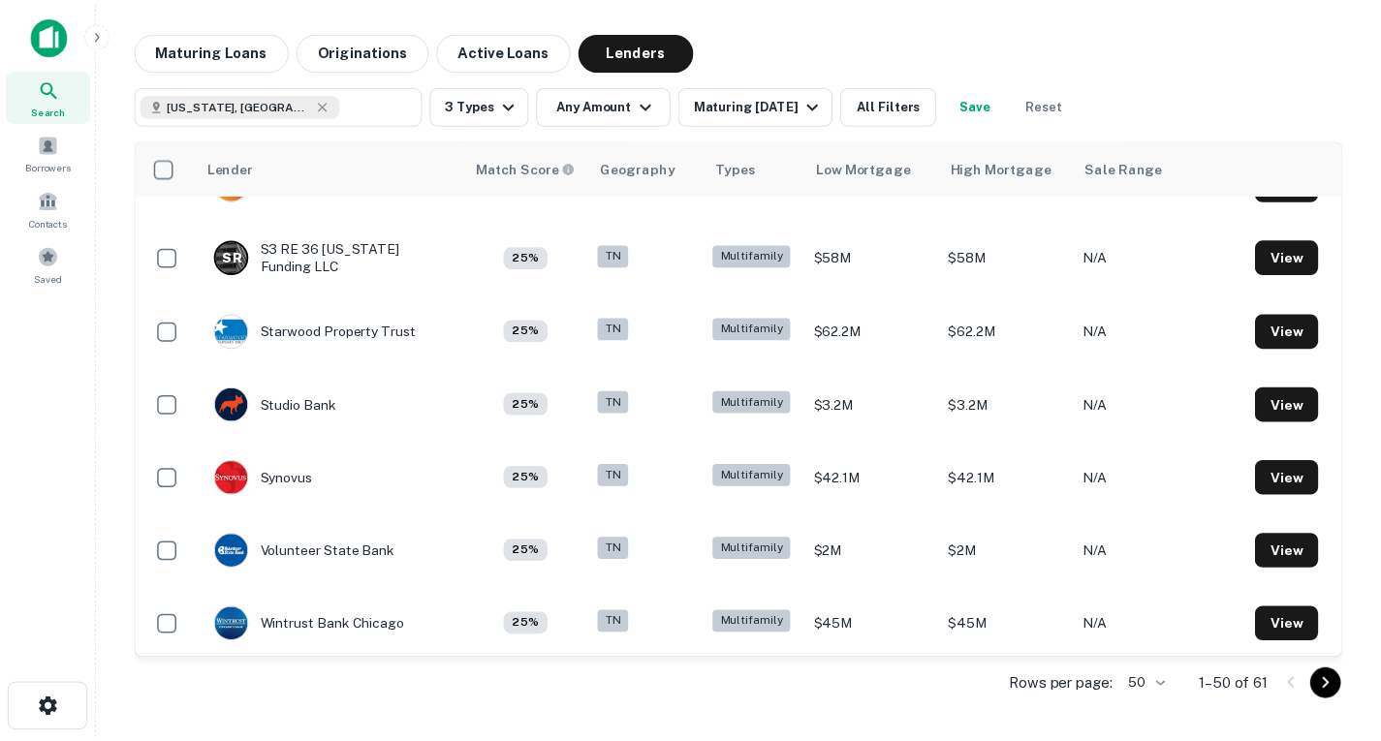
scroll to position [3234, 0]
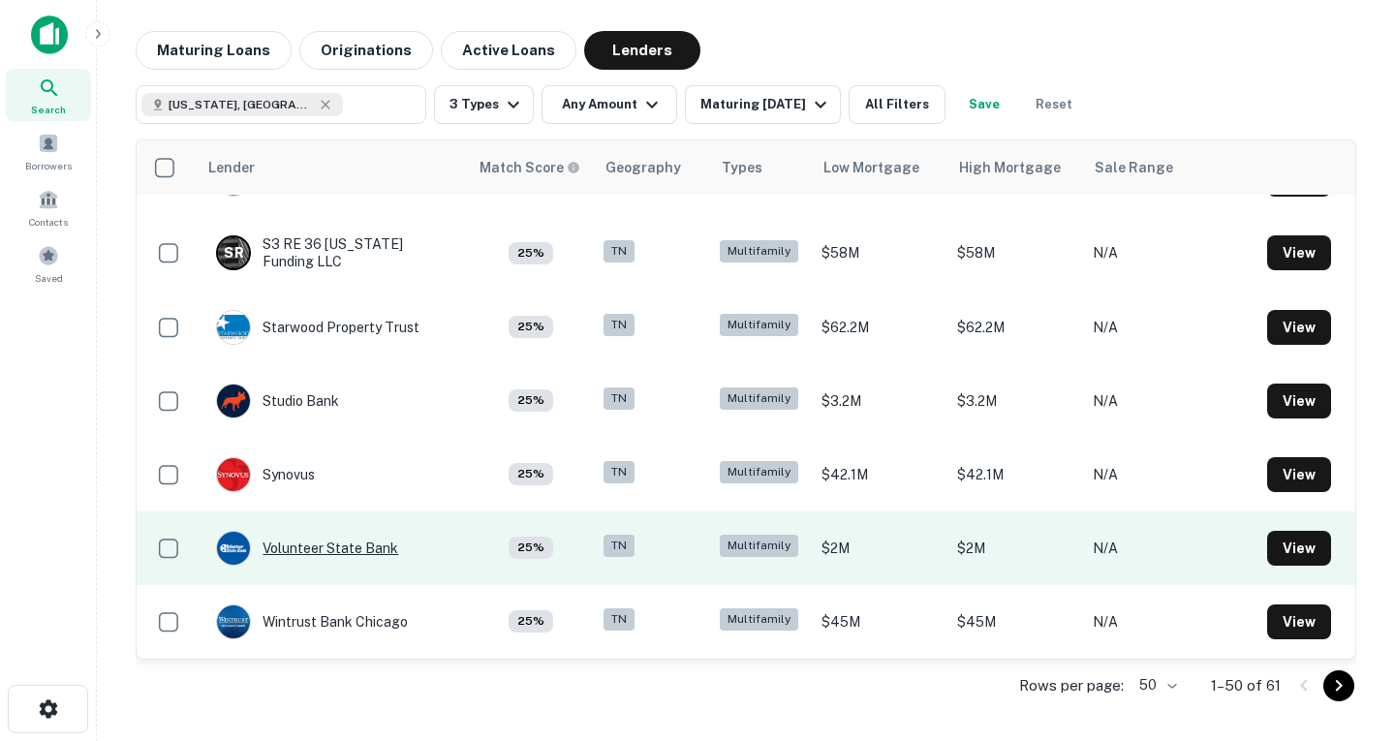
click at [377, 531] on div "Volunteer State Bank" at bounding box center [307, 548] width 182 height 35
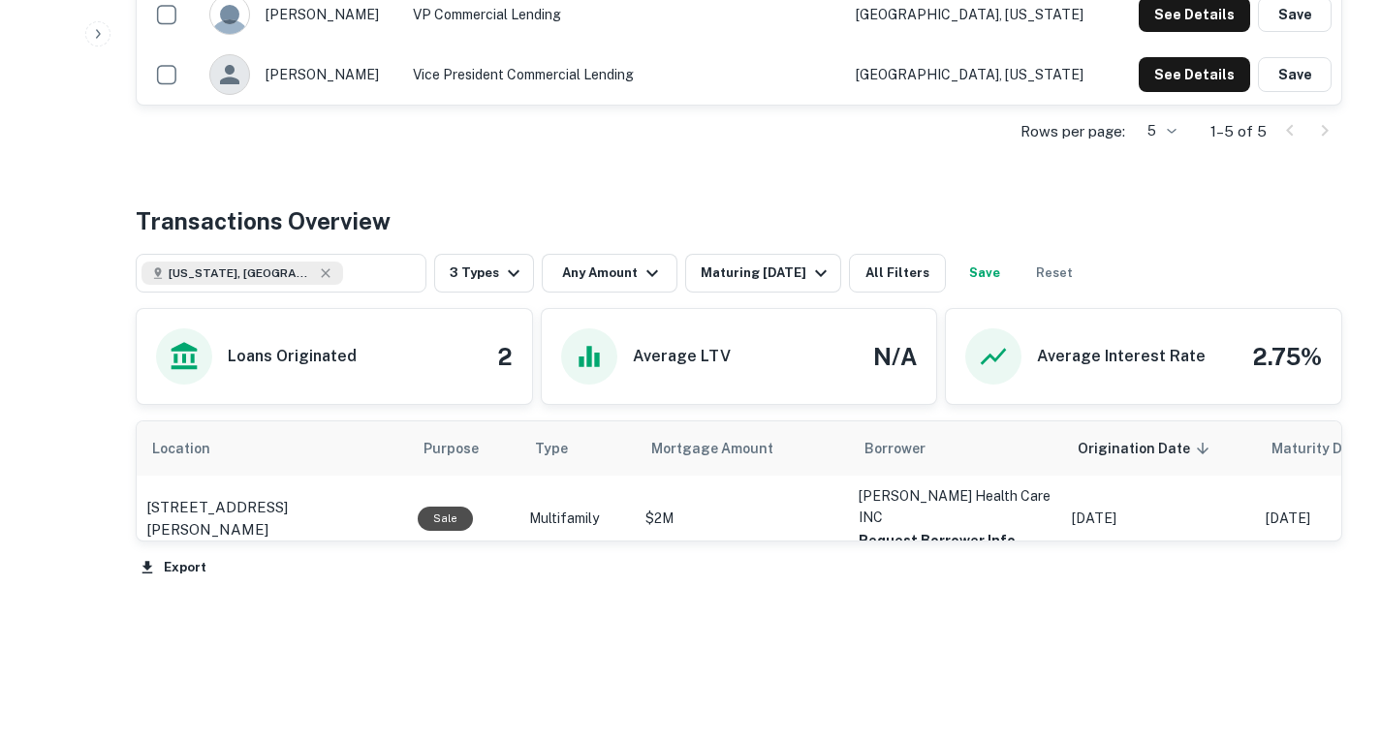
scroll to position [797, 0]
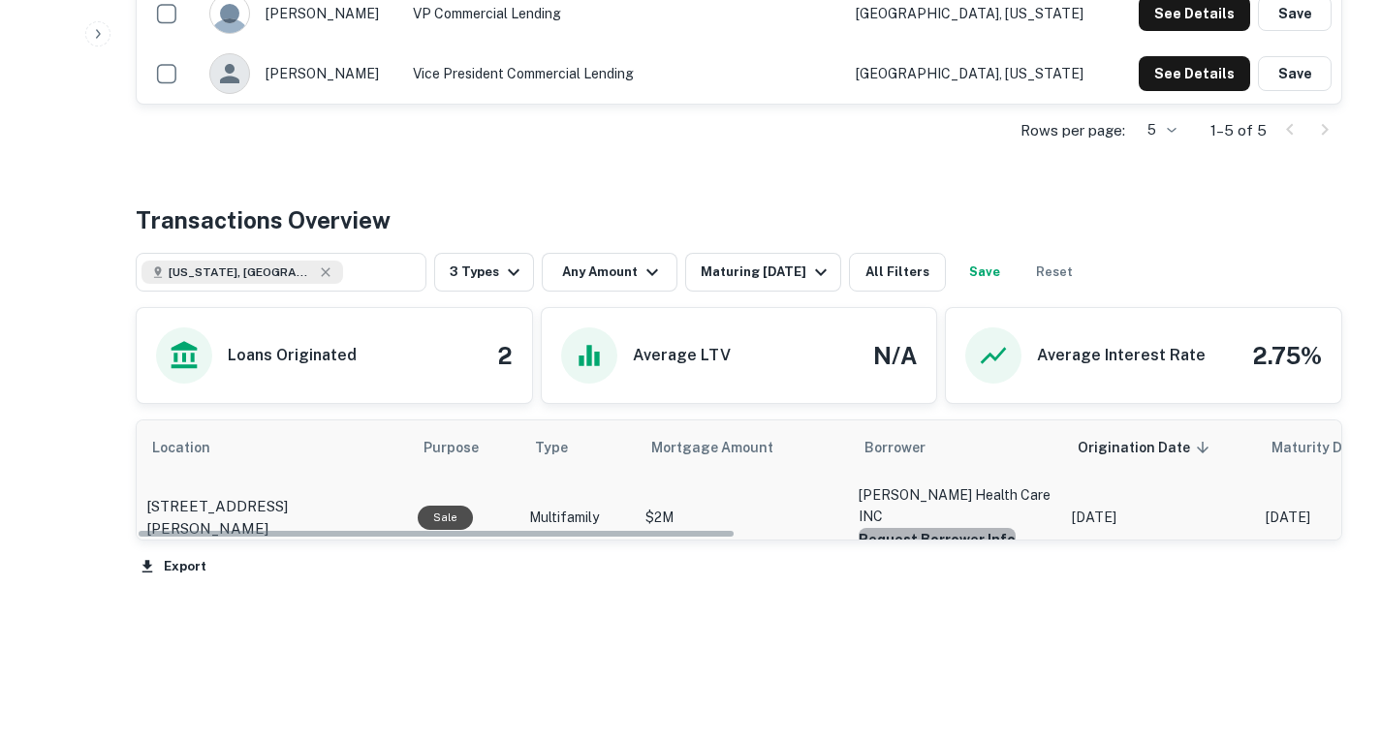
click at [952, 528] on button "Request Borrower Info" at bounding box center [937, 539] width 157 height 23
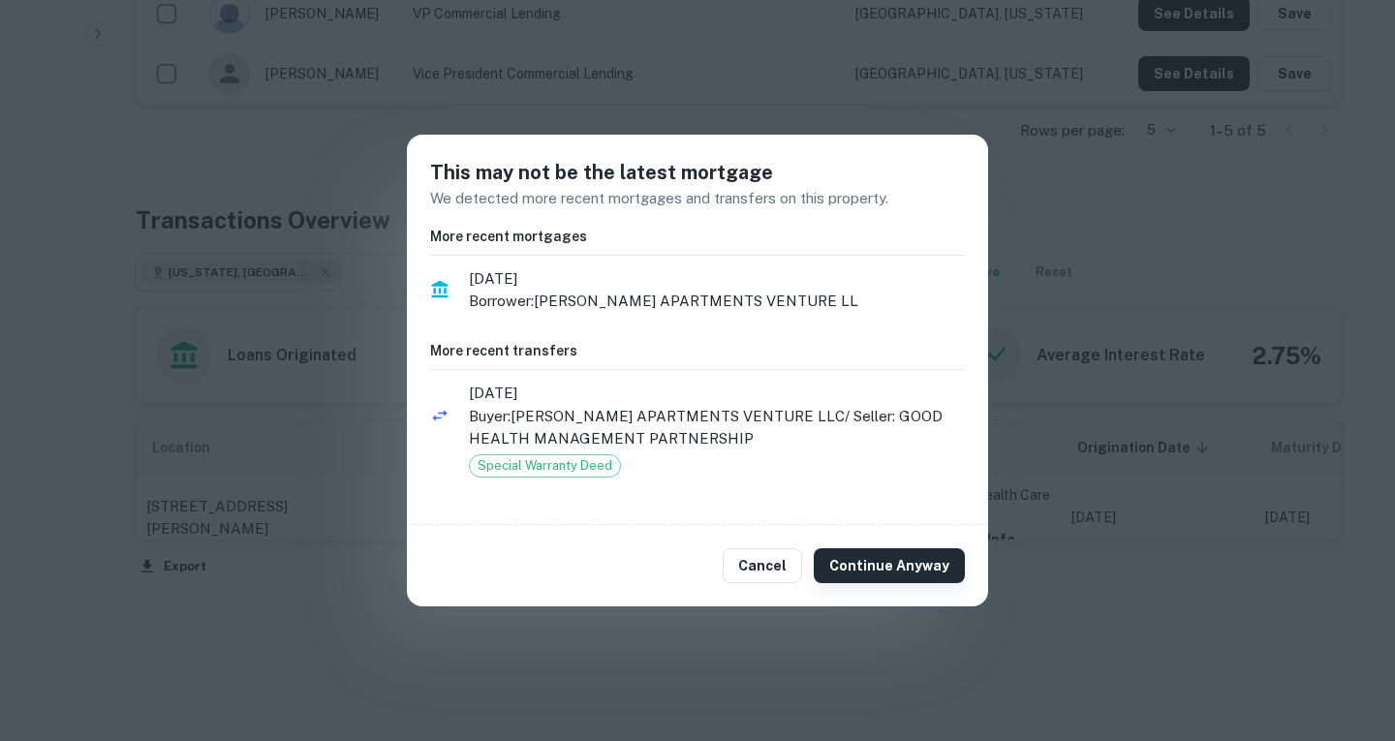
click at [859, 575] on button "Continue Anyway" at bounding box center [889, 565] width 151 height 35
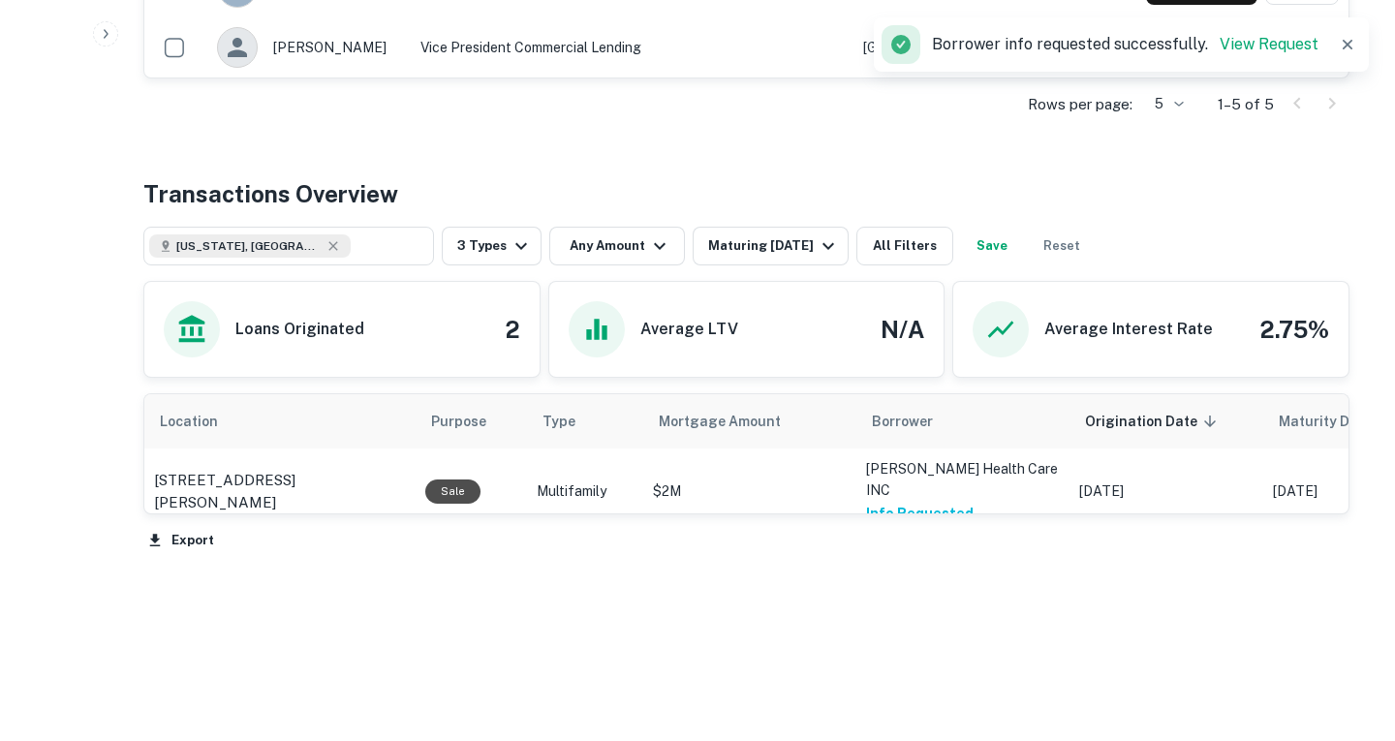
scroll to position [0, 0]
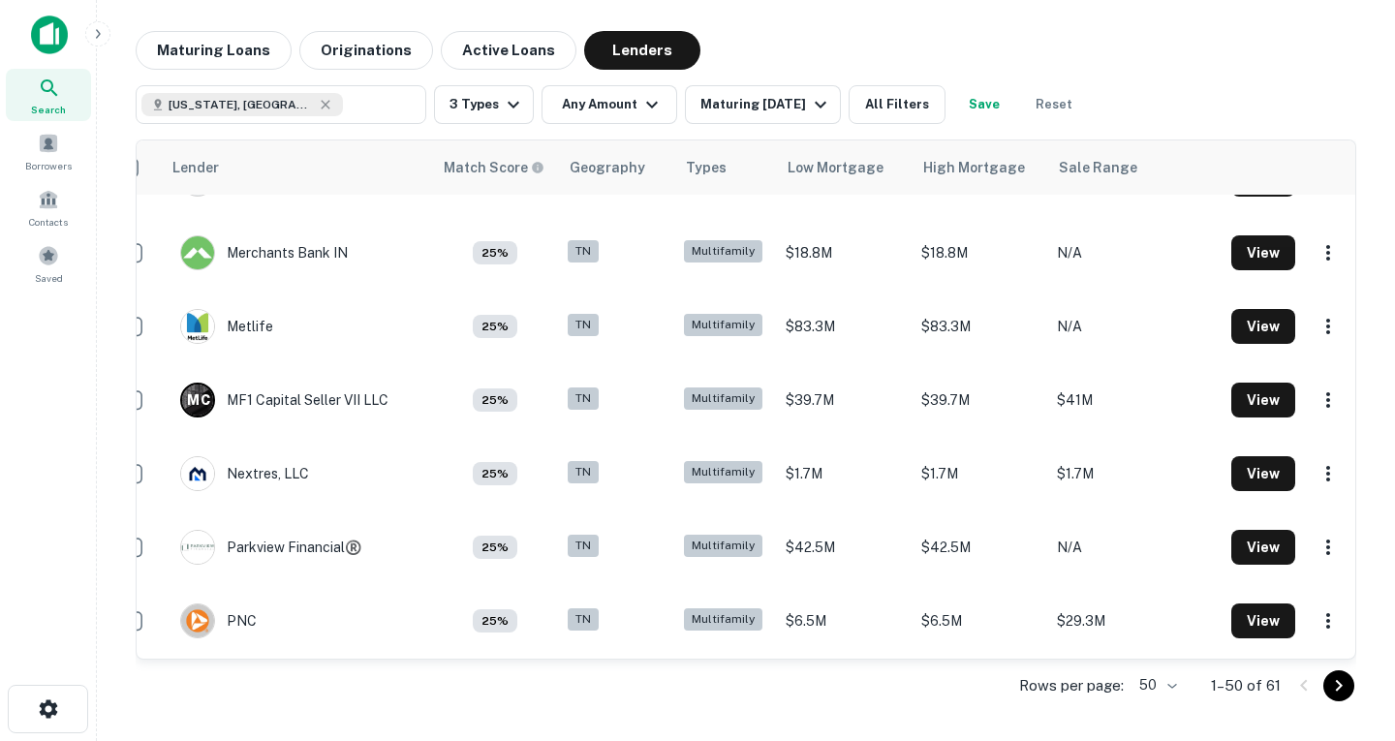
scroll to position [2339, 47]
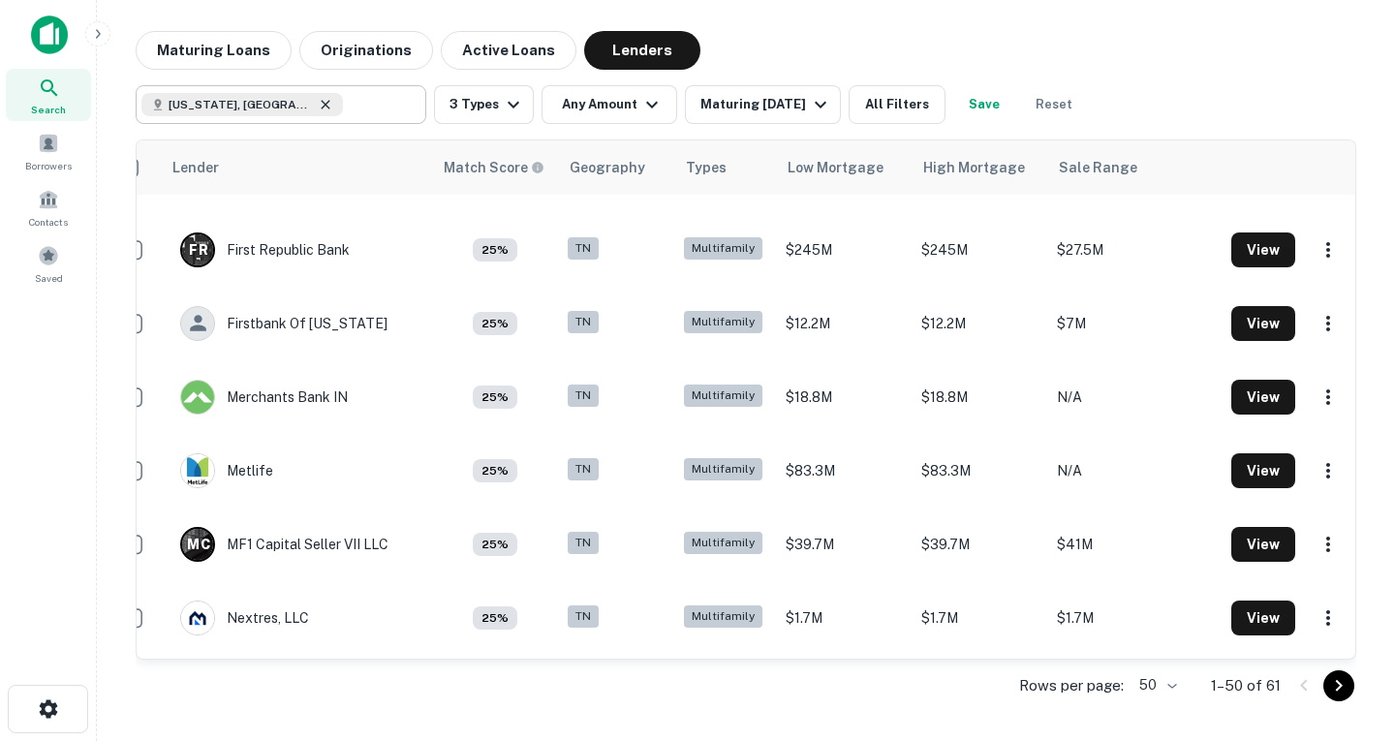
click at [318, 109] on icon at bounding box center [326, 105] width 16 height 16
type input "**********"
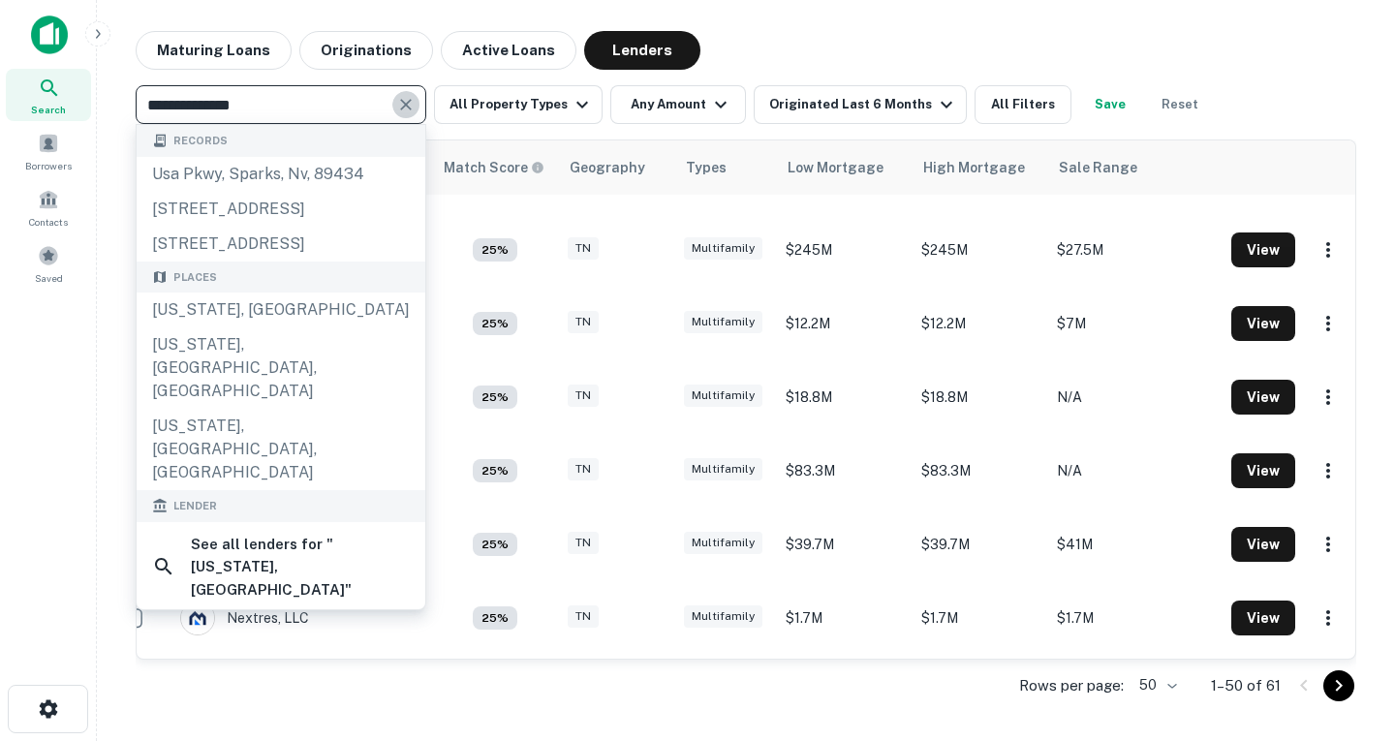
click at [409, 105] on icon "Clear" at bounding box center [405, 104] width 19 height 19
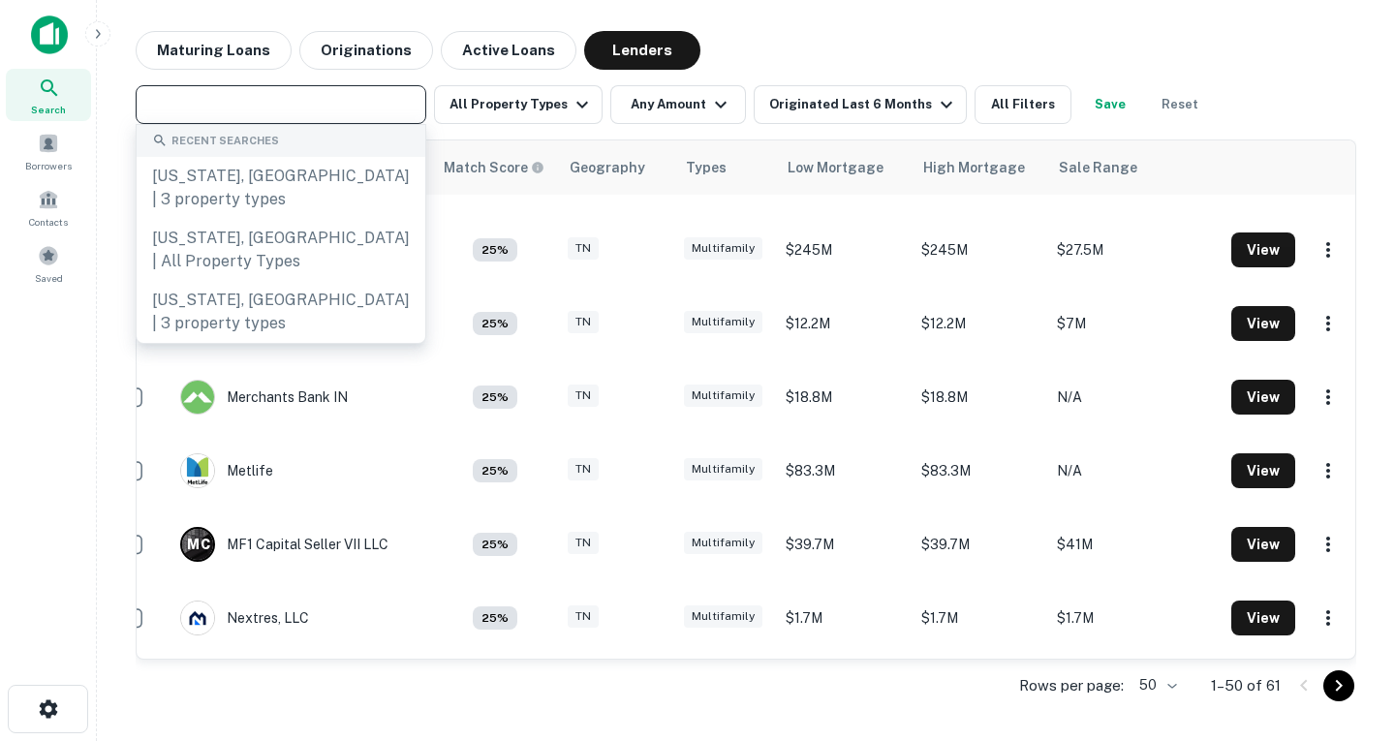
click at [329, 109] on input "text" at bounding box center [279, 104] width 276 height 27
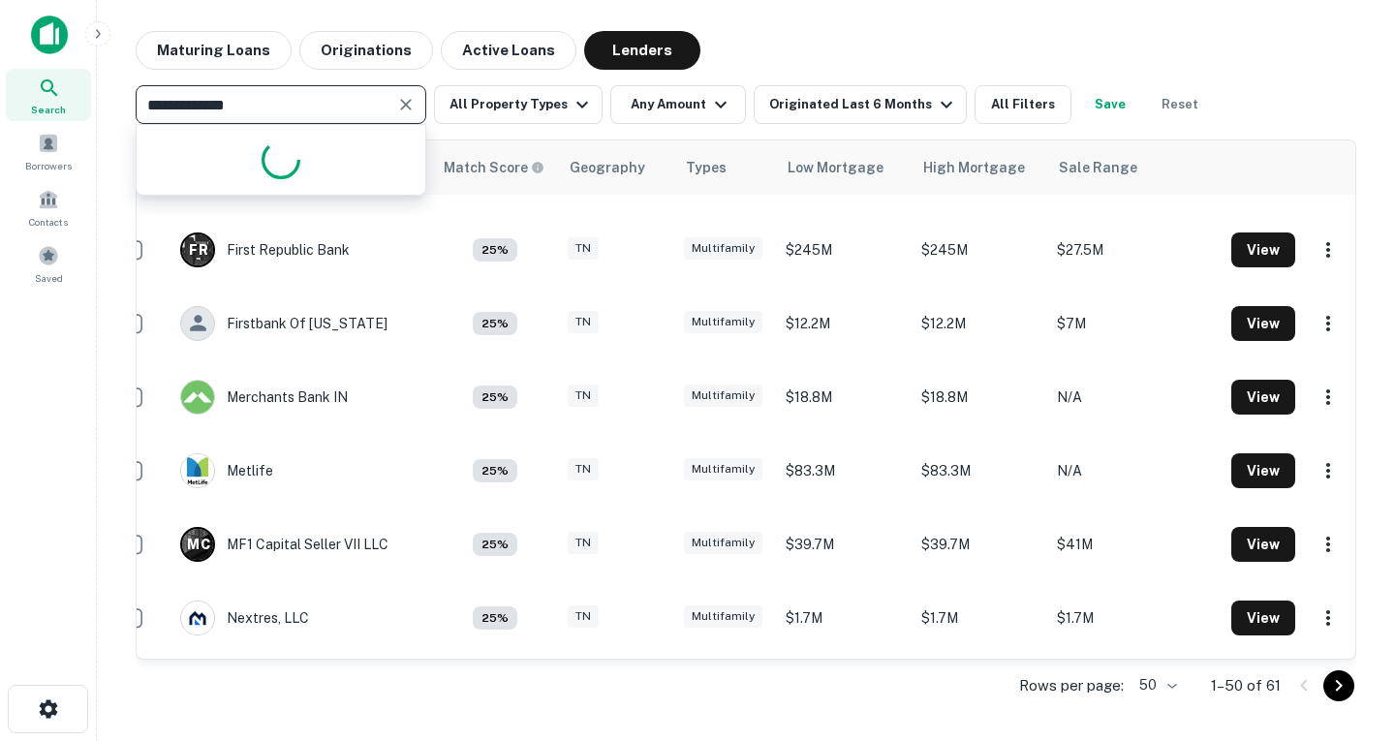
type input "**********"
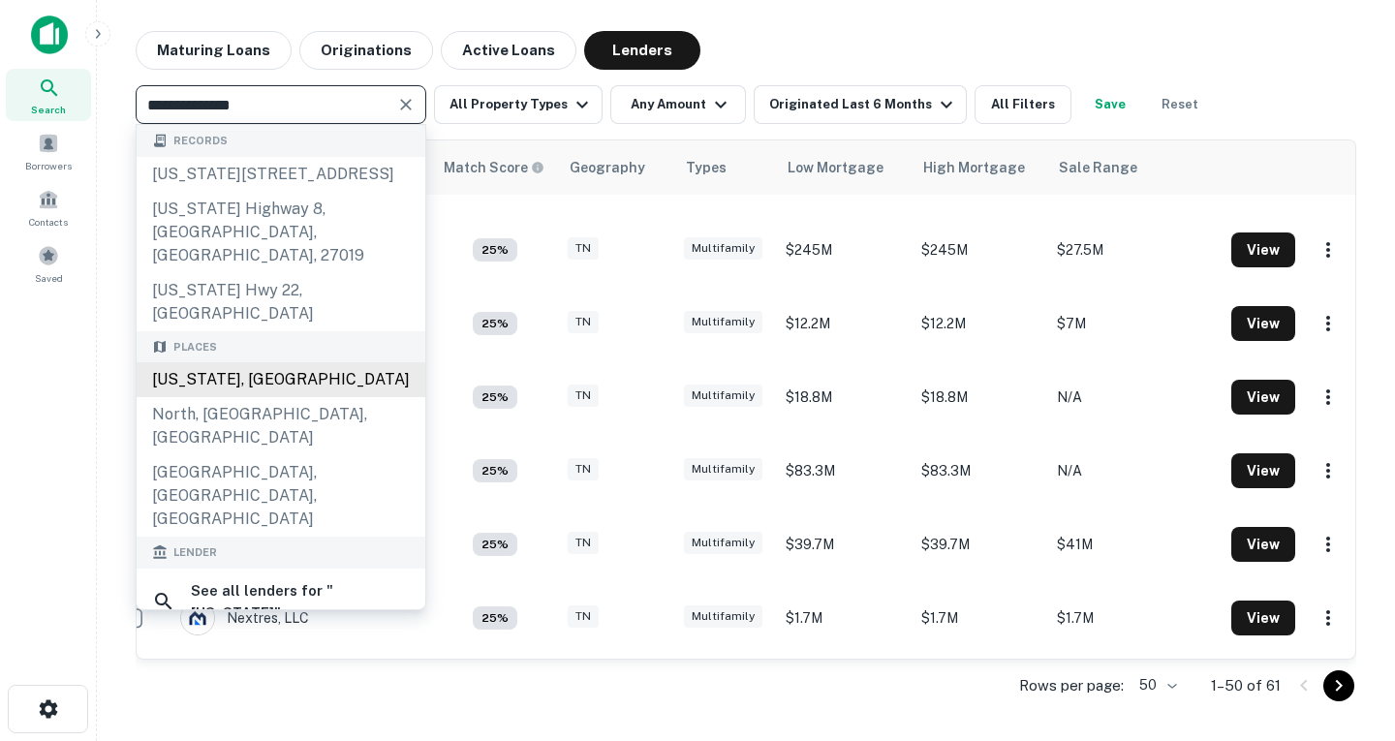
click at [231, 362] on div "[US_STATE], [GEOGRAPHIC_DATA]" at bounding box center [281, 379] width 289 height 35
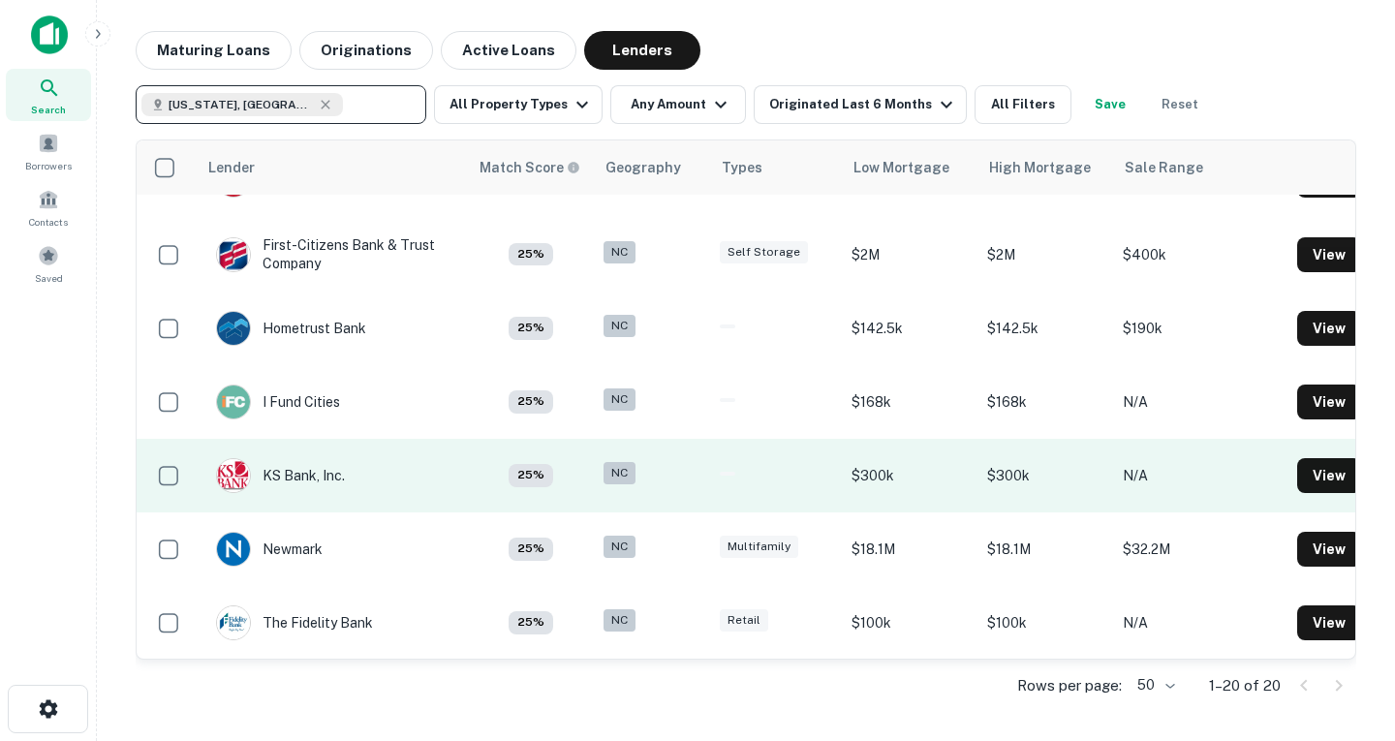
scroll to position [850, 0]
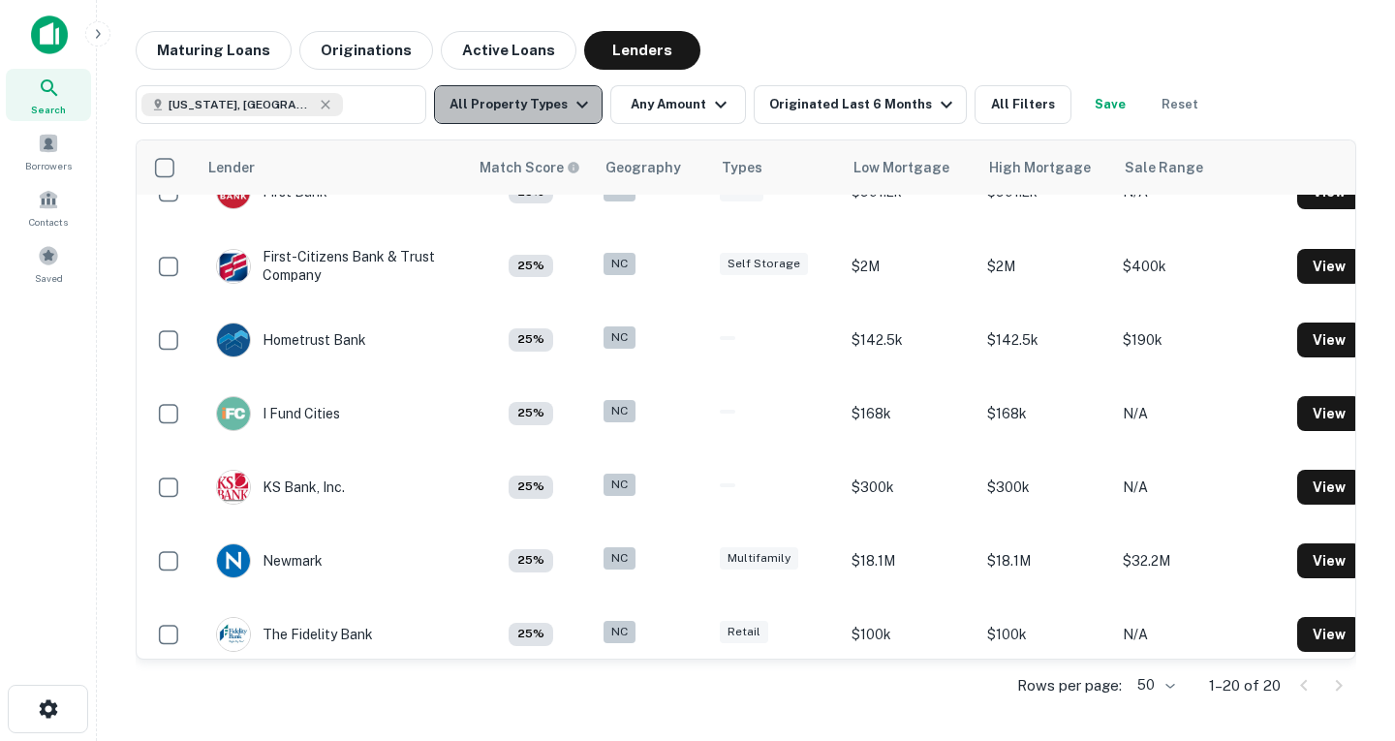
click at [580, 105] on icon "button" at bounding box center [582, 104] width 23 height 23
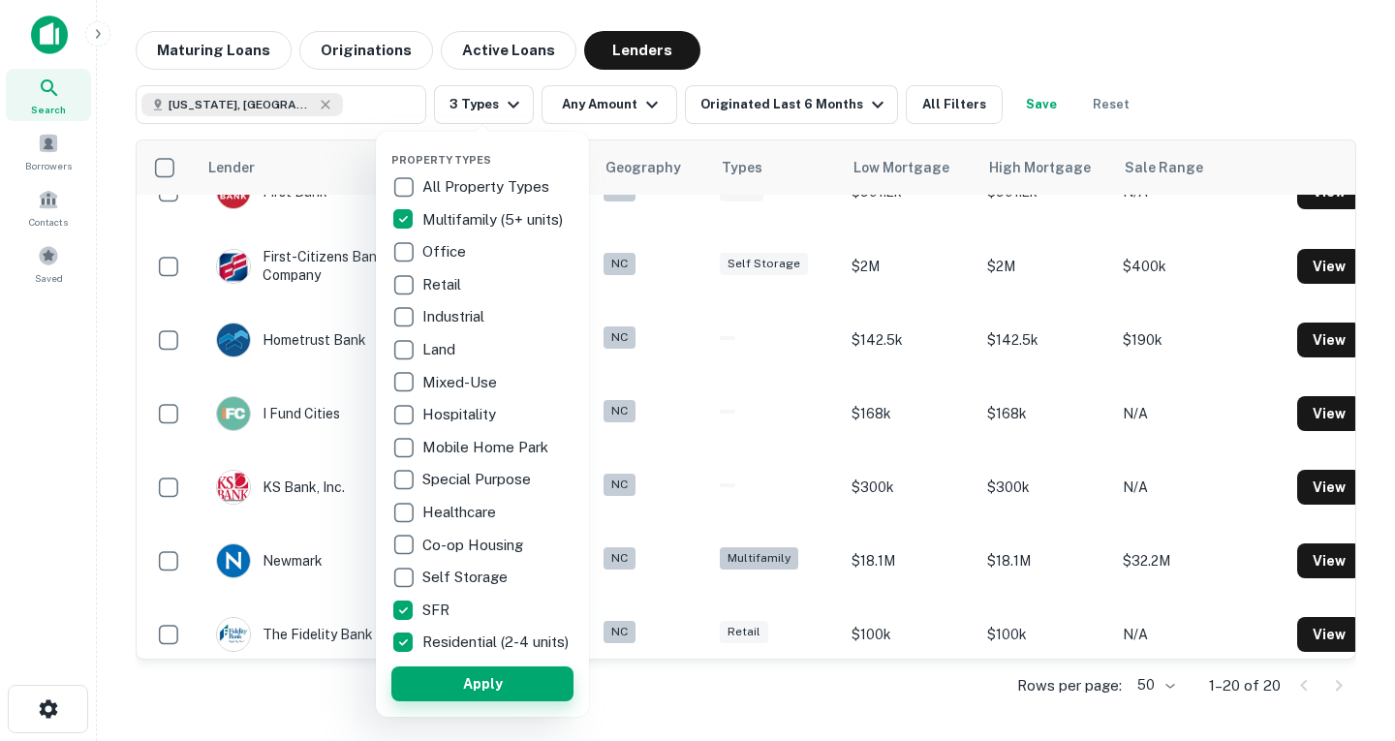
click at [454, 694] on button "Apply" at bounding box center [482, 684] width 182 height 35
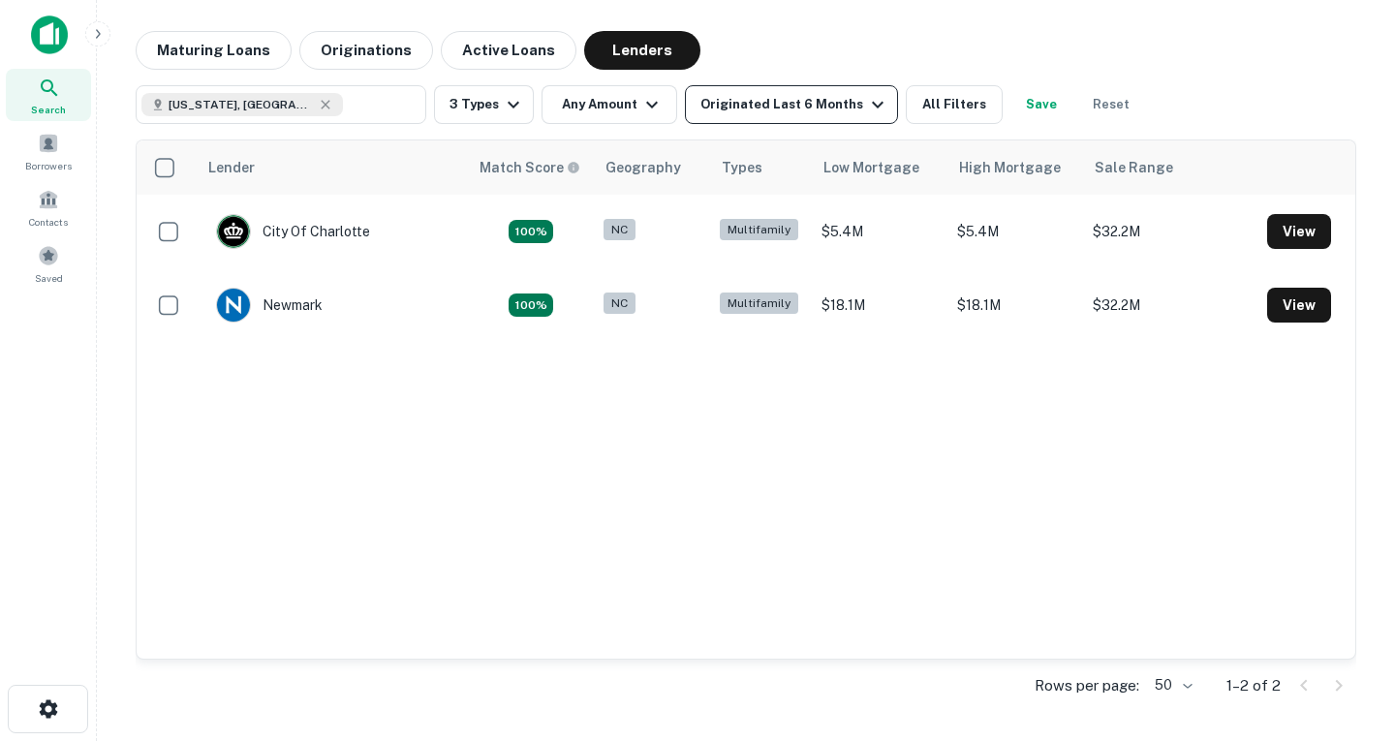
click at [866, 103] on icon "button" at bounding box center [877, 104] width 23 height 23
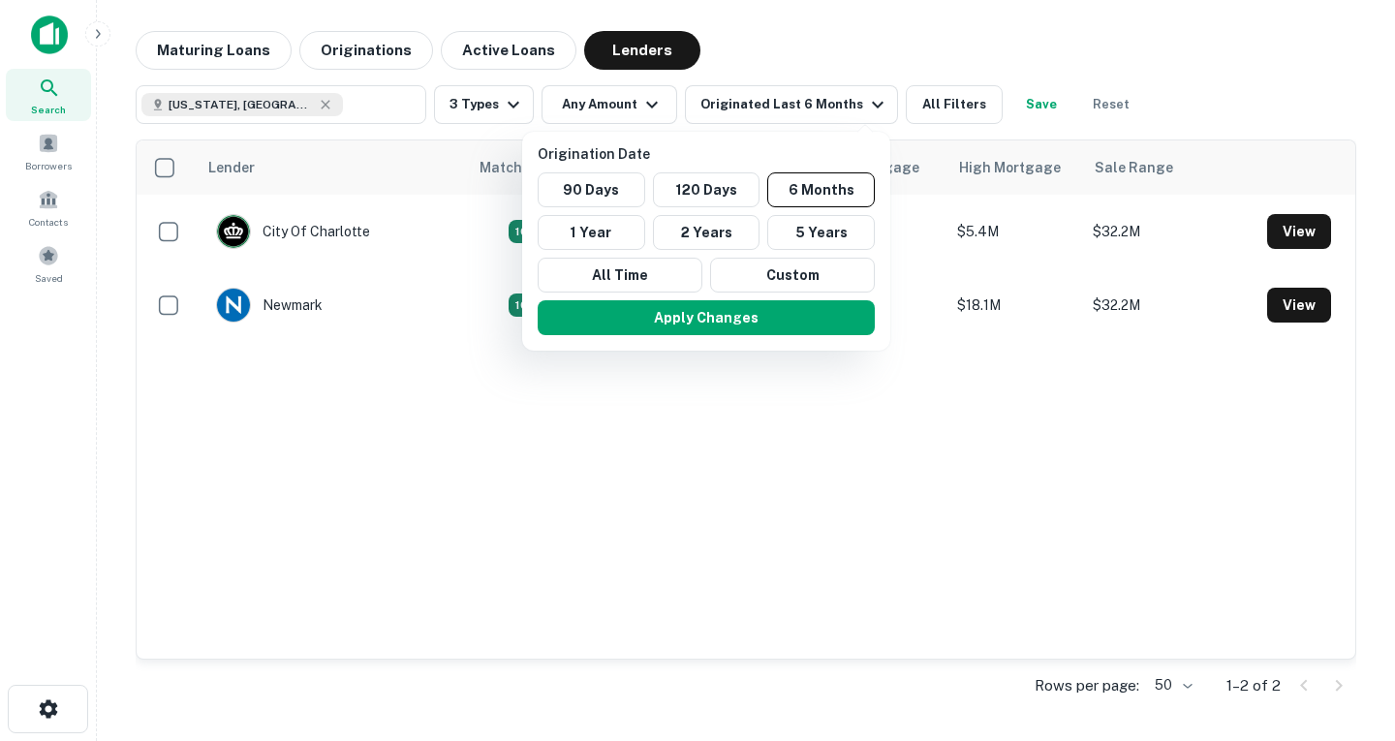
click at [939, 111] on div at bounding box center [697, 370] width 1395 height 741
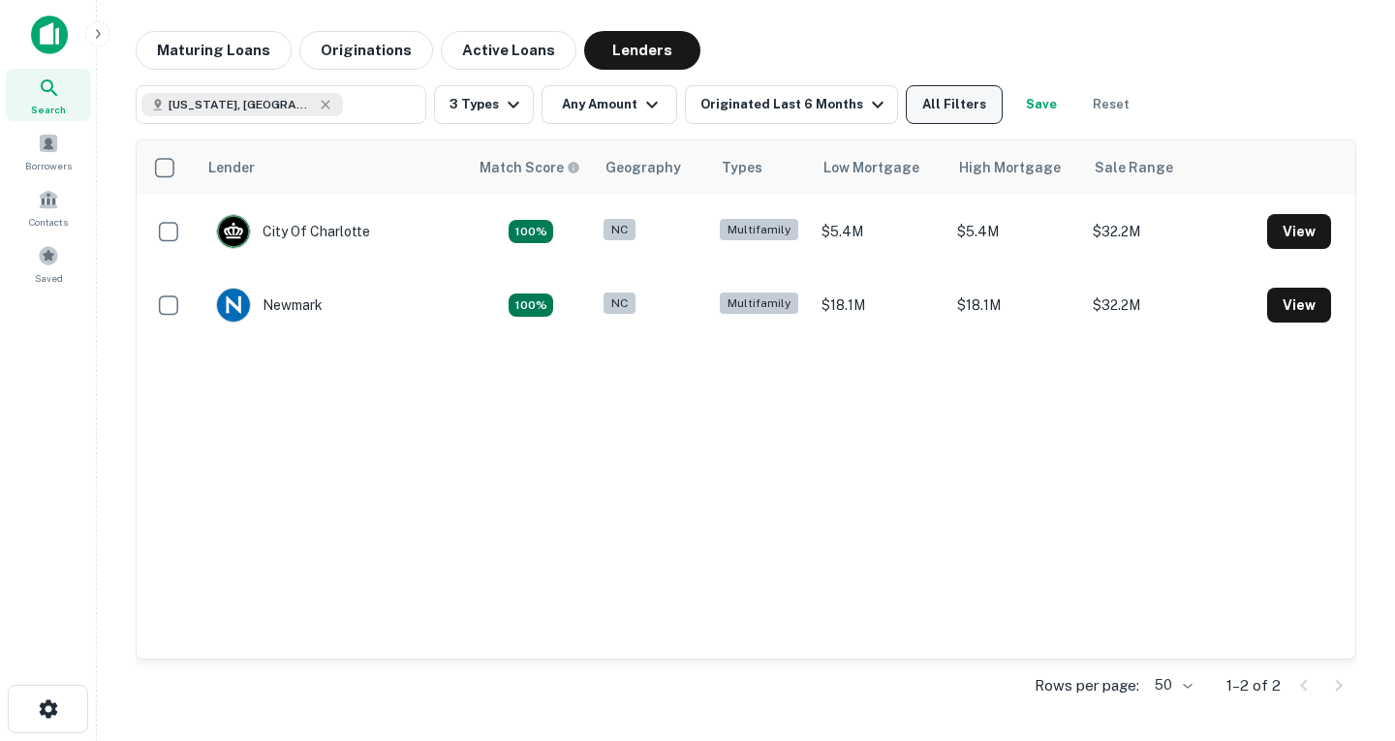
click at [931, 111] on button "All Filters" at bounding box center [954, 104] width 97 height 39
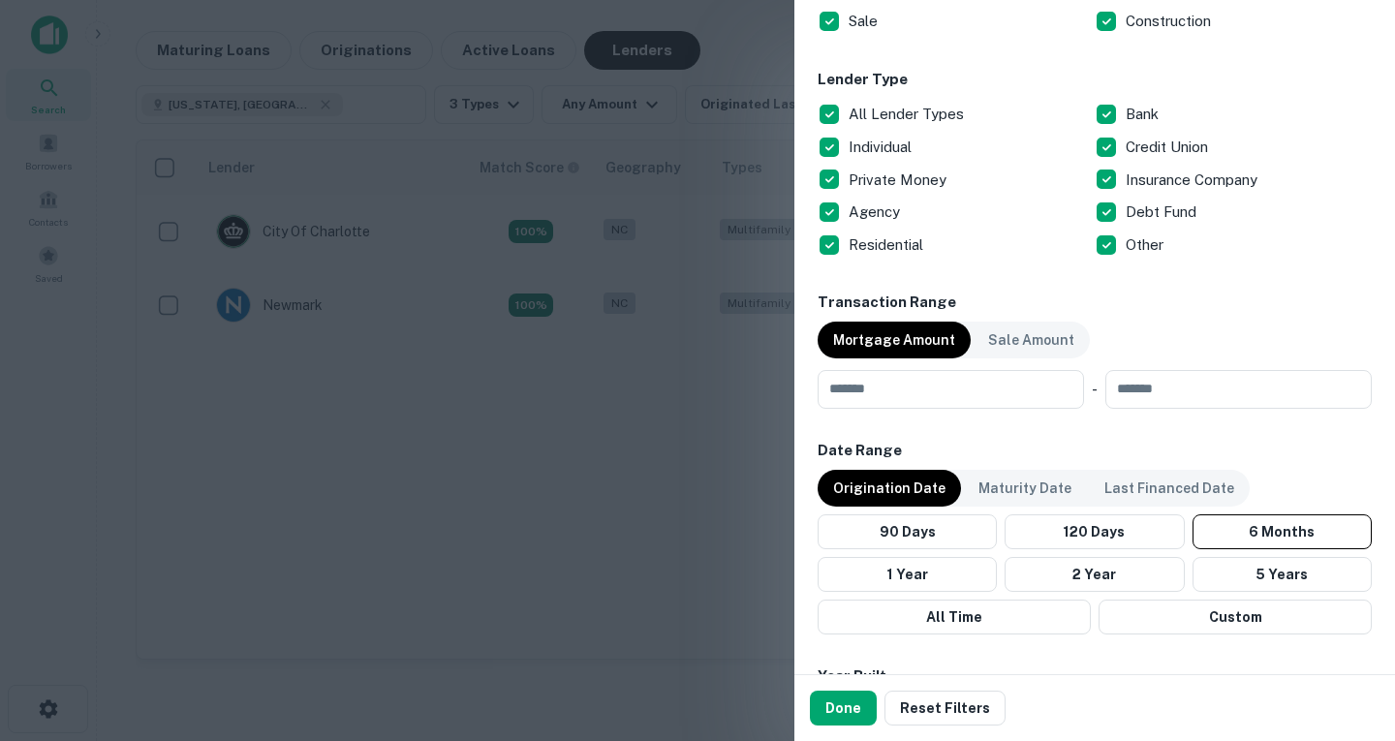
scroll to position [720, 0]
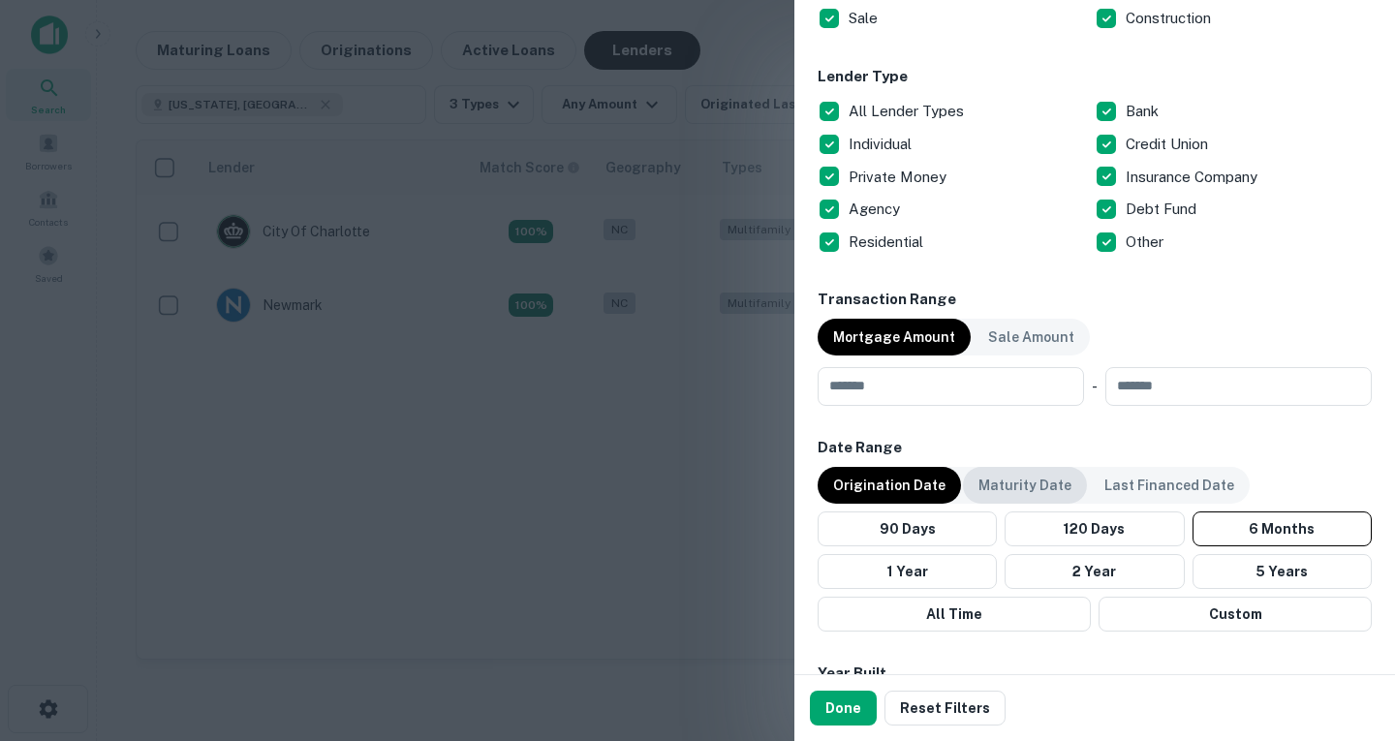
click at [1024, 478] on p "Maturity Date" at bounding box center [1025, 485] width 93 height 21
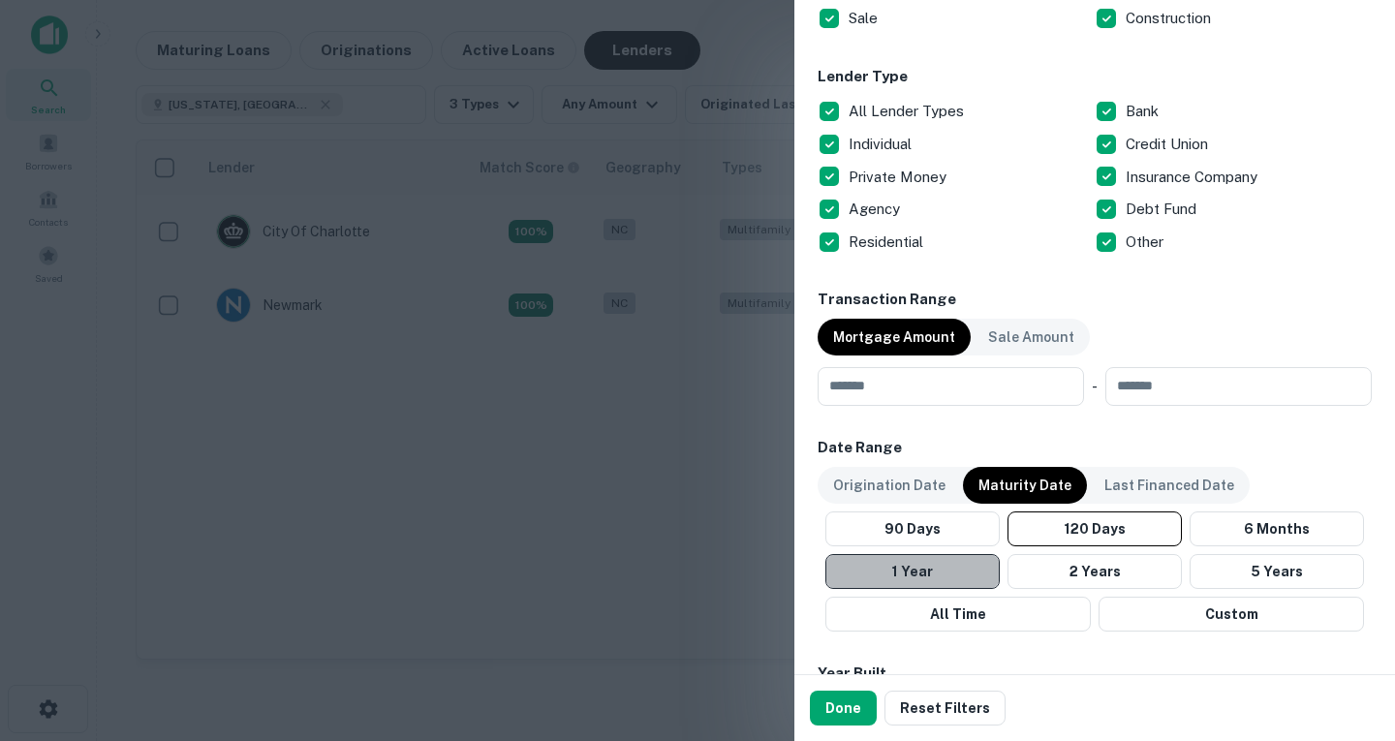
click at [949, 565] on button "1 Year" at bounding box center [913, 571] width 174 height 35
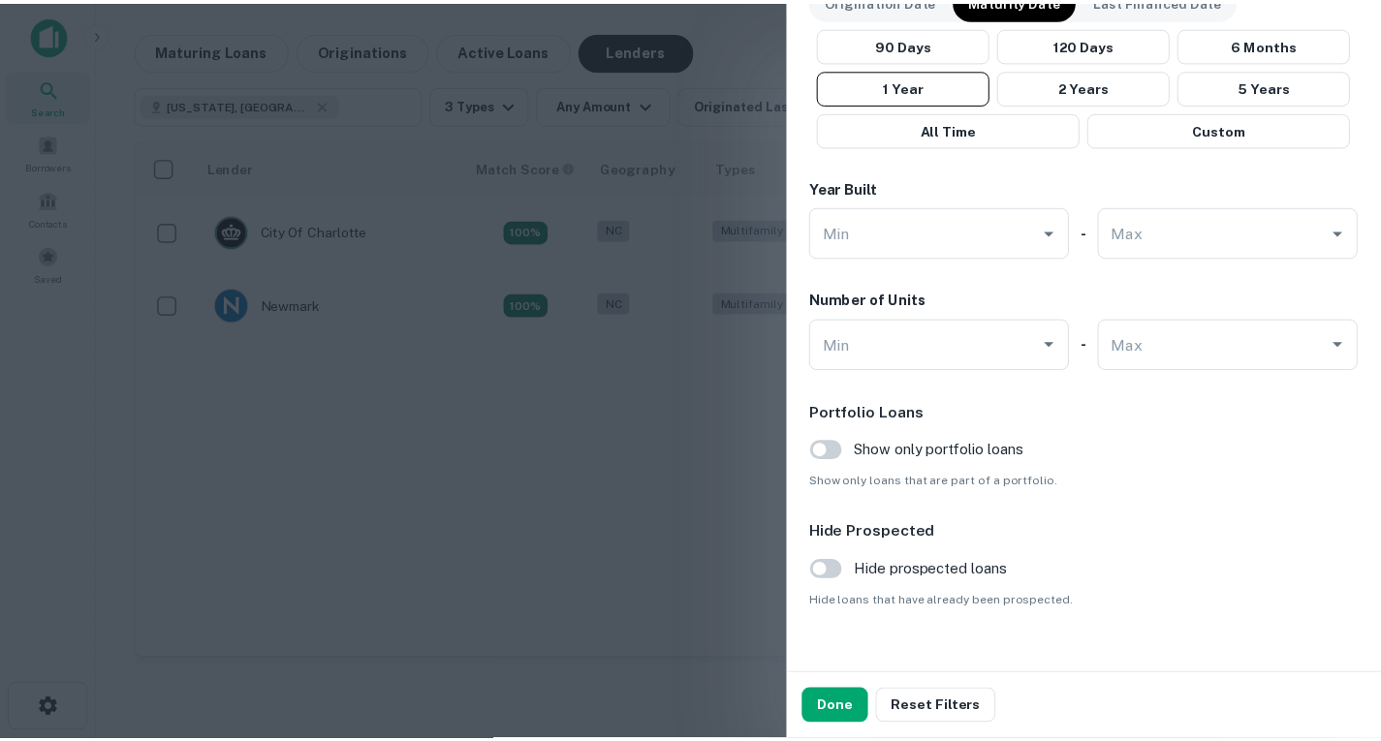
scroll to position [1234, 0]
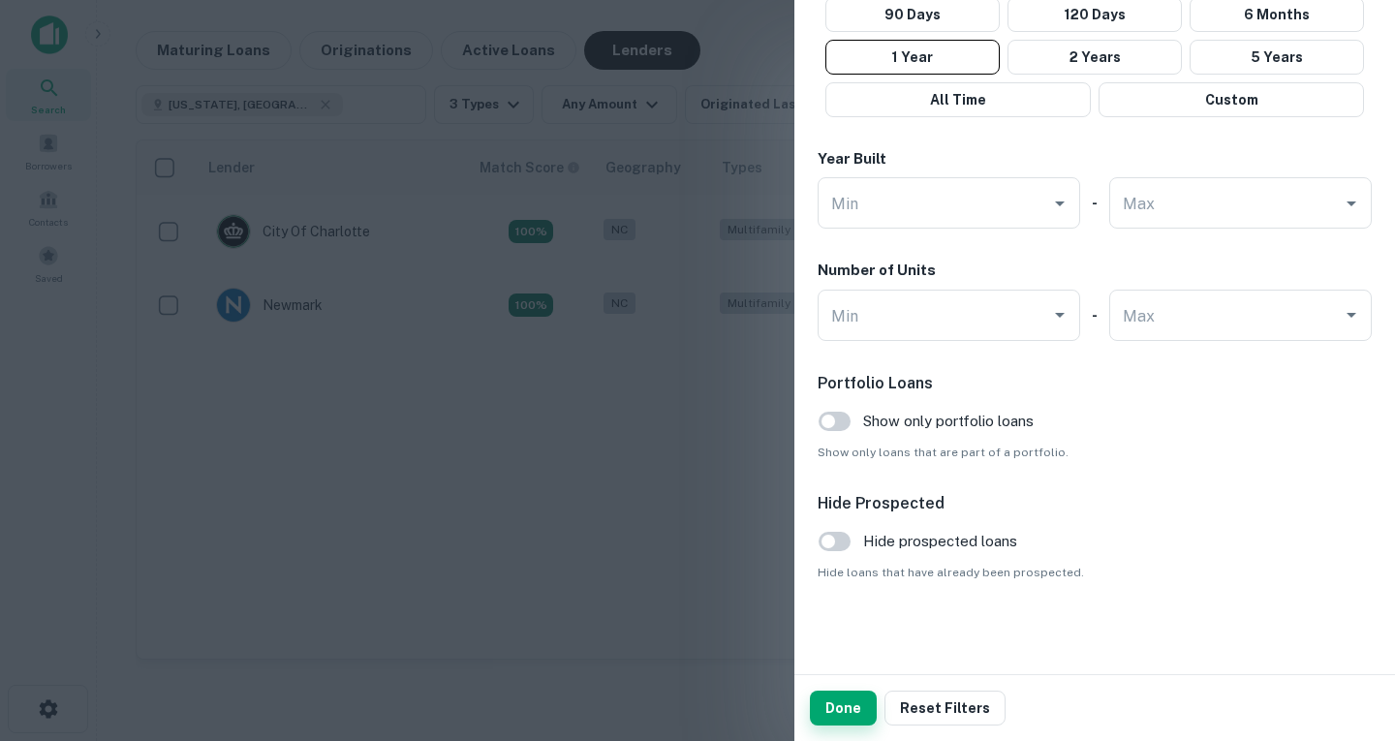
click at [858, 703] on button "Done" at bounding box center [843, 708] width 67 height 35
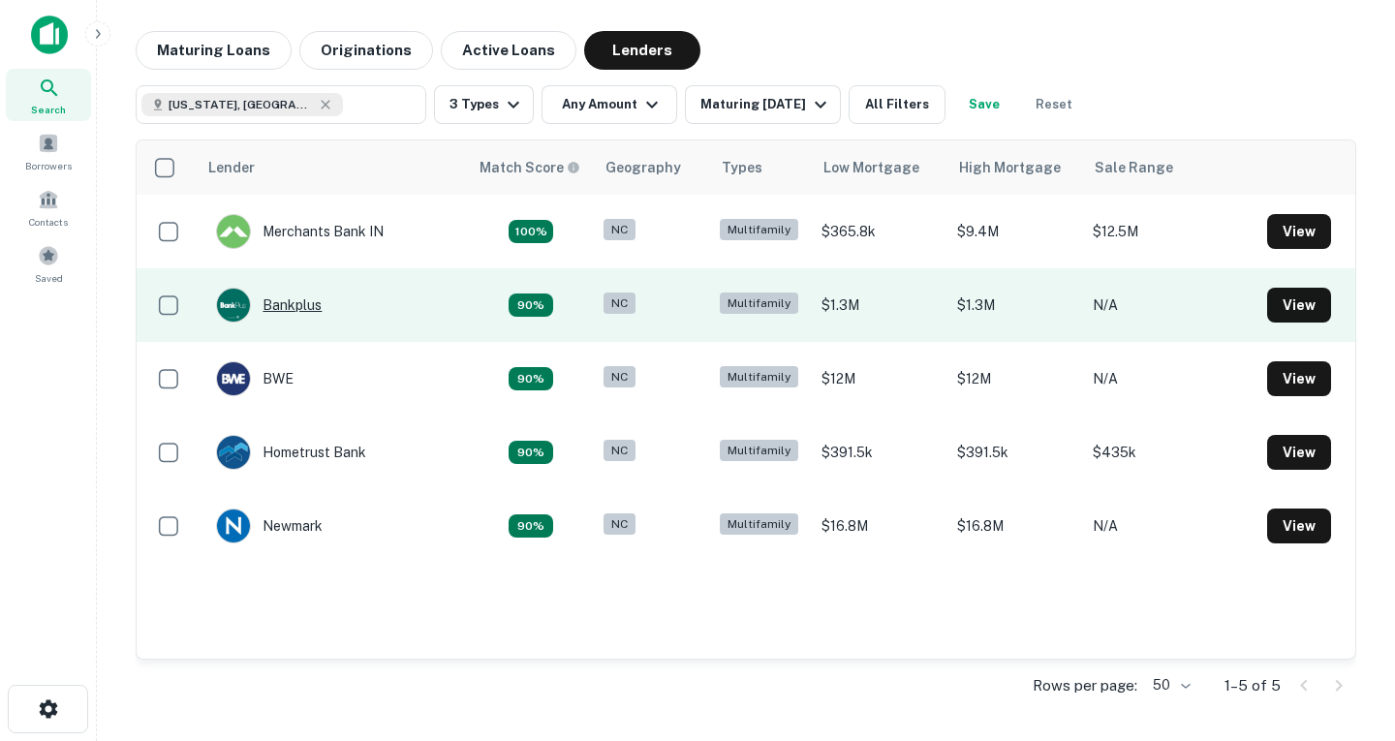
click at [307, 290] on div "Bankplus" at bounding box center [269, 305] width 106 height 35
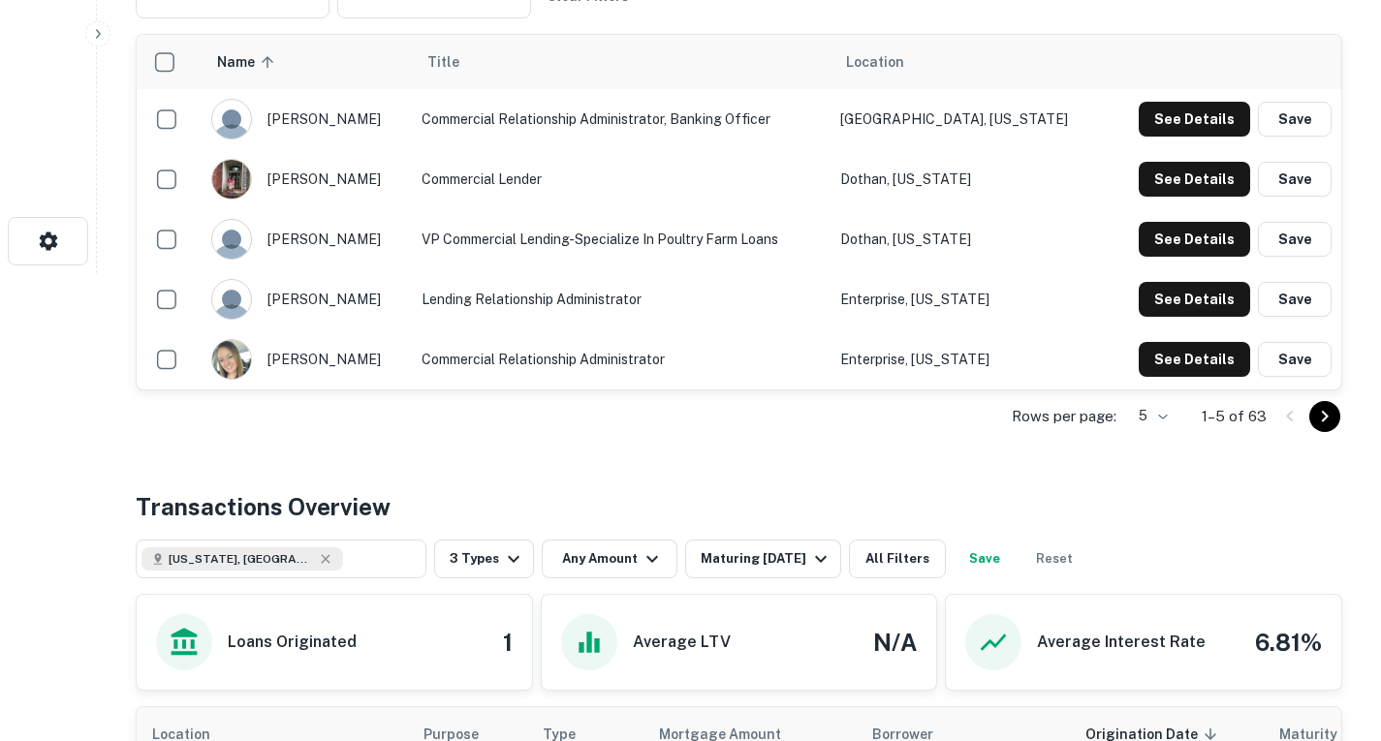
scroll to position [800, 0]
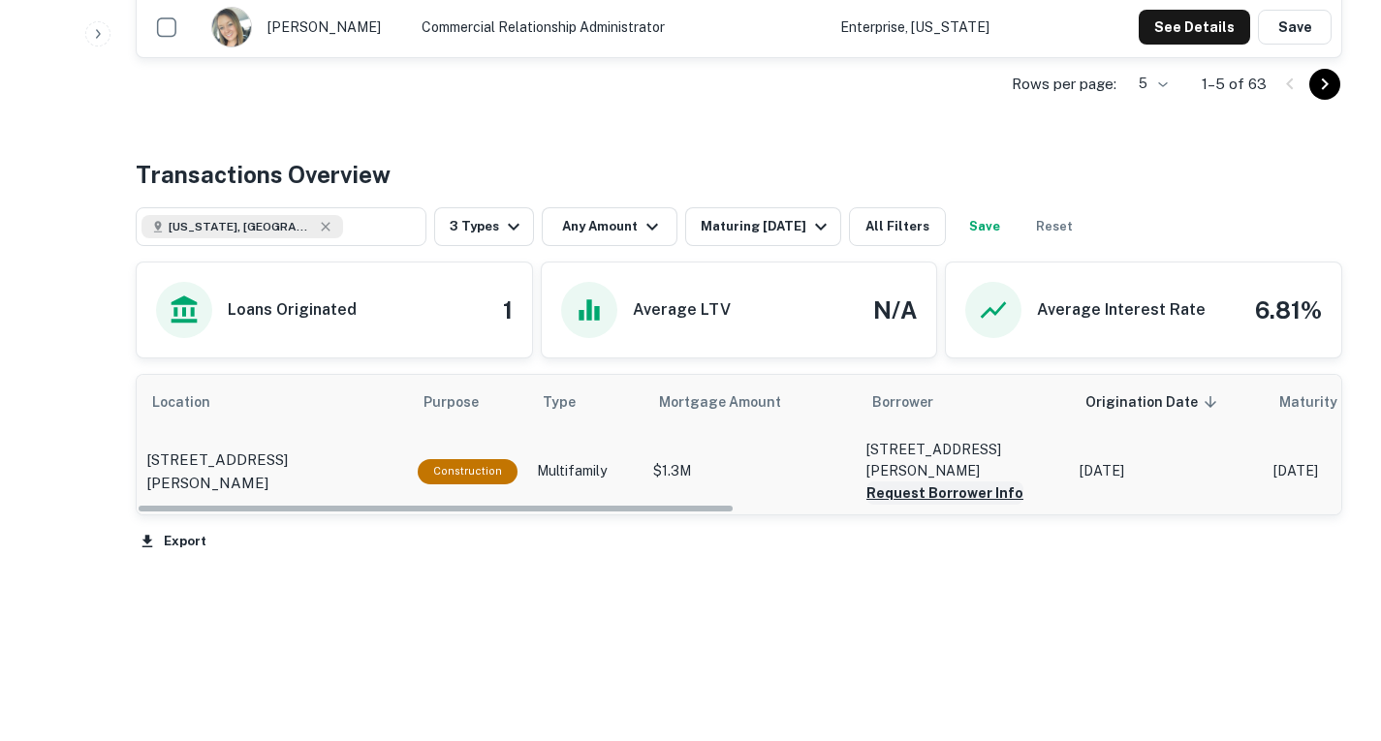
click at [923, 494] on button "Request Borrower Info" at bounding box center [944, 493] width 157 height 23
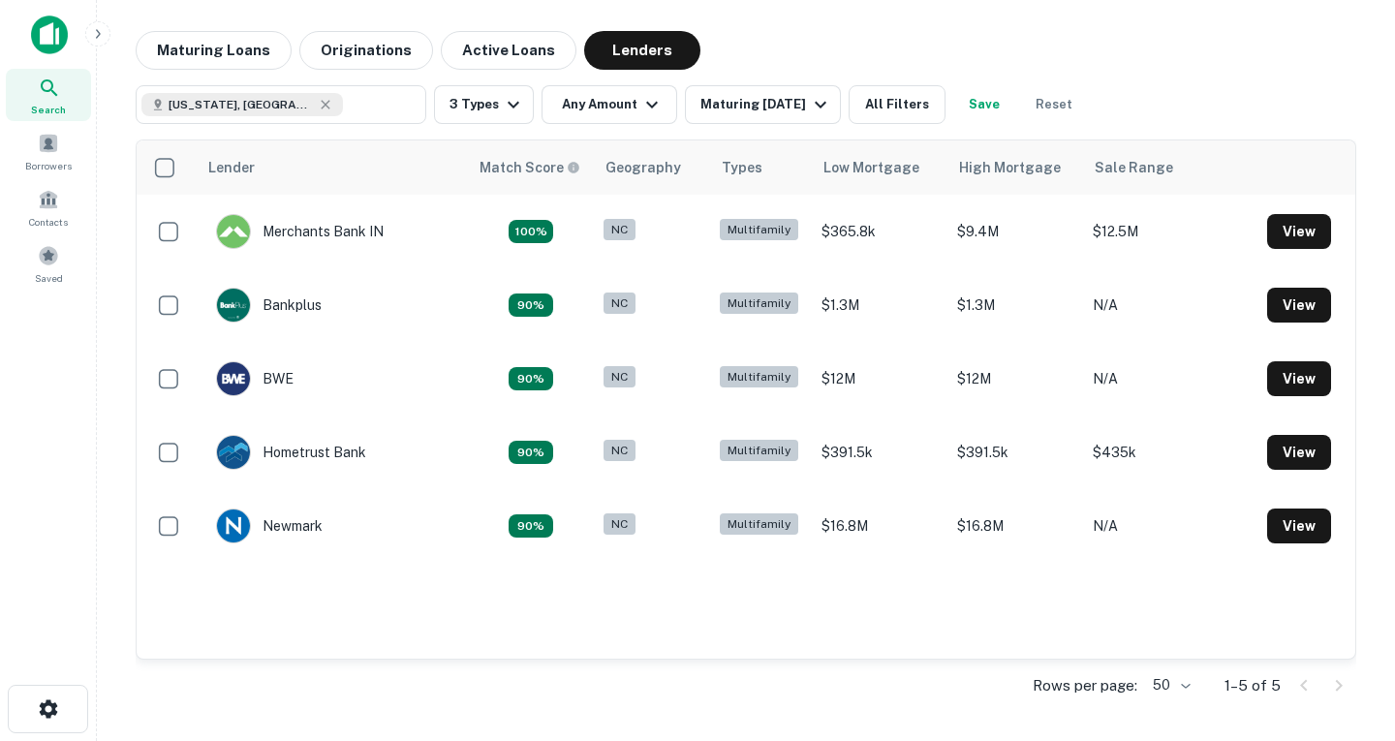
click at [1341, 688] on div at bounding box center [1322, 686] width 66 height 31
click at [1301, 690] on div at bounding box center [1322, 686] width 66 height 31
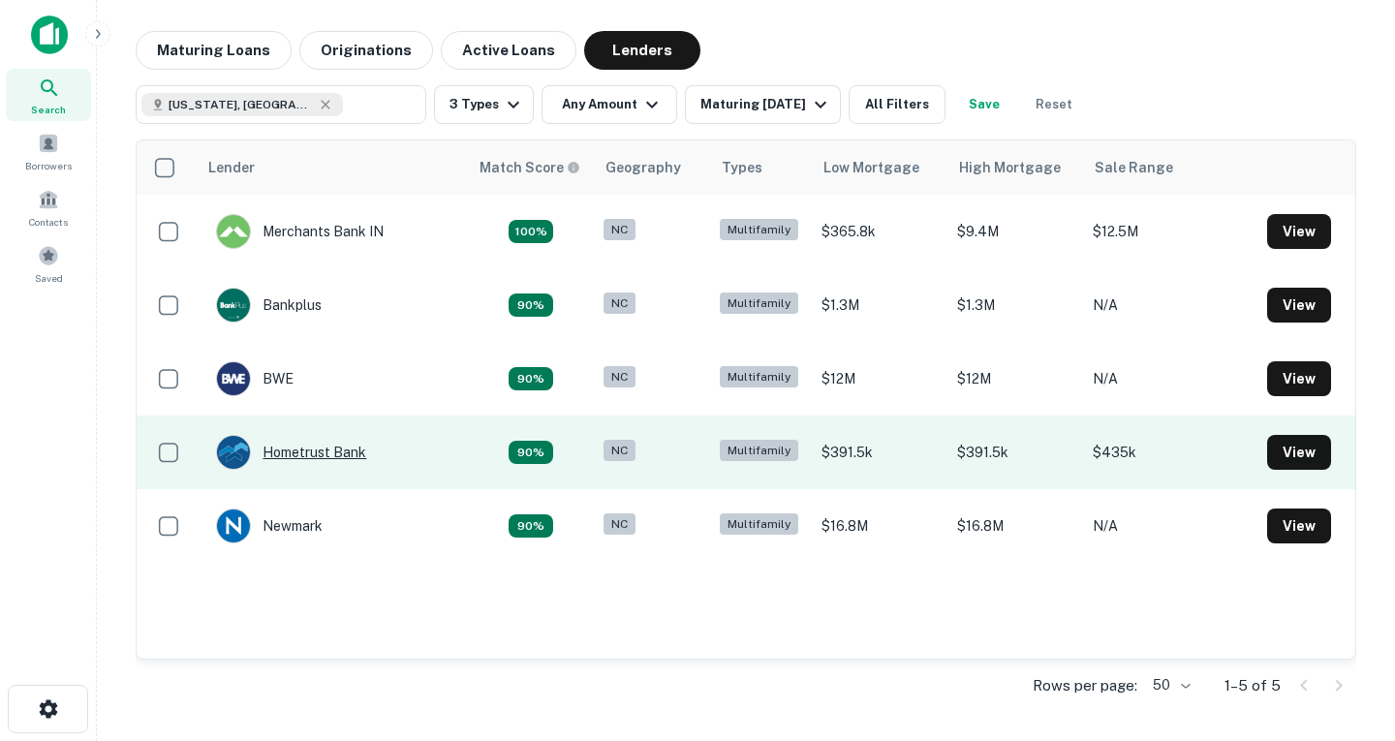
click at [345, 458] on div "Hometrust Bank" at bounding box center [291, 452] width 150 height 35
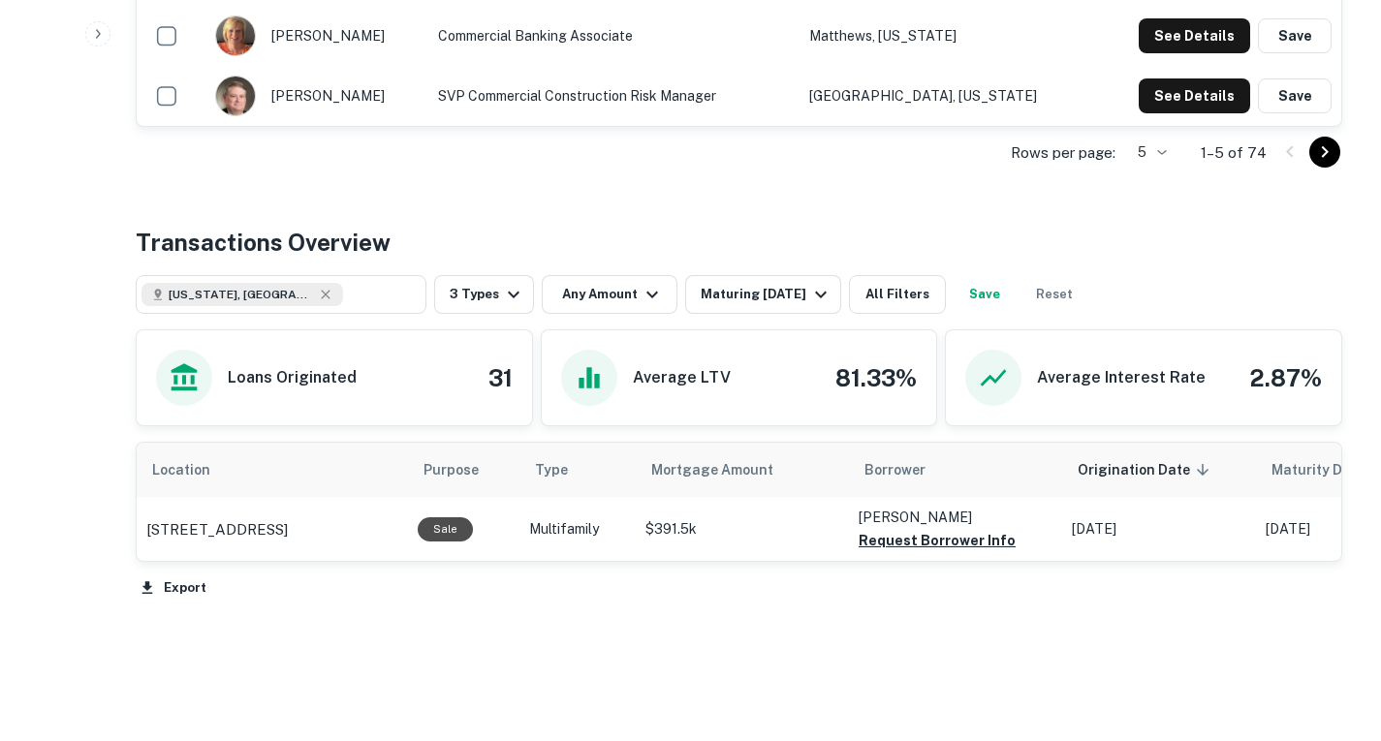
scroll to position [794, 0]
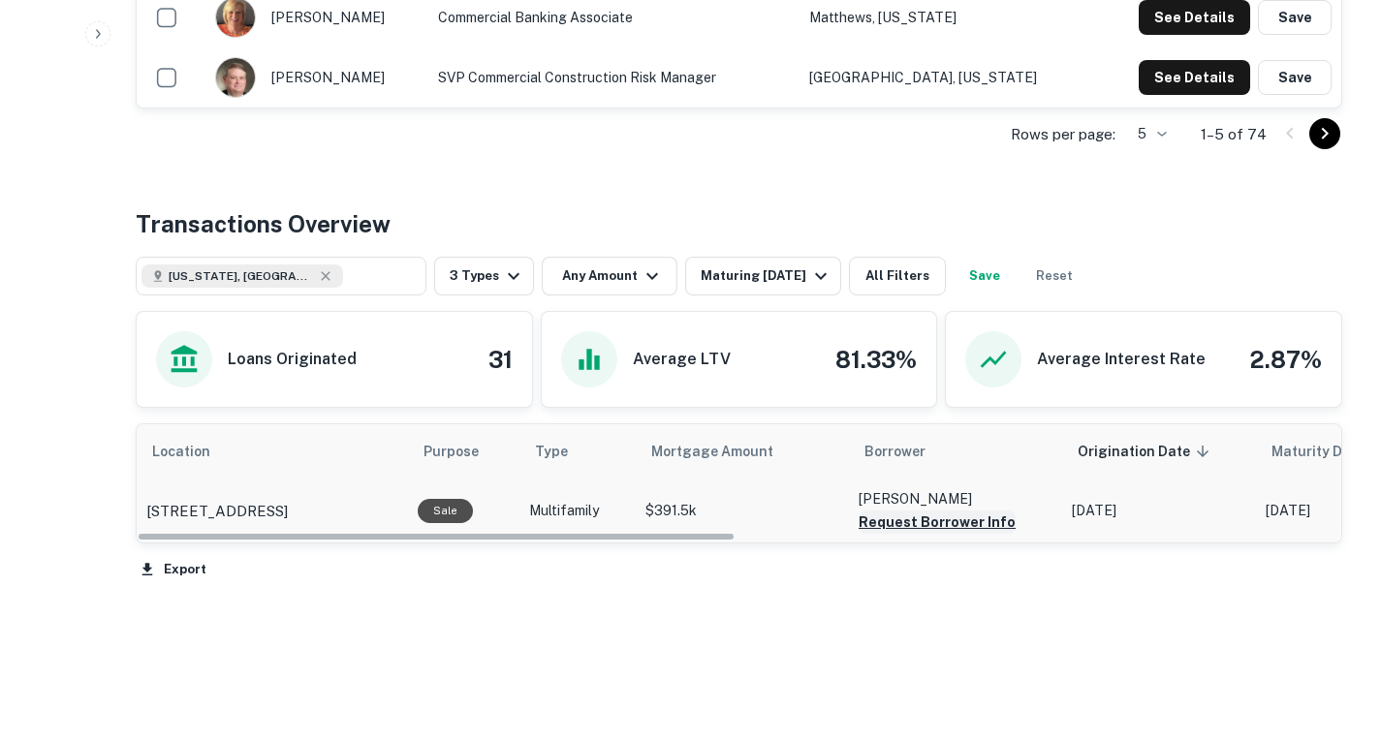
click at [910, 526] on button "Request Borrower Info" at bounding box center [937, 522] width 157 height 23
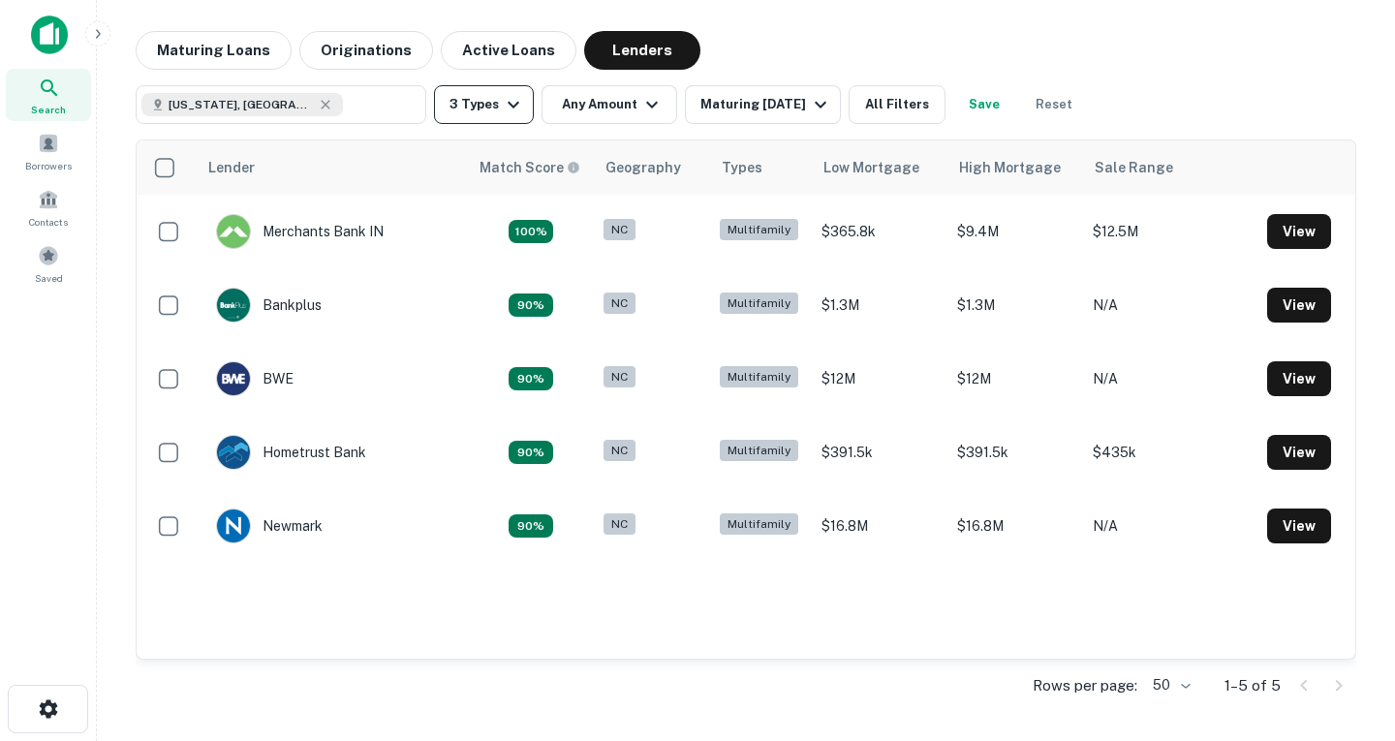
click at [515, 108] on icon "button" at bounding box center [513, 104] width 23 height 23
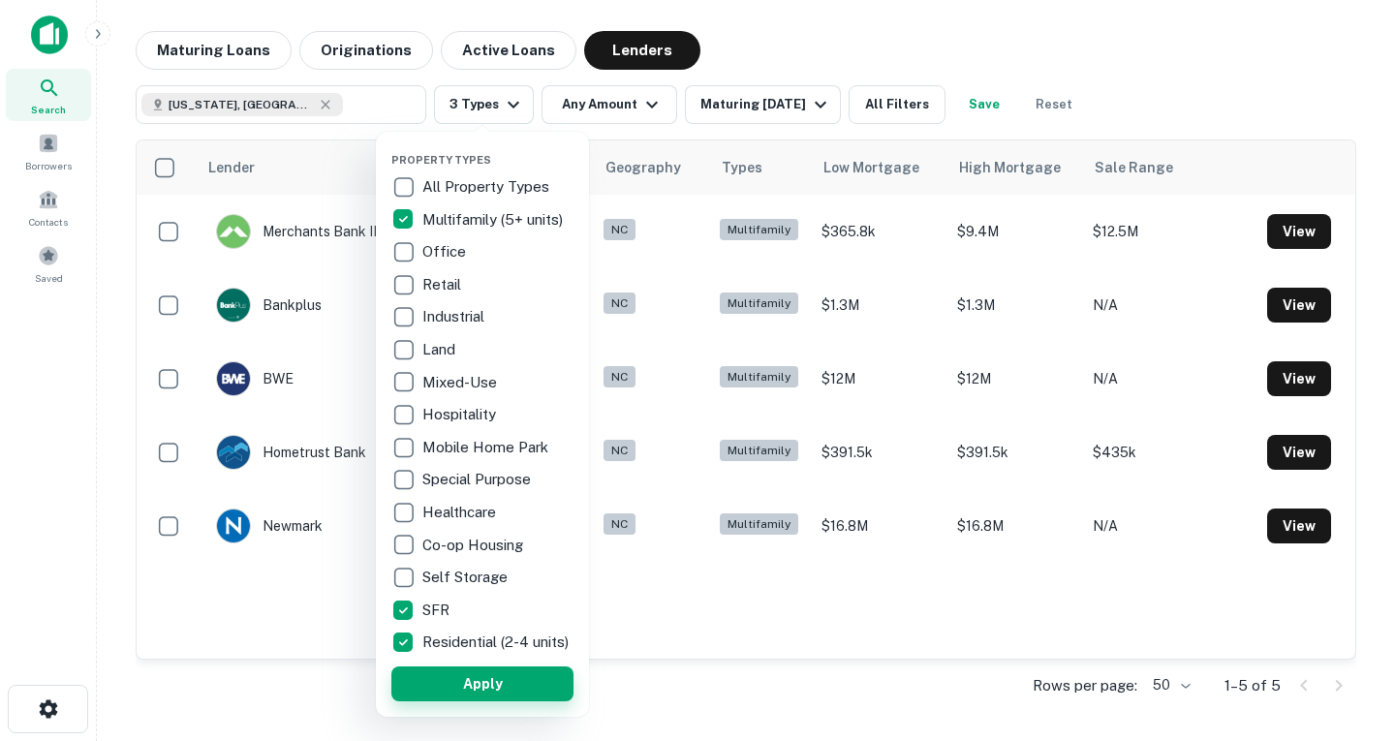
click at [487, 696] on button "Apply" at bounding box center [482, 684] width 182 height 35
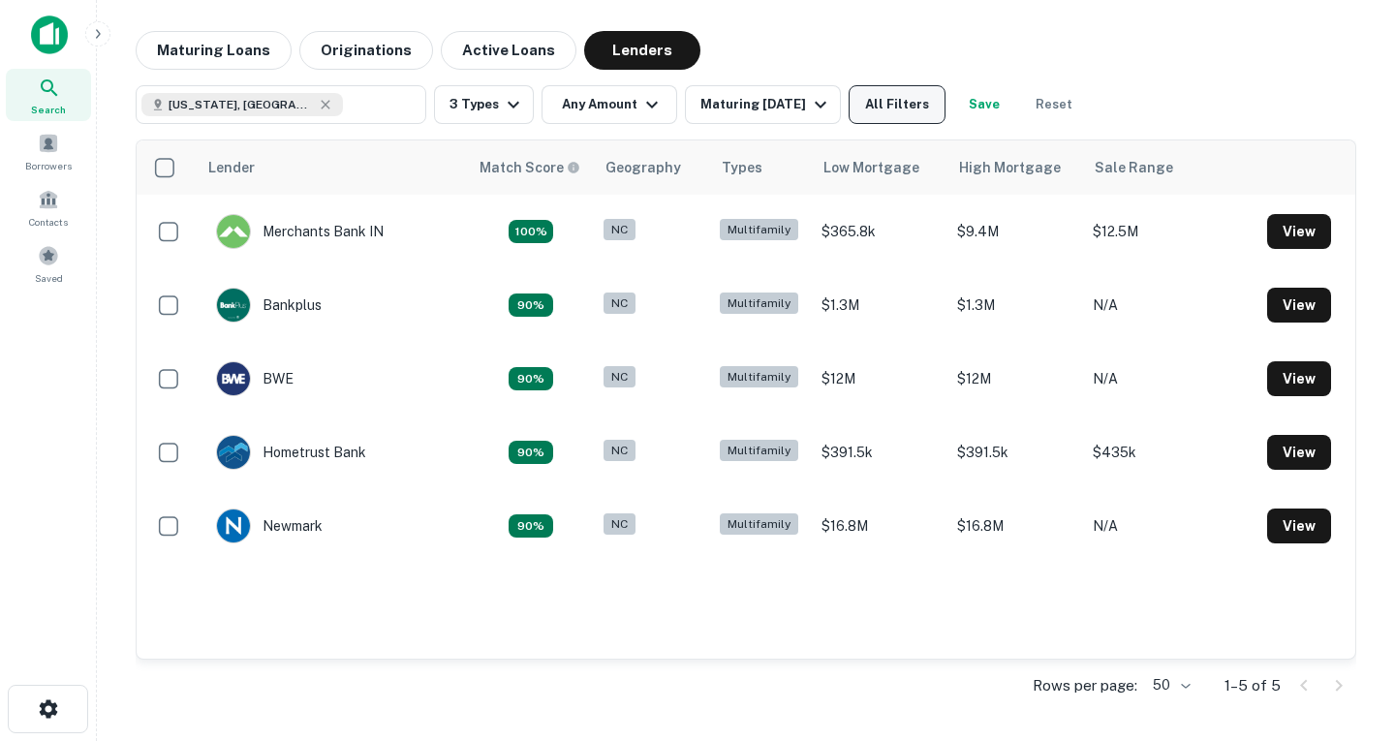
click at [916, 108] on button "All Filters" at bounding box center [897, 104] width 97 height 39
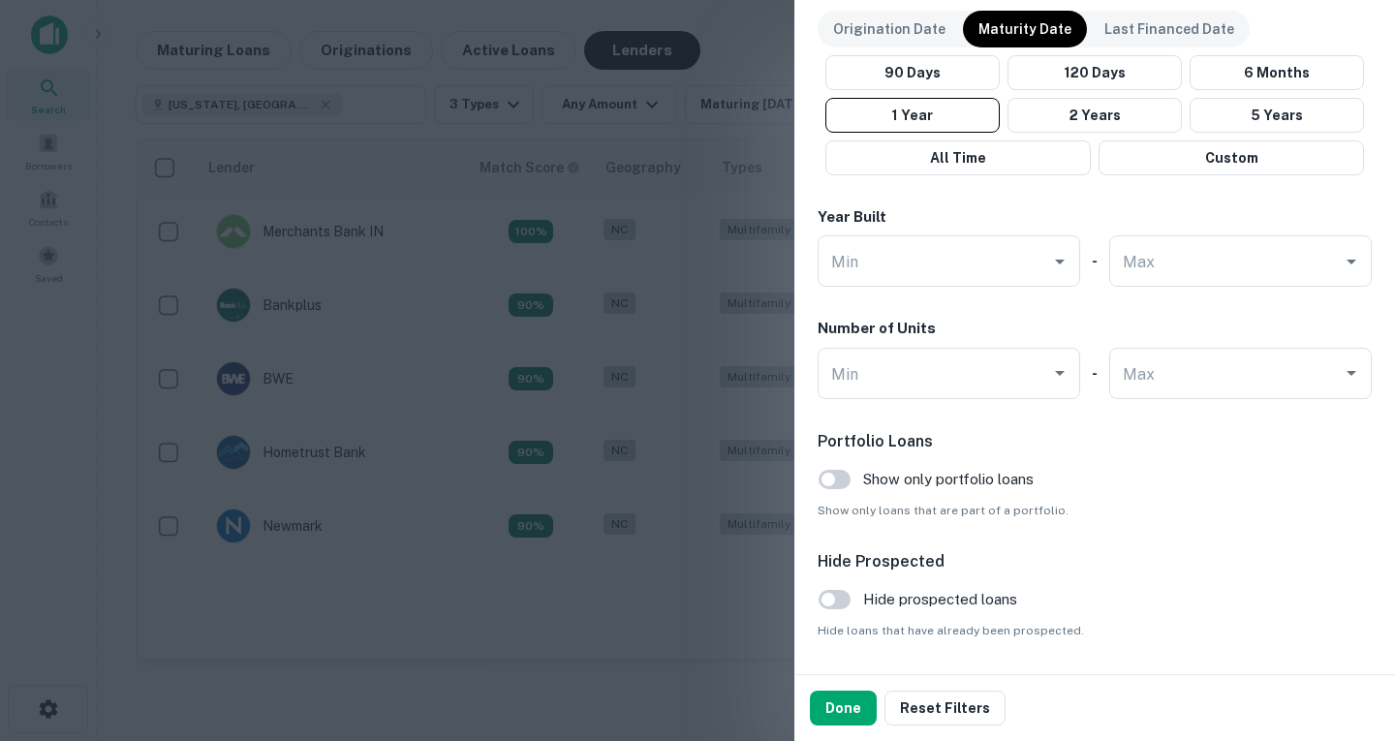
scroll to position [1234, 0]
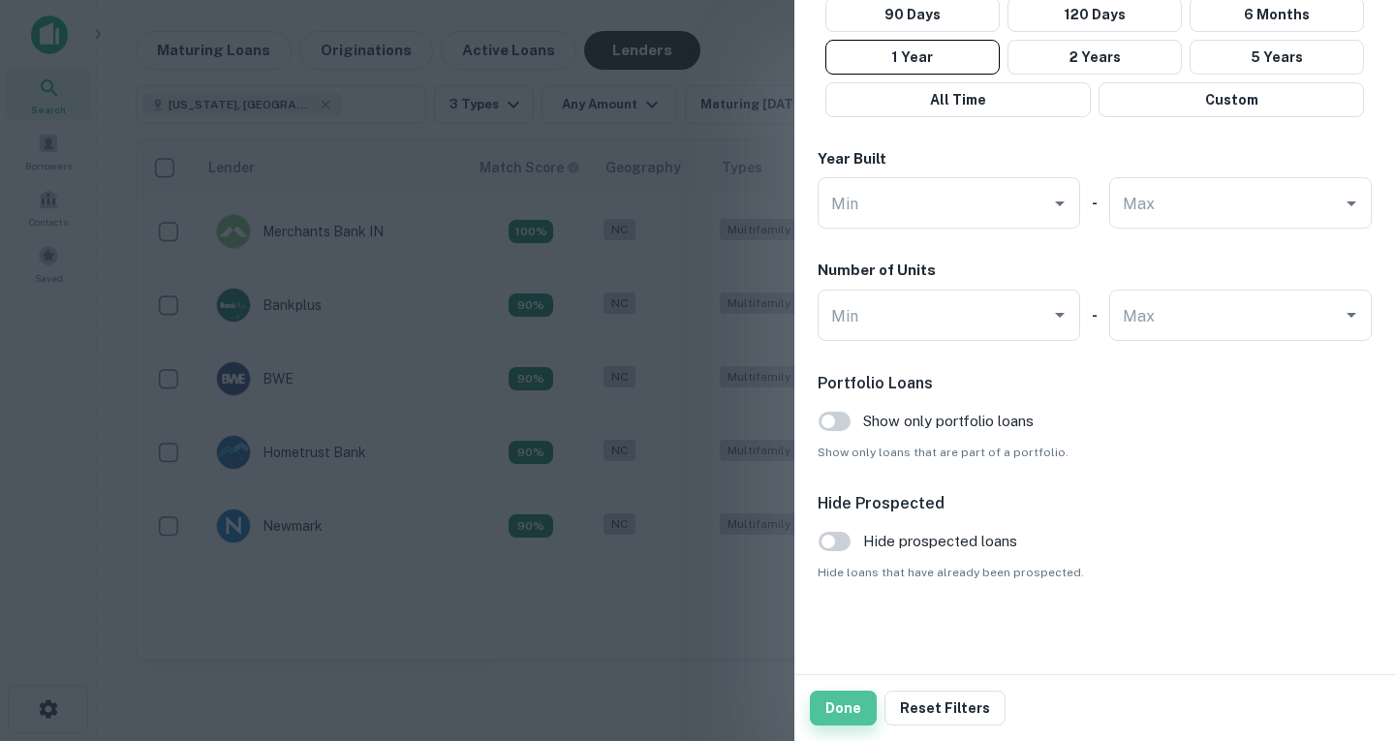
click at [847, 699] on button "Done" at bounding box center [843, 708] width 67 height 35
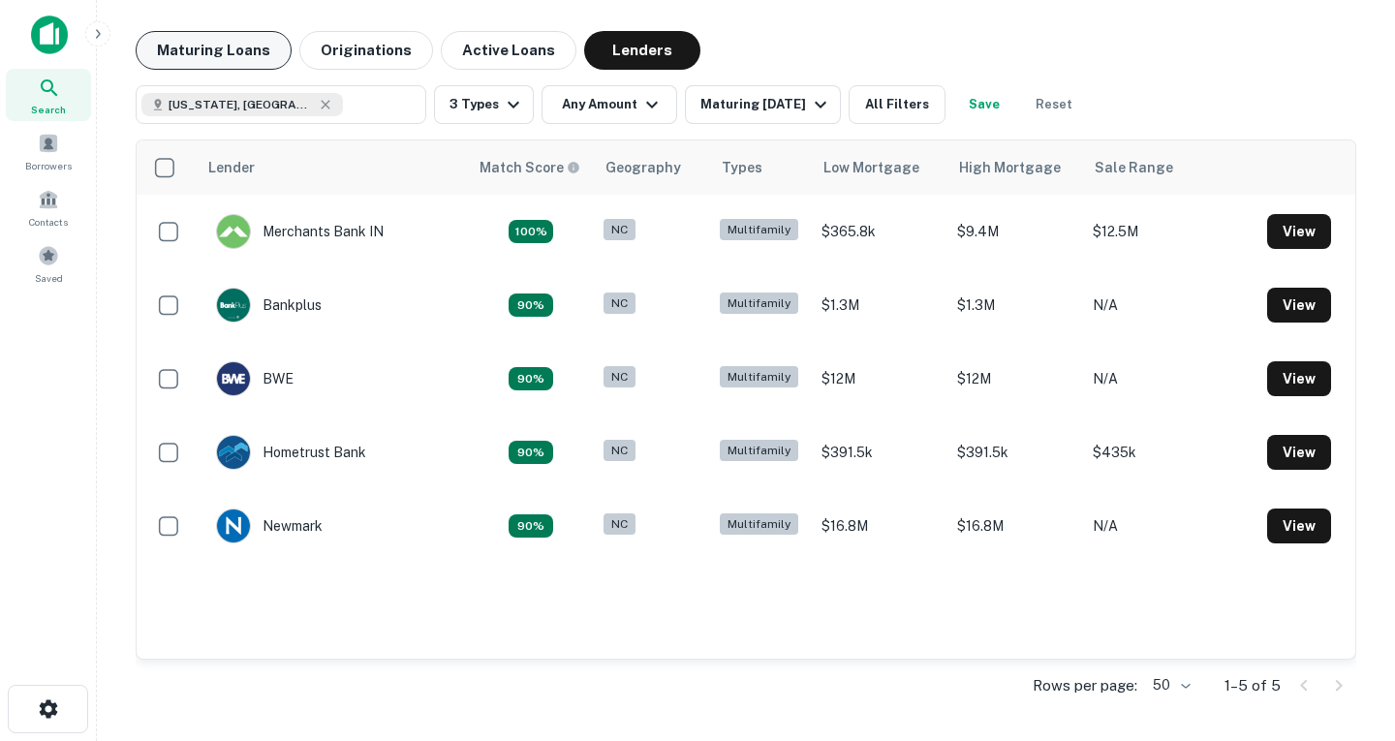
click at [236, 37] on button "Maturing Loans" at bounding box center [214, 50] width 156 height 39
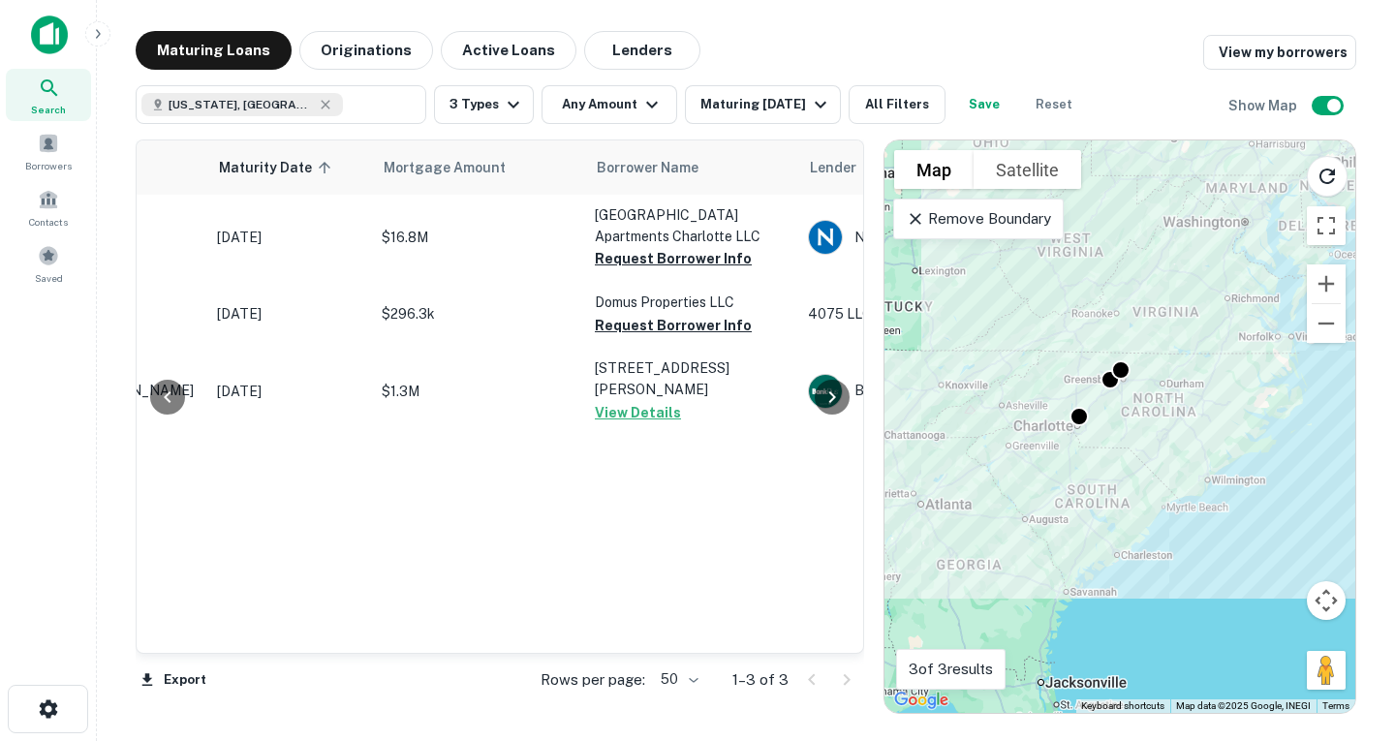
scroll to position [0, 258]
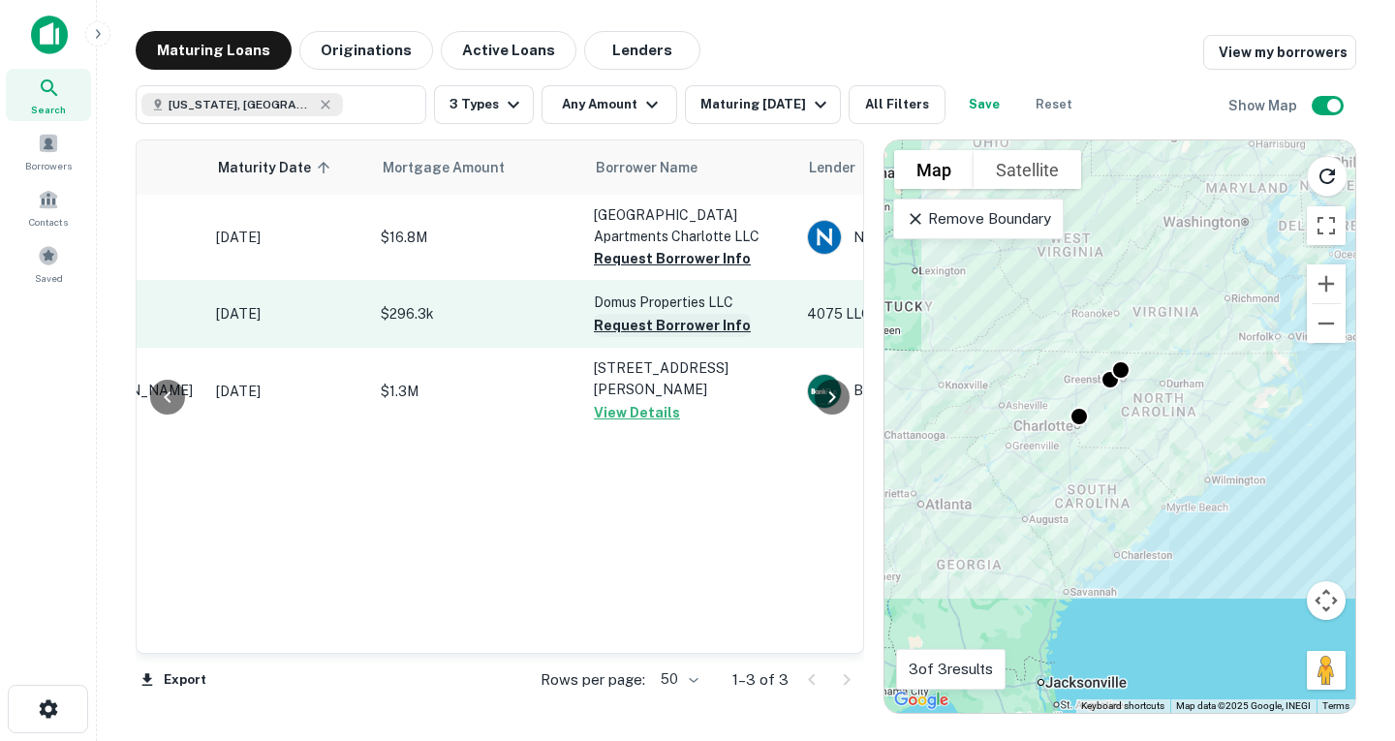
click at [663, 324] on button "Request Borrower Info" at bounding box center [672, 325] width 157 height 23
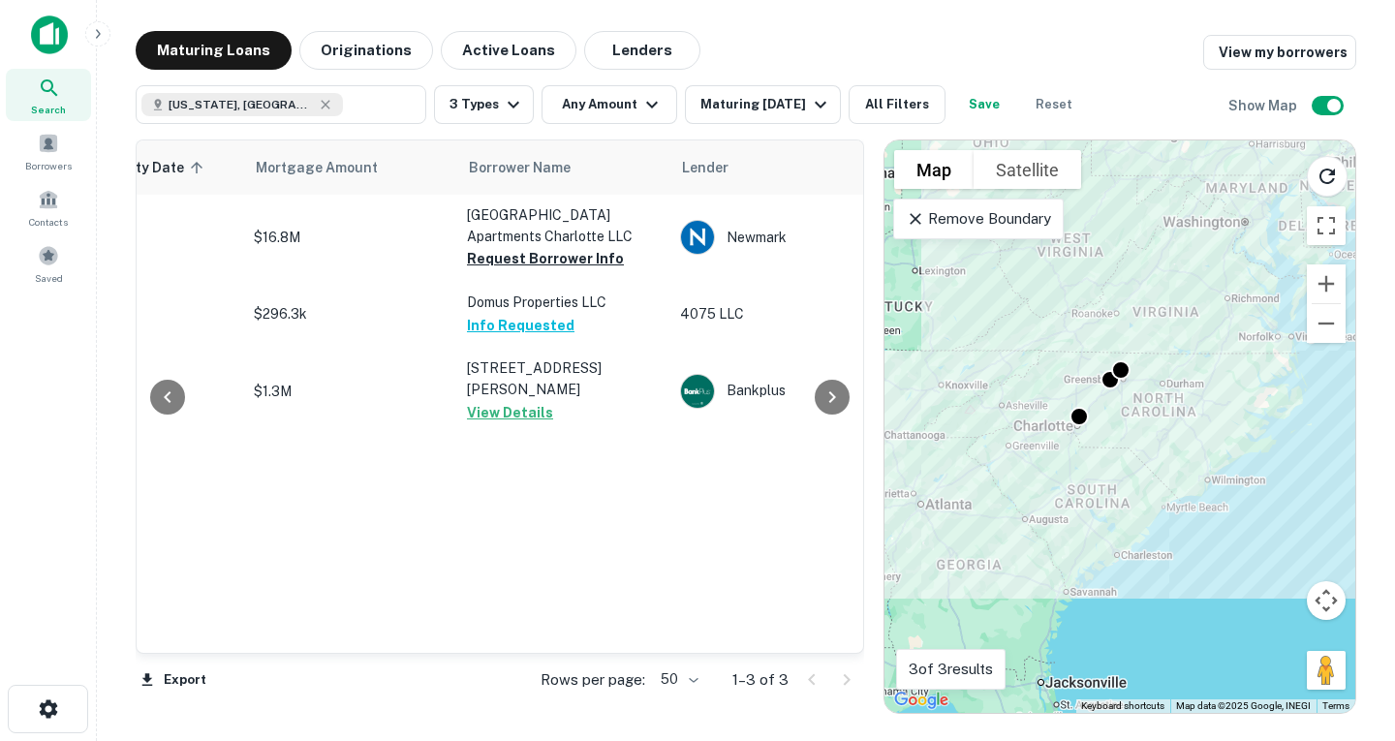
scroll to position [0, 0]
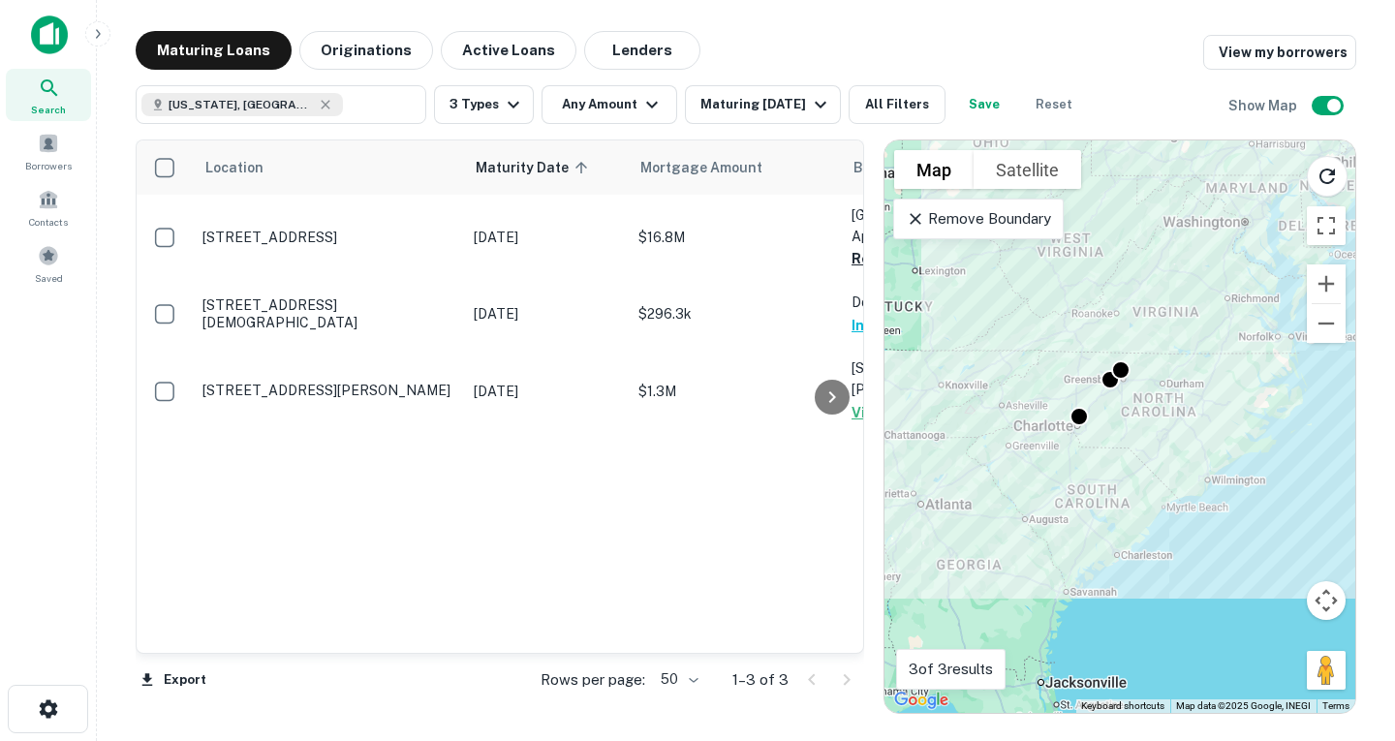
click at [46, 90] on icon at bounding box center [49, 87] width 16 height 16
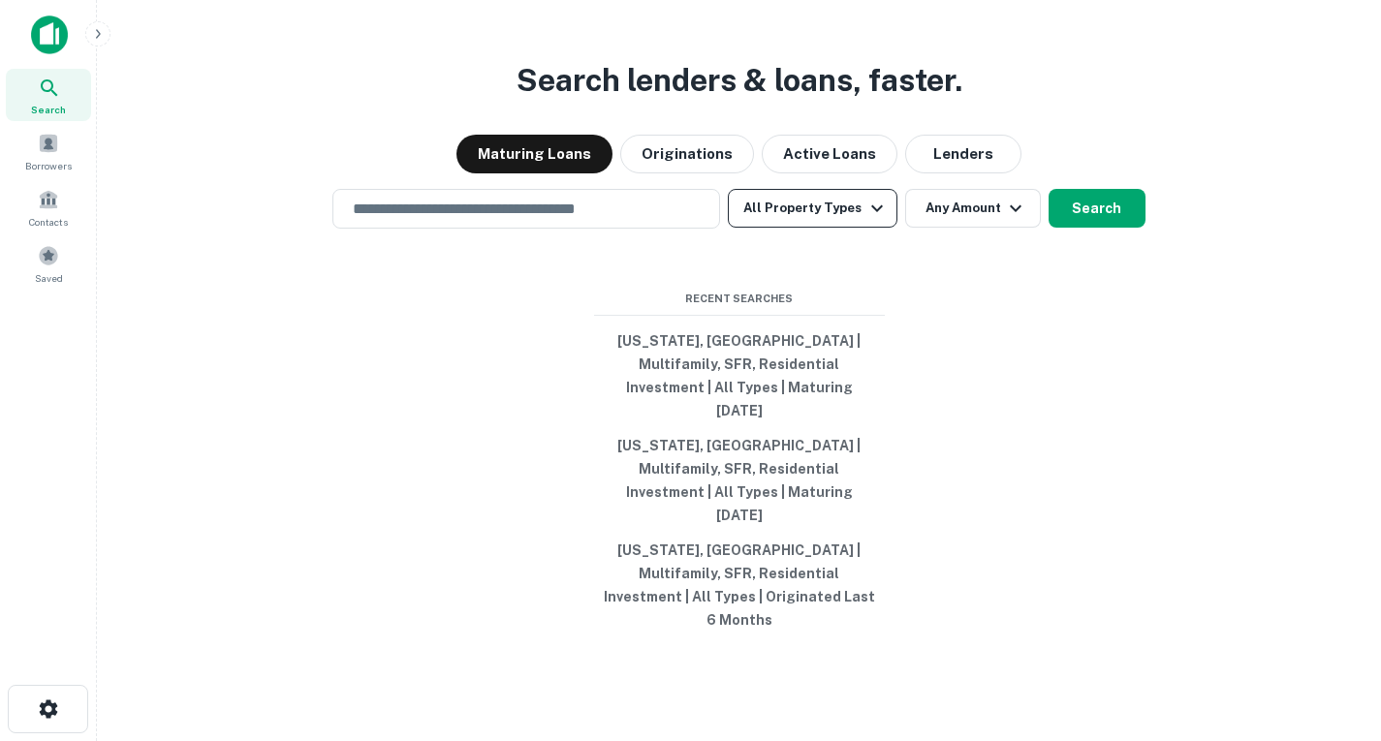
click at [816, 228] on button "All Property Types" at bounding box center [812, 208] width 169 height 39
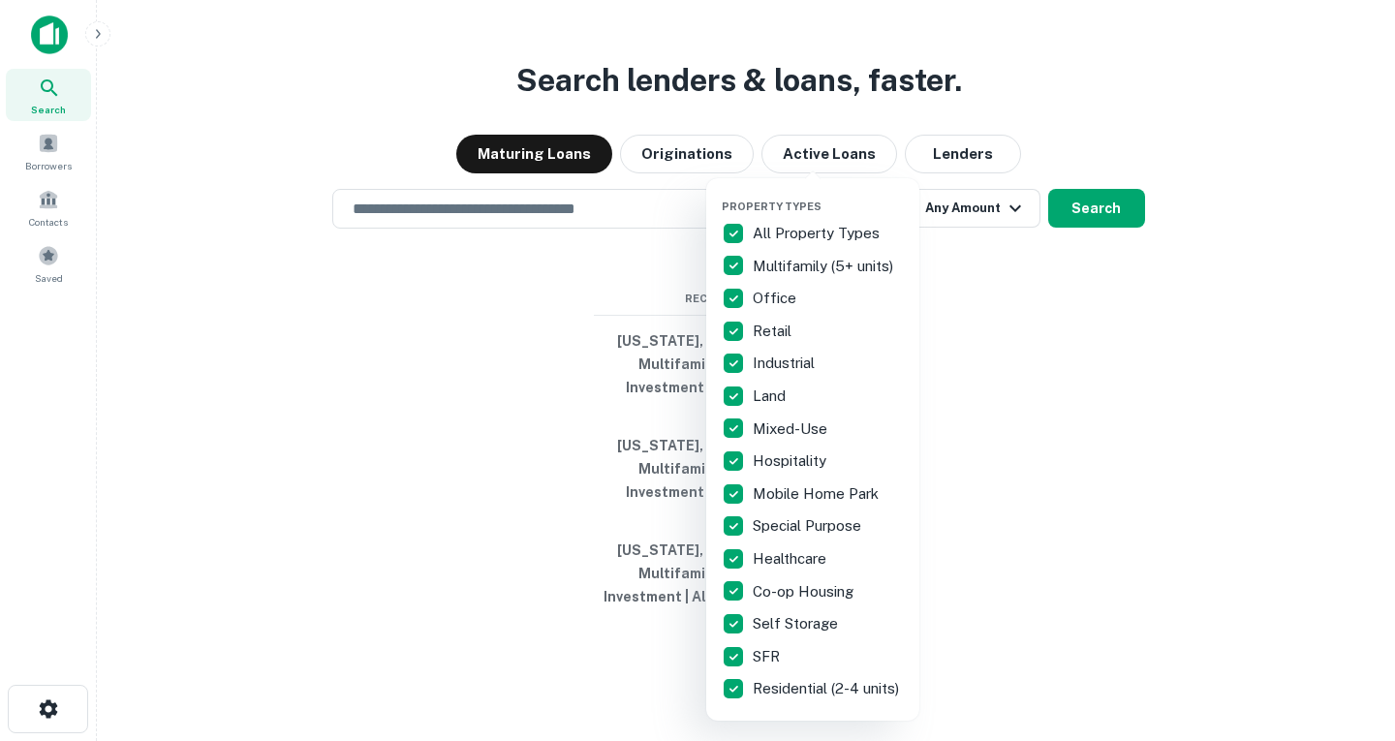
click at [670, 385] on div at bounding box center [697, 370] width 1395 height 741
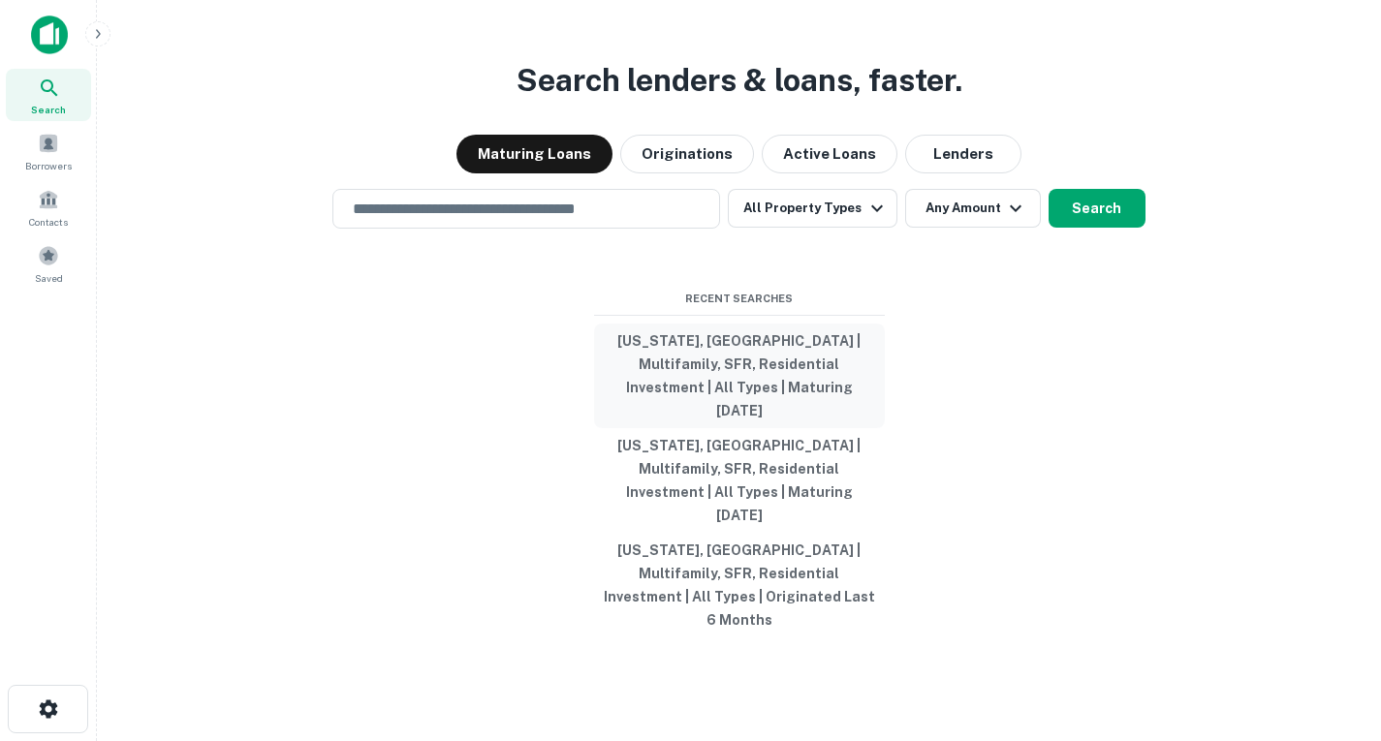
click at [759, 377] on button "North Carolina, USA | Multifamily, SFR, Residential Investment | All Types | Ma…" at bounding box center [739, 376] width 291 height 105
type input "**********"
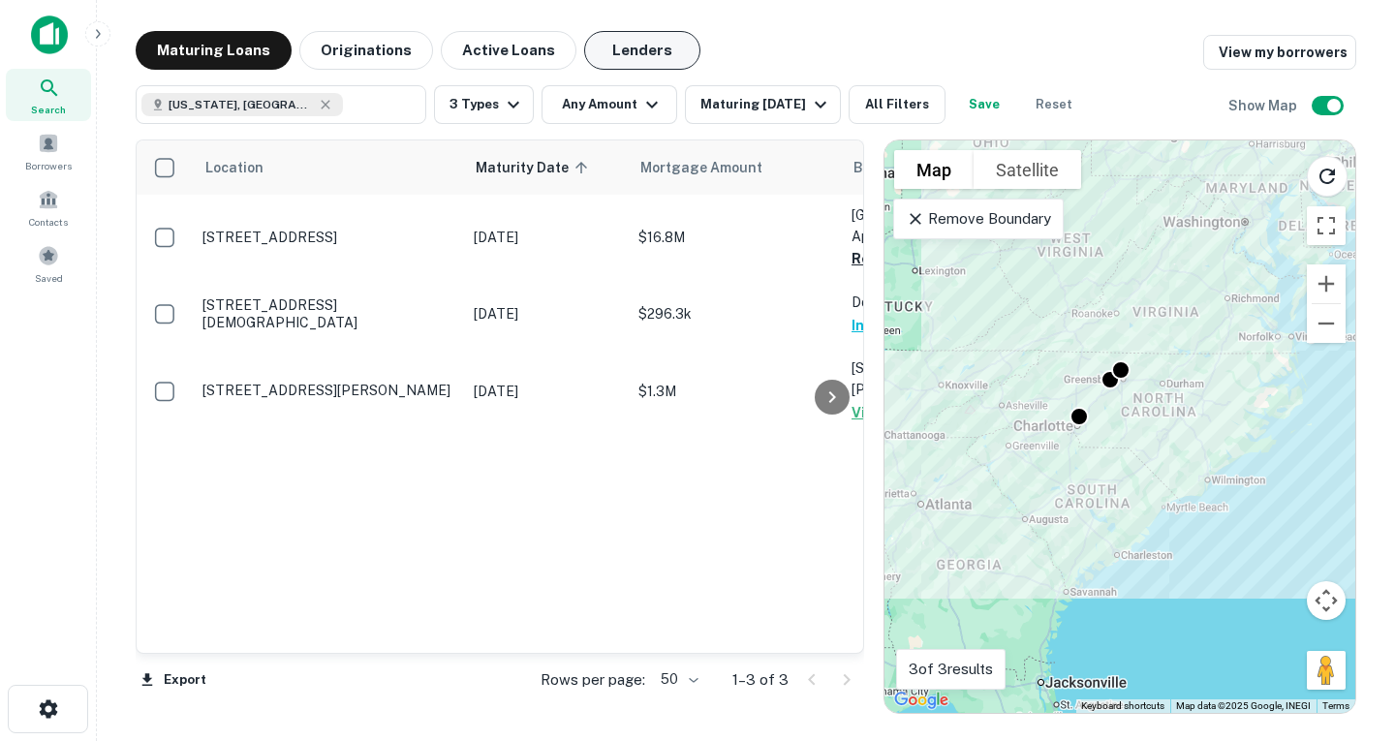
click at [597, 55] on button "Lenders" at bounding box center [642, 50] width 116 height 39
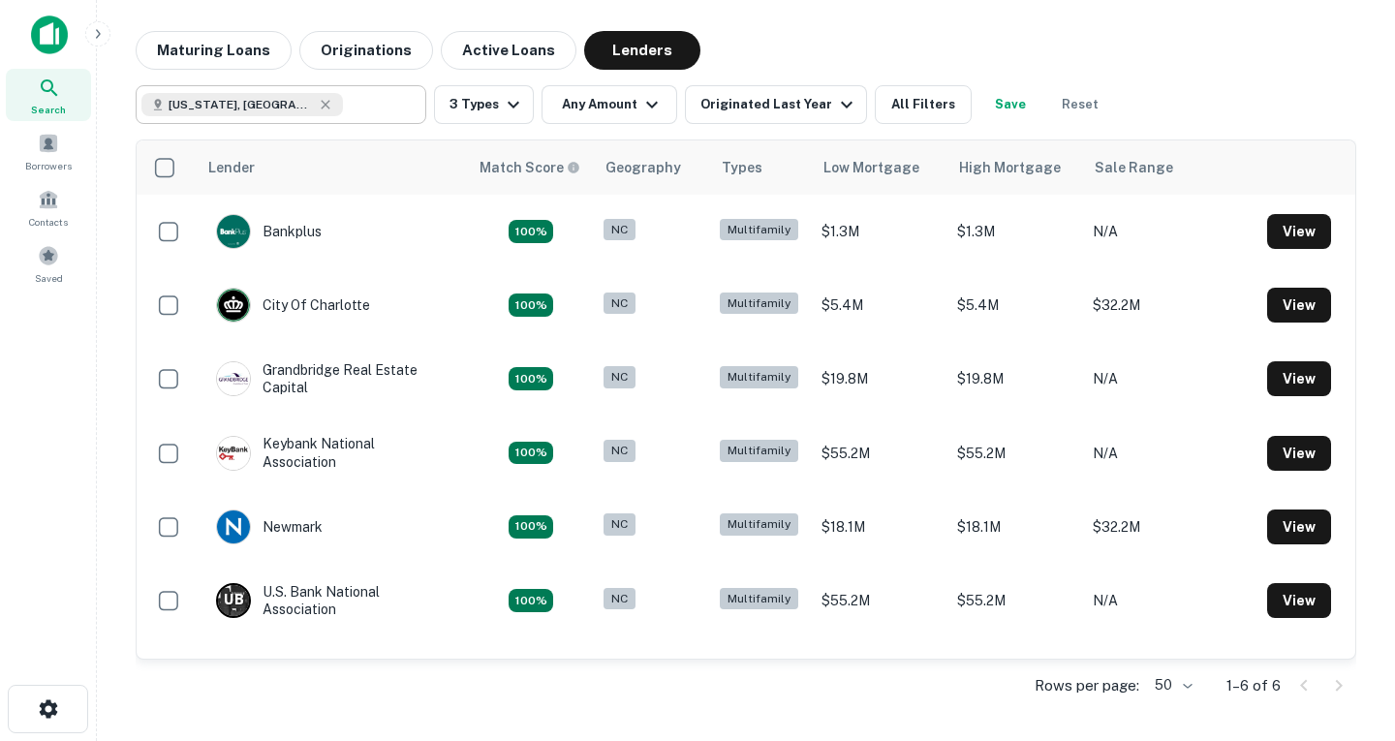
click at [298, 111] on div "[US_STATE], [GEOGRAPHIC_DATA]" at bounding box center [242, 104] width 202 height 23
type input "**********"
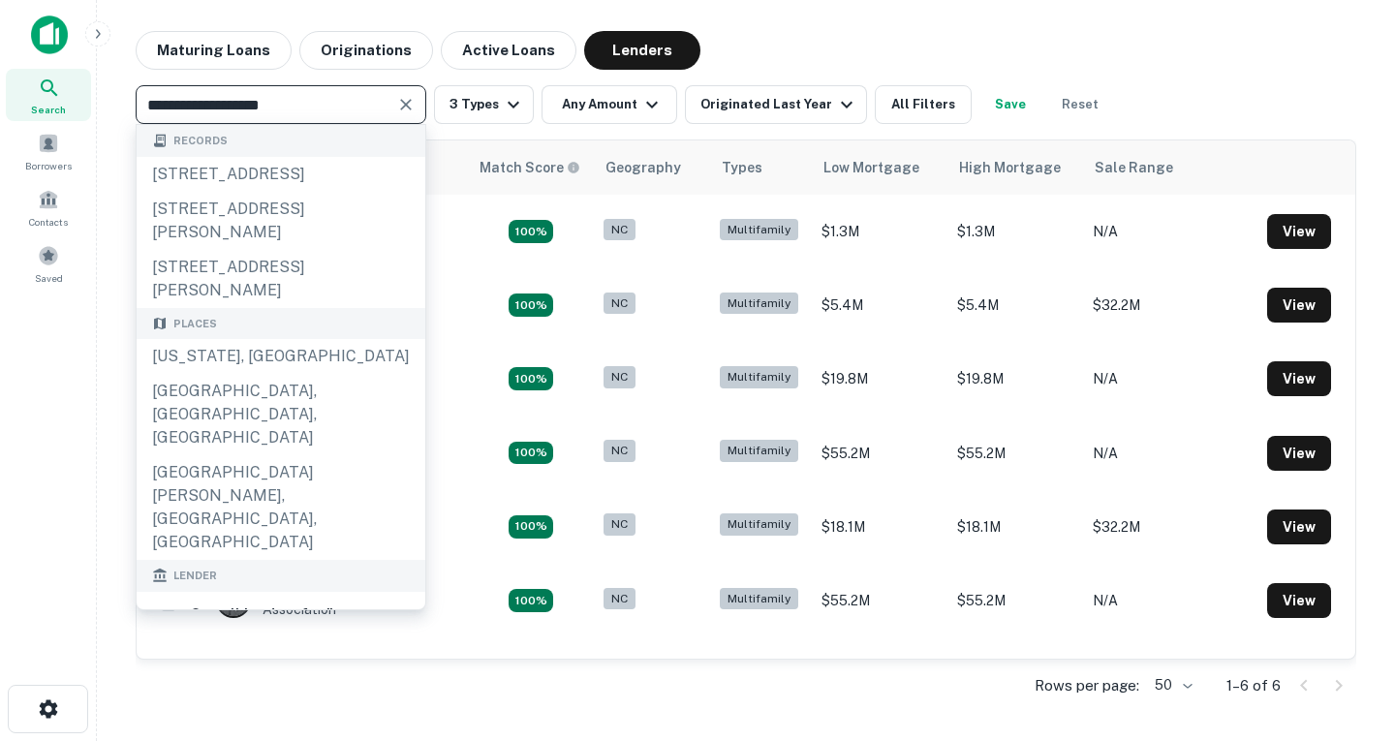
click at [970, 30] on main "**********" at bounding box center [746, 370] width 1298 height 741
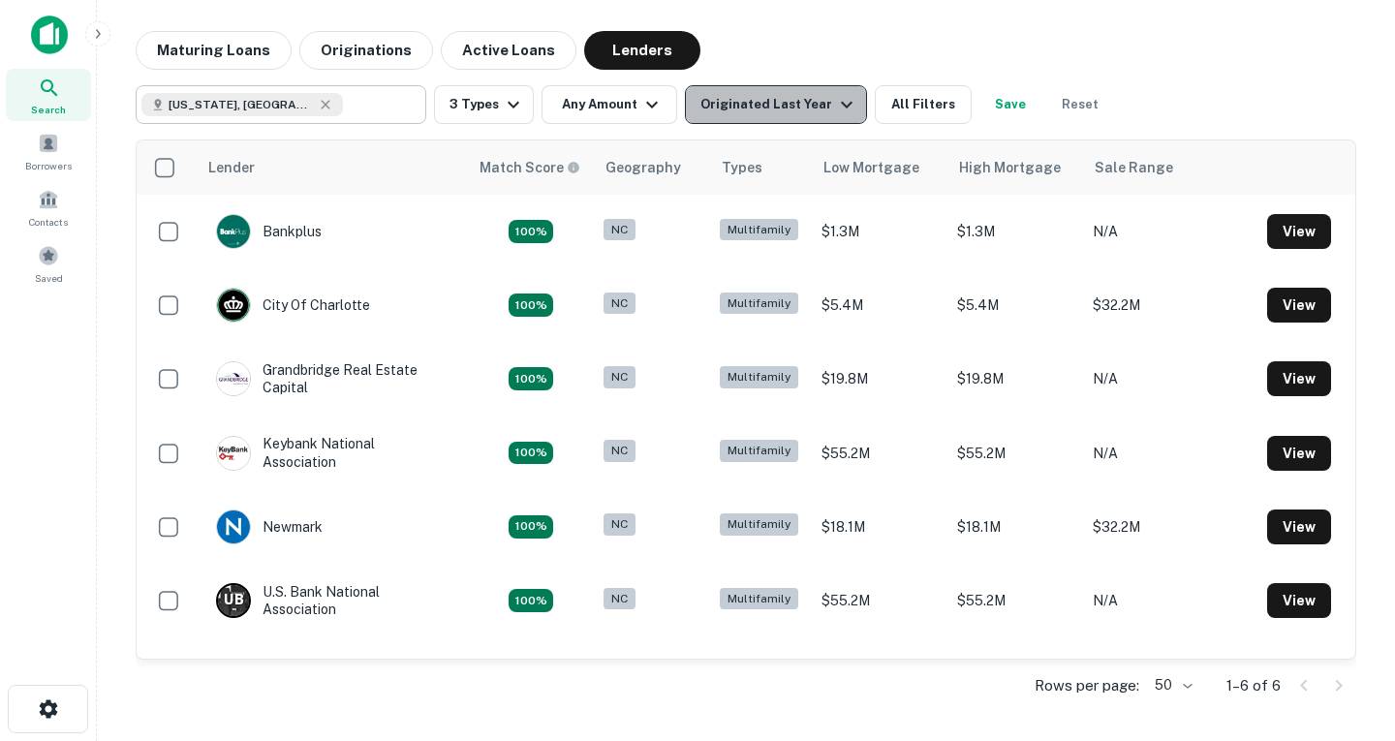
click at [843, 106] on icon "button" at bounding box center [846, 104] width 23 height 23
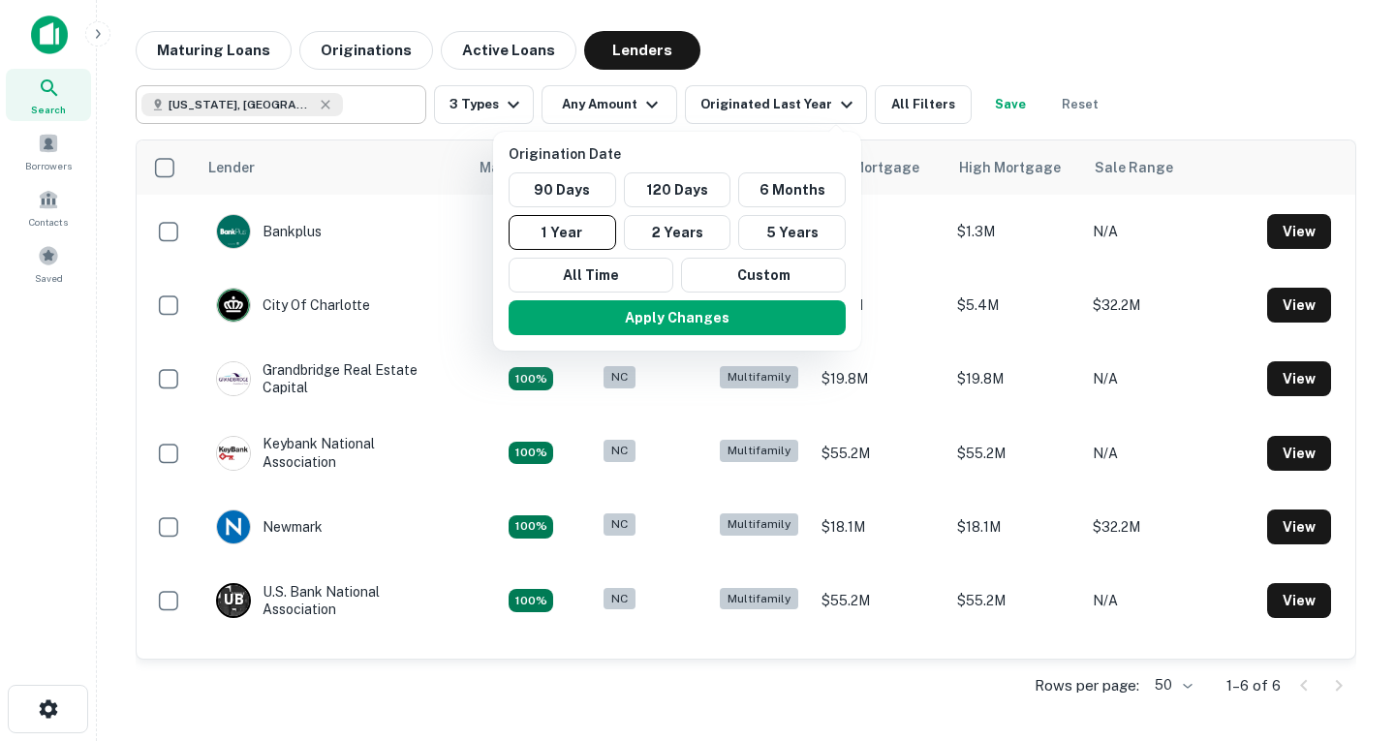
click at [788, 55] on div at bounding box center [697, 370] width 1395 height 741
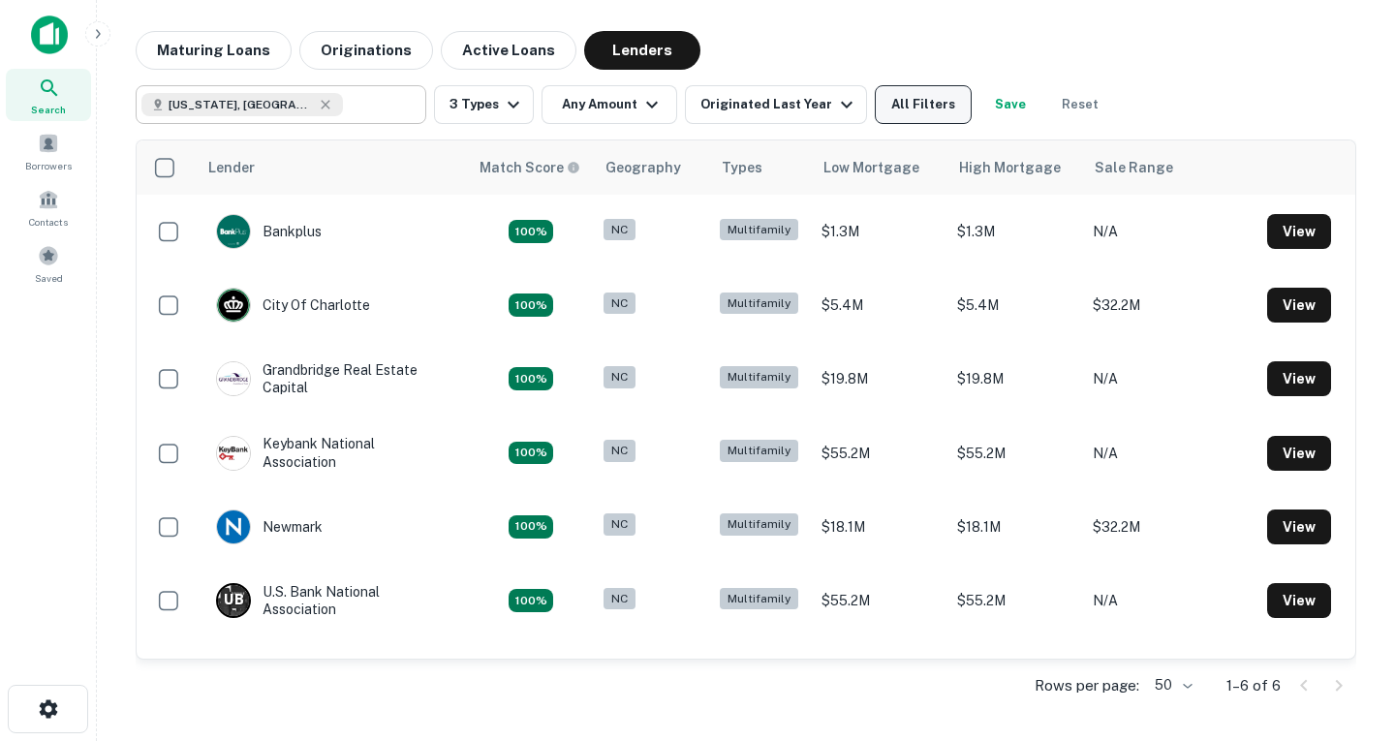
click at [936, 107] on button "All Filters" at bounding box center [923, 104] width 97 height 39
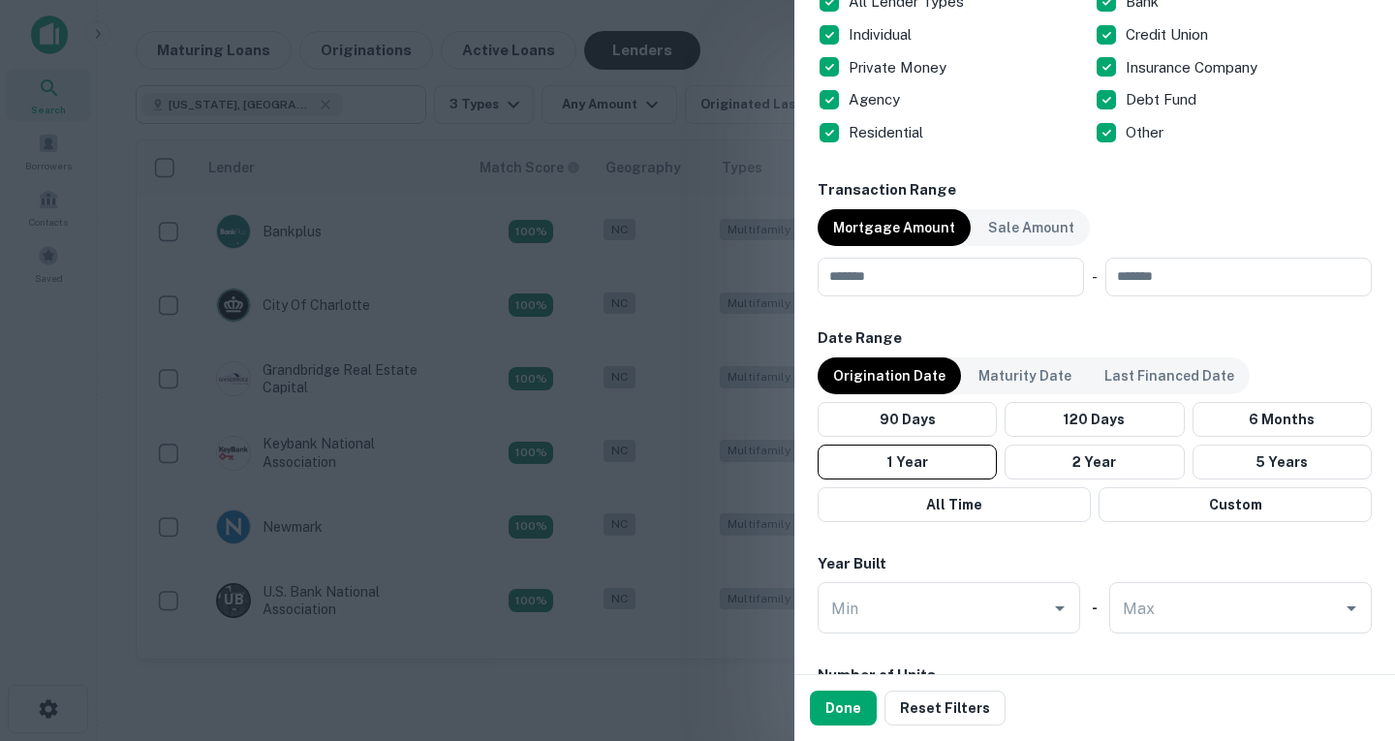
scroll to position [830, 0]
click at [1023, 379] on p "Maturity Date" at bounding box center [1025, 374] width 93 height 21
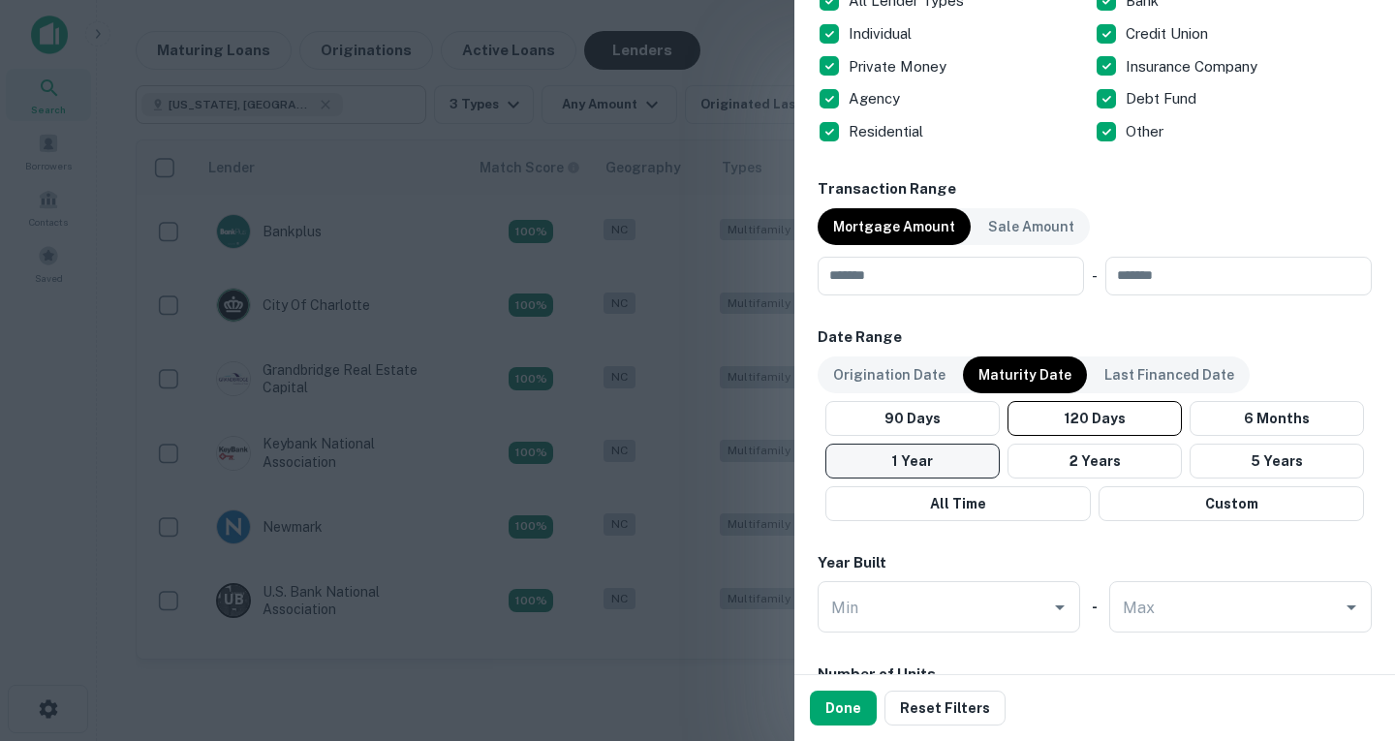
click at [952, 456] on button "1 Year" at bounding box center [913, 461] width 174 height 35
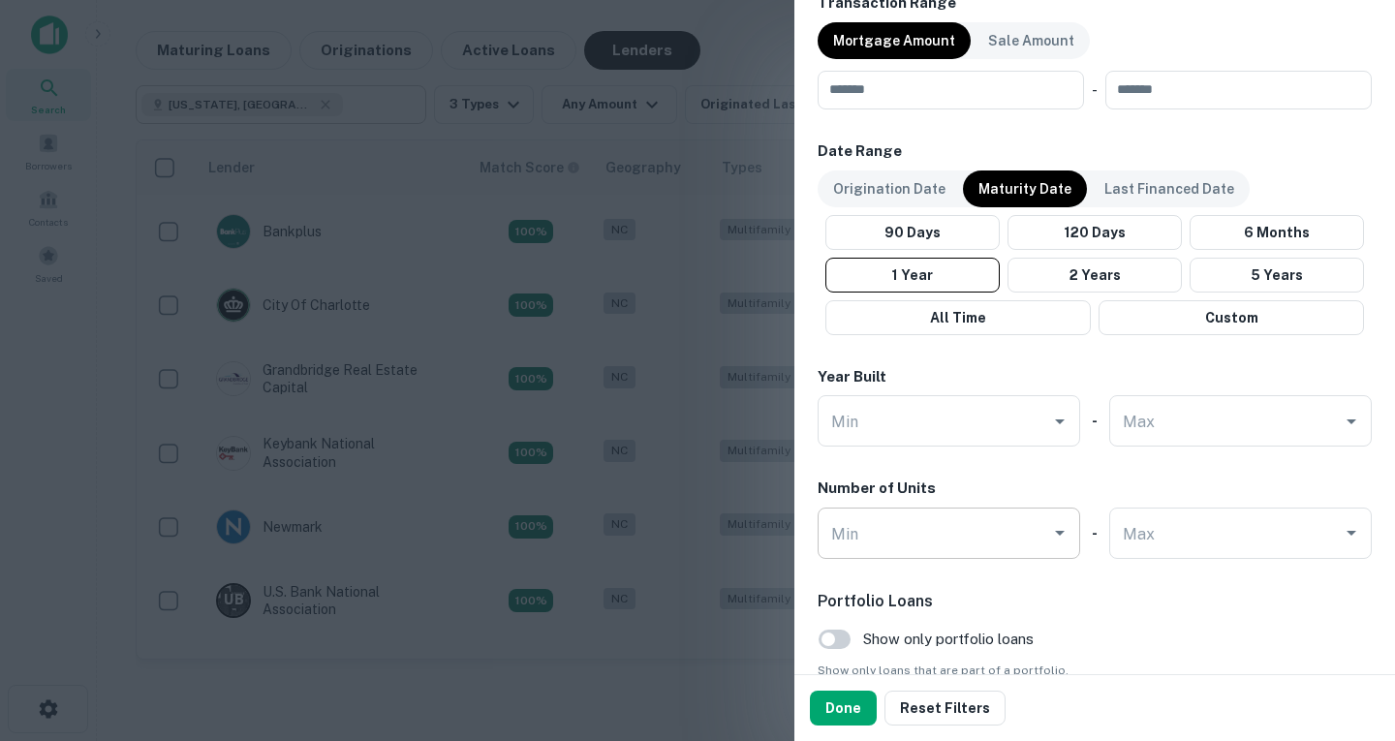
scroll to position [1234, 0]
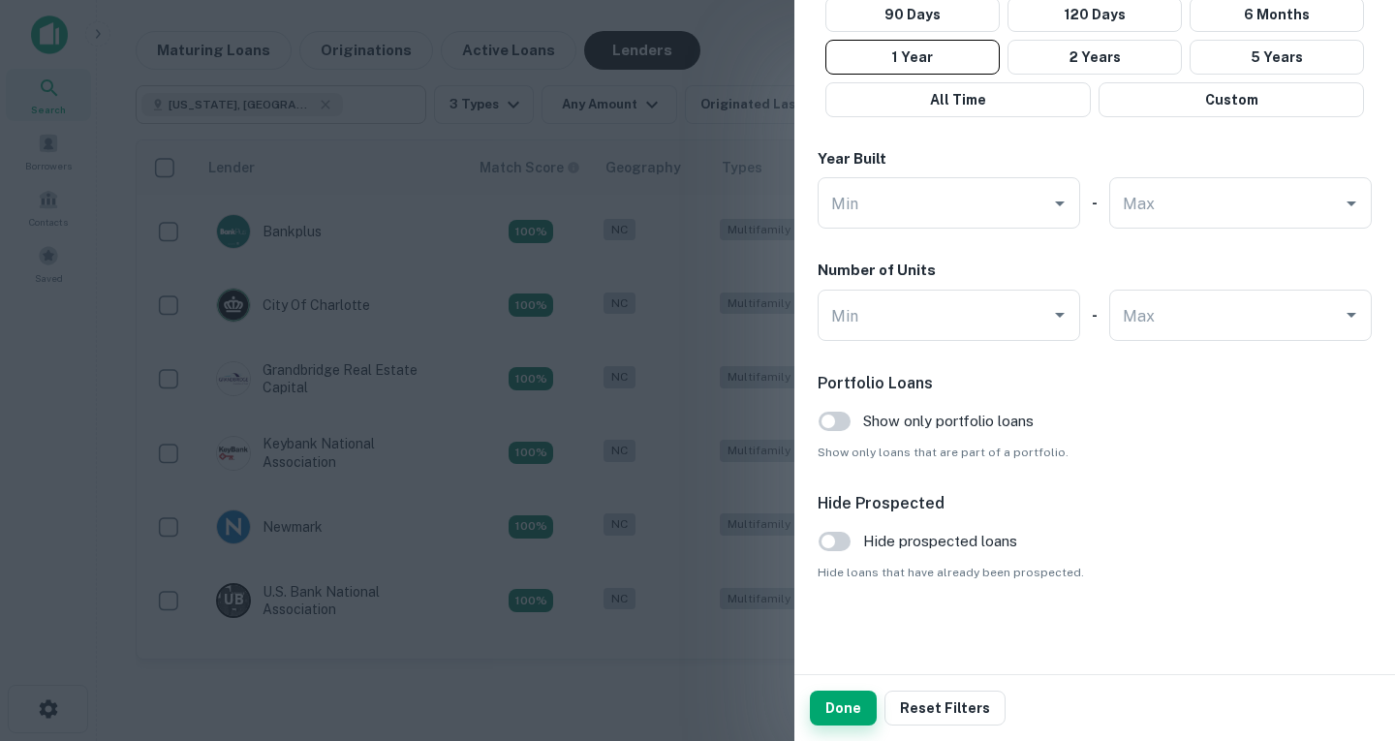
click at [846, 715] on button "Done" at bounding box center [843, 708] width 67 height 35
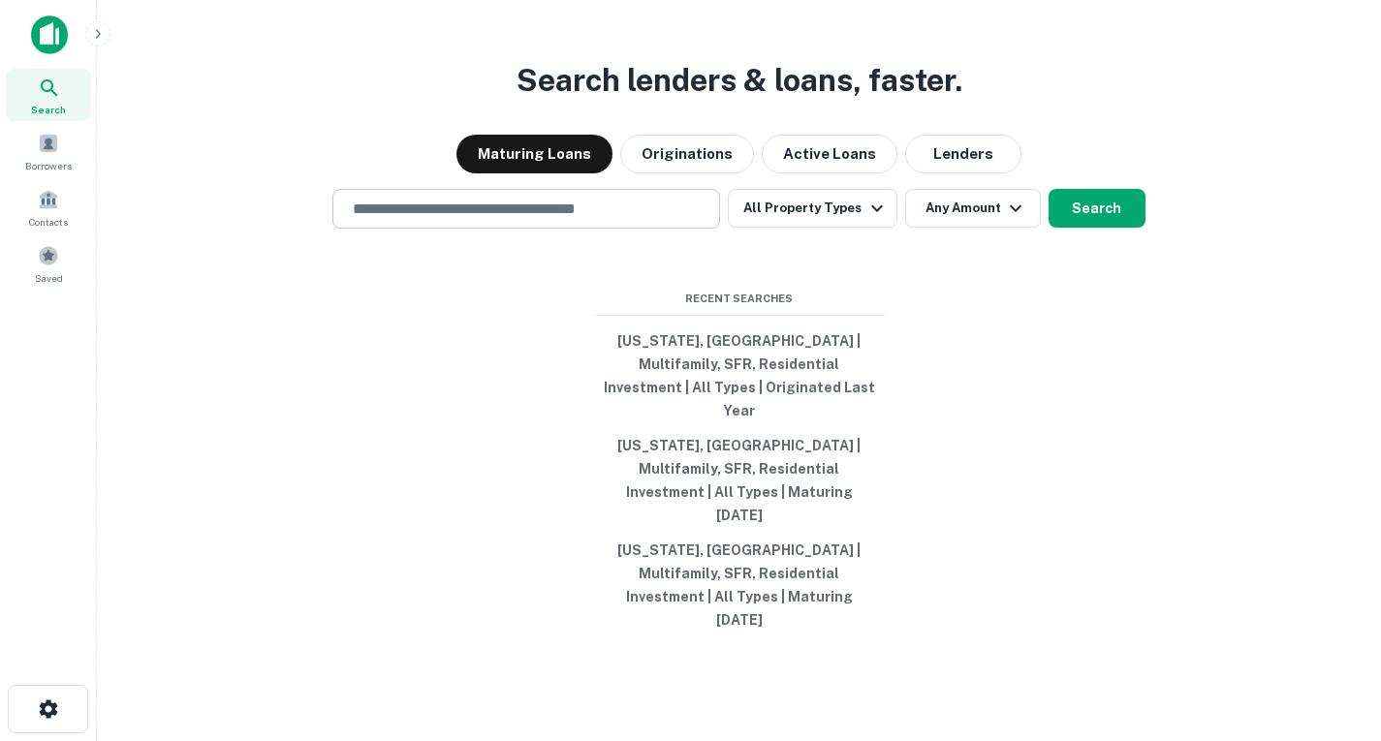
click at [703, 229] on div "​" at bounding box center [526, 209] width 388 height 40
type input "**********"
click at [954, 173] on button "Lenders" at bounding box center [963, 154] width 116 height 39
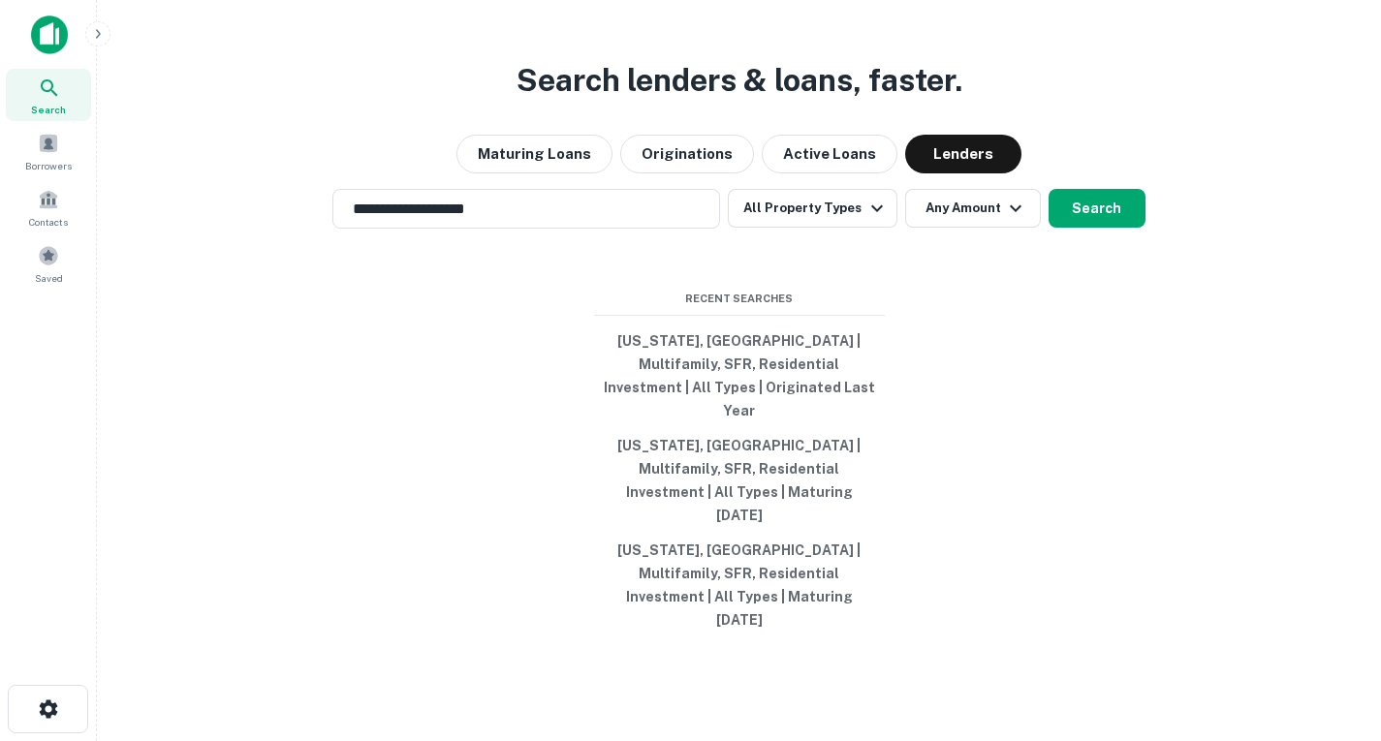
click at [1094, 229] on div "**********" at bounding box center [738, 209] width 1253 height 40
click at [1078, 228] on button "Search" at bounding box center [1096, 208] width 97 height 39
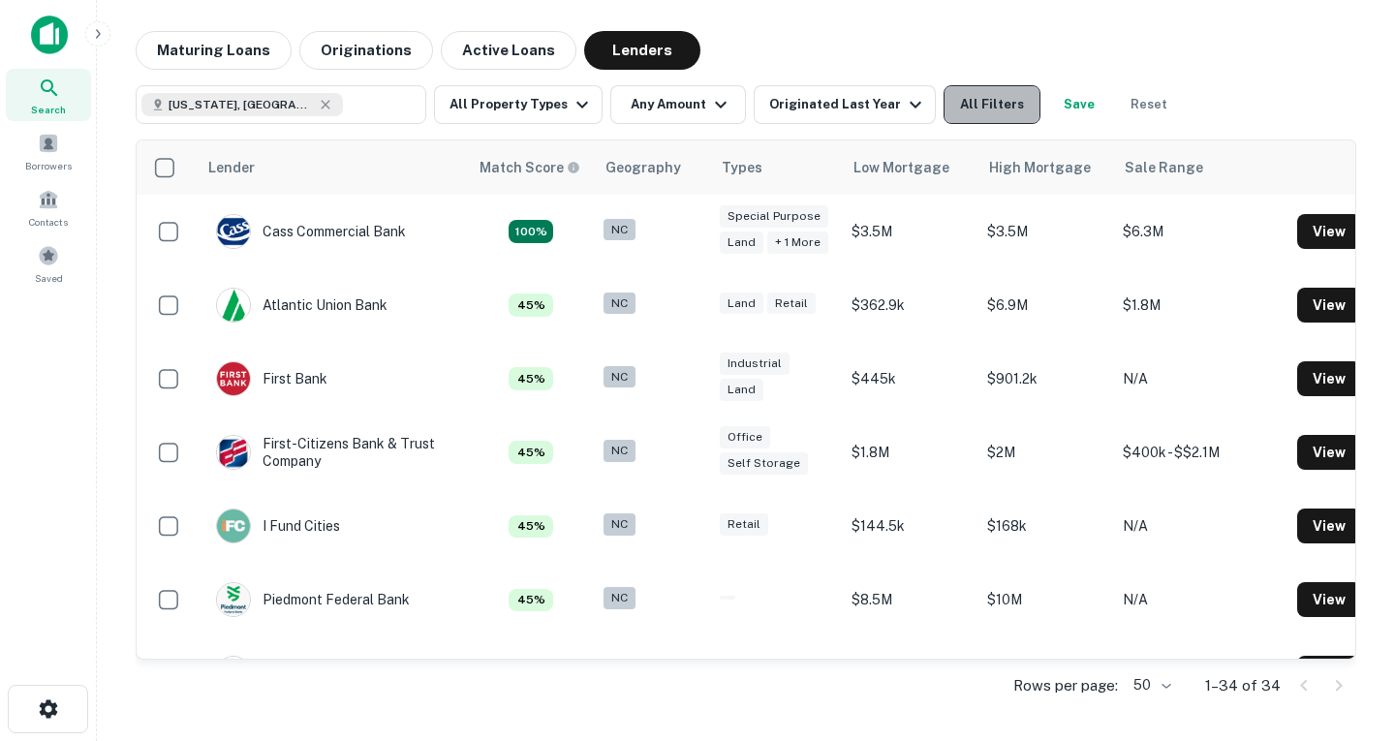
click at [1009, 103] on button "All Filters" at bounding box center [992, 104] width 97 height 39
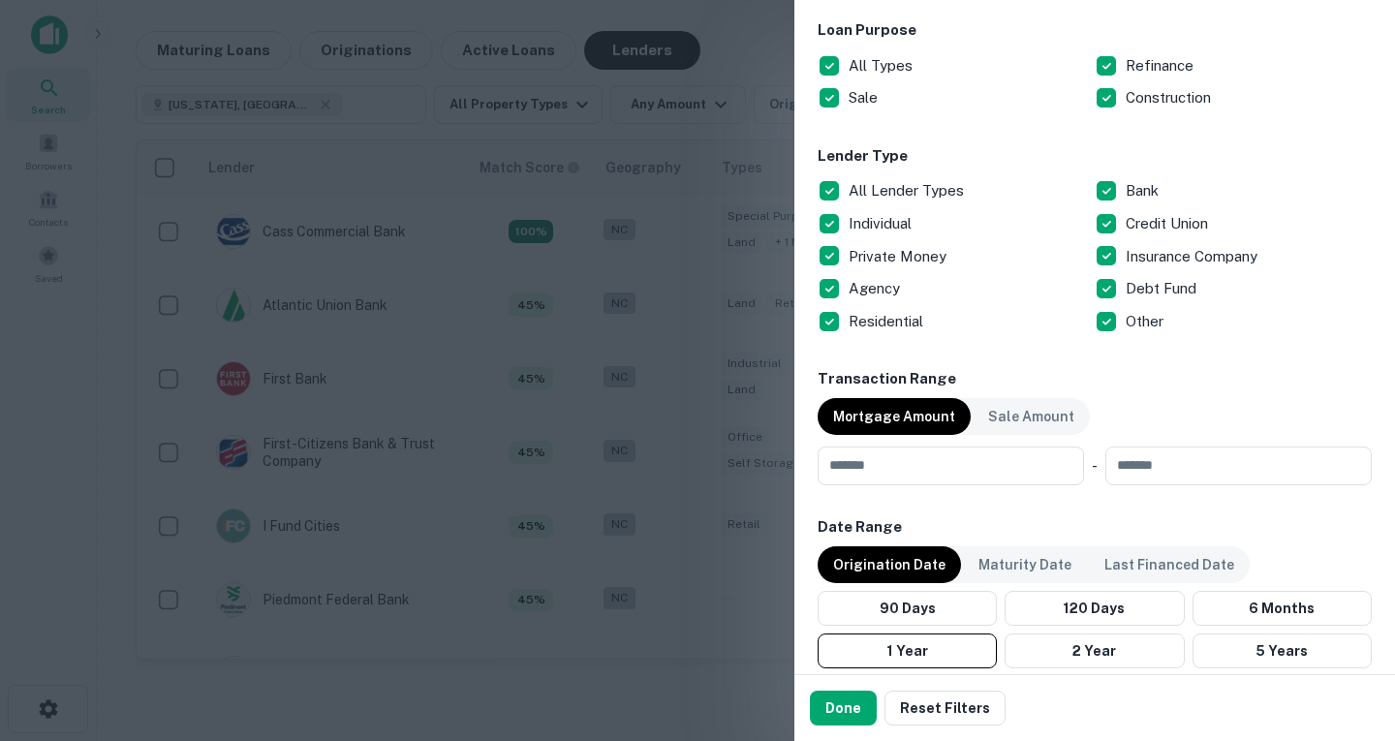
scroll to position [640, 0]
click at [1053, 565] on p "Maturity Date" at bounding box center [1025, 564] width 93 height 21
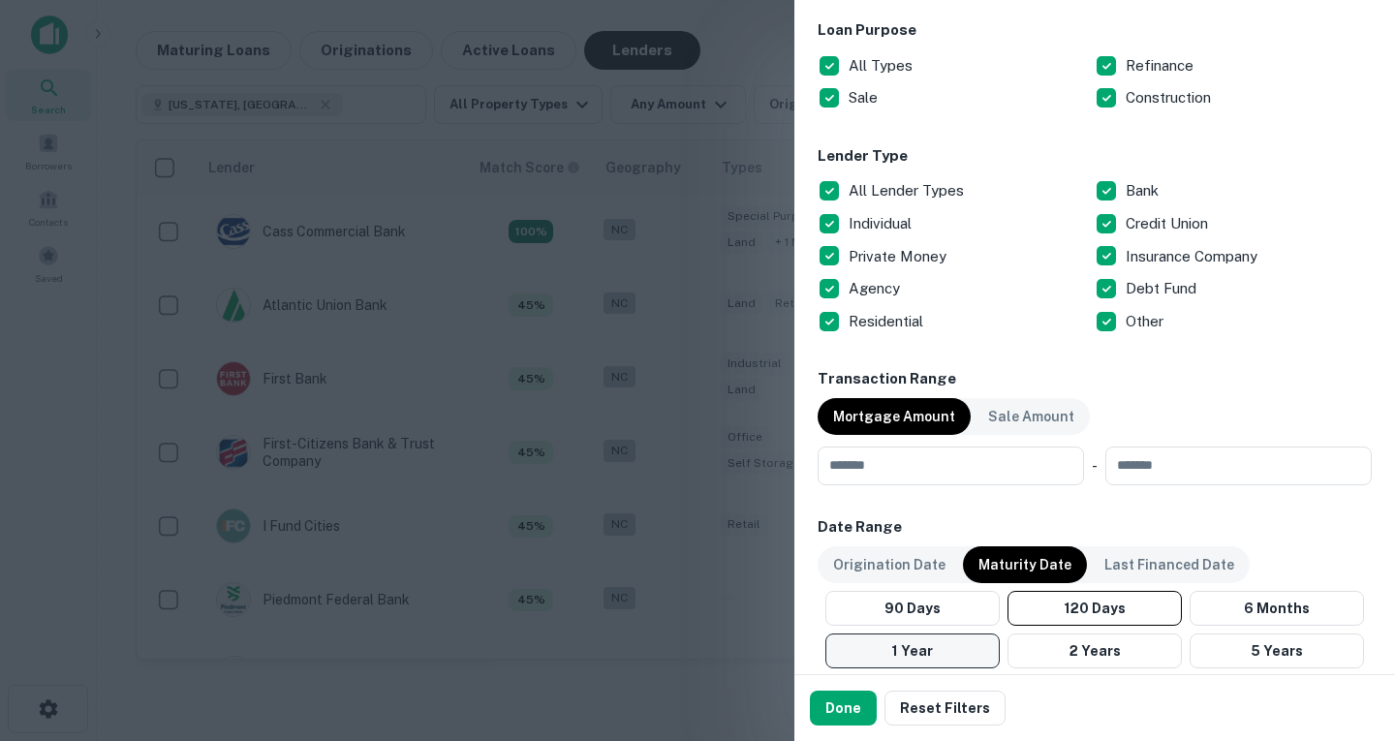
click at [938, 645] on button "1 Year" at bounding box center [913, 651] width 174 height 35
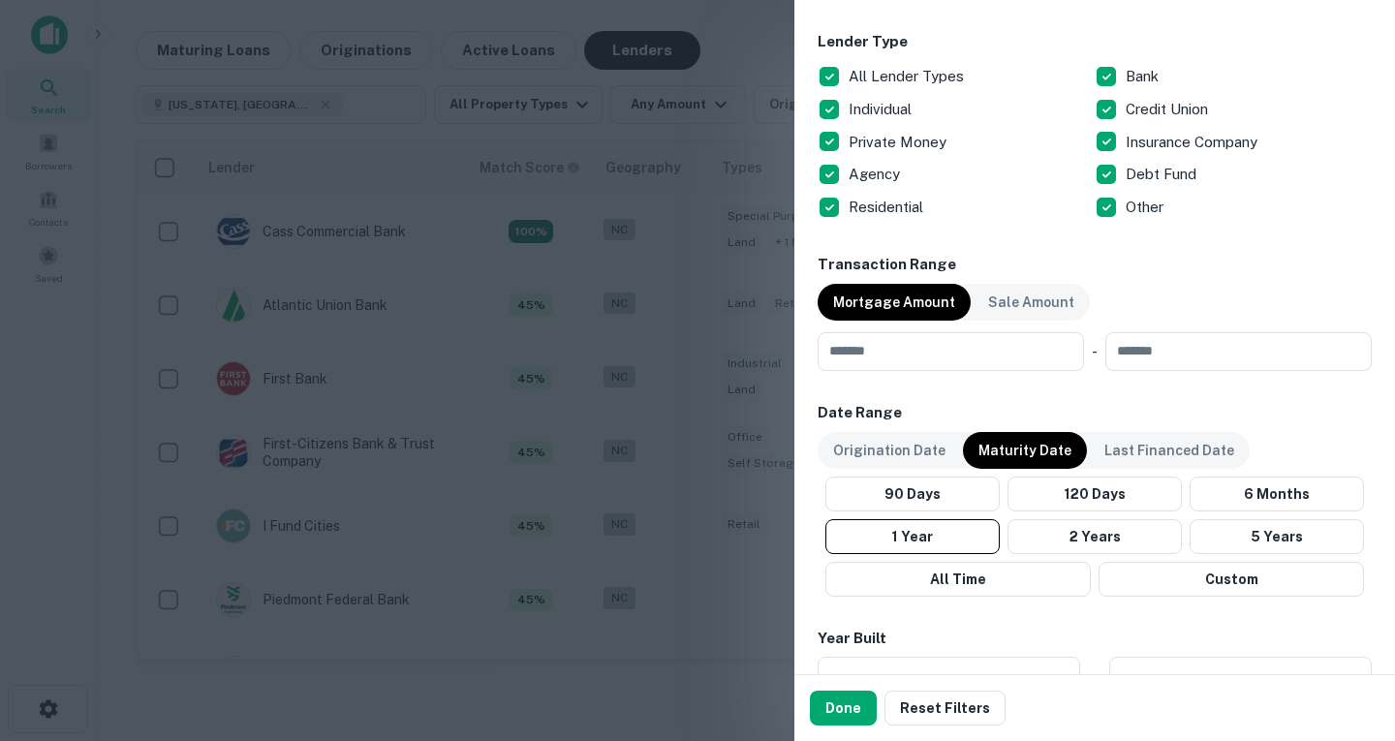
scroll to position [757, 0]
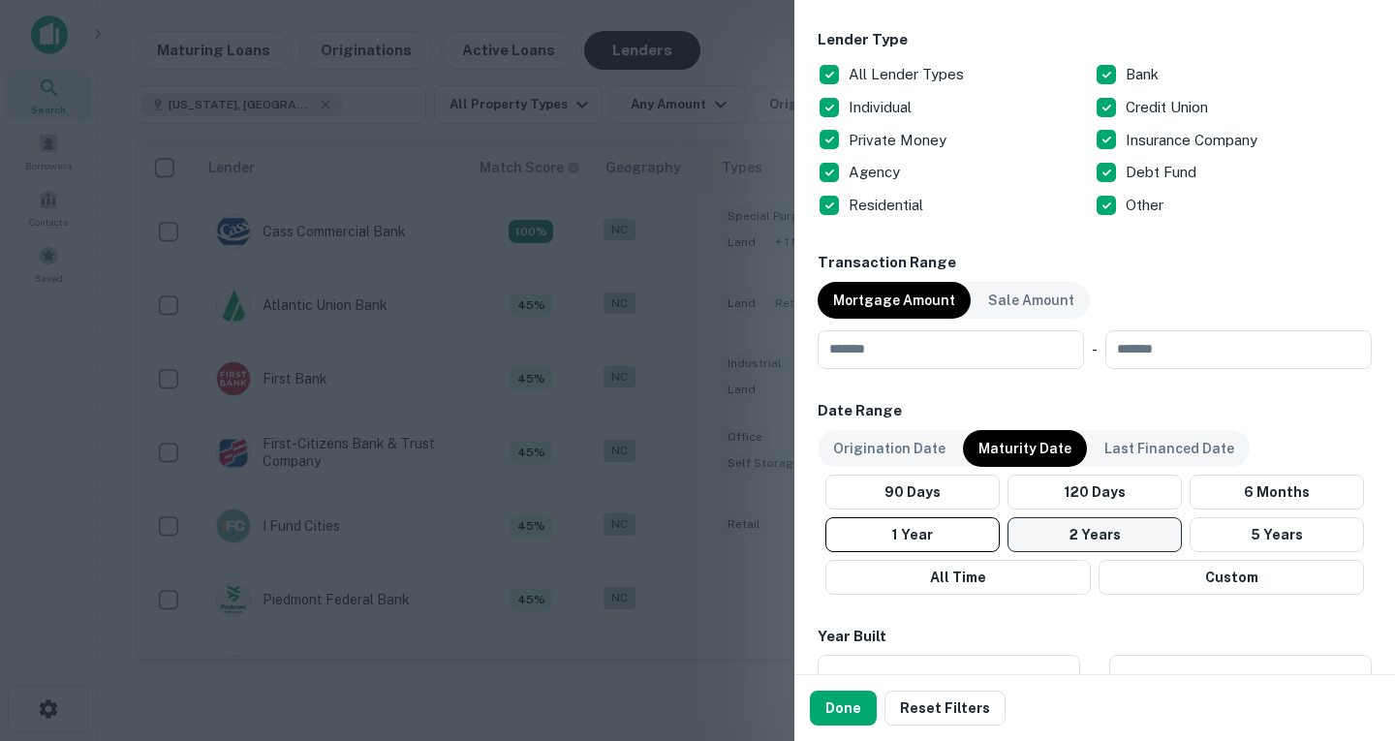
click at [1105, 538] on button "2 Years" at bounding box center [1095, 534] width 174 height 35
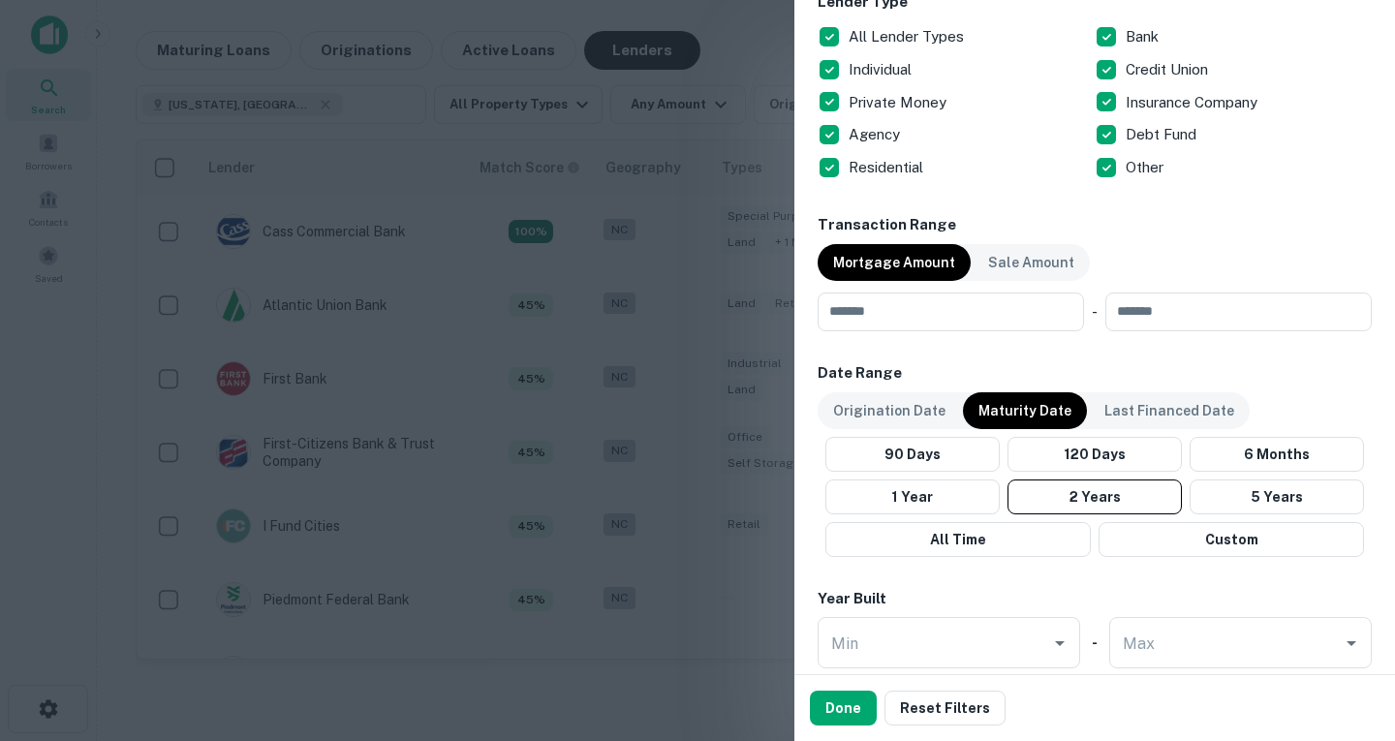
scroll to position [800, 0]
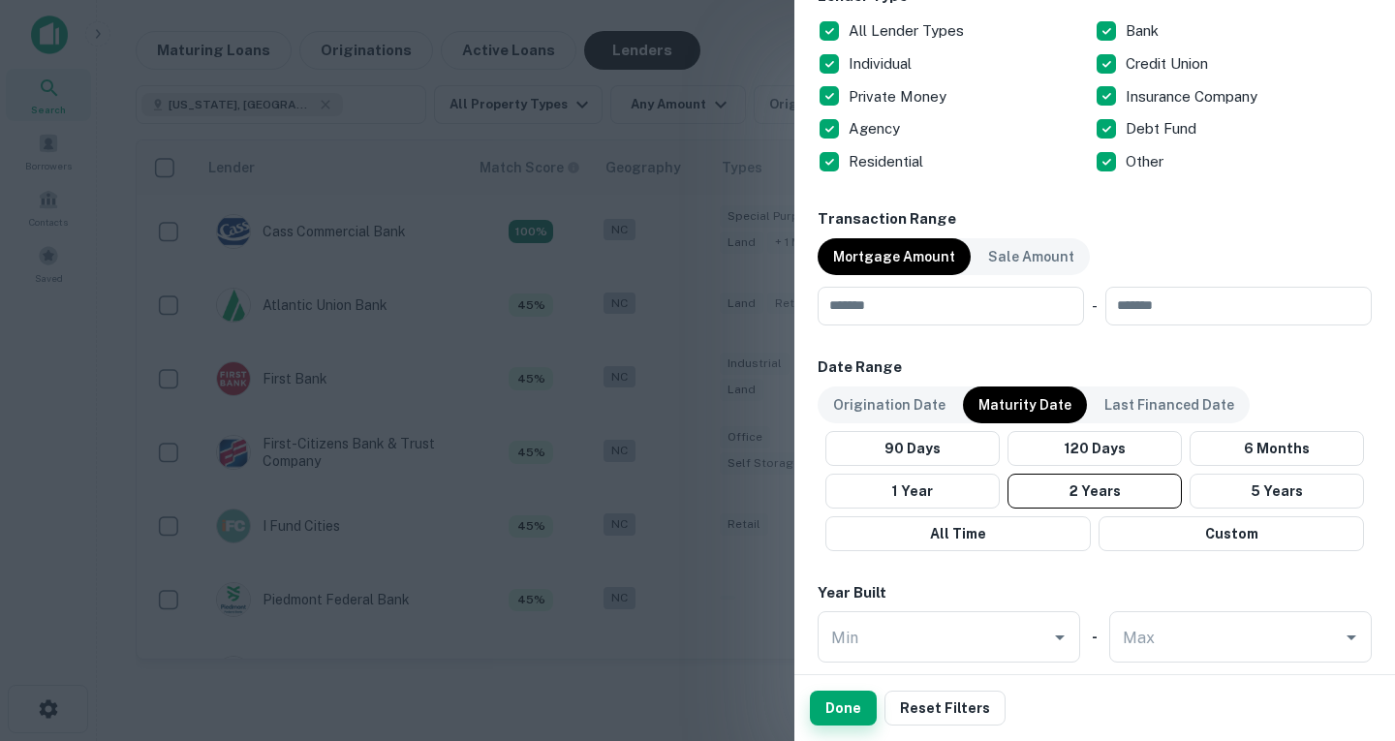
click at [827, 714] on button "Done" at bounding box center [843, 708] width 67 height 35
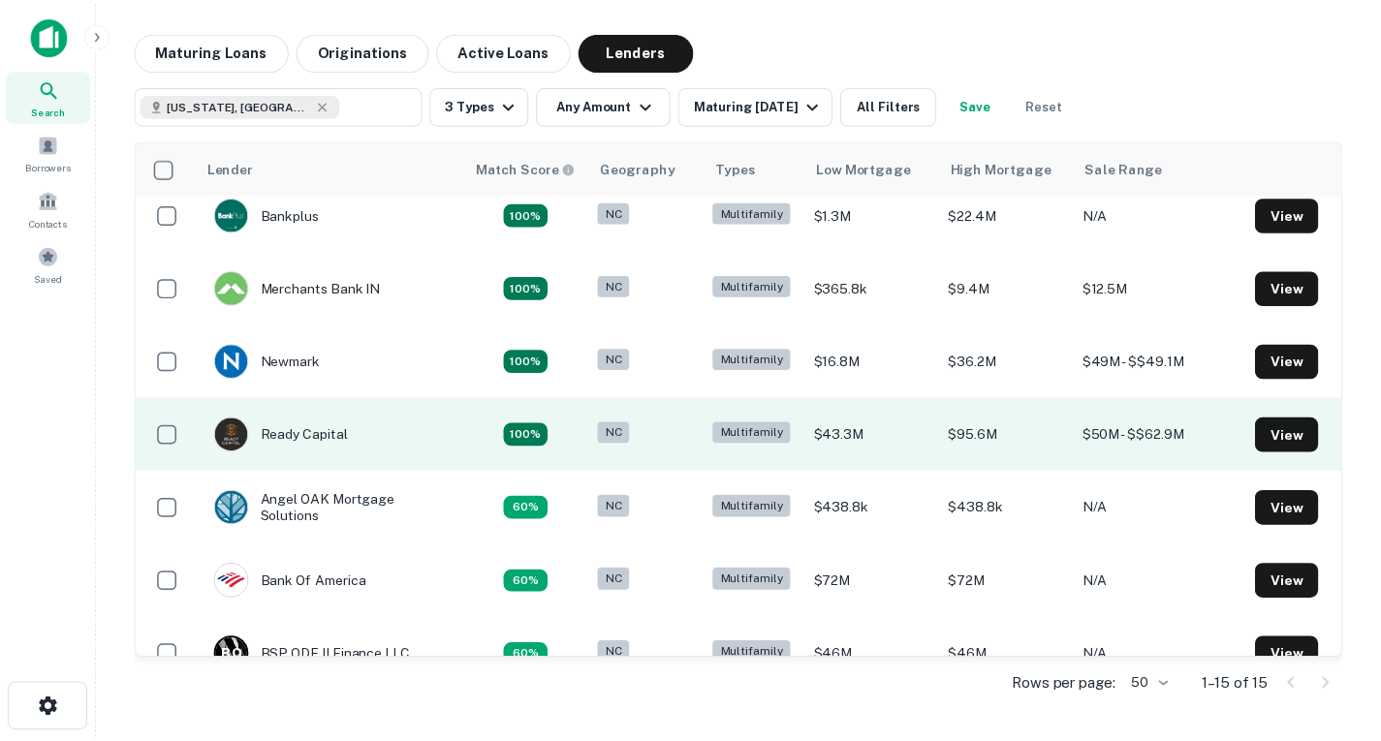
scroll to position [8, 0]
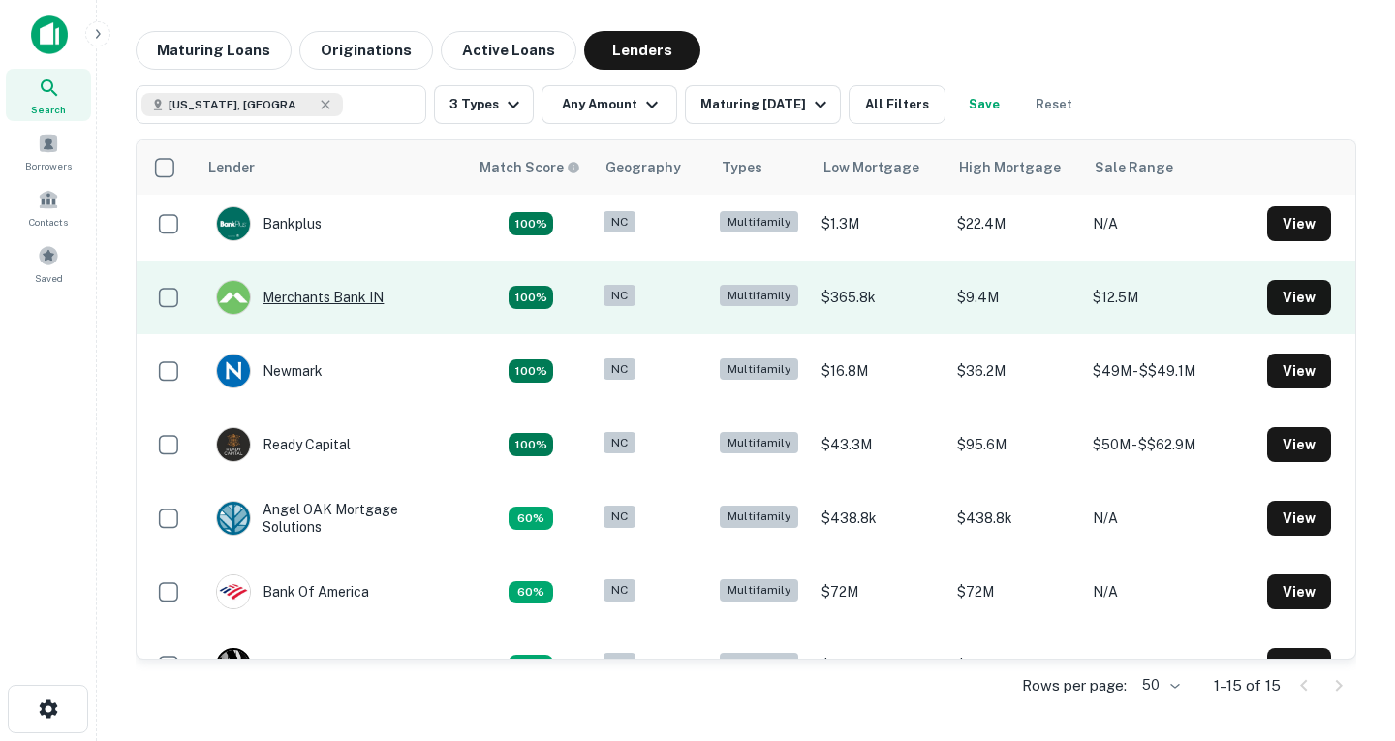
click at [346, 301] on div "Merchants Bank IN" at bounding box center [300, 297] width 168 height 35
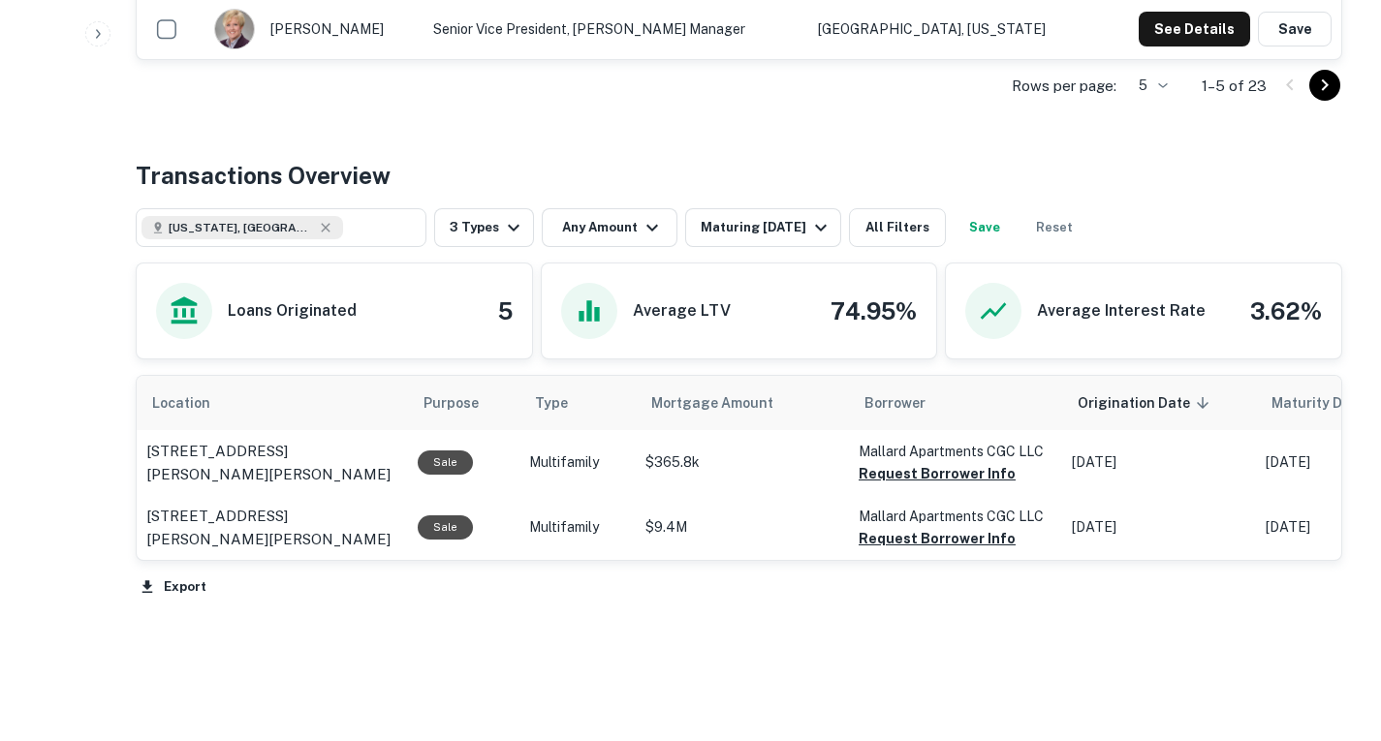
scroll to position [889, 0]
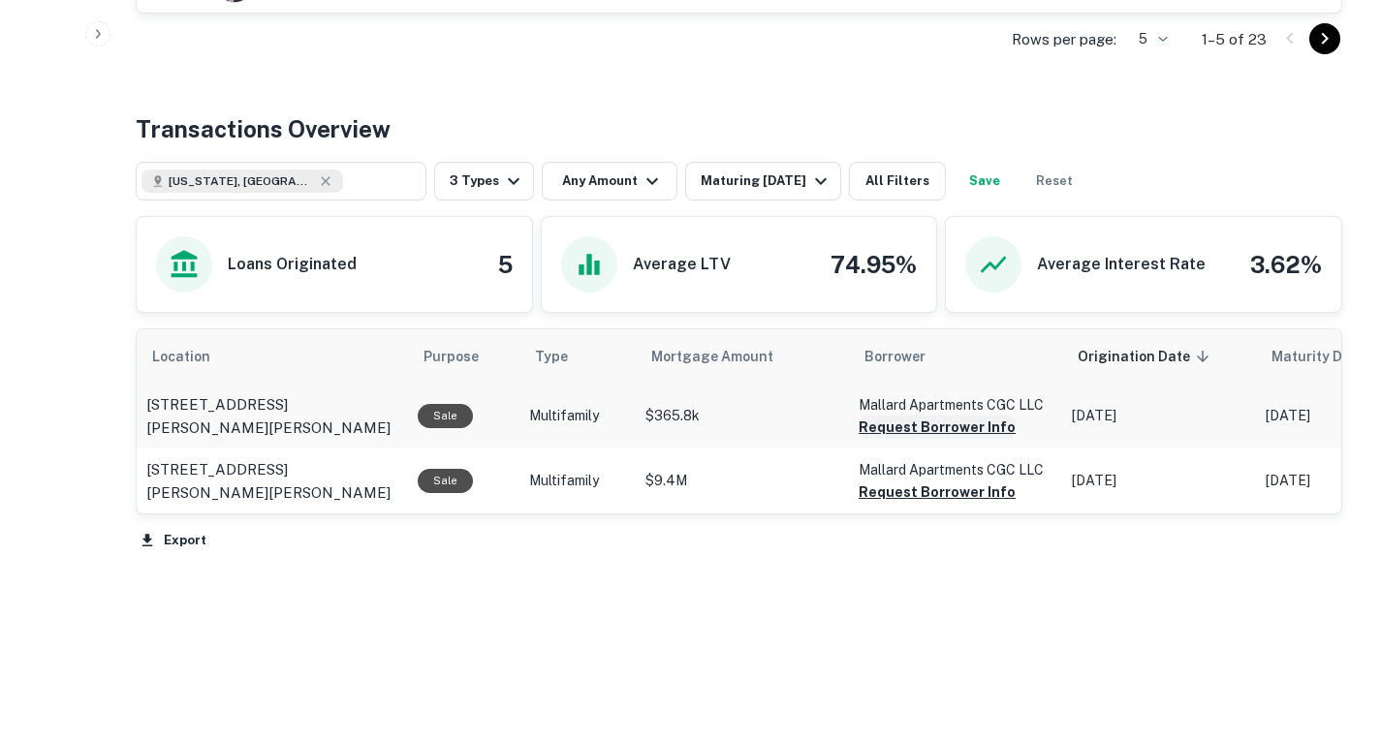
click at [935, 422] on button "Request Borrower Info" at bounding box center [937, 427] width 157 height 23
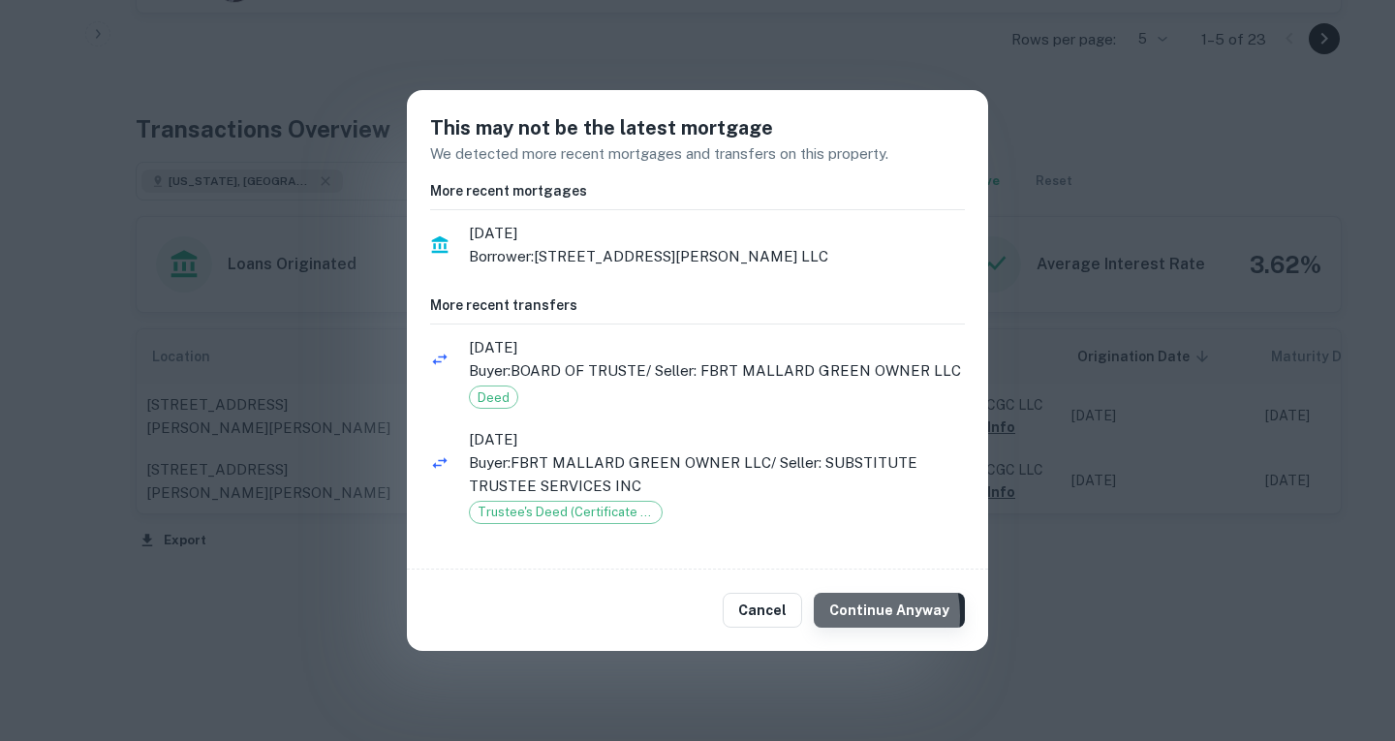
click at [846, 615] on button "Continue Anyway" at bounding box center [889, 610] width 151 height 35
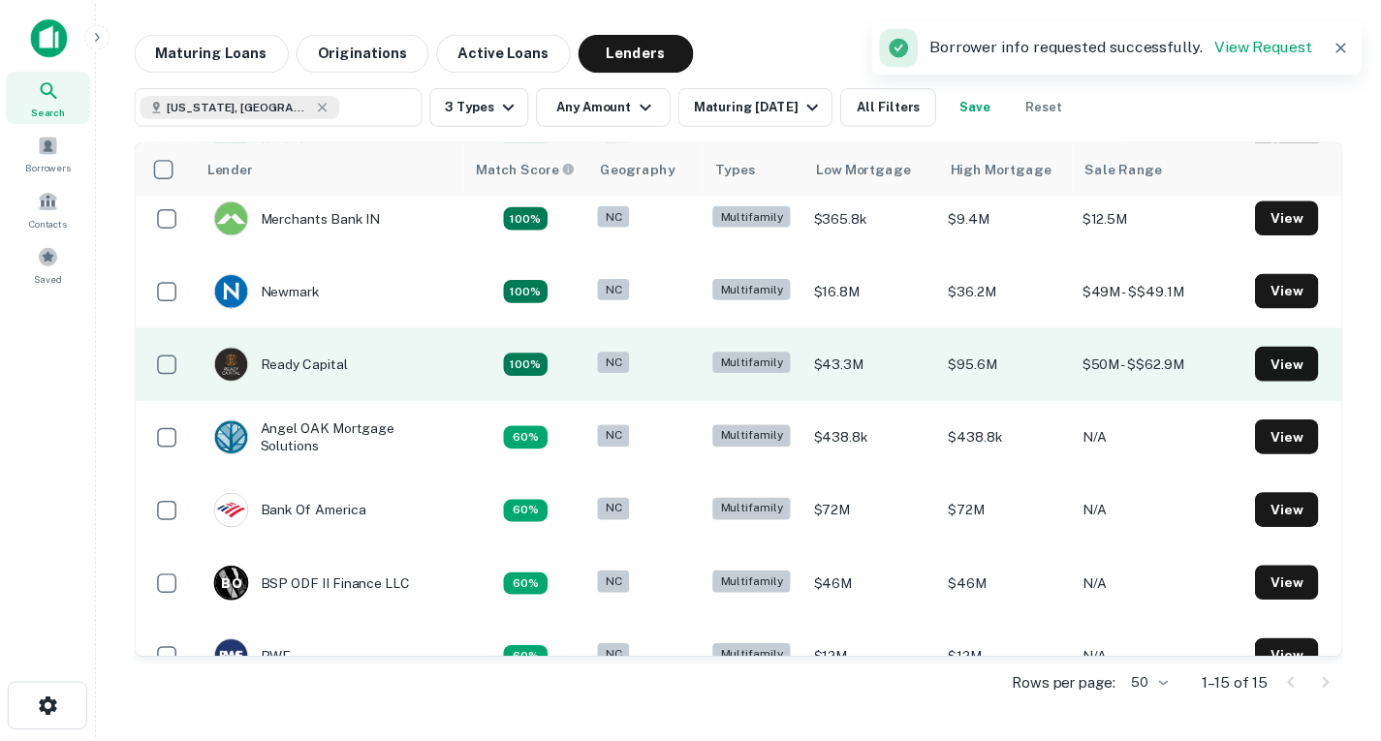
scroll to position [89, 0]
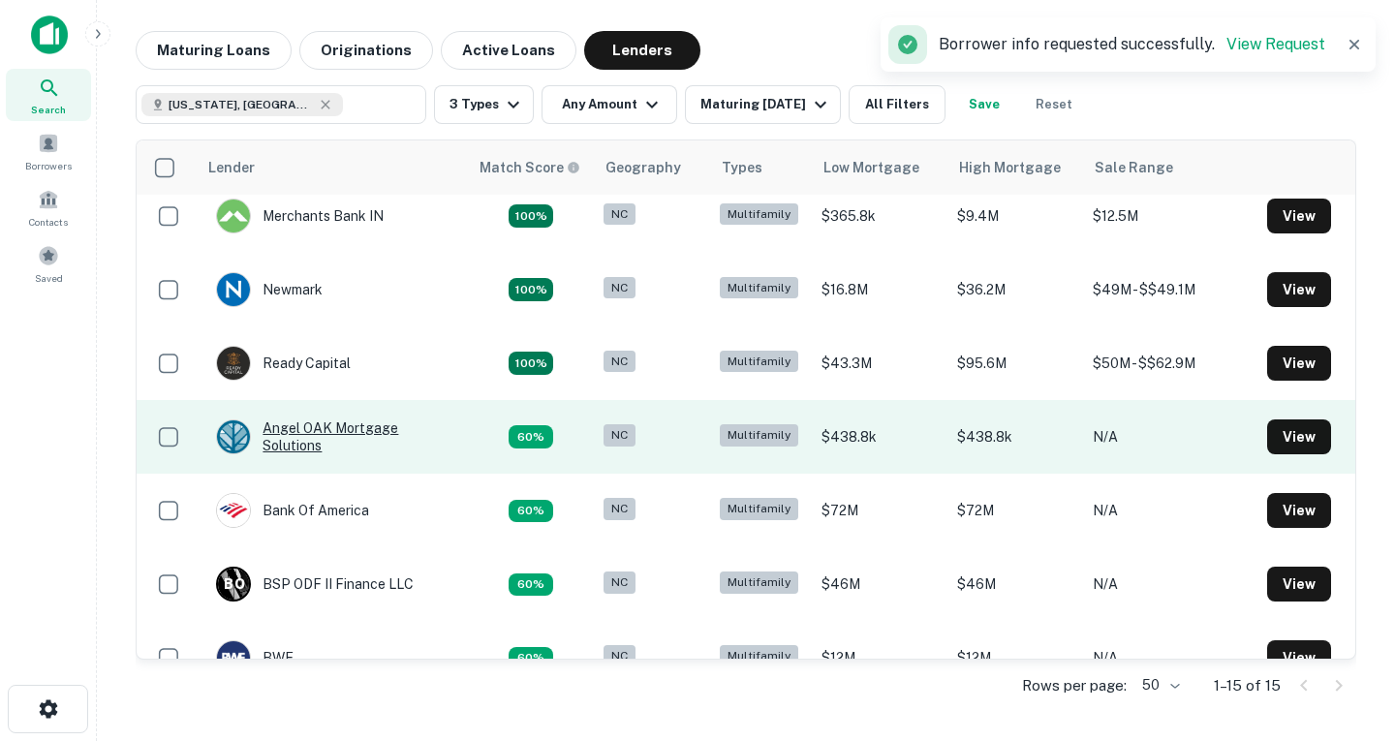
click at [381, 439] on div "Angel OAK Mortgage Solutions" at bounding box center [332, 437] width 233 height 35
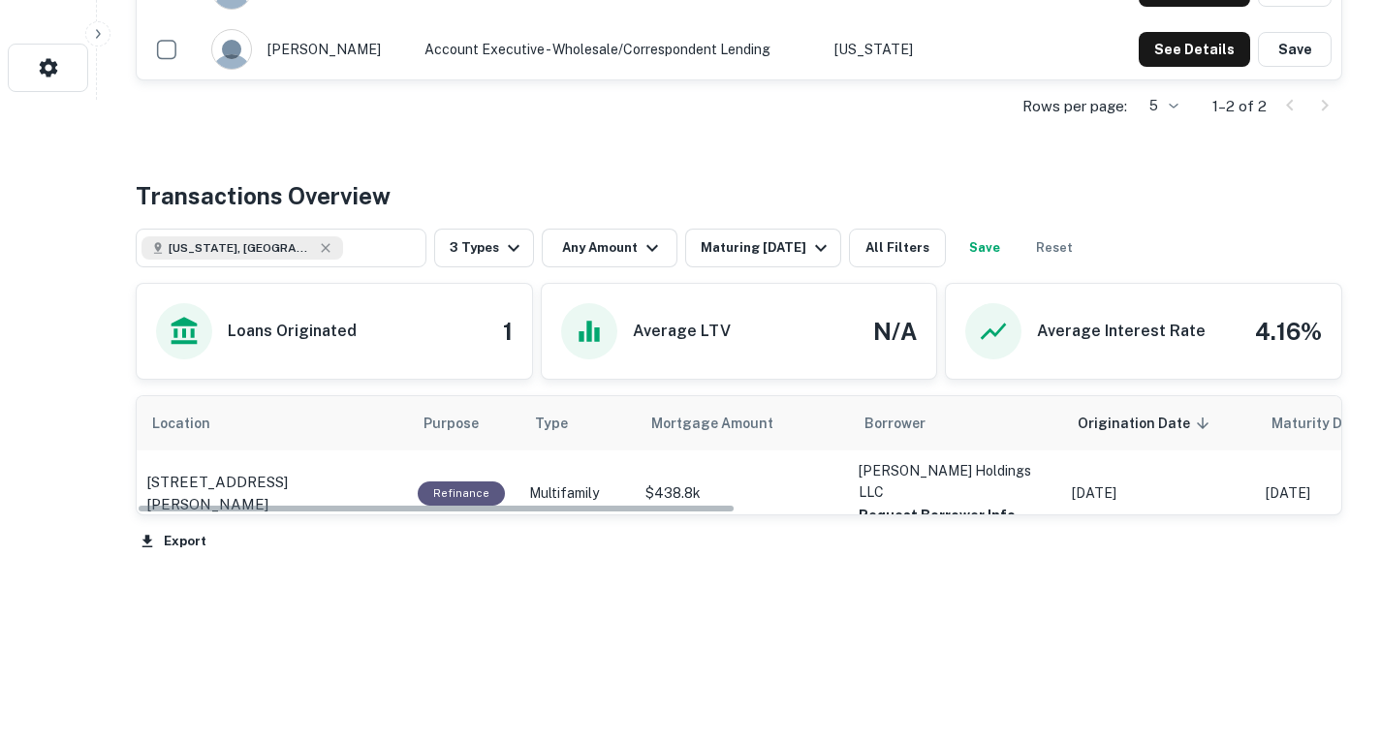
scroll to position [642, 0]
click at [926, 503] on button "Request Borrower Info" at bounding box center [937, 514] width 157 height 23
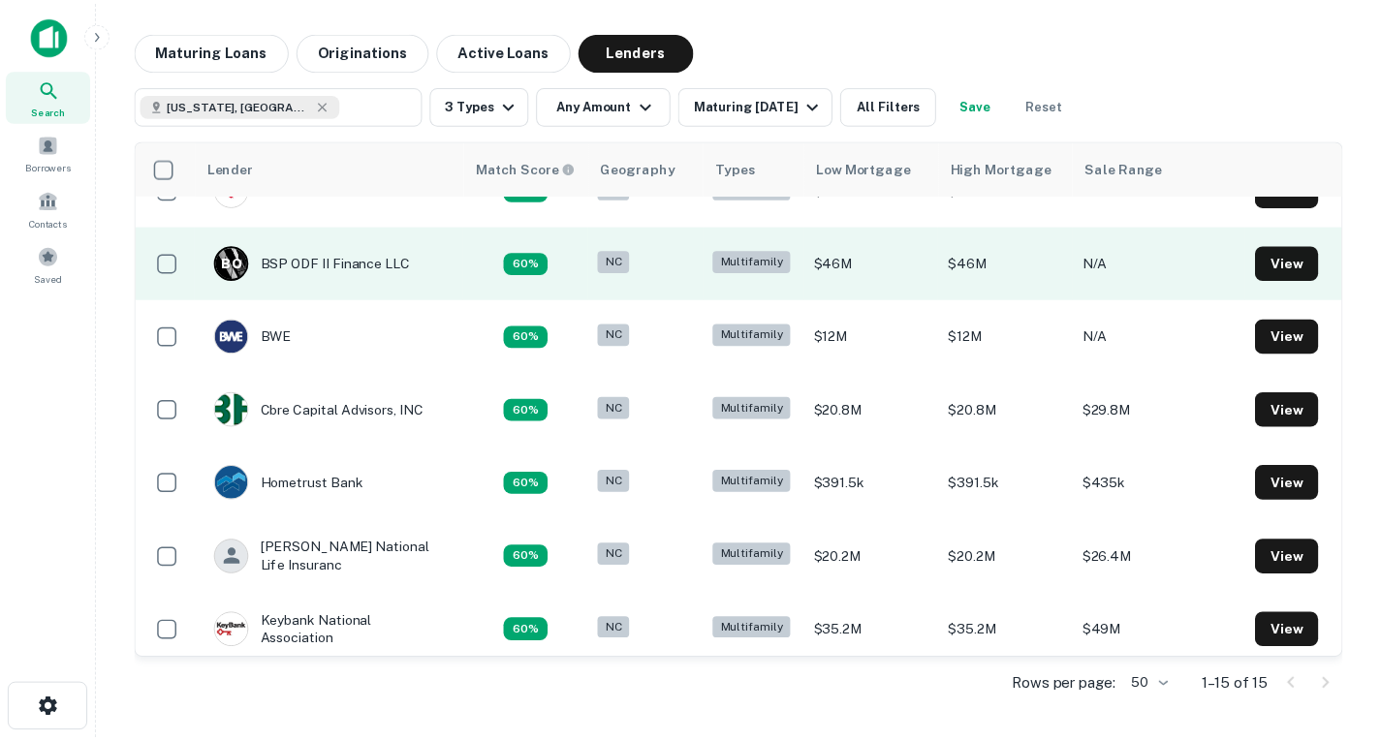
scroll to position [412, 0]
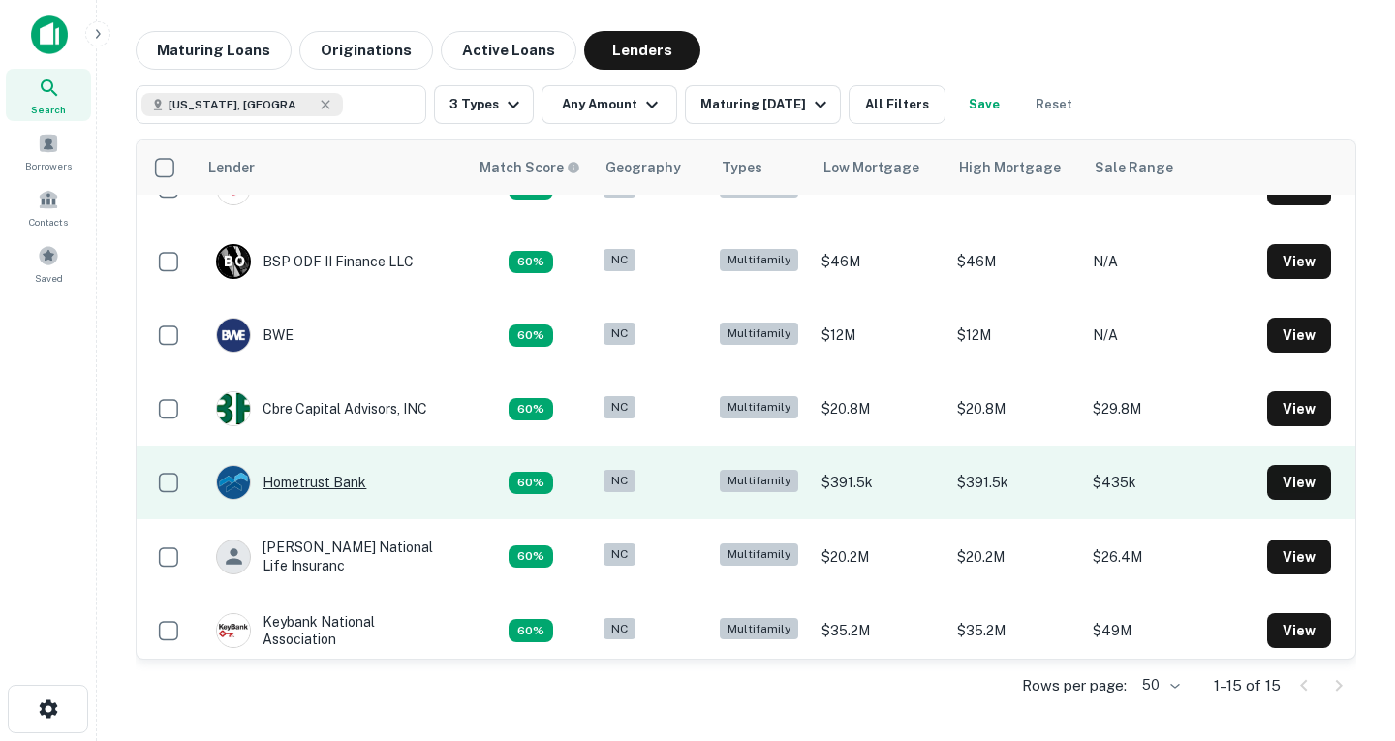
click at [340, 479] on div "Hometrust Bank" at bounding box center [291, 482] width 150 height 35
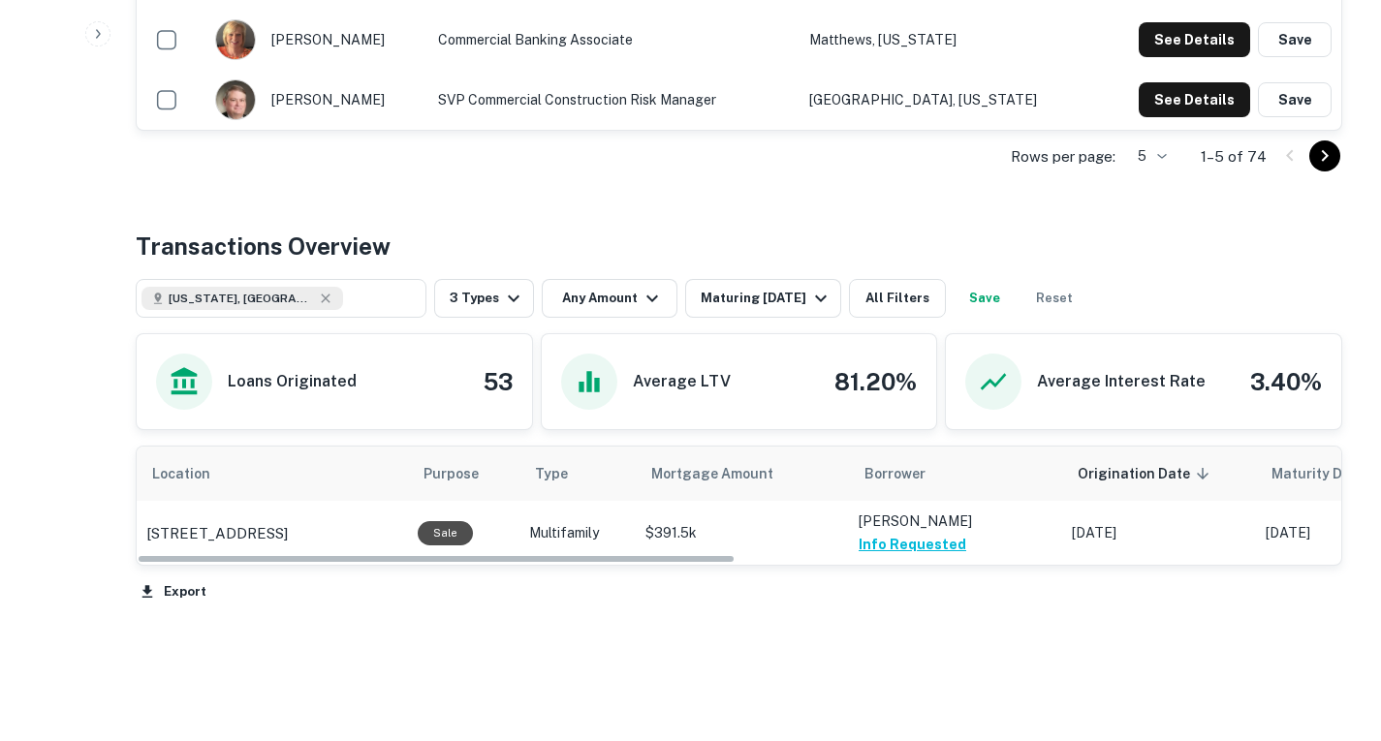
scroll to position [823, 0]
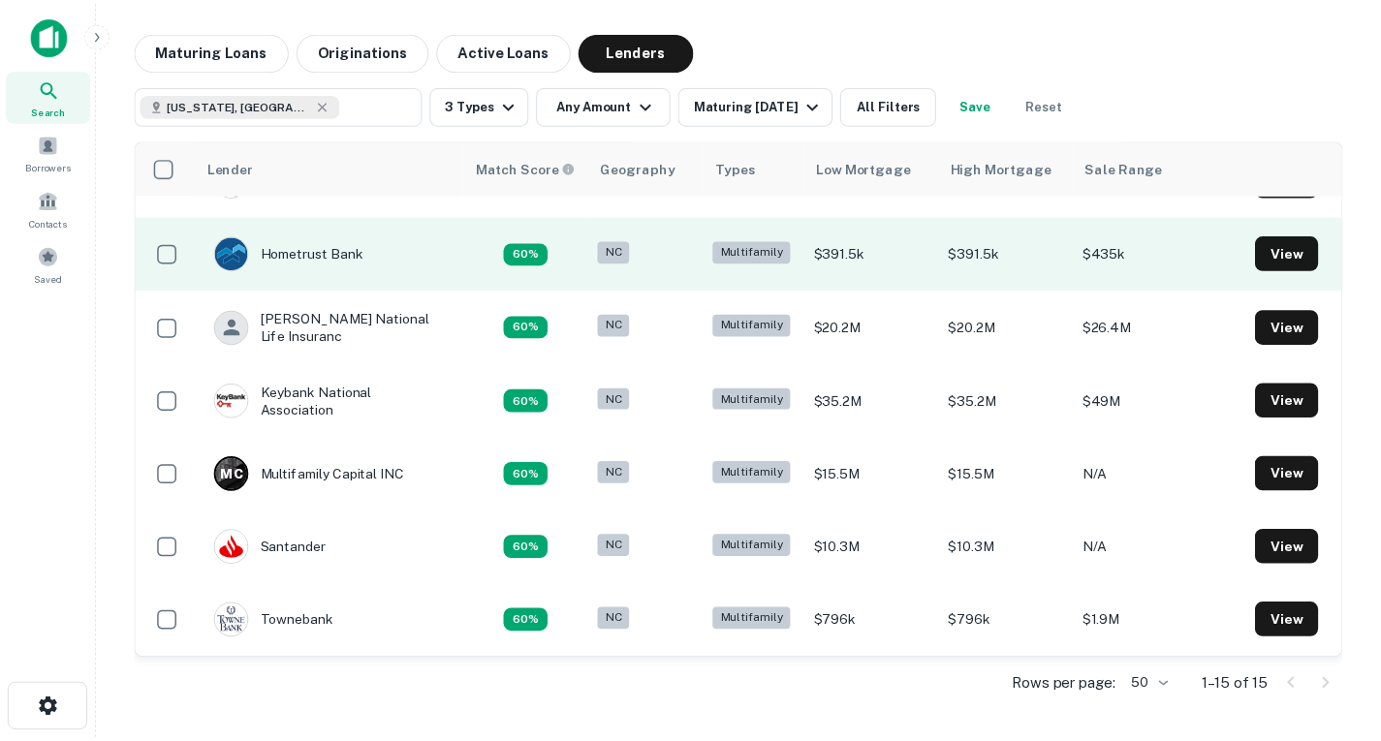
scroll to position [656, 0]
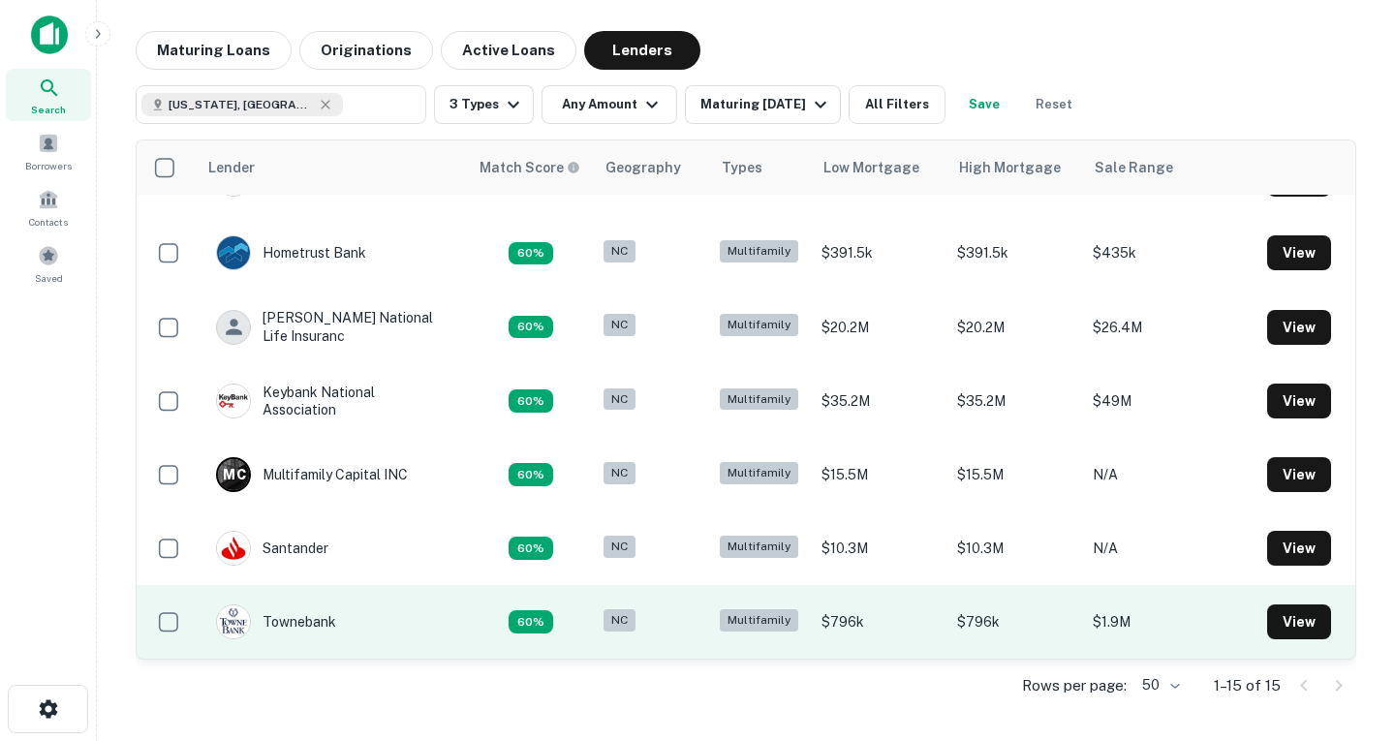
click at [334, 613] on td "Townebank" at bounding box center [276, 622] width 140 height 54
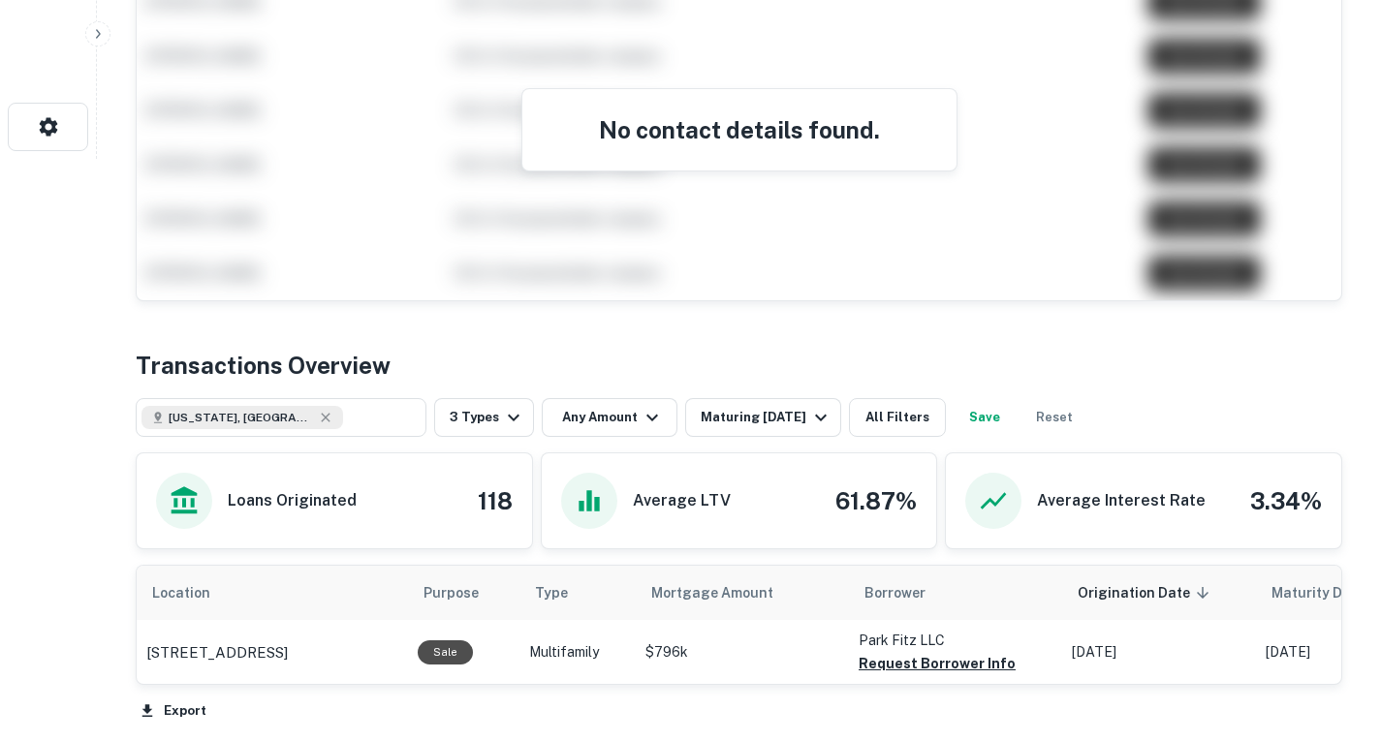
scroll to position [753, 0]
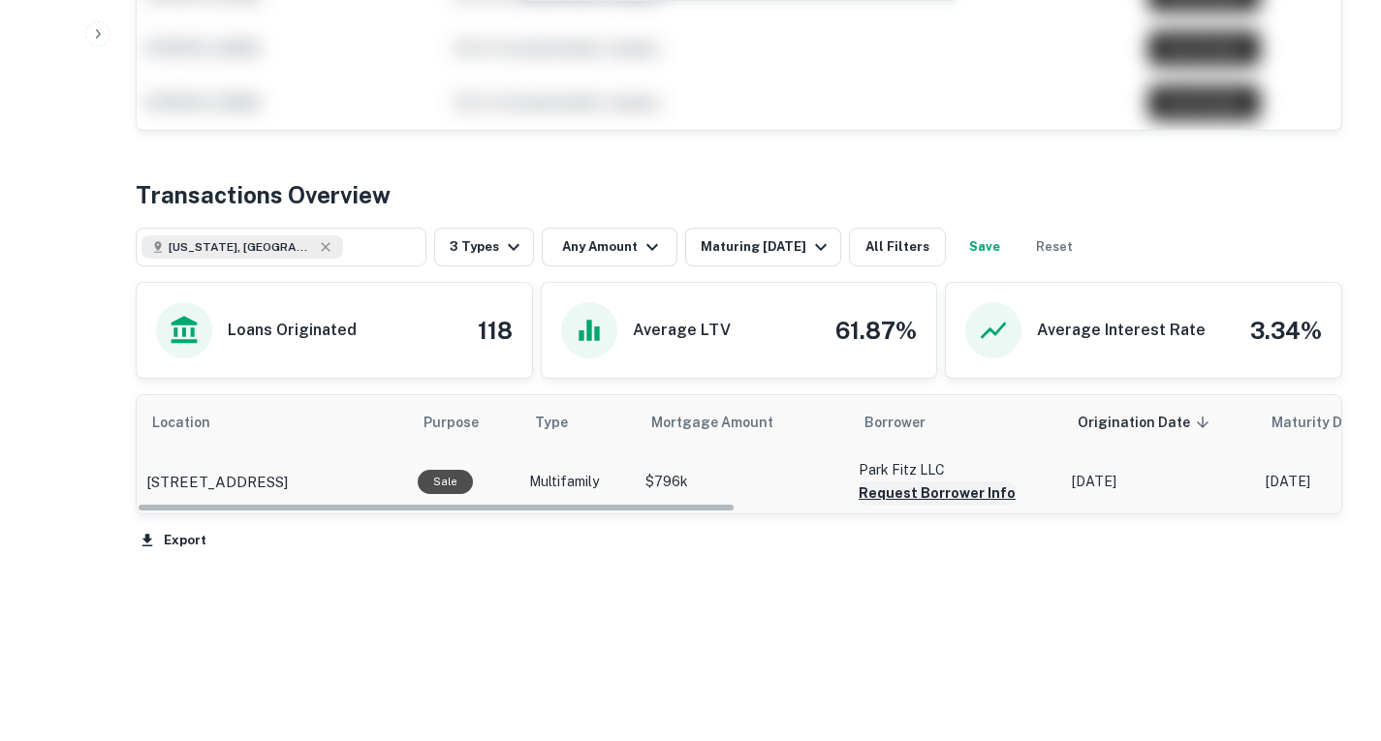
click at [929, 495] on button "Request Borrower Info" at bounding box center [937, 493] width 157 height 23
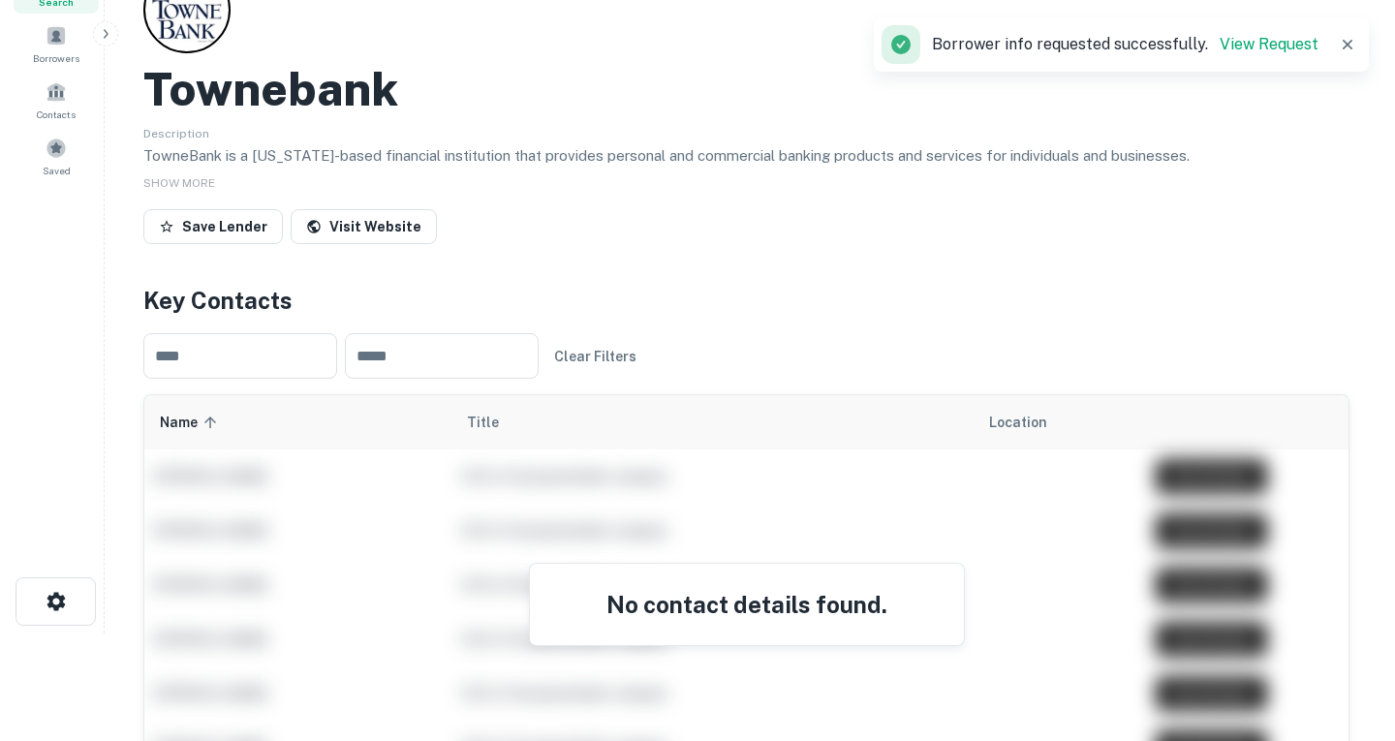
scroll to position [0, 0]
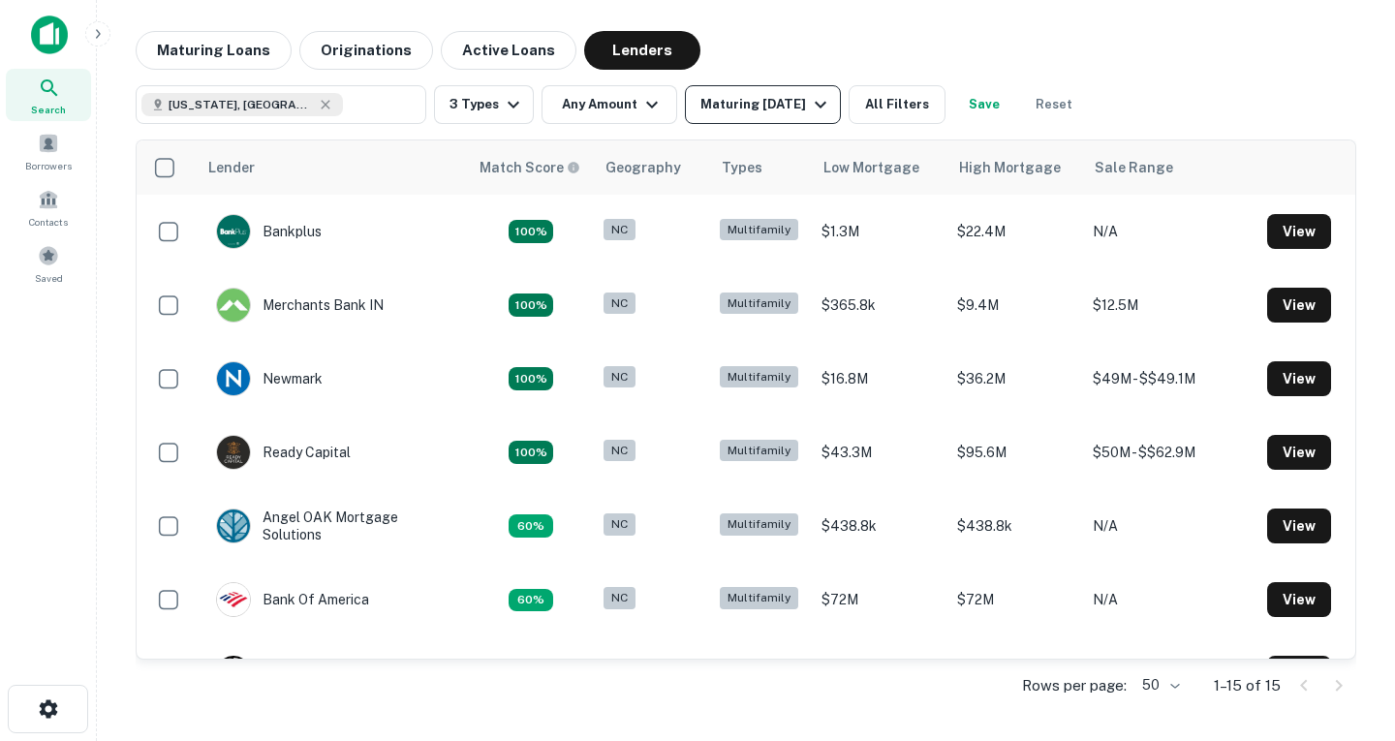
click at [832, 111] on icon "button" at bounding box center [820, 104] width 23 height 23
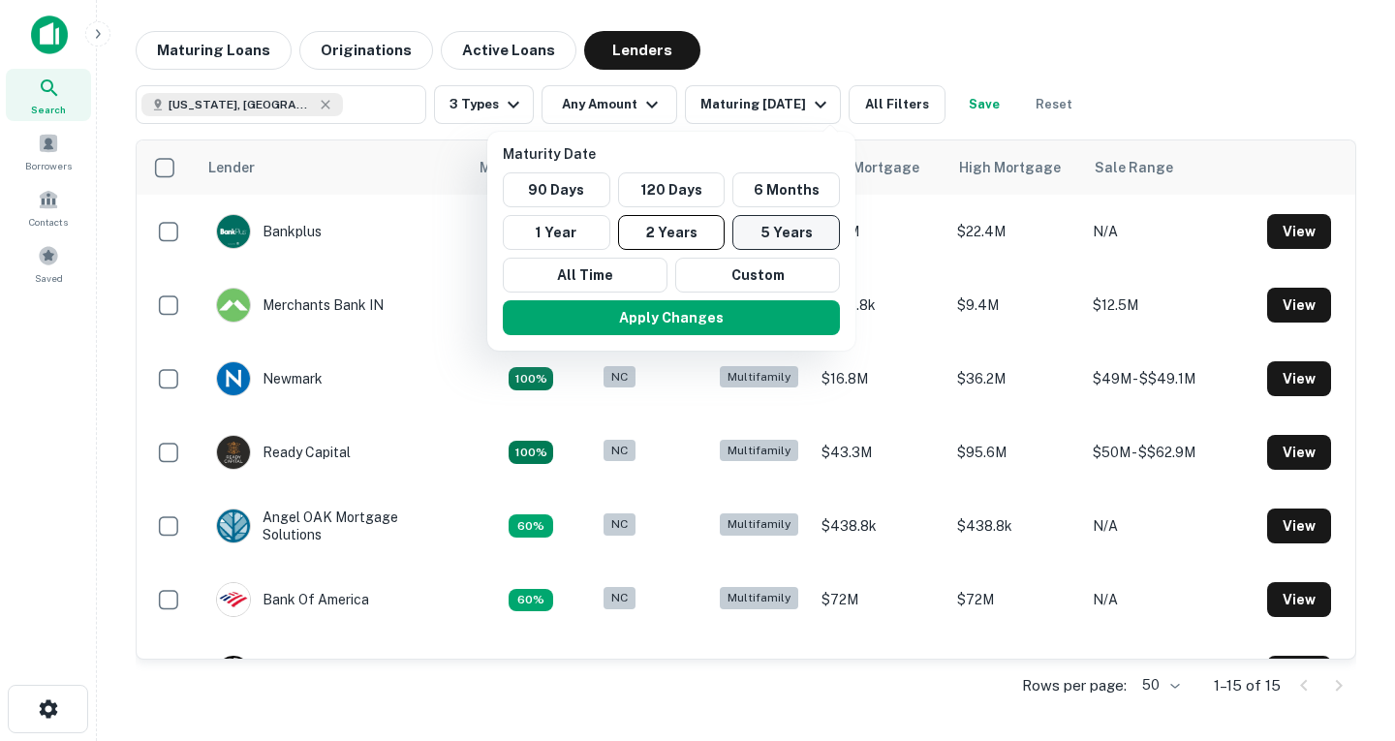
click at [786, 233] on button "5 Years" at bounding box center [787, 232] width 108 height 35
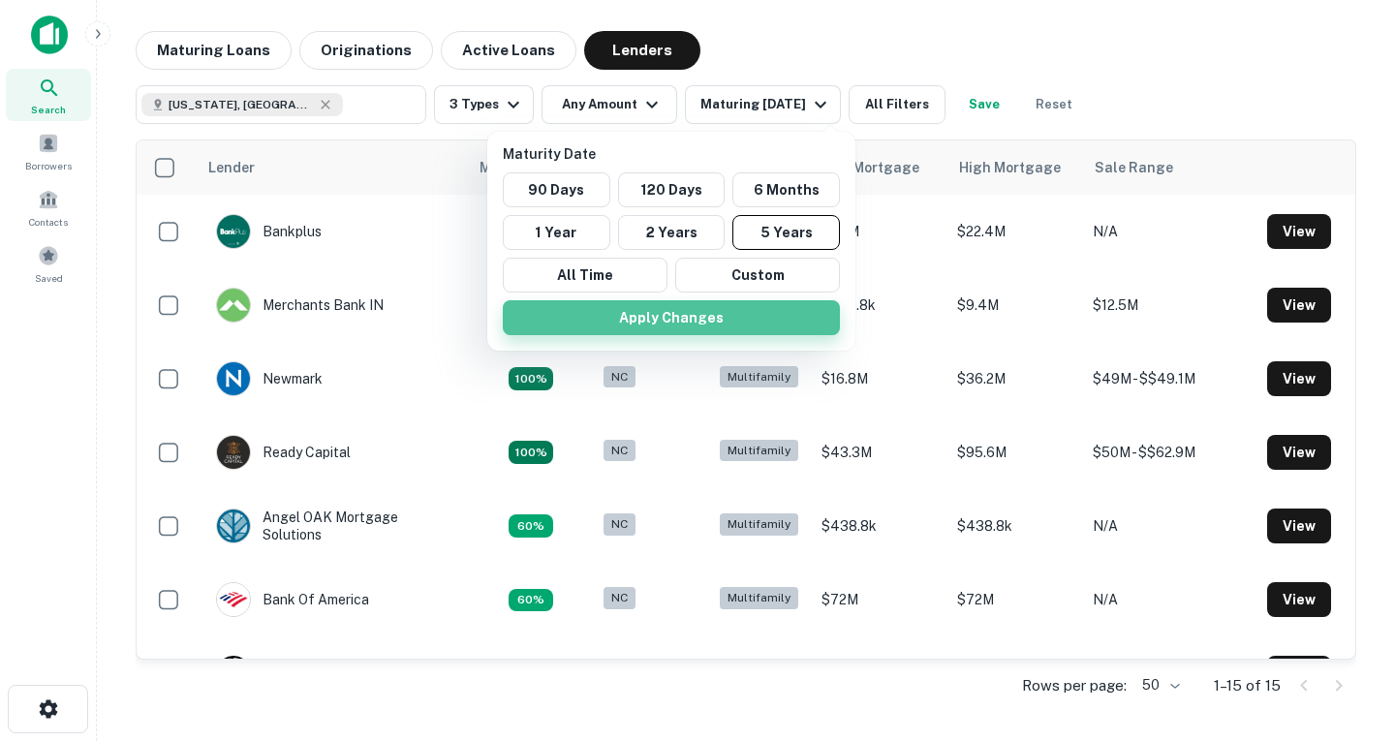
click at [742, 325] on button "Apply Changes" at bounding box center [671, 317] width 337 height 35
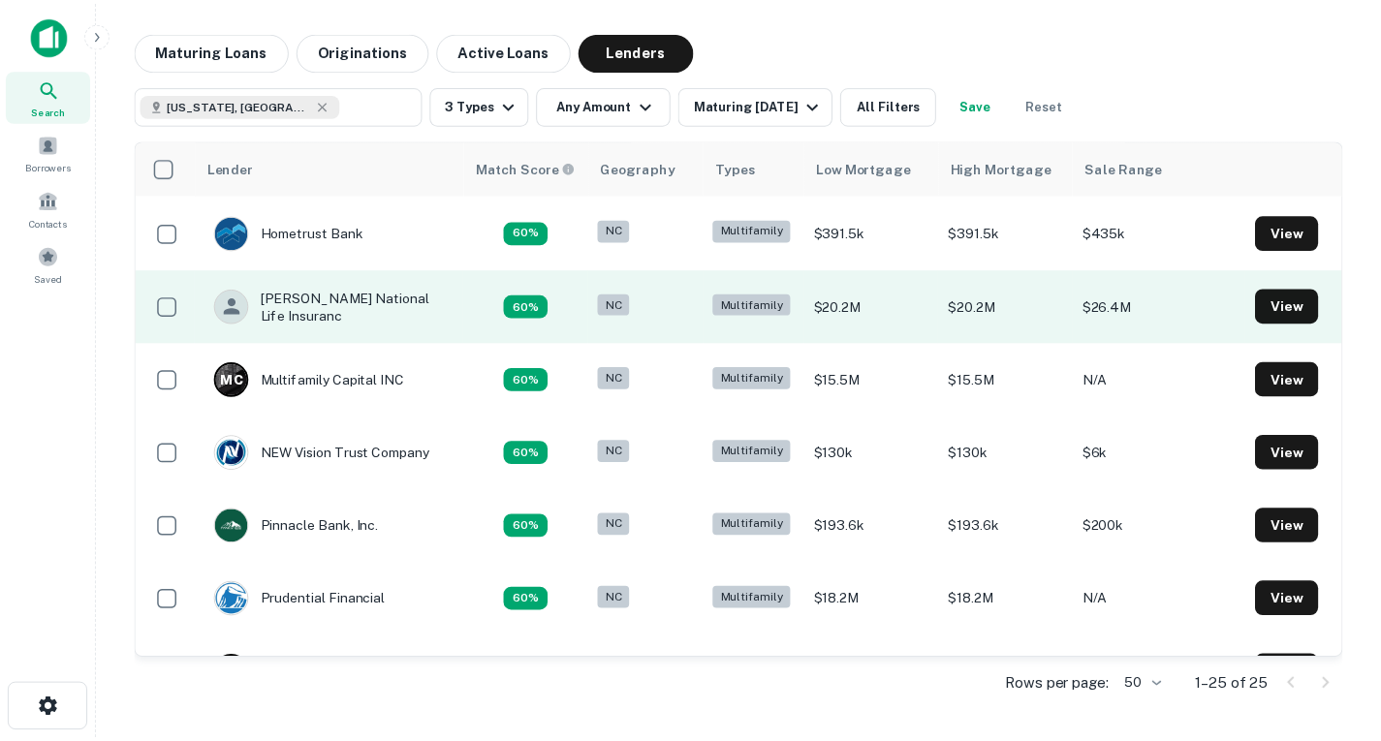
scroll to position [1108, 0]
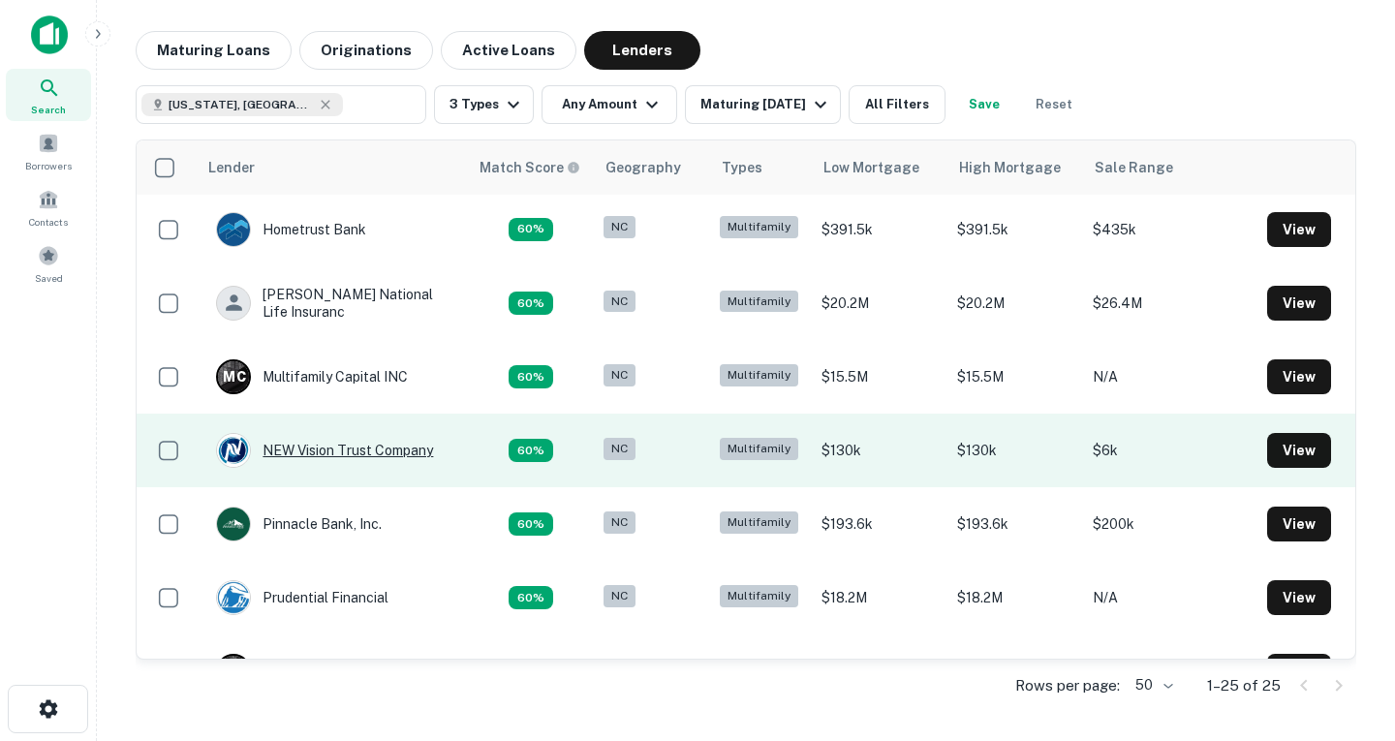
click at [417, 444] on div "NEW Vision Trust Company" at bounding box center [324, 450] width 217 height 35
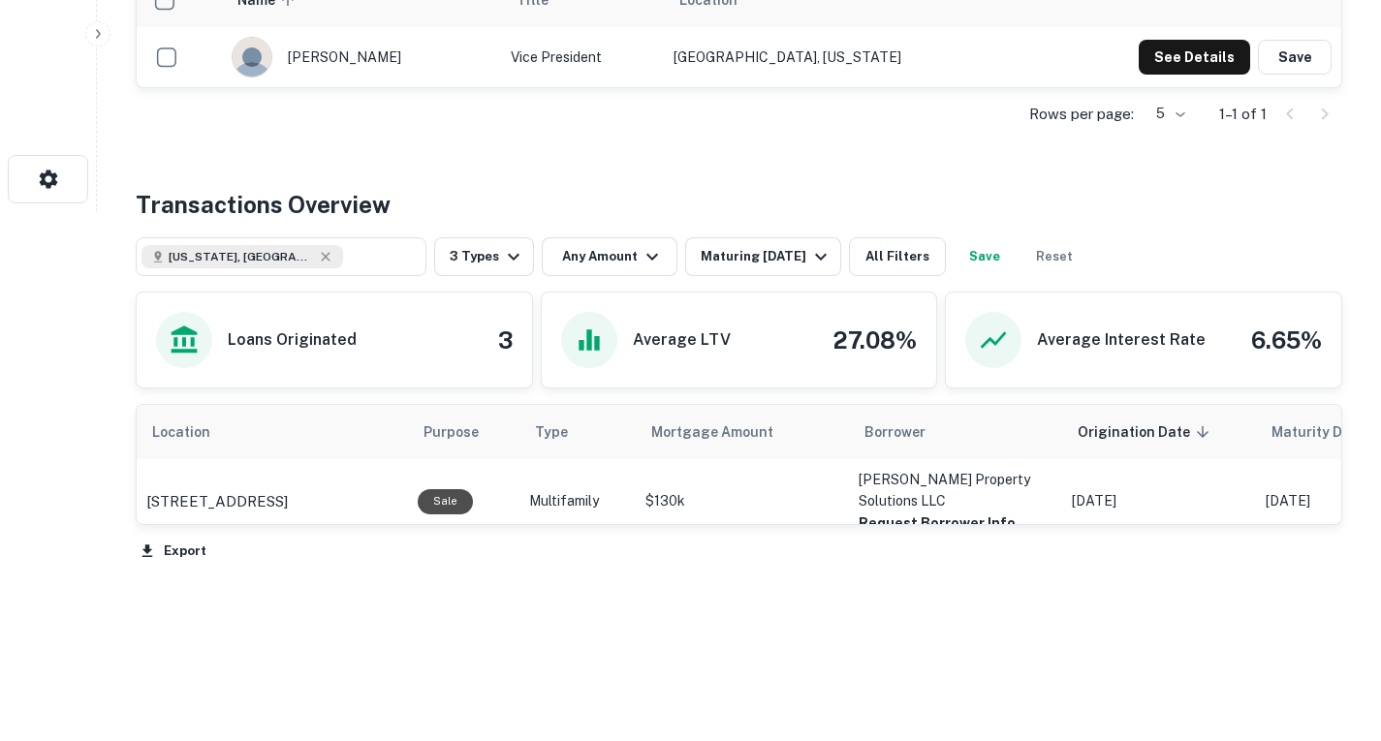
scroll to position [540, 0]
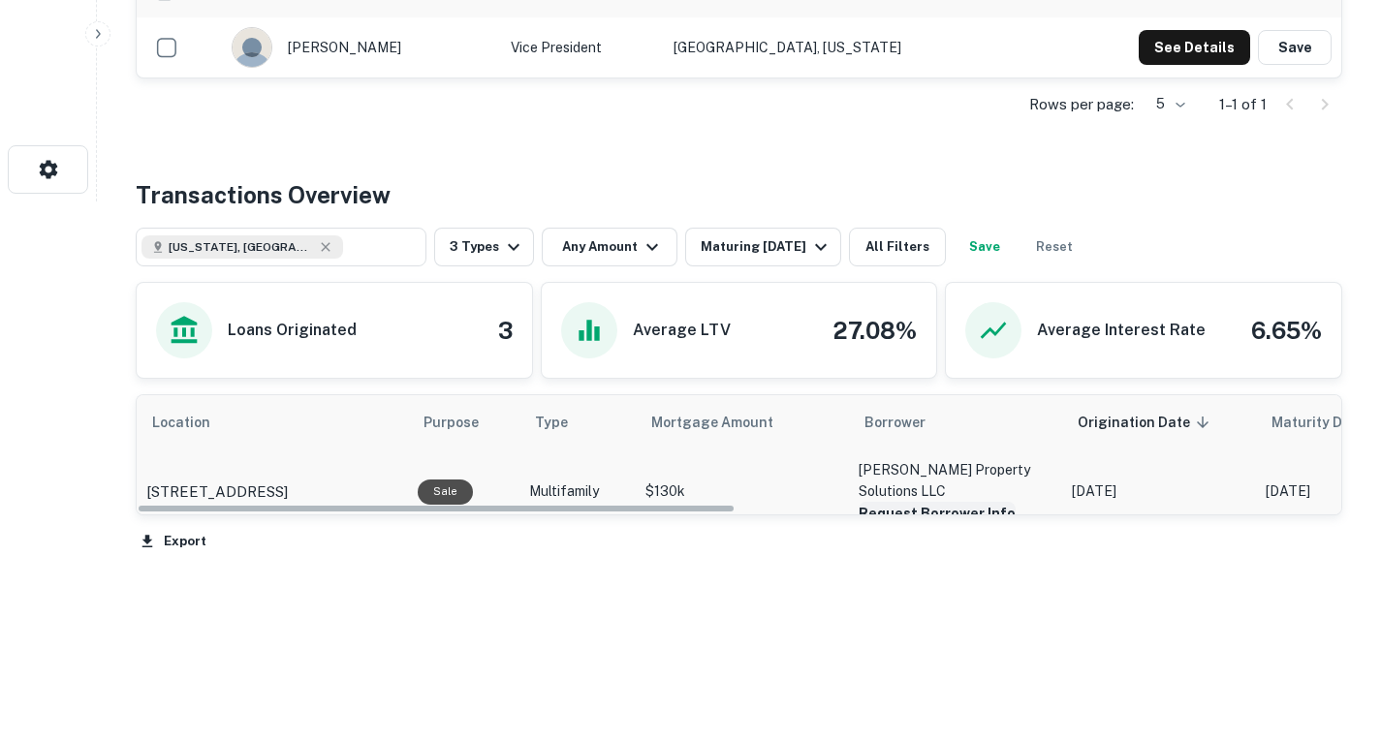
click at [909, 502] on button "Request Borrower Info" at bounding box center [937, 513] width 157 height 23
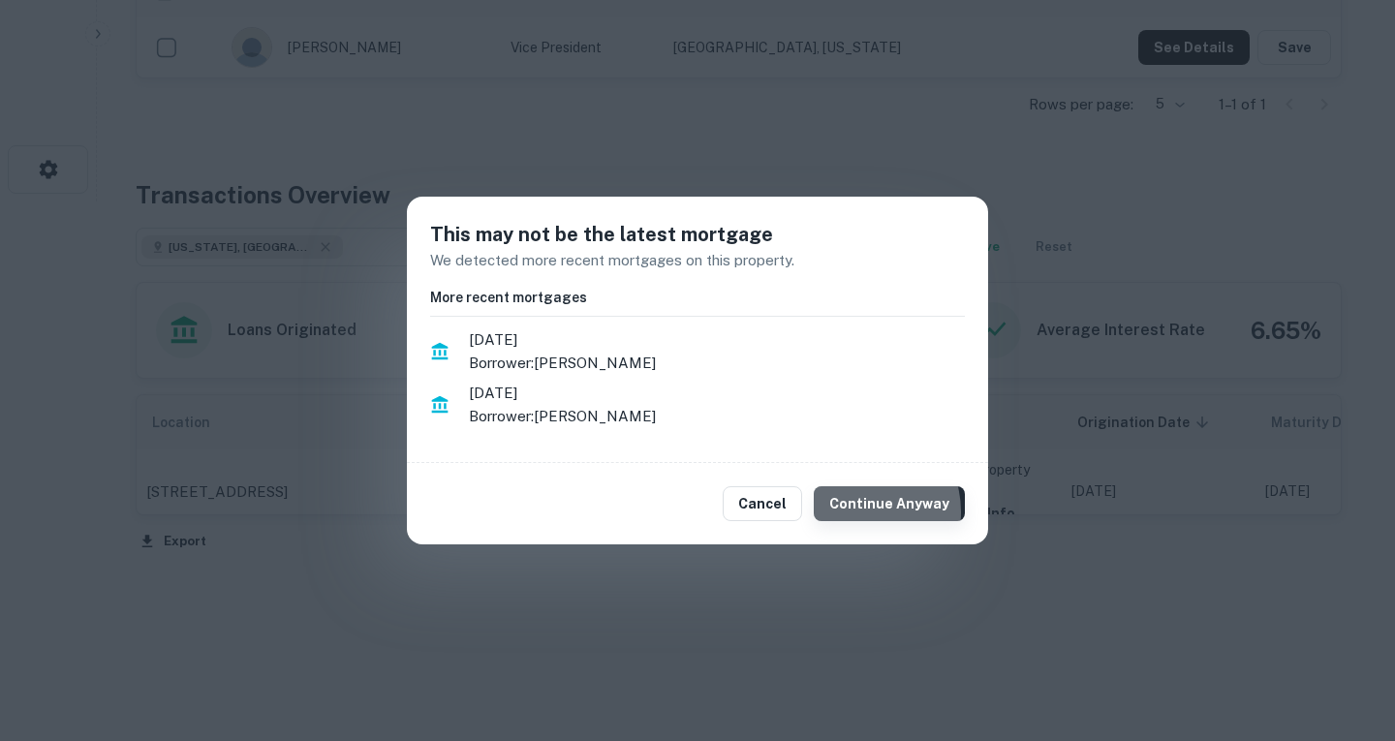
click at [864, 512] on button "Continue Anyway" at bounding box center [889, 503] width 151 height 35
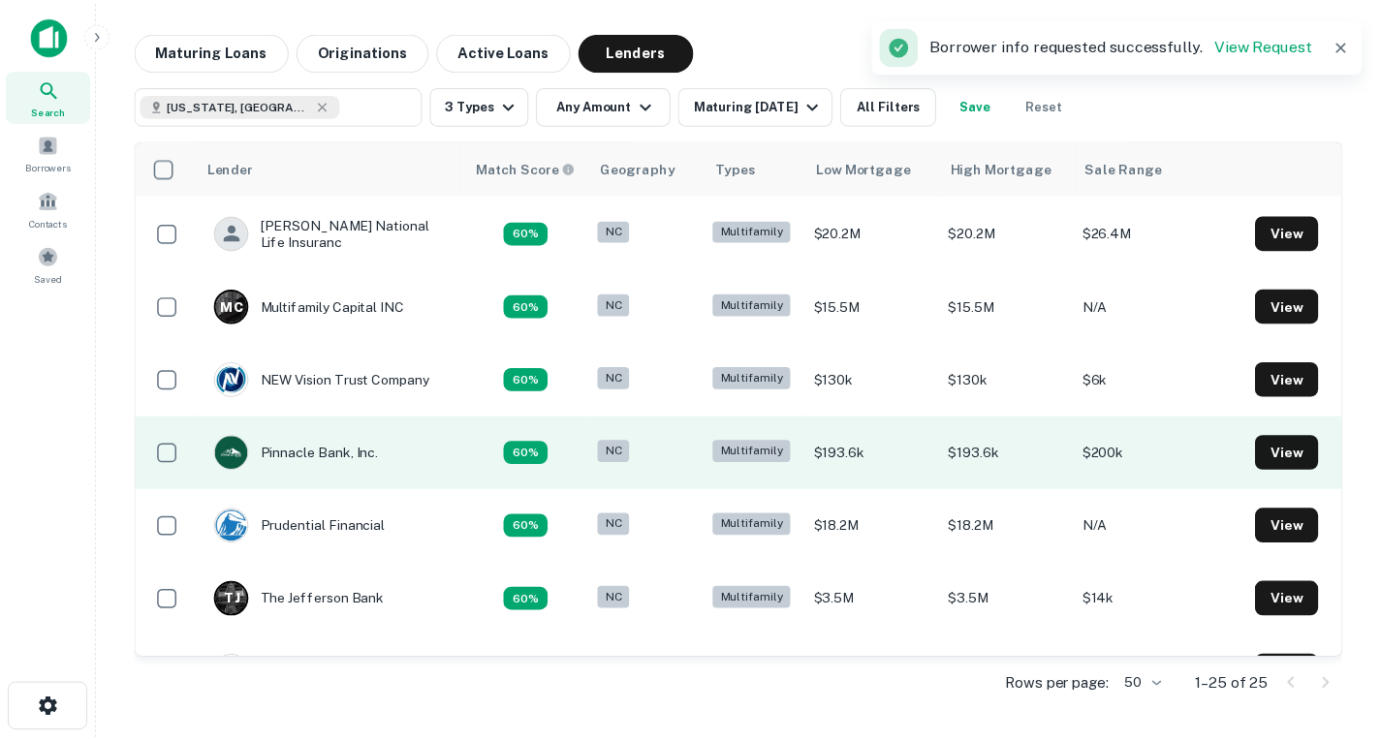
scroll to position [1181, 0]
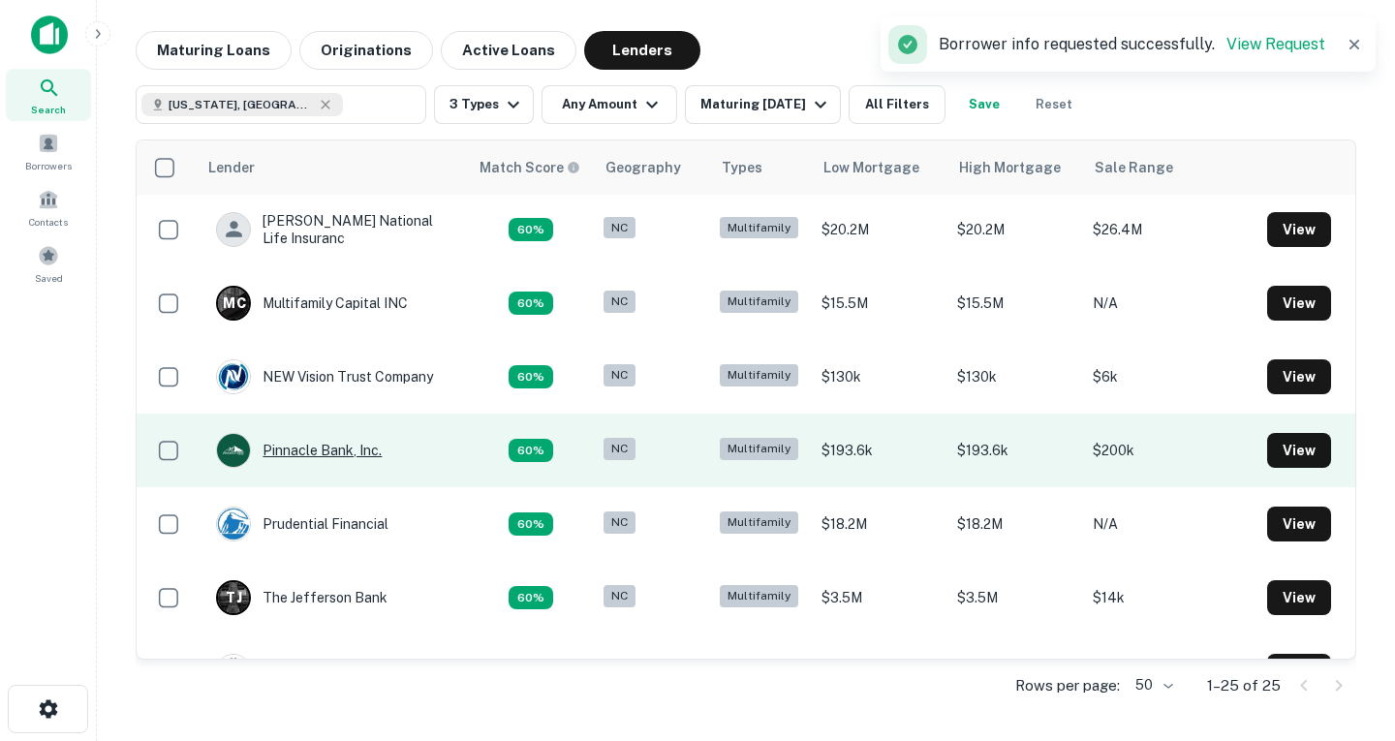
click at [364, 450] on div "Pinnacle Bank, Inc." at bounding box center [299, 450] width 166 height 35
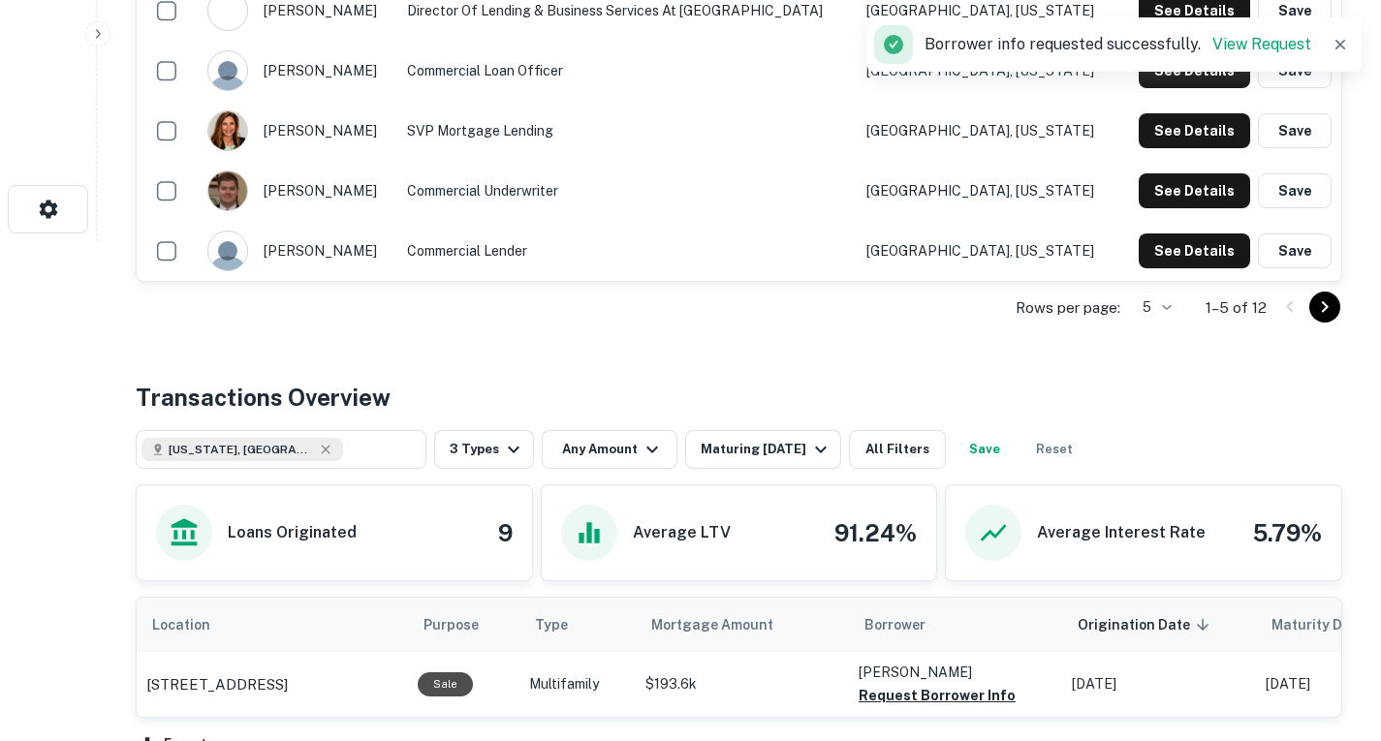
scroll to position [703, 0]
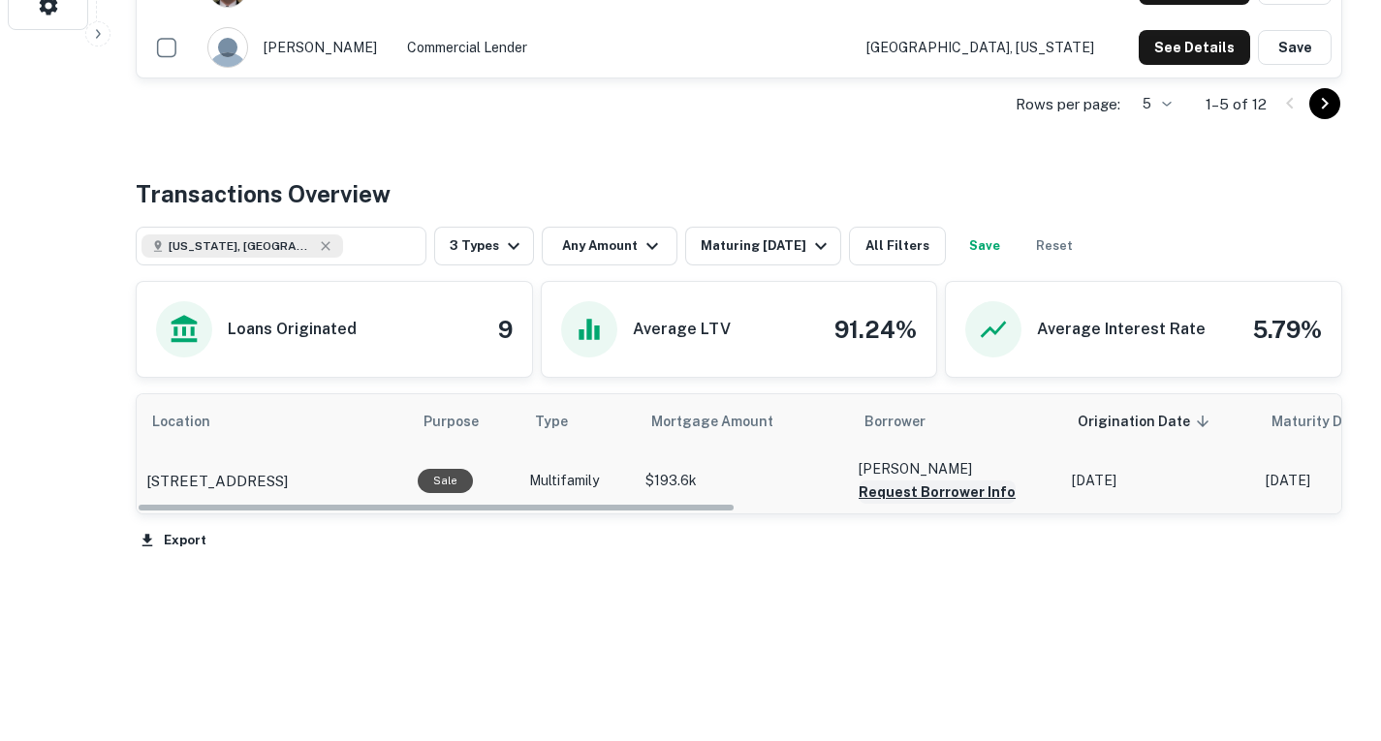
click at [905, 495] on button "Request Borrower Info" at bounding box center [937, 492] width 157 height 23
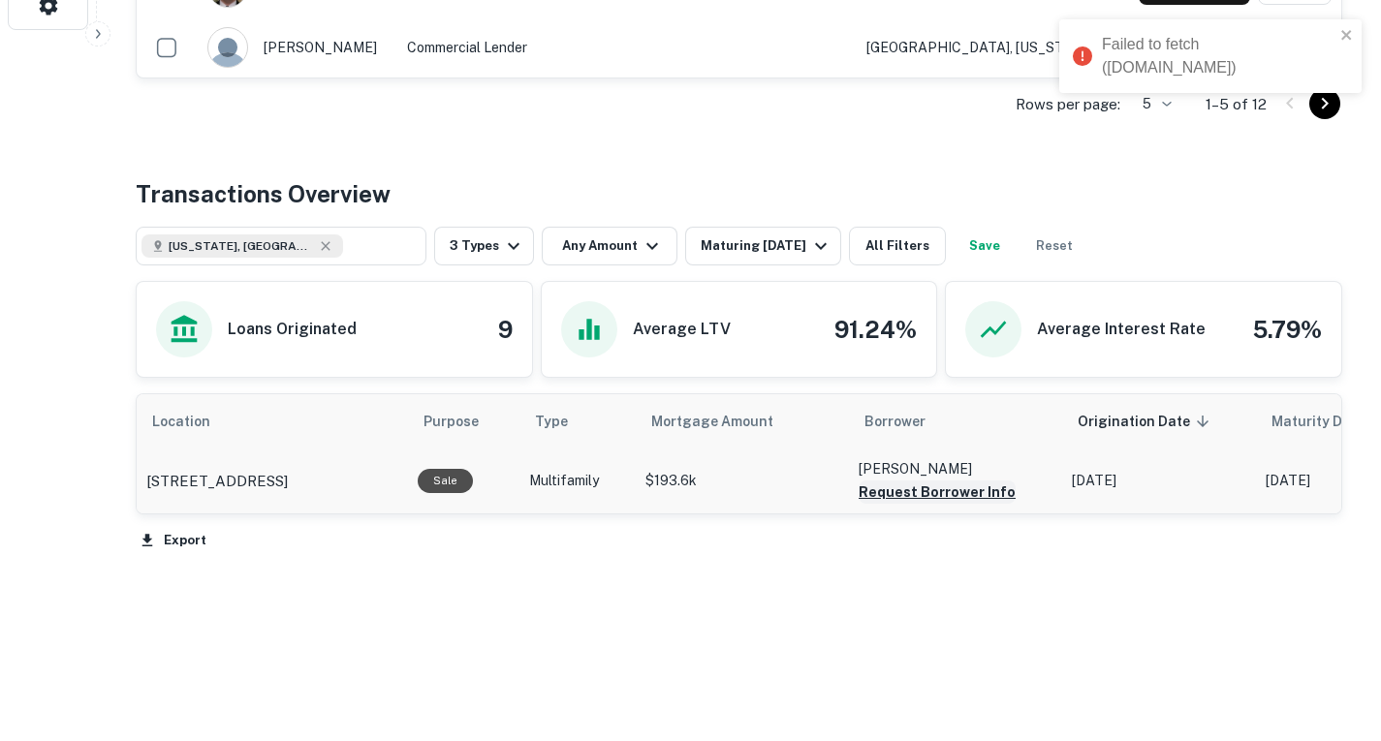
click at [898, 492] on button "Request Borrower Info" at bounding box center [937, 492] width 157 height 23
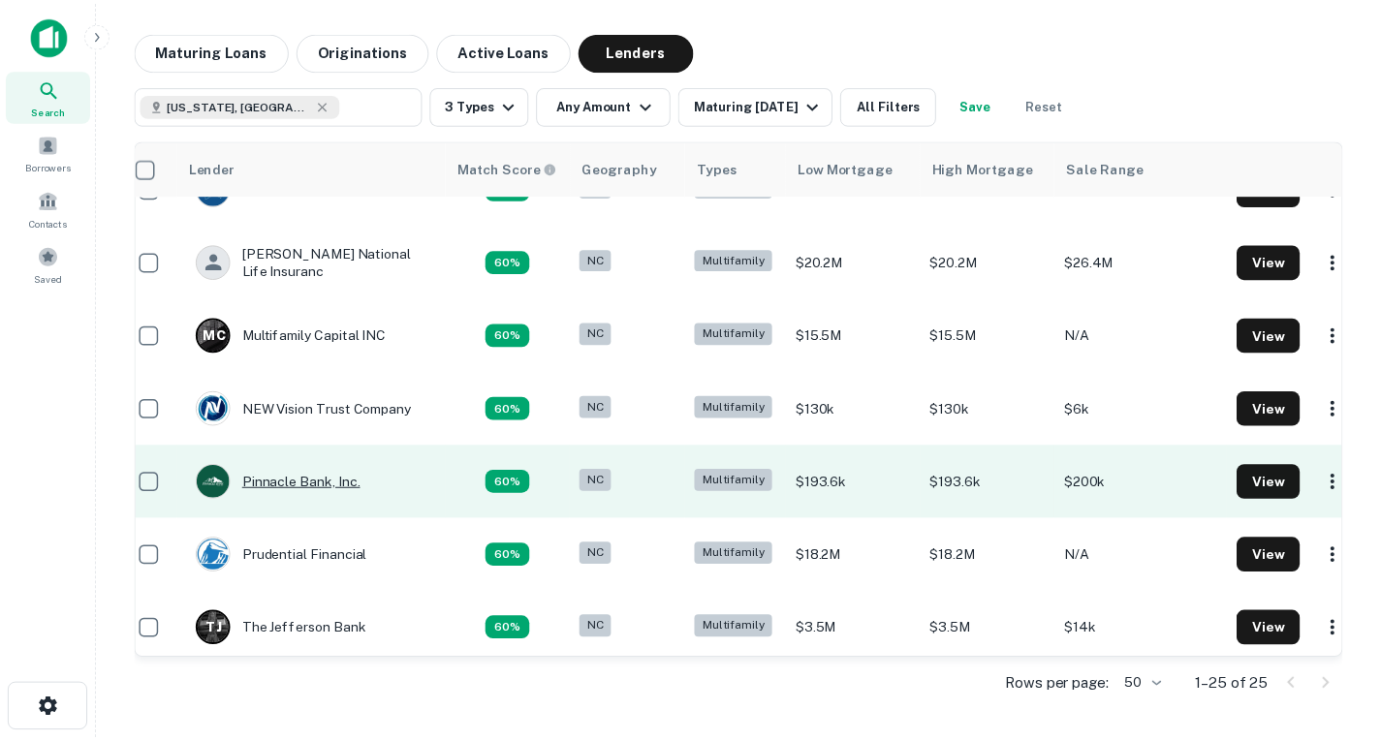
scroll to position [1150, 18]
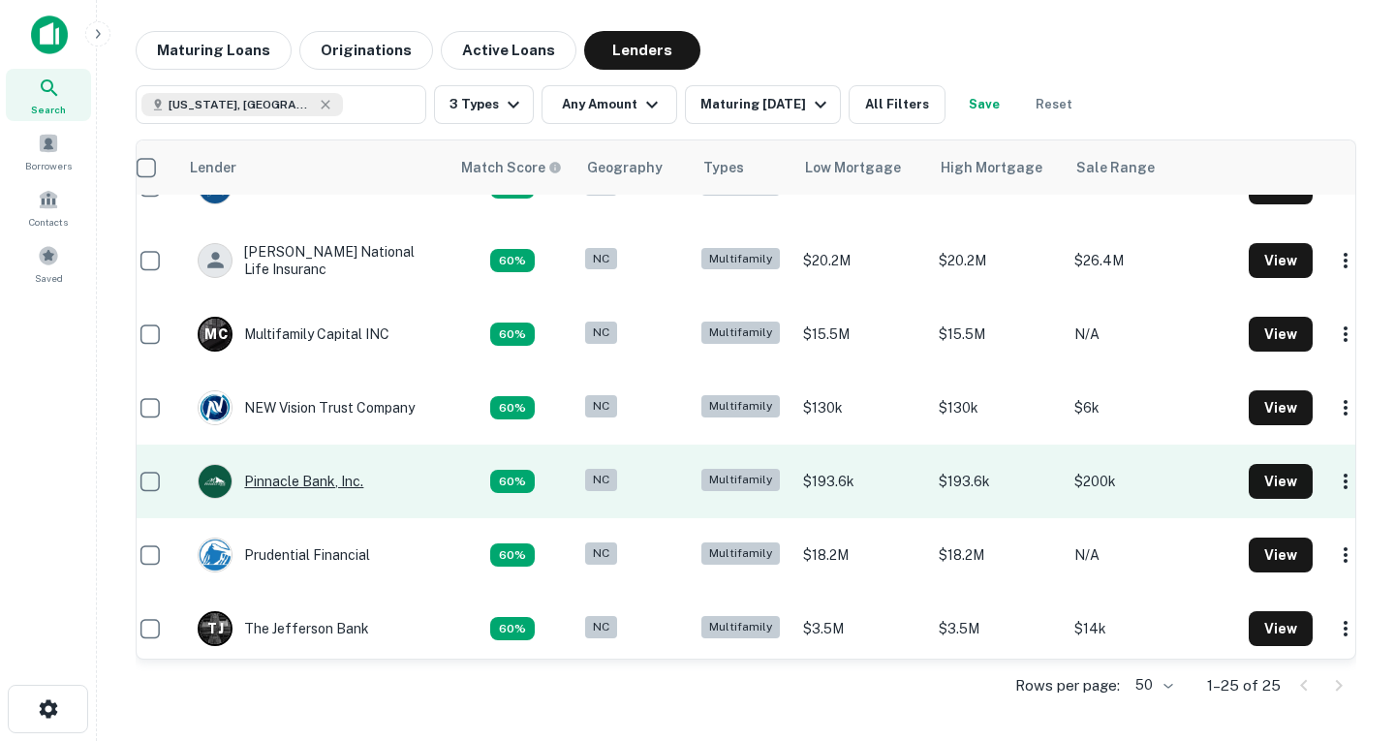
click at [303, 476] on div "Pinnacle Bank, Inc." at bounding box center [281, 481] width 166 height 35
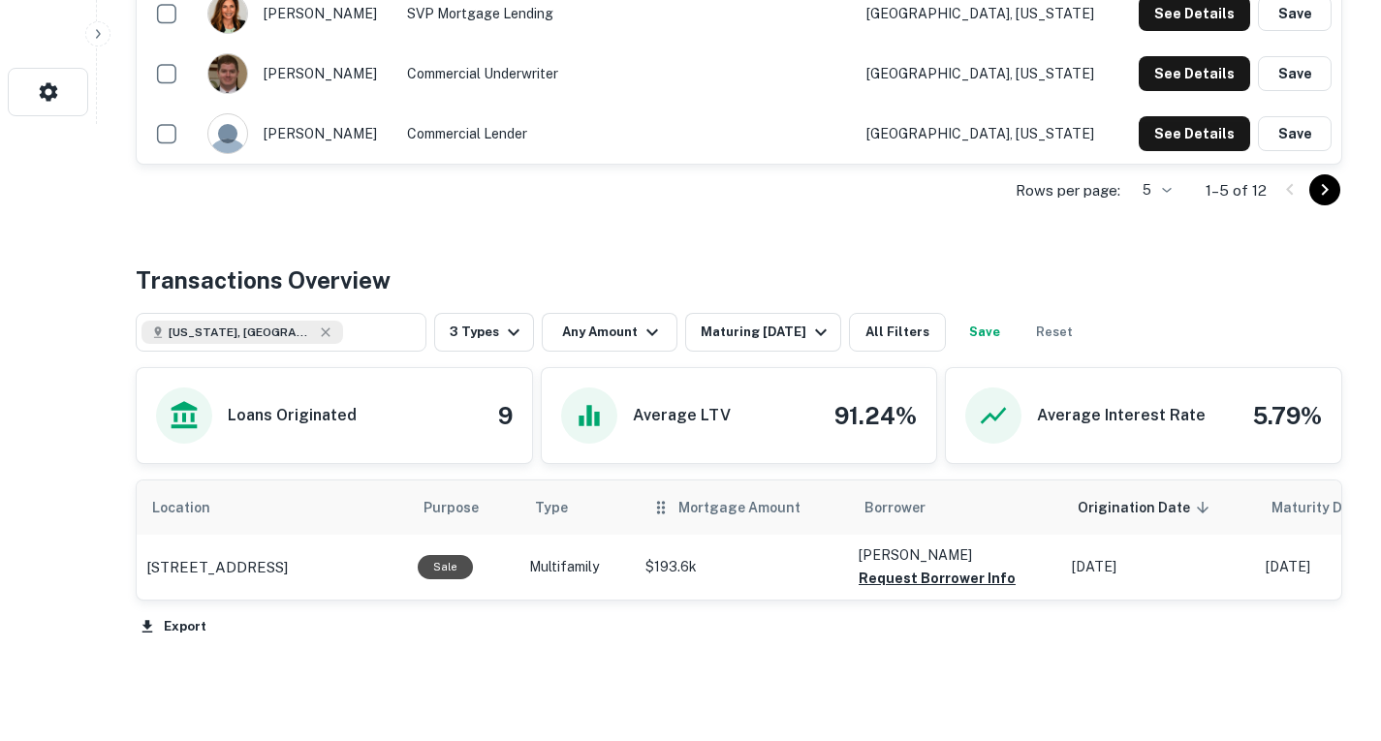
scroll to position [619, 0]
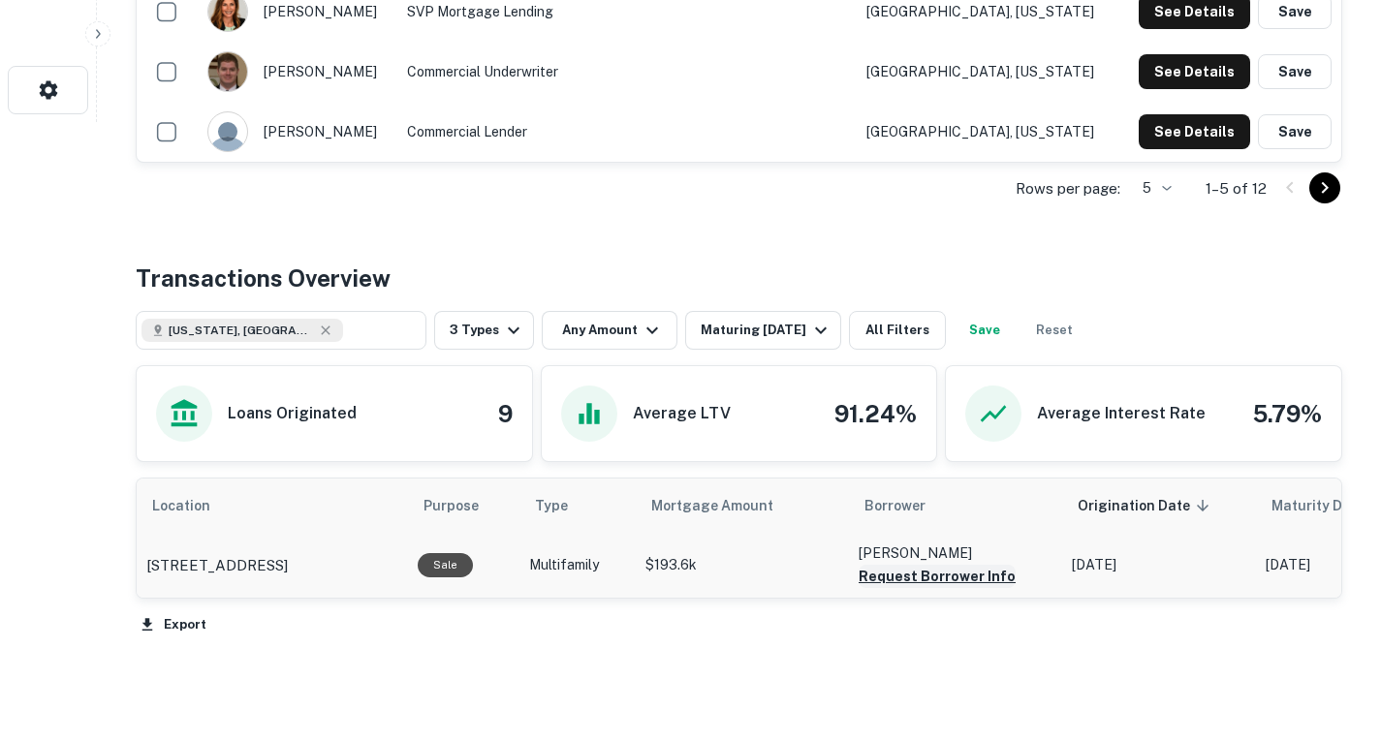
click at [939, 575] on button "Request Borrower Info" at bounding box center [937, 576] width 157 height 23
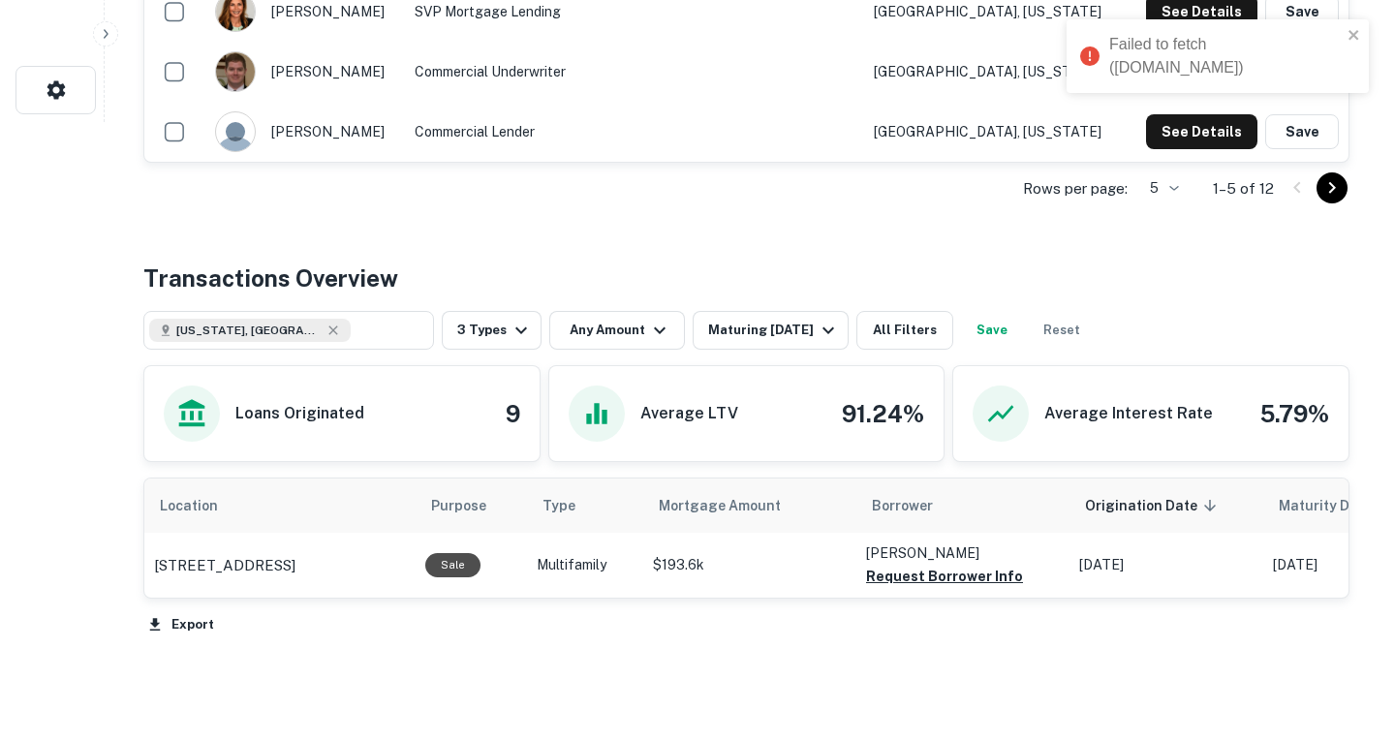
scroll to position [0, 0]
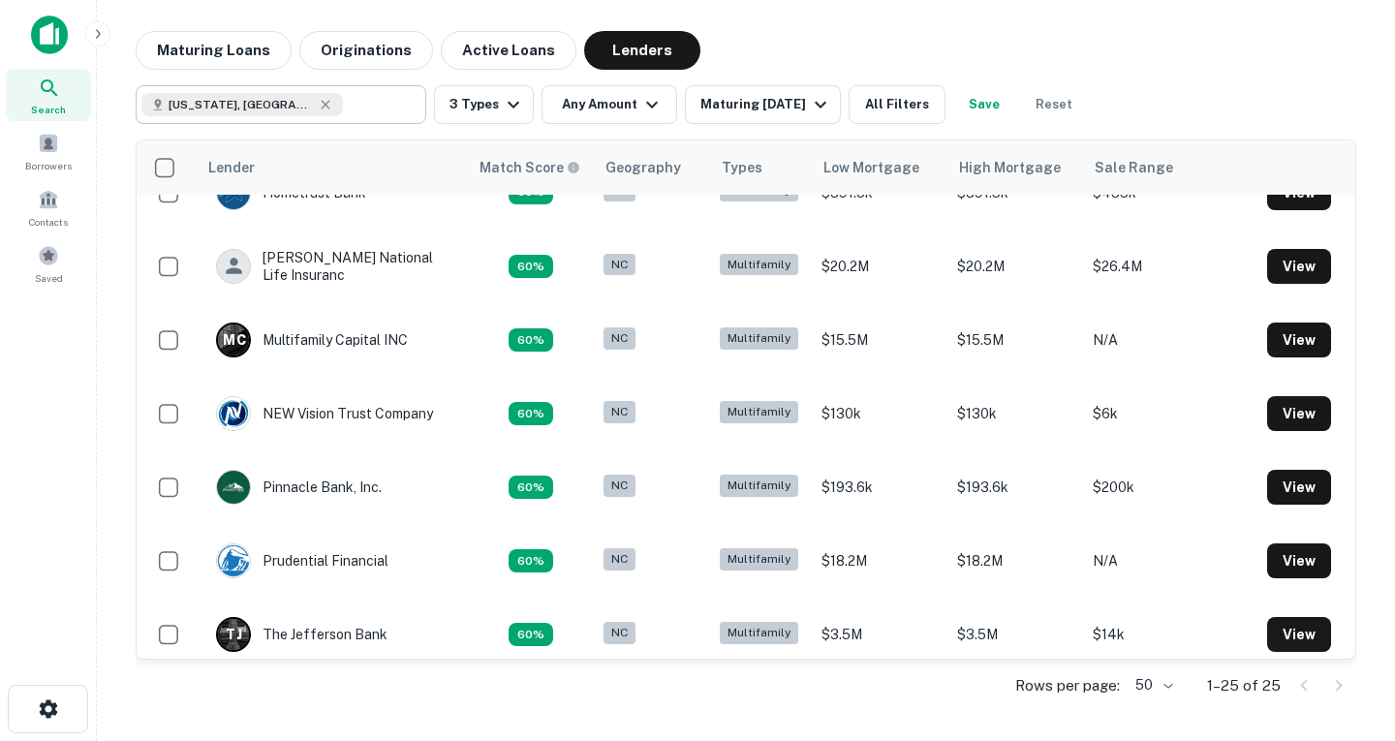
scroll to position [1150, 0]
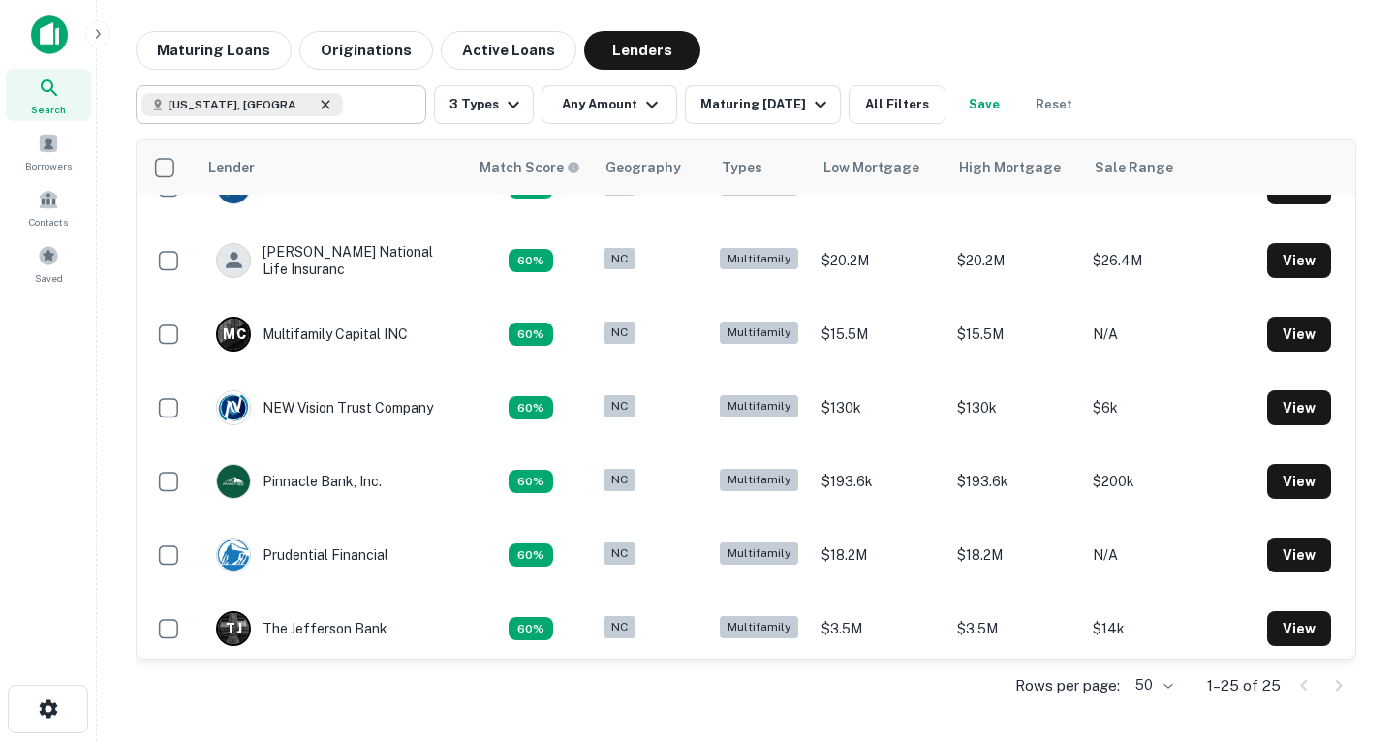
click at [318, 106] on icon at bounding box center [326, 105] width 16 height 16
type input "**********"
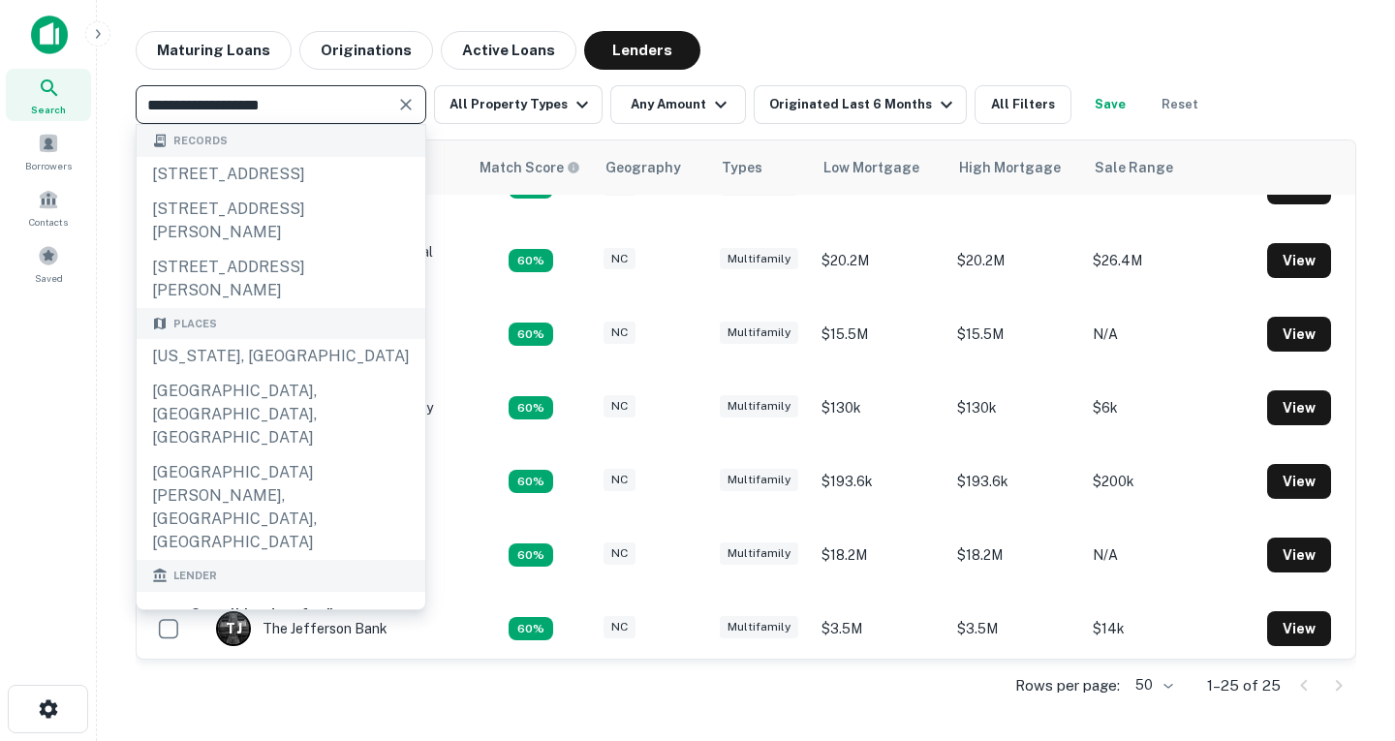
click at [408, 100] on icon "Clear" at bounding box center [405, 104] width 19 height 19
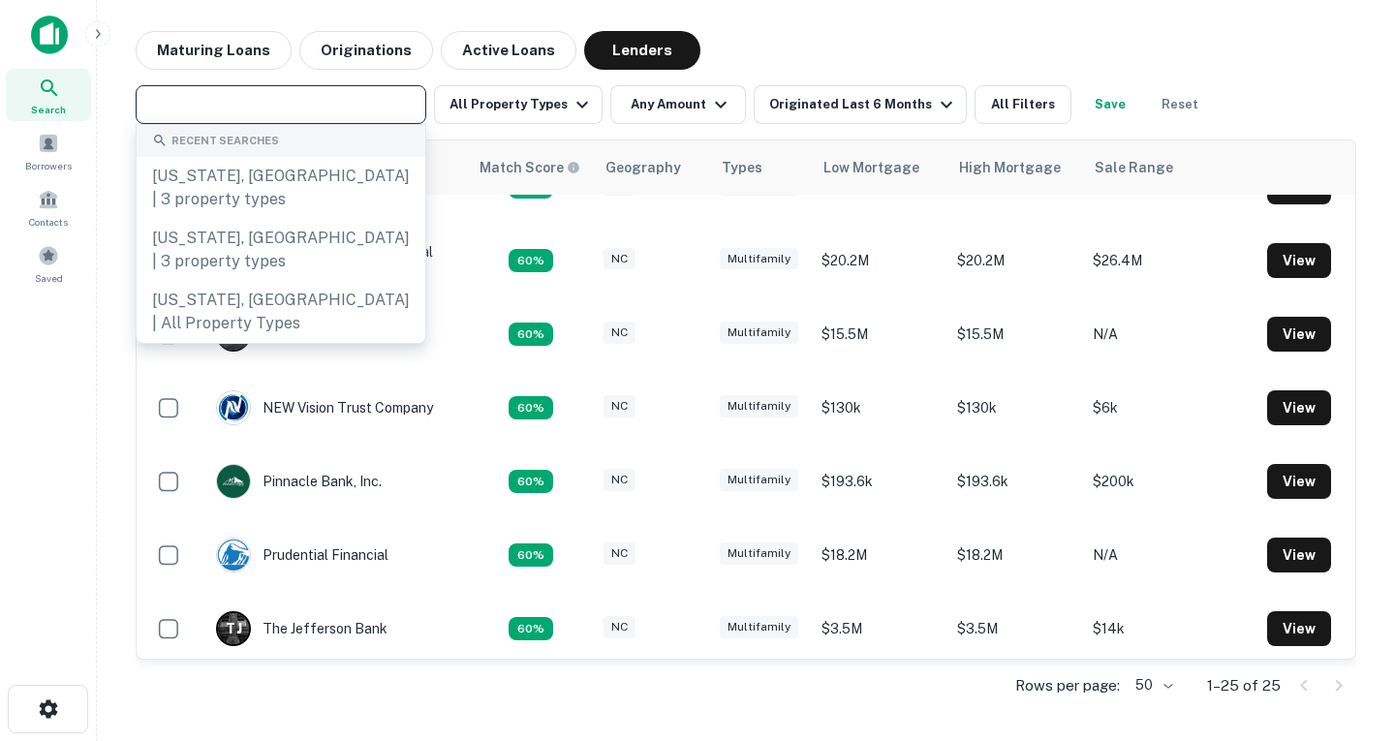
click at [307, 101] on input "text" at bounding box center [279, 104] width 276 height 27
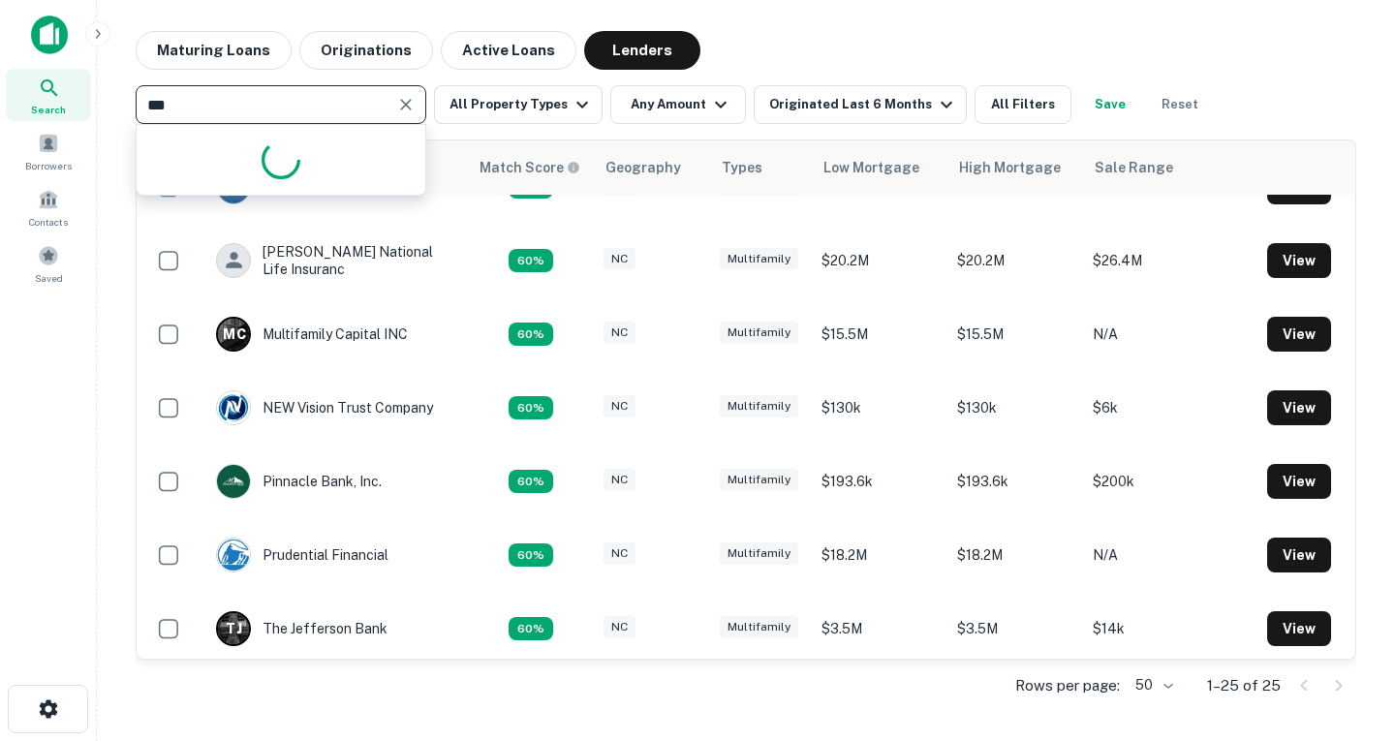
type input "****"
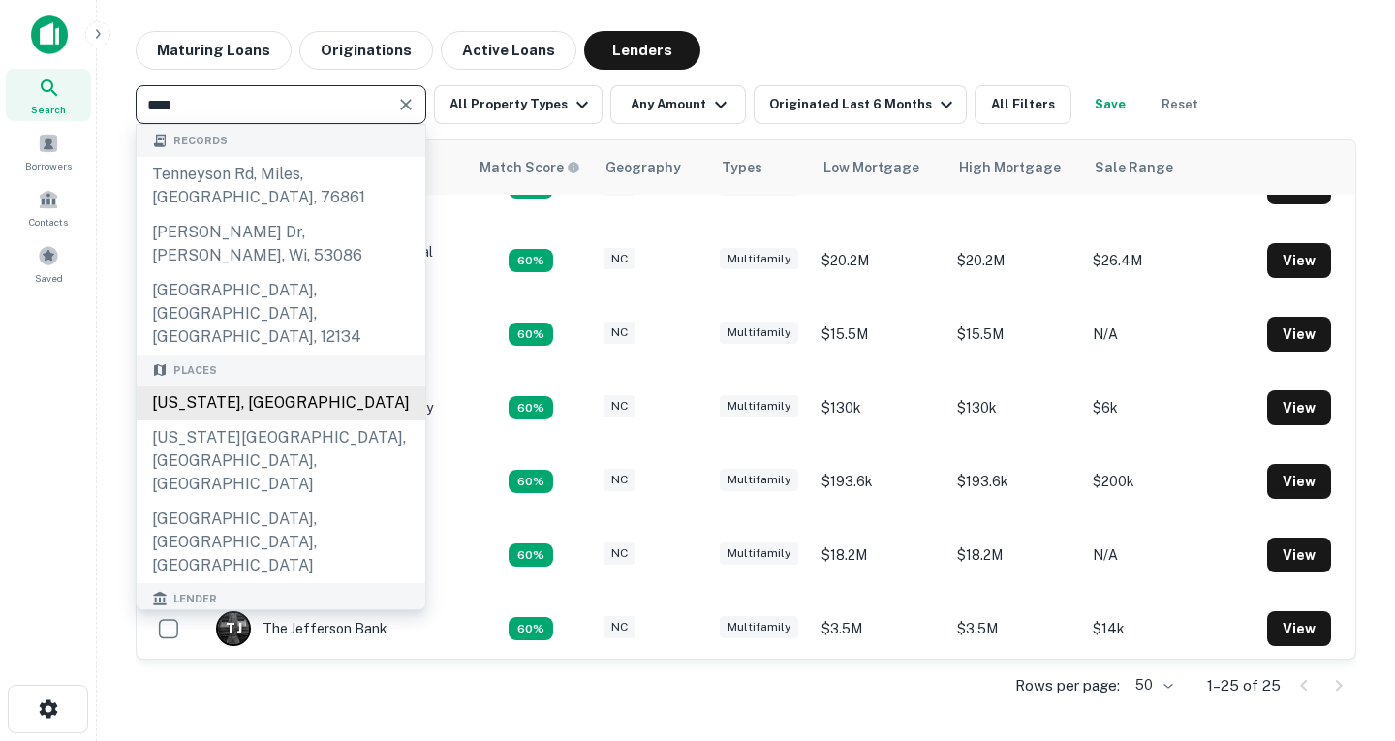
click at [243, 386] on div "[US_STATE], [GEOGRAPHIC_DATA]" at bounding box center [281, 403] width 289 height 35
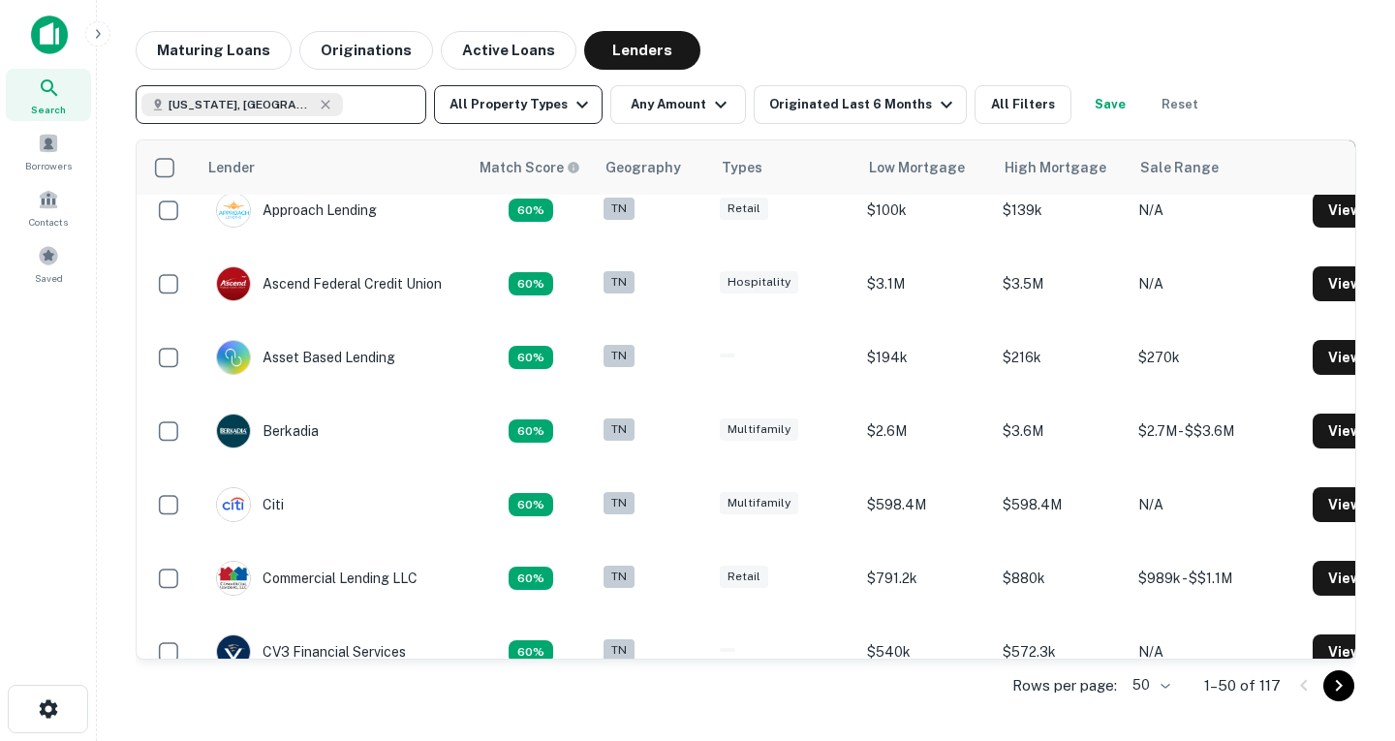
click at [582, 107] on icon "button" at bounding box center [582, 104] width 23 height 23
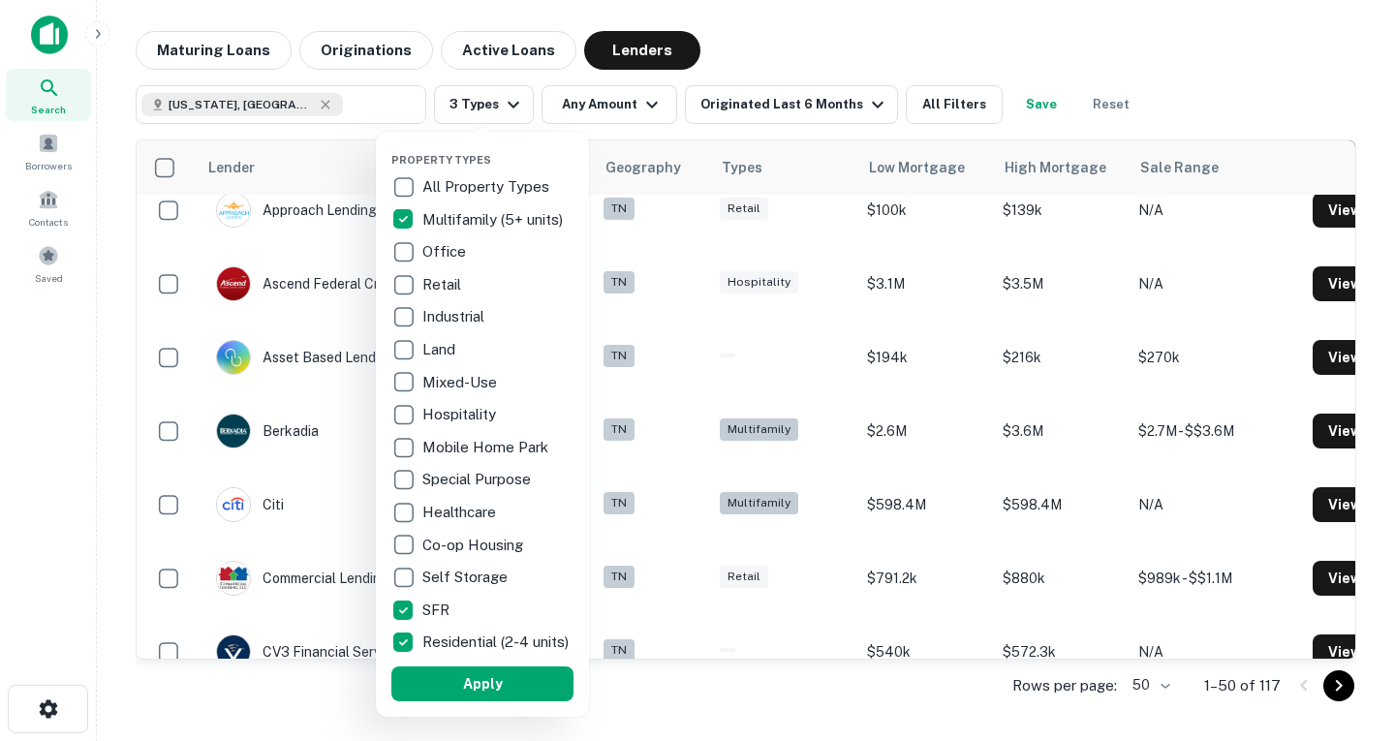
click at [480, 697] on button "Apply" at bounding box center [482, 684] width 182 height 35
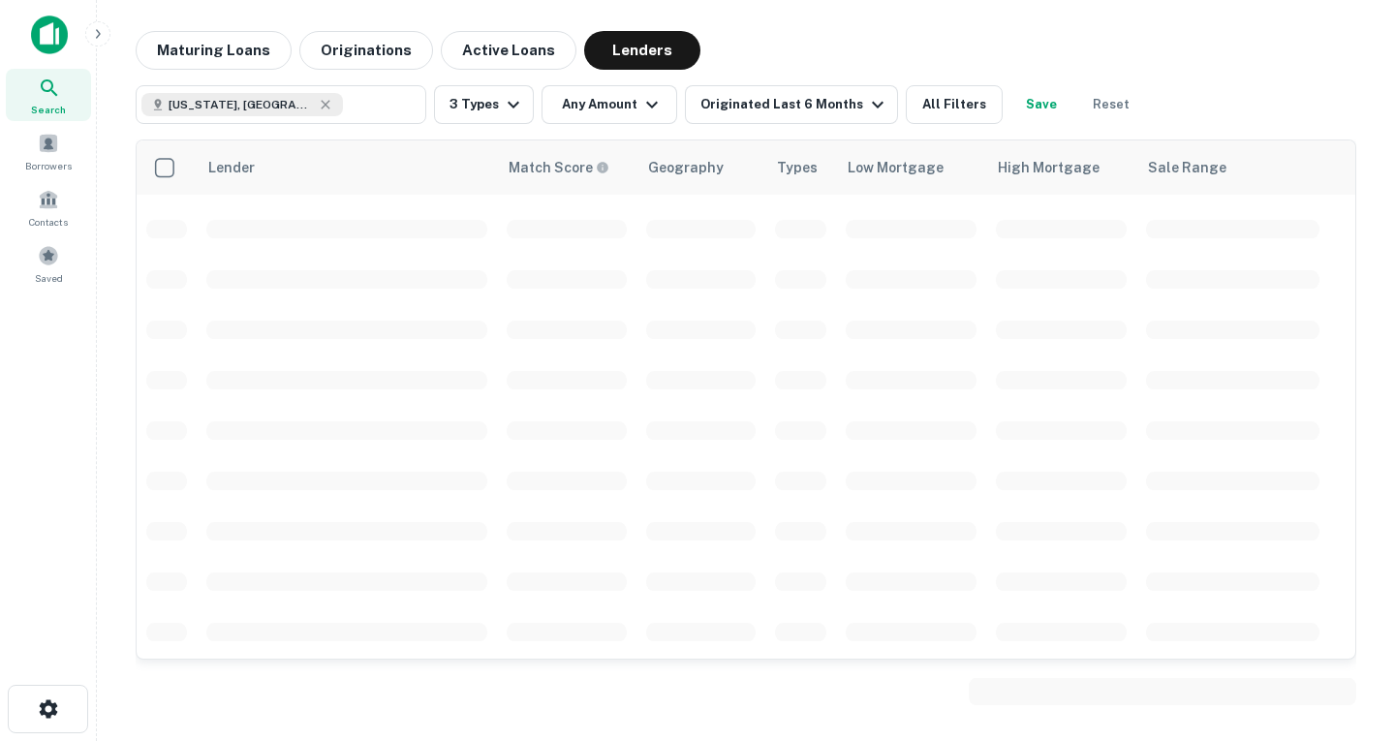
click at [830, 127] on div "Lender Match Score Geography Types Low Mortgage High Mortgage Sale Range" at bounding box center [746, 419] width 1221 height 590
click at [837, 114] on div "Originated Last 6 Months" at bounding box center [795, 104] width 189 height 23
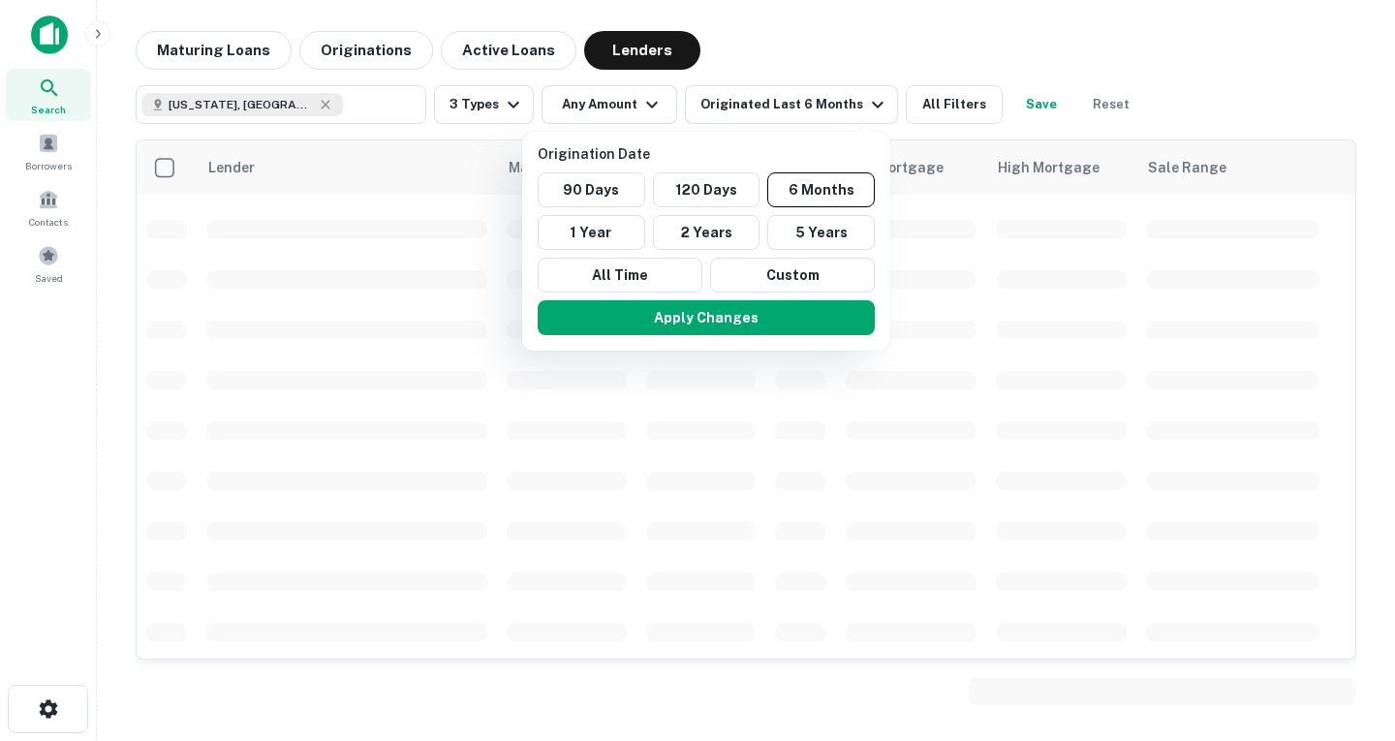
click at [942, 100] on div at bounding box center [697, 370] width 1395 height 741
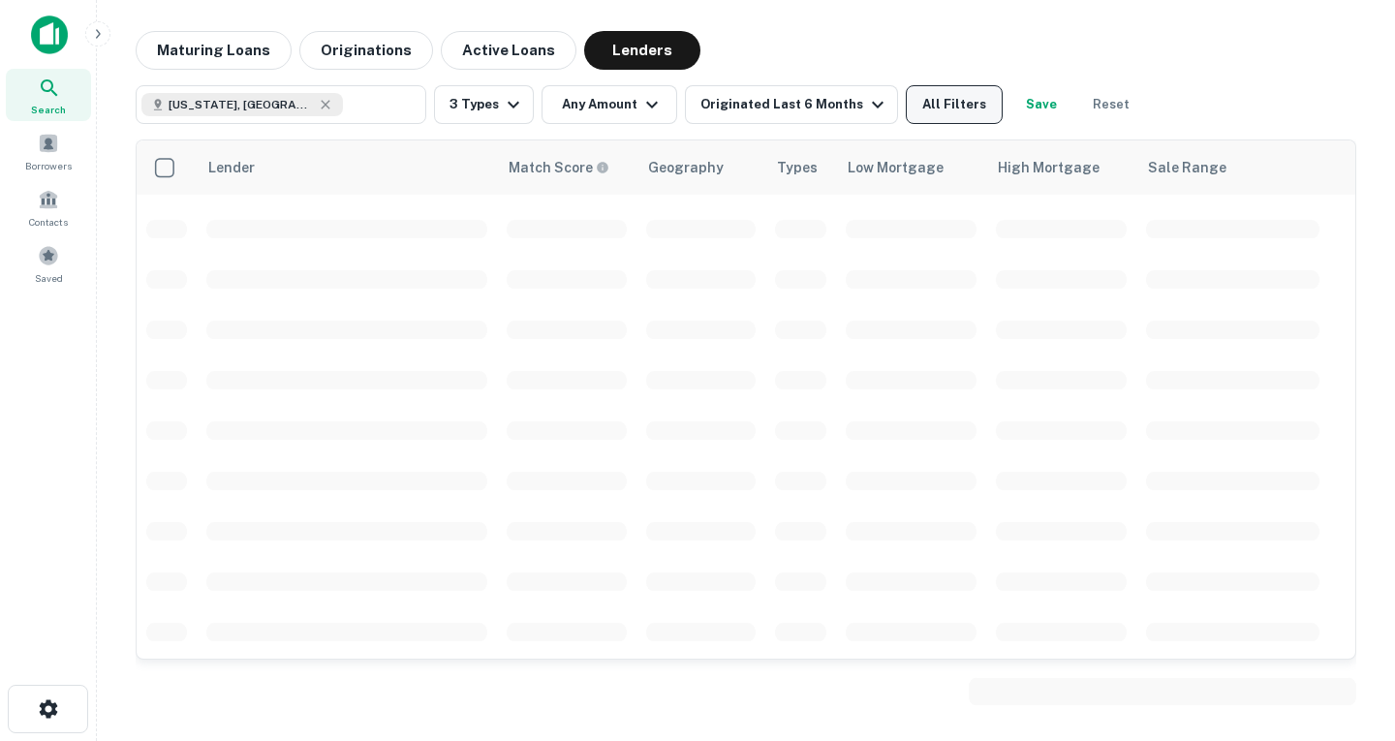
click at [936, 115] on button "All Filters" at bounding box center [954, 104] width 97 height 39
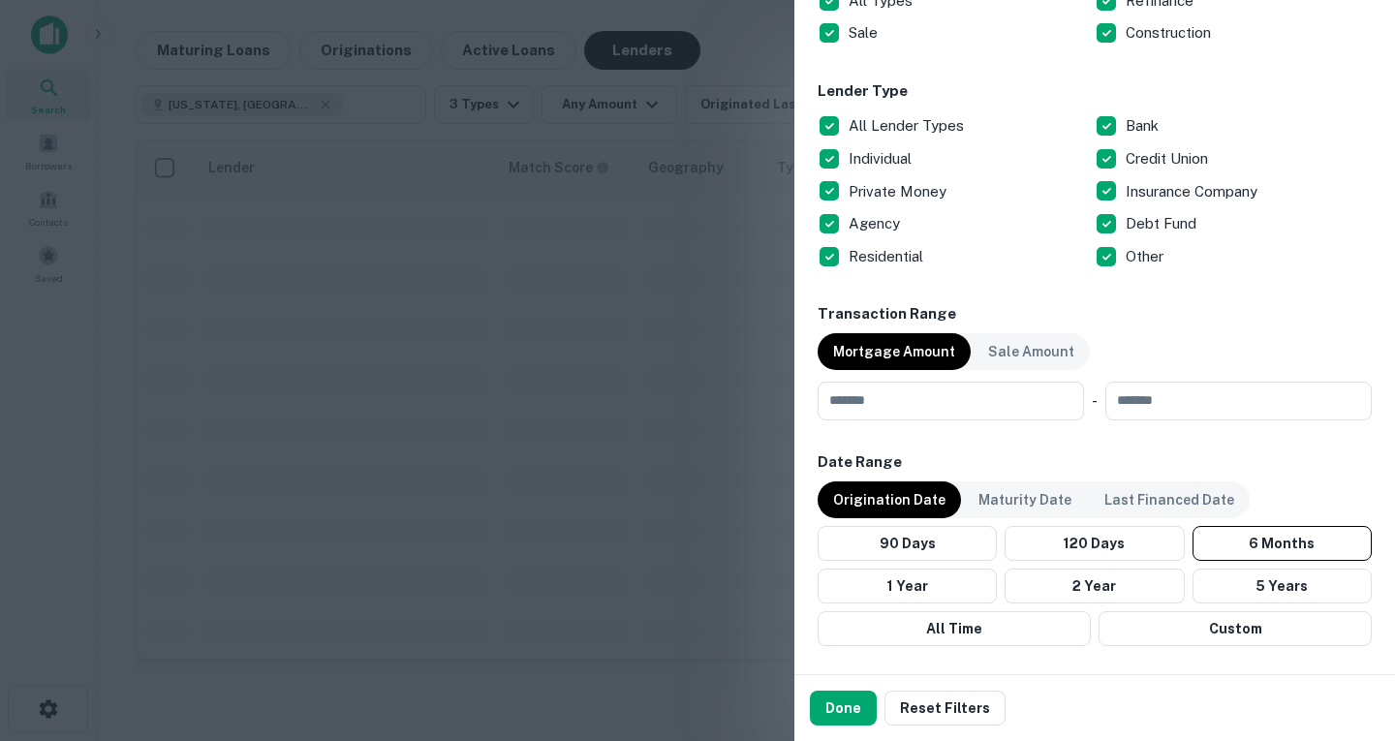
scroll to position [706, 0]
click at [1026, 490] on p "Maturity Date" at bounding box center [1025, 498] width 93 height 21
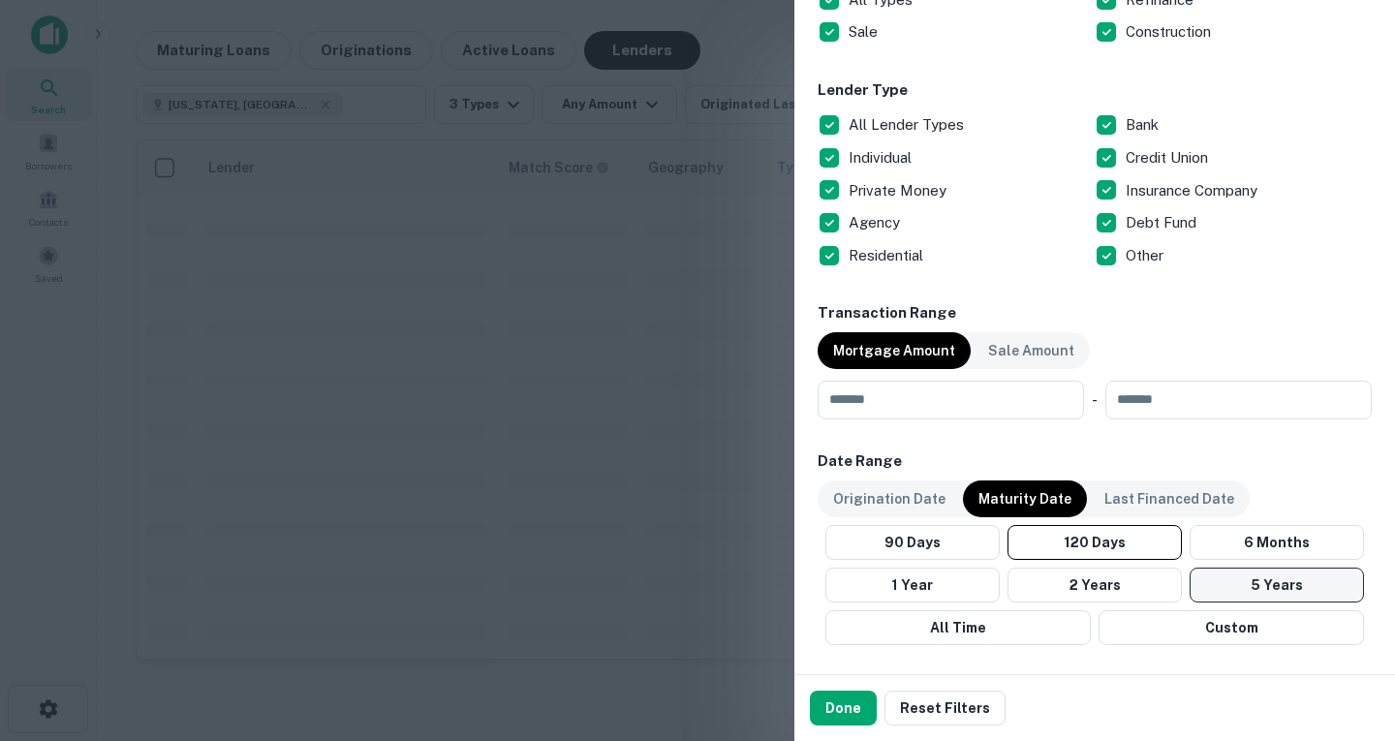
click at [1230, 582] on button "5 Years" at bounding box center [1277, 585] width 174 height 35
click at [850, 712] on button "Done" at bounding box center [843, 708] width 67 height 35
